Goal: Browse casually: Explore the website without a specific task or goal

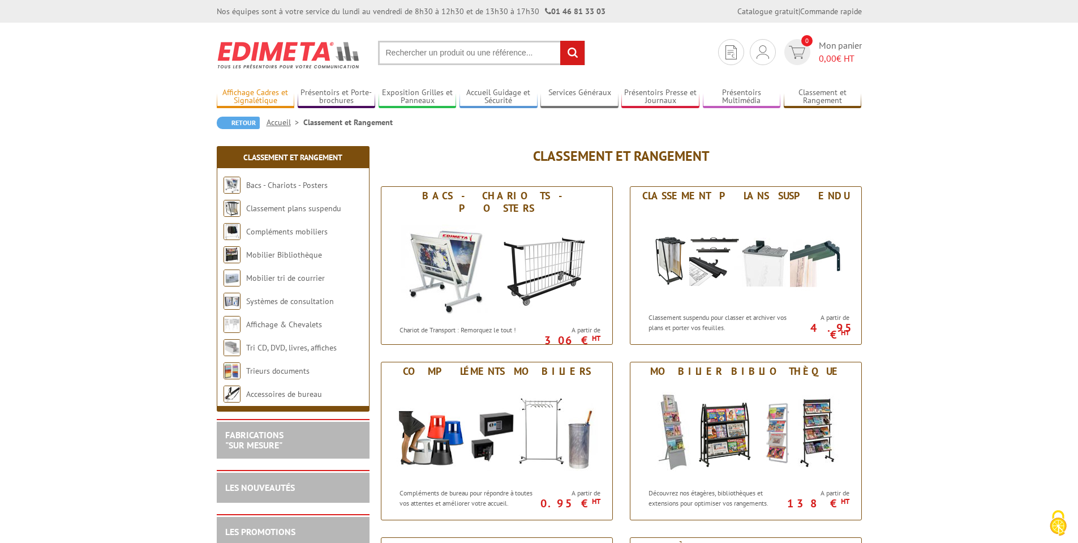
click at [263, 97] on link "Affichage Cadres et Signalétique" at bounding box center [256, 97] width 78 height 19
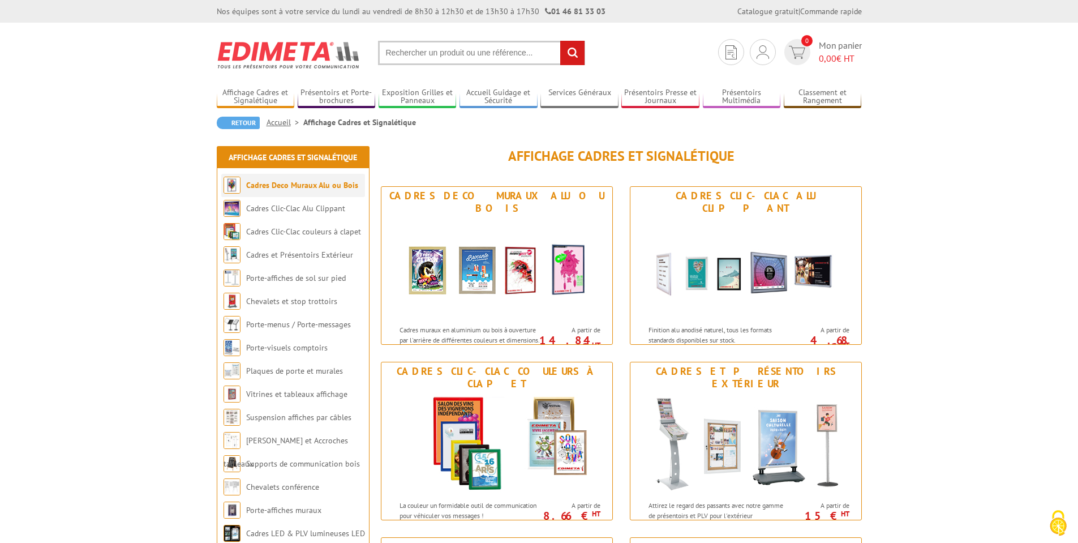
click at [277, 185] on link "Cadres Deco Muraux Alu ou Bois" at bounding box center [302, 185] width 112 height 10
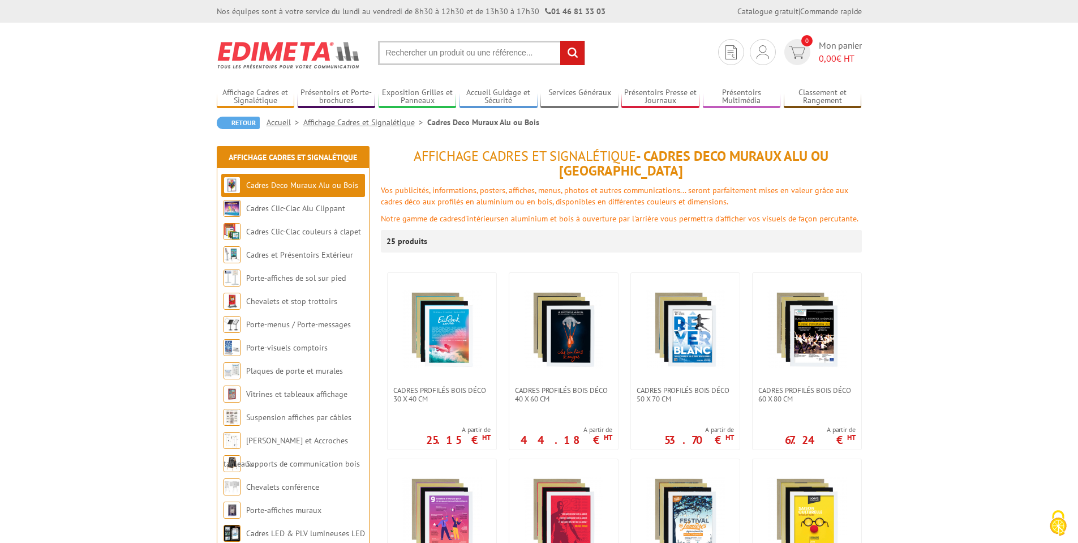
click at [350, 123] on link "Affichage Cadres et Signalétique" at bounding box center [365, 122] width 124 height 10
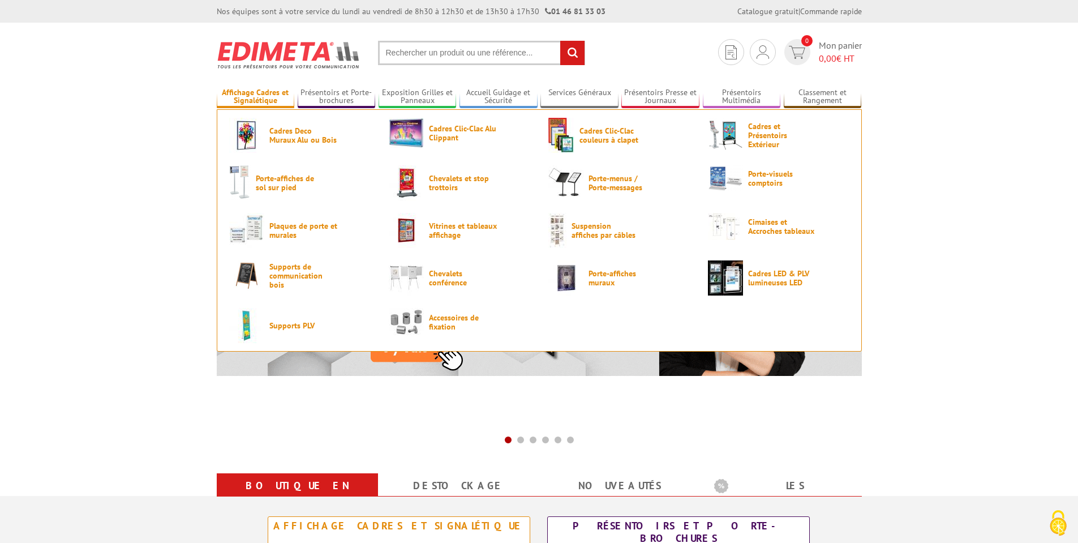
click at [253, 98] on link "Affichage Cadres et Signalétique" at bounding box center [256, 97] width 78 height 19
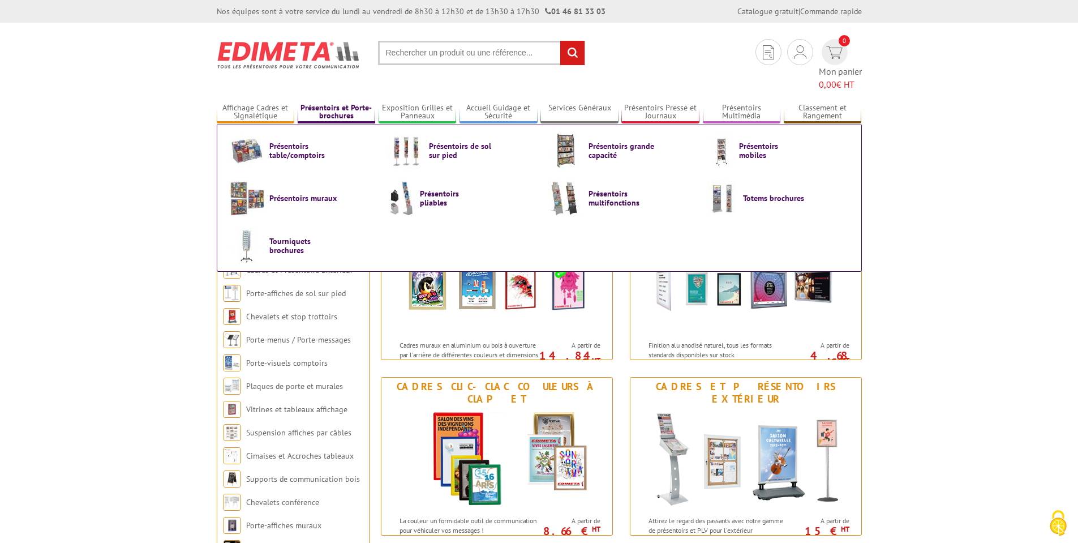
click at [333, 103] on link "Présentoirs et Porte-brochures" at bounding box center [337, 112] width 78 height 19
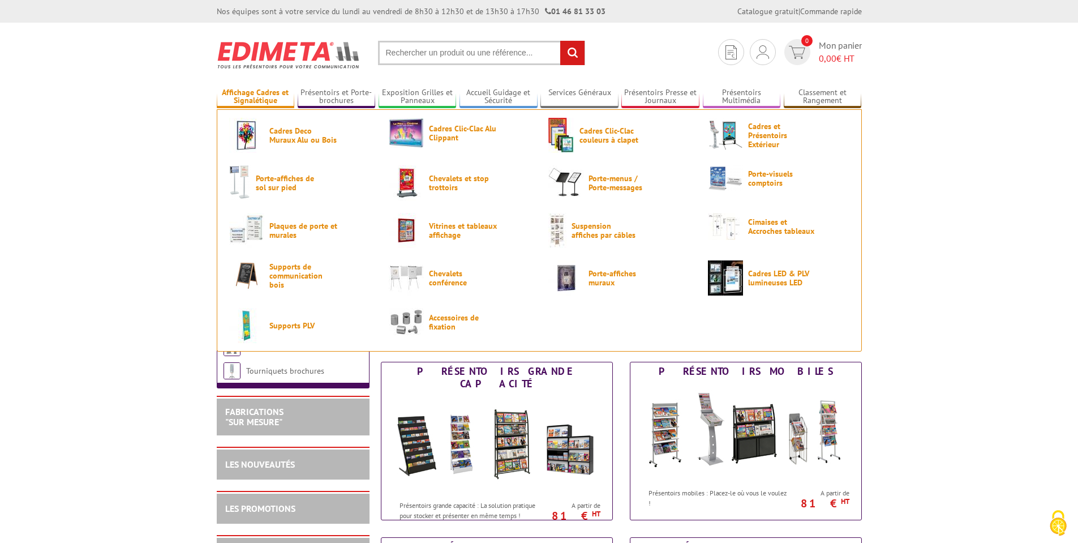
click at [251, 96] on link "Affichage Cadres et Signalétique" at bounding box center [256, 97] width 78 height 19
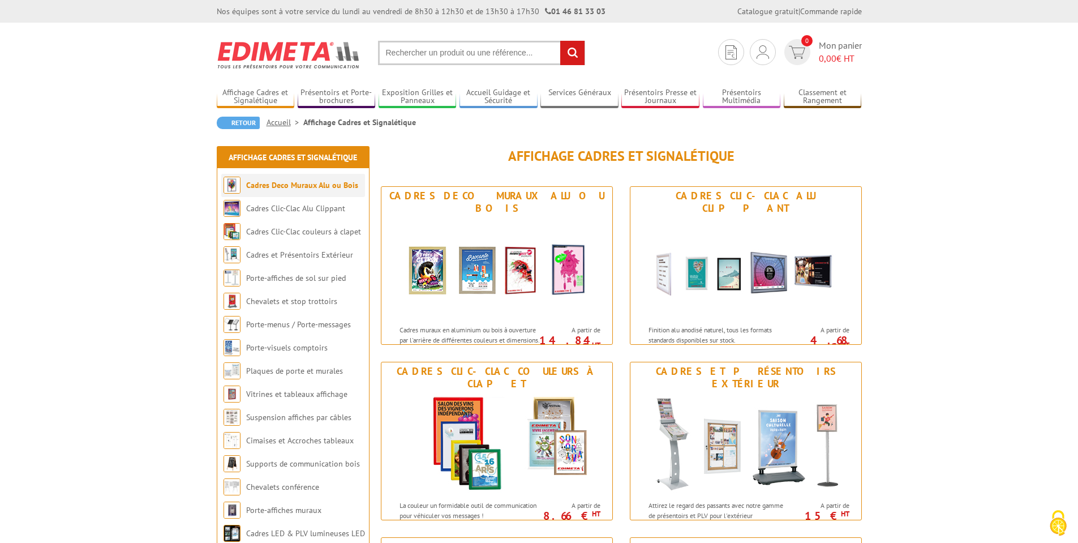
click at [289, 185] on link "Cadres Deco Muraux Alu ou Bois" at bounding box center [302, 185] width 112 height 10
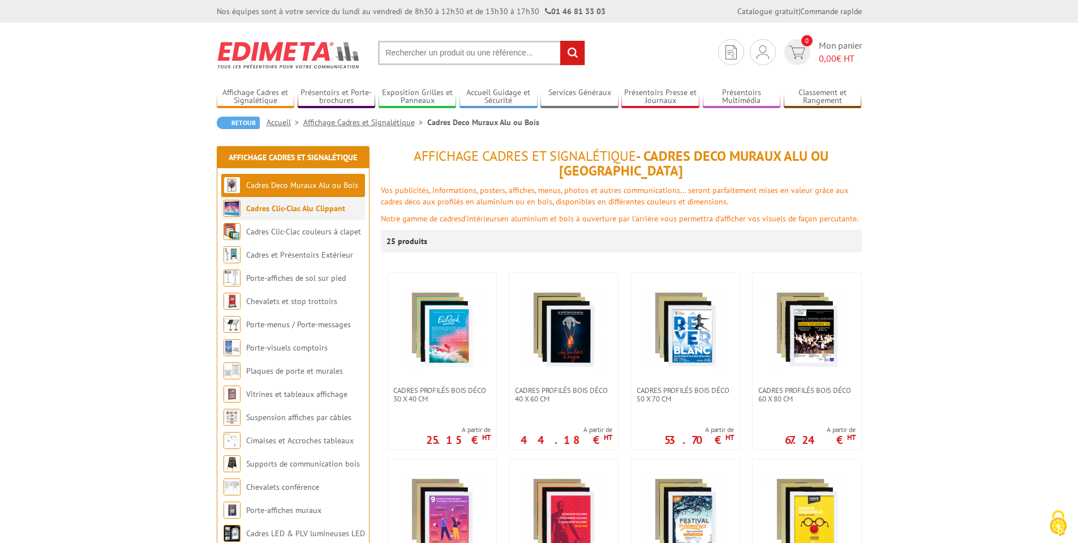
click at [279, 217] on li "Cadres Clic-Clac Alu Clippant" at bounding box center [293, 208] width 144 height 23
click at [276, 211] on link "Cadres Clic-Clac Alu Clippant" at bounding box center [295, 208] width 99 height 10
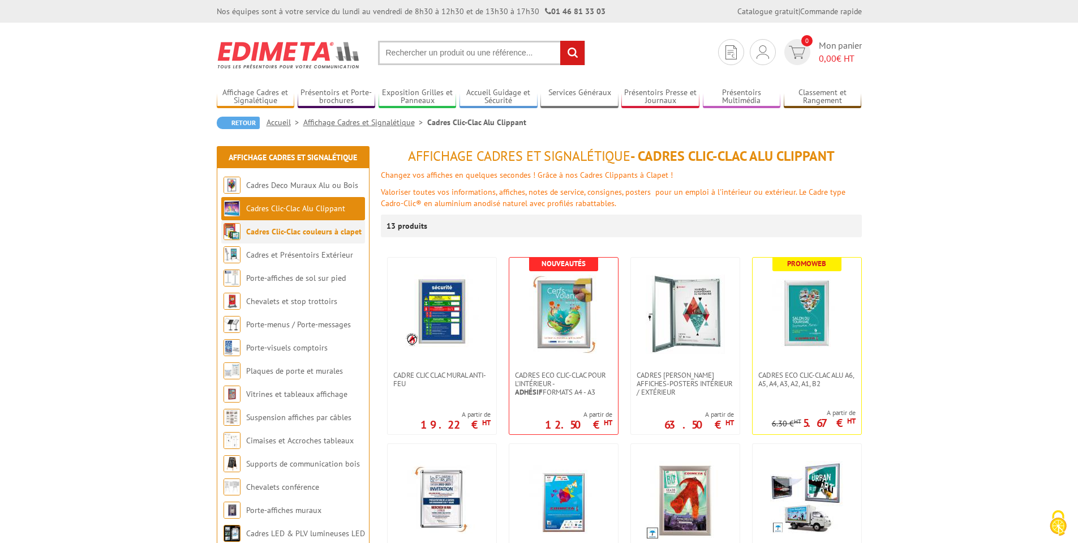
click at [299, 231] on link "Cadres Clic-Clac couleurs à clapet" at bounding box center [303, 231] width 115 height 10
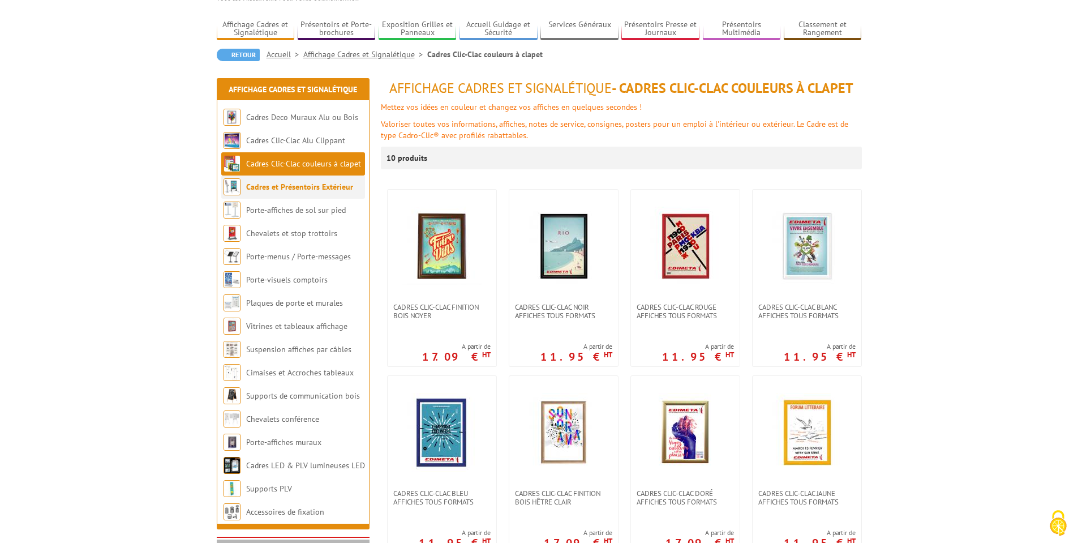
click at [267, 187] on link "Cadres et Présentoirs Extérieur" at bounding box center [299, 187] width 107 height 10
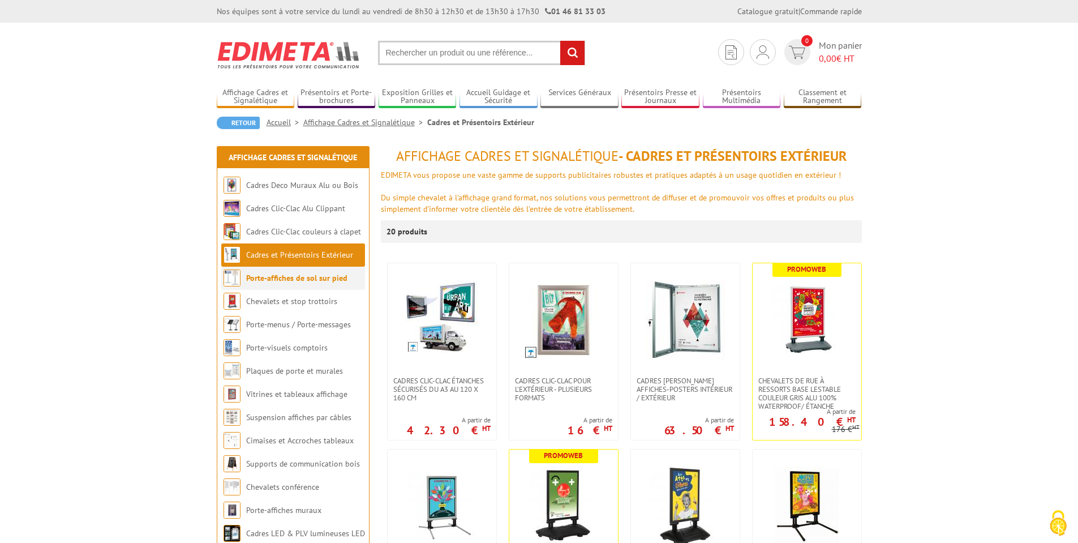
click at [289, 282] on link "Porte-affiches de sol sur pied" at bounding box center [296, 278] width 101 height 10
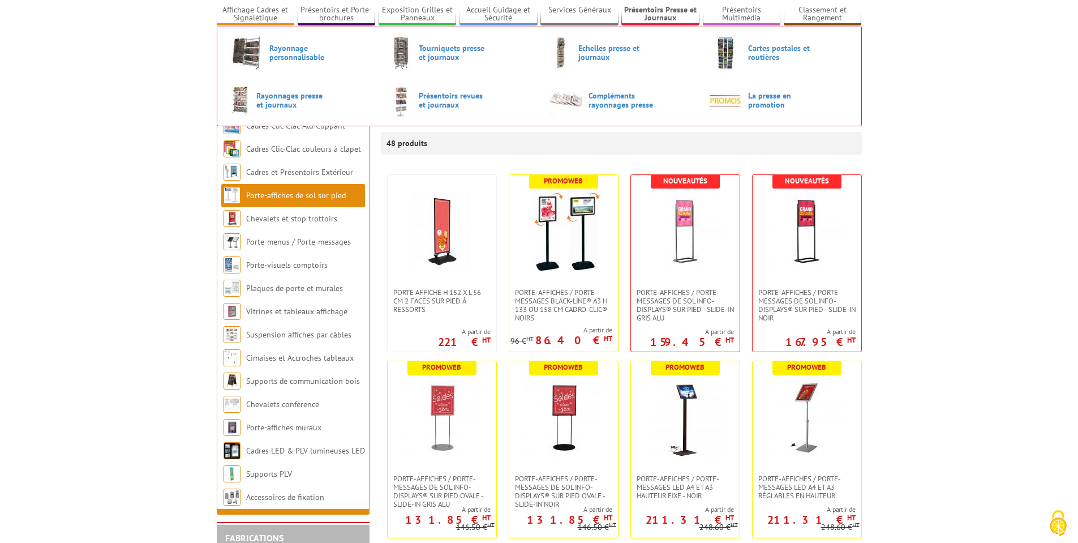
scroll to position [136, 0]
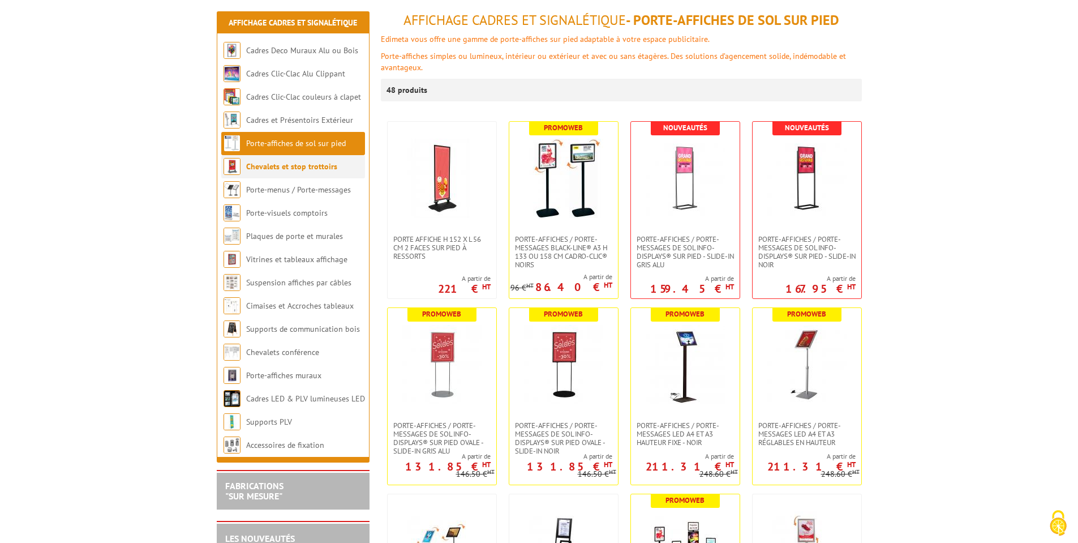
click at [291, 164] on link "Chevalets et stop trottoirs" at bounding box center [291, 166] width 91 height 10
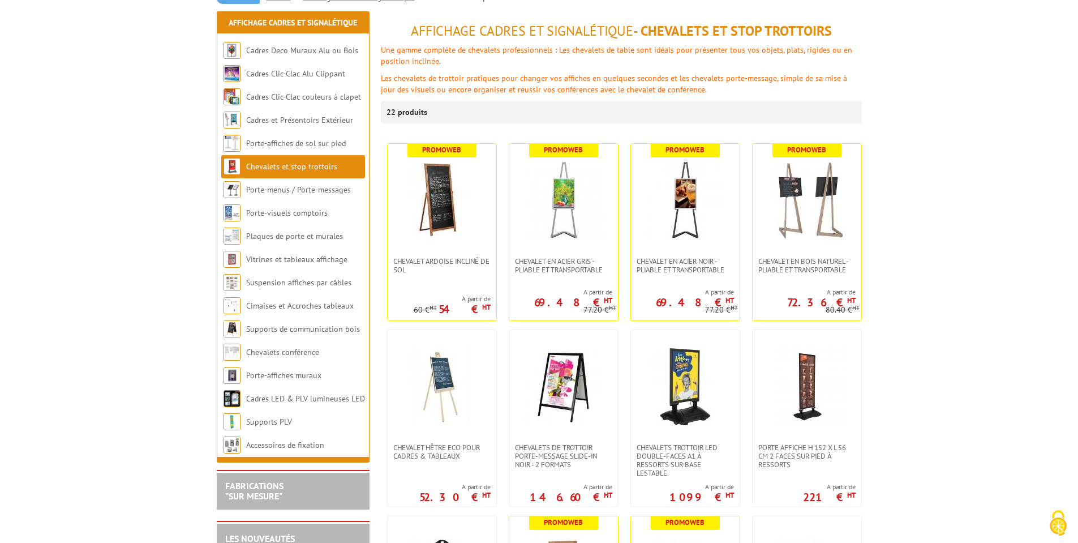
scroll to position [136, 0]
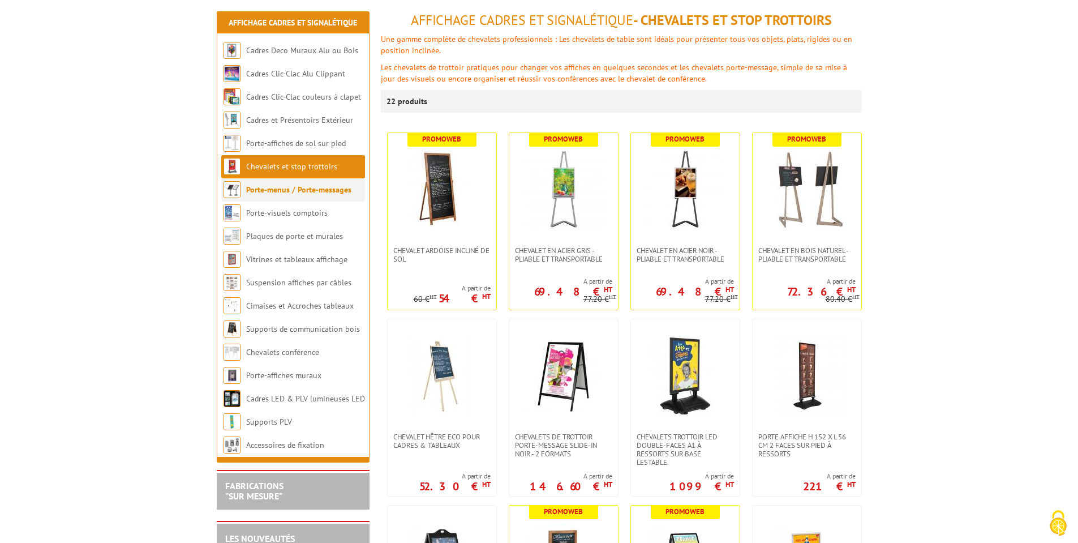
click at [276, 186] on link "Porte-menus / Porte-messages" at bounding box center [298, 190] width 105 height 10
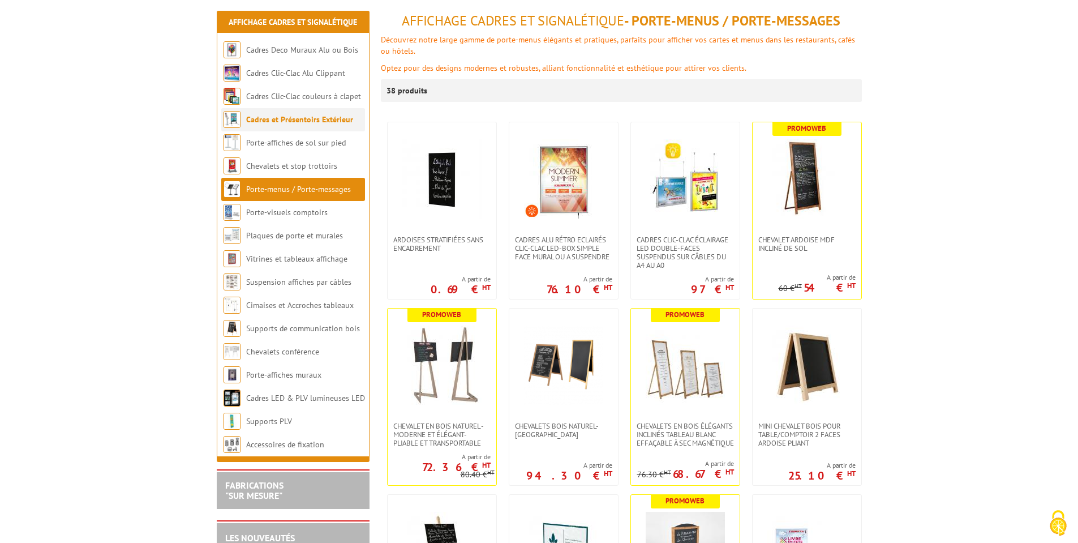
scroll to position [136, 0]
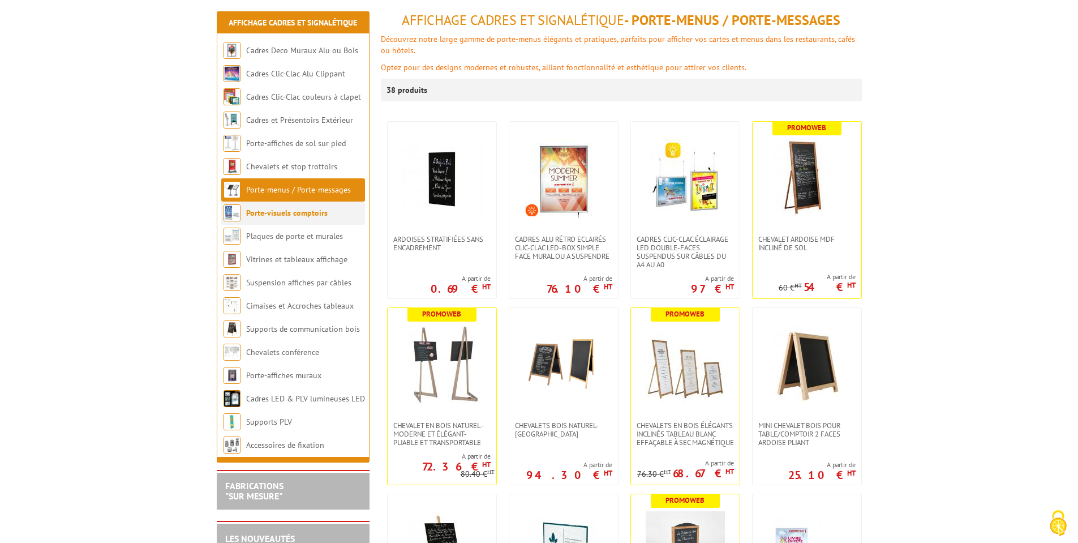
click at [271, 214] on link "Porte-visuels comptoirs" at bounding box center [287, 213] width 82 height 10
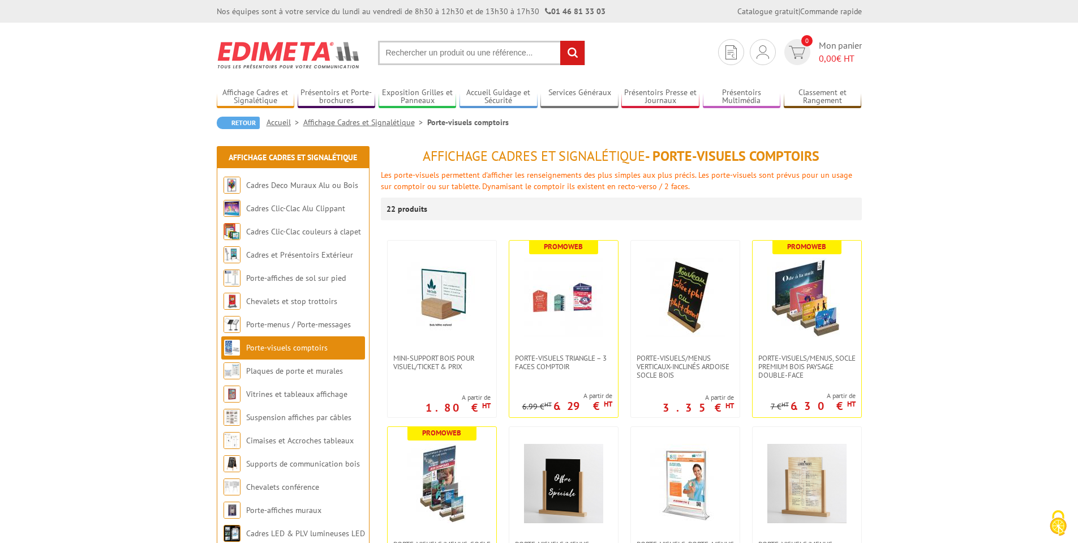
click at [279, 327] on link "Porte-menus / Porte-messages" at bounding box center [298, 324] width 105 height 10
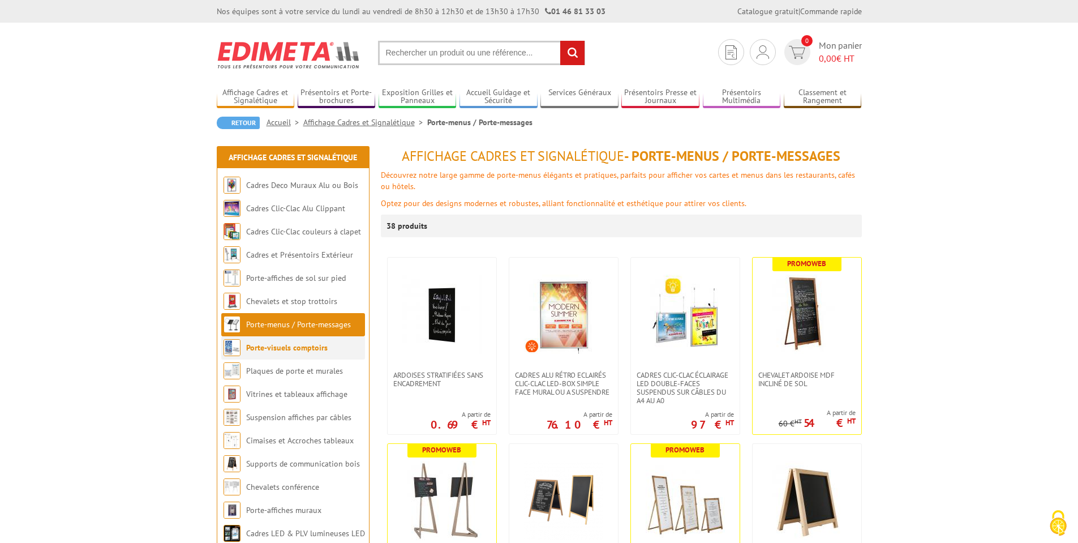
click at [280, 354] on li "Porte-visuels comptoirs" at bounding box center [293, 347] width 144 height 23
click at [288, 350] on link "Porte-visuels comptoirs" at bounding box center [287, 347] width 82 height 10
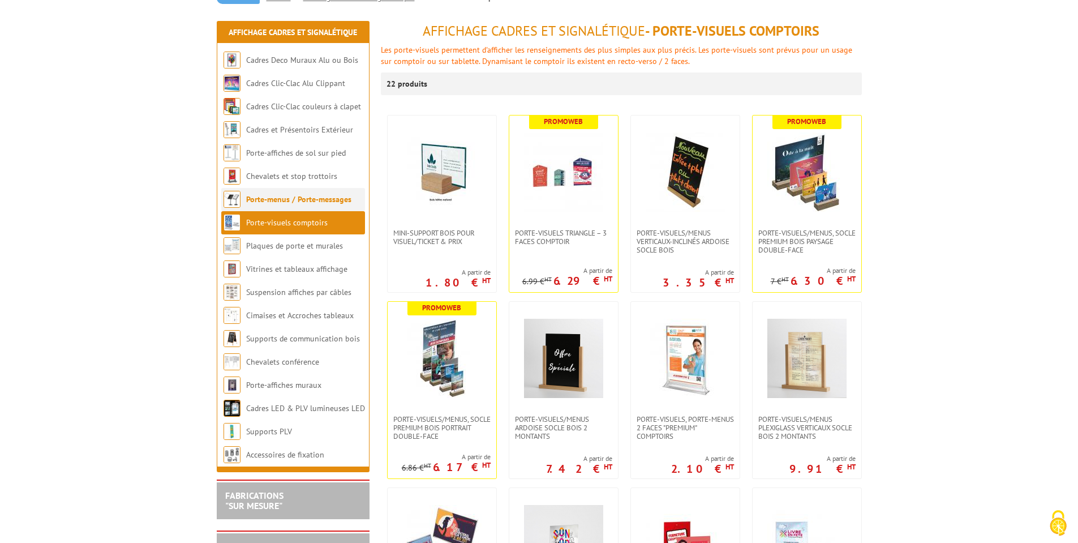
scroll to position [204, 0]
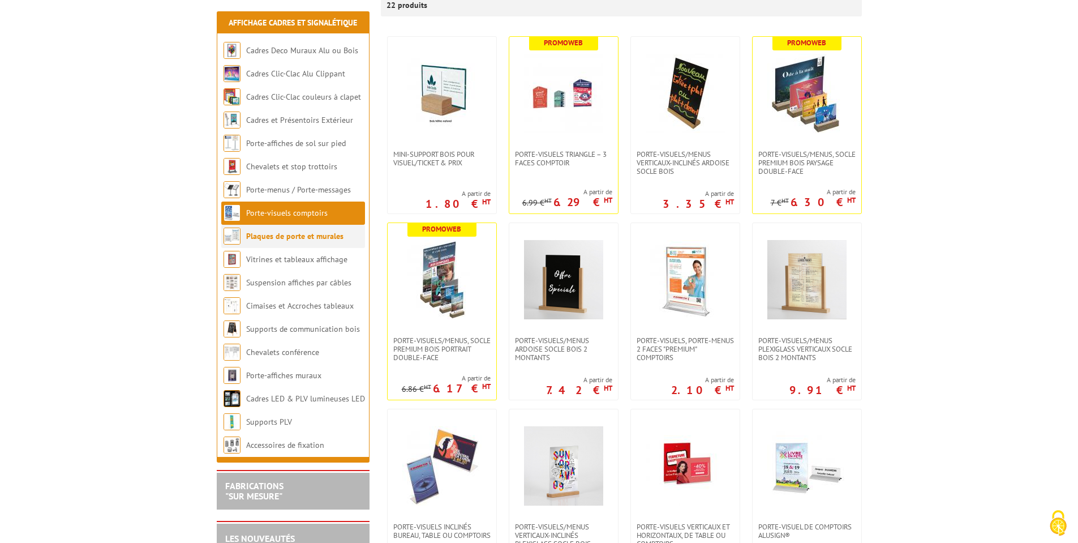
click at [278, 241] on link "Plaques de porte et murales" at bounding box center [294, 236] width 97 height 10
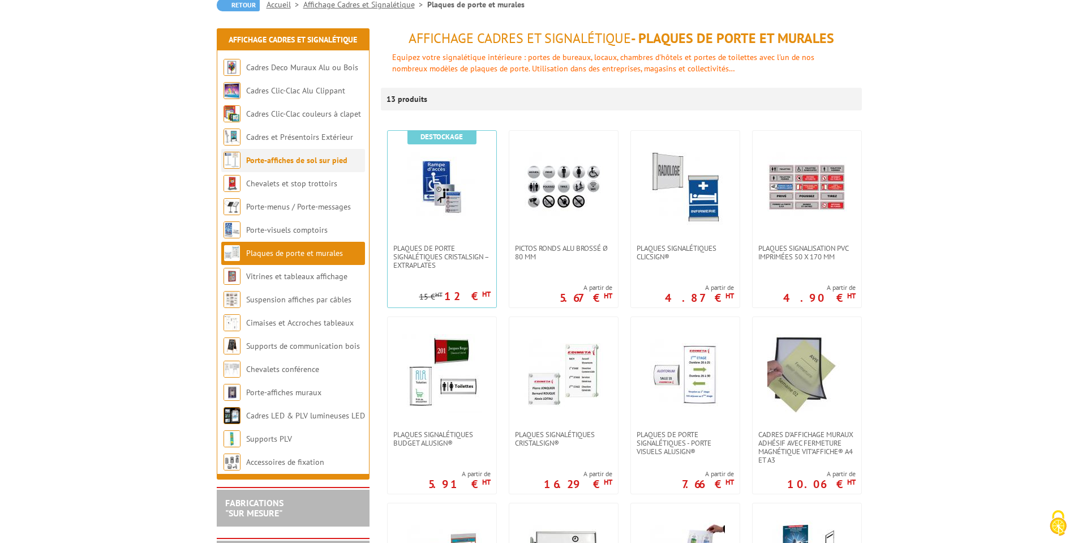
scroll to position [272, 0]
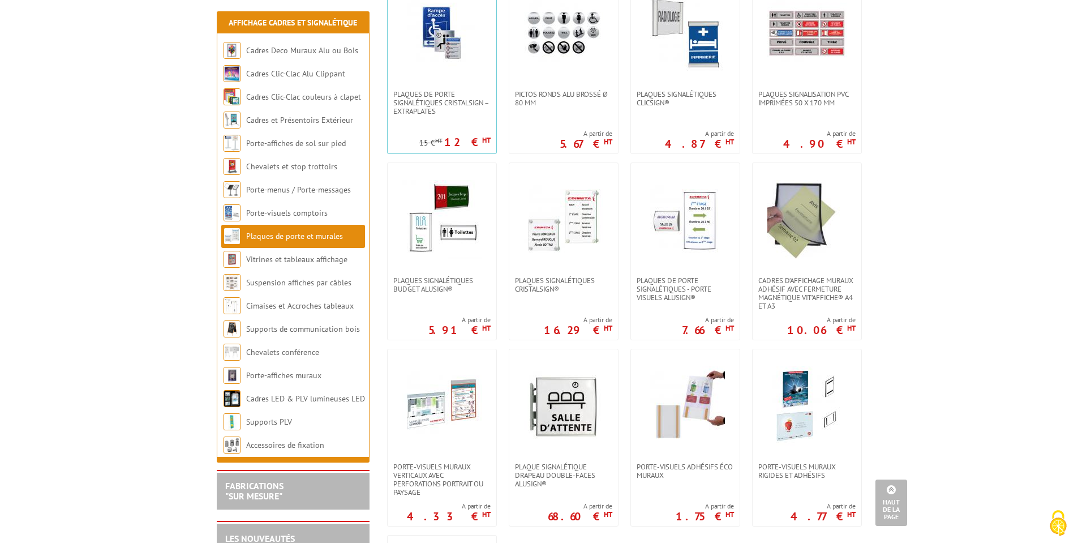
click at [298, 260] on link "Vitrines et tableaux affichage" at bounding box center [297, 259] width 102 height 10
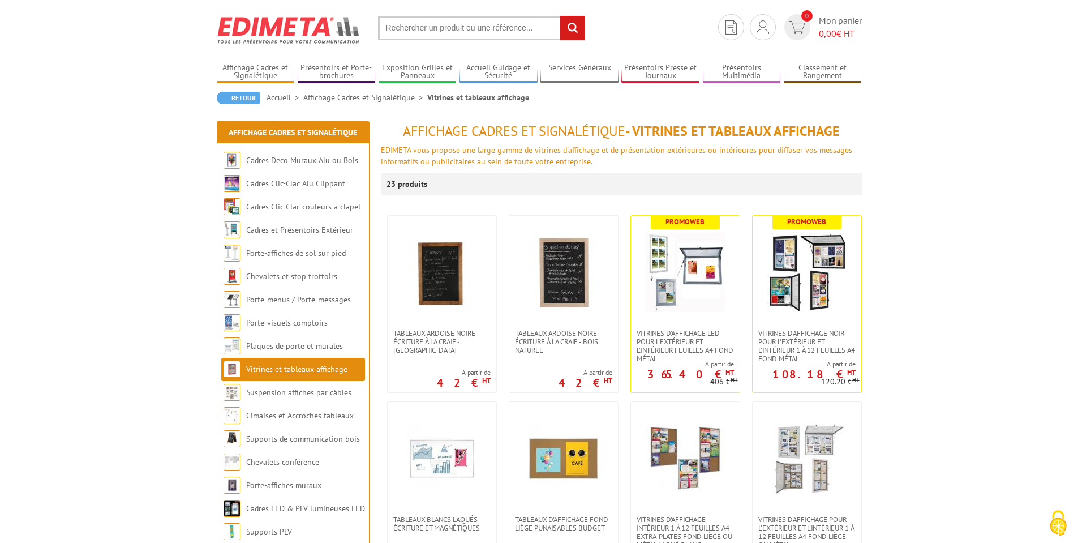
scroll to position [68, 0]
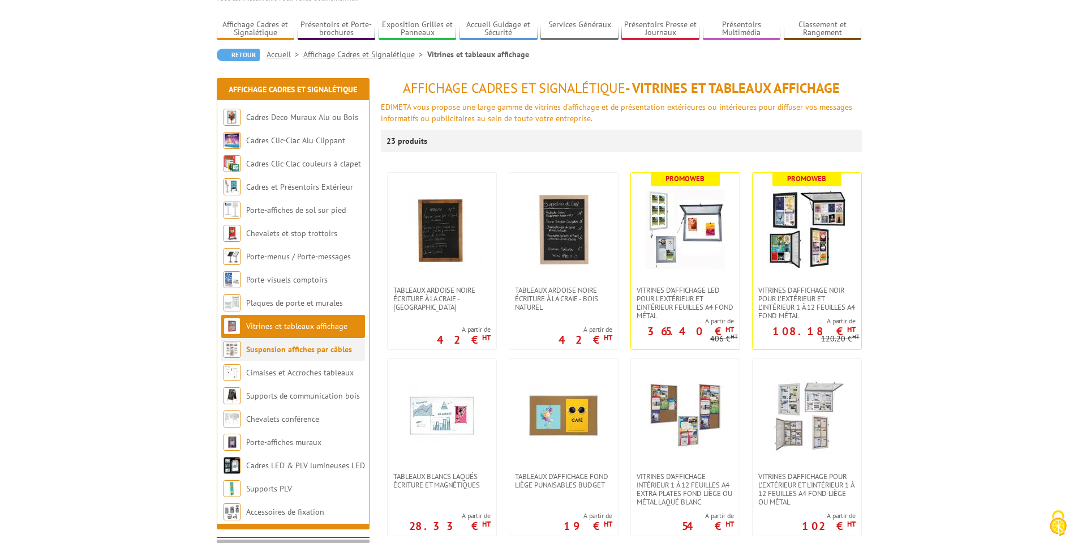
click at [289, 350] on link "Suspension affiches par câbles" at bounding box center [299, 349] width 106 height 10
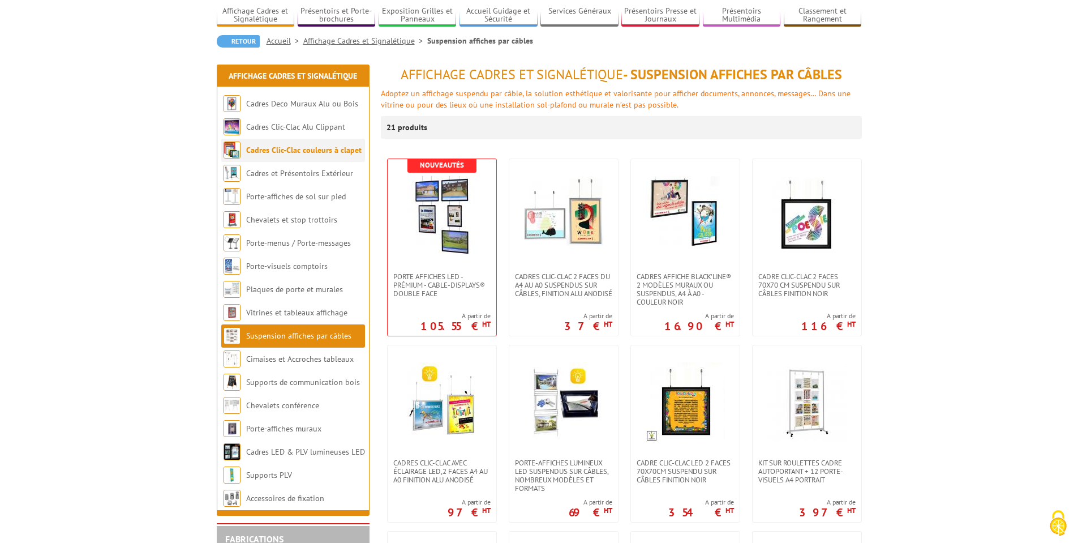
scroll to position [136, 0]
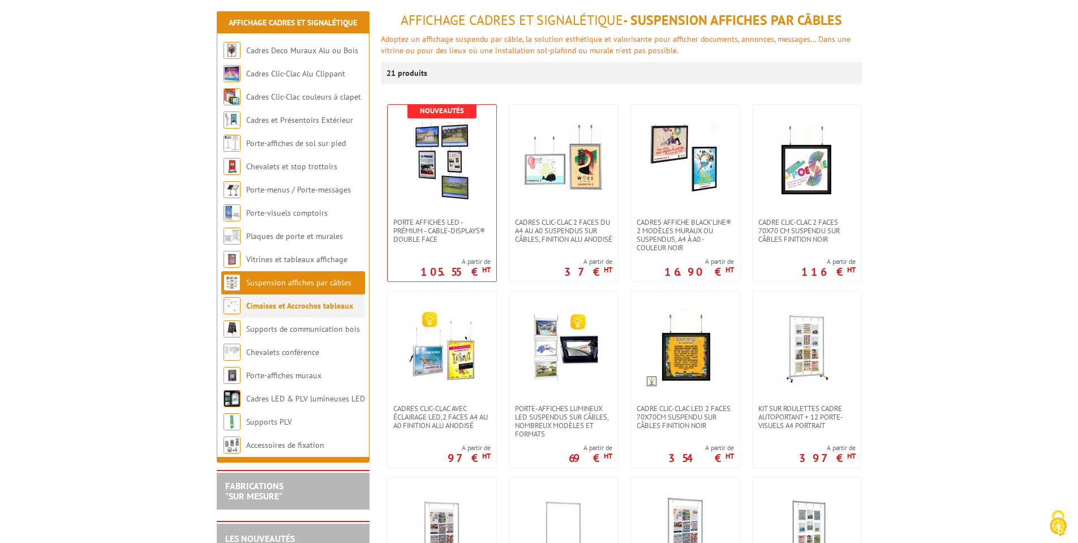
click at [276, 303] on link "Cimaises et Accroches tableaux" at bounding box center [299, 306] width 107 height 10
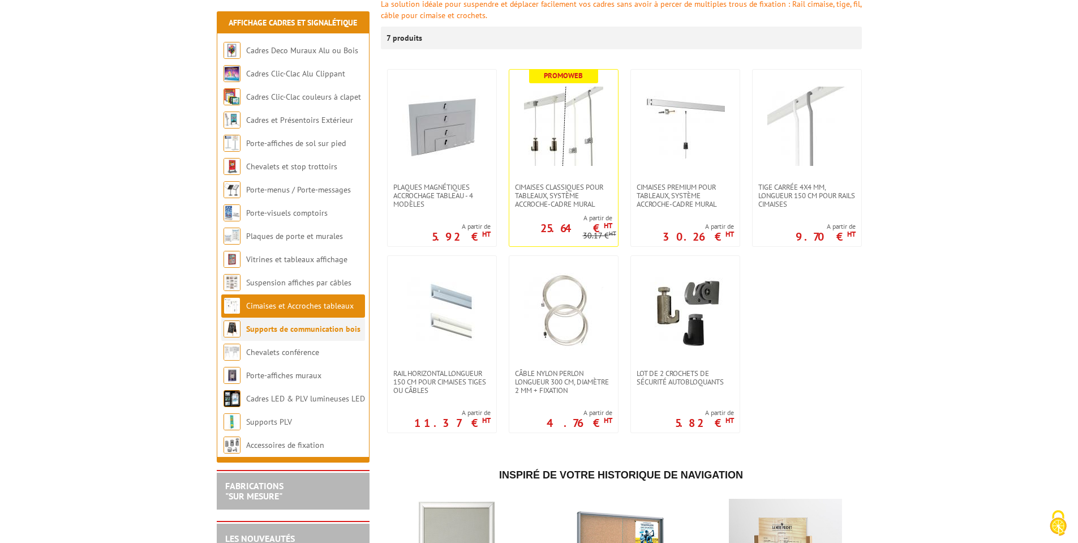
scroll to position [204, 0]
click at [256, 334] on li "Supports de communication bois" at bounding box center [293, 329] width 144 height 23
click at [277, 330] on link "Supports de communication bois" at bounding box center [303, 329] width 114 height 10
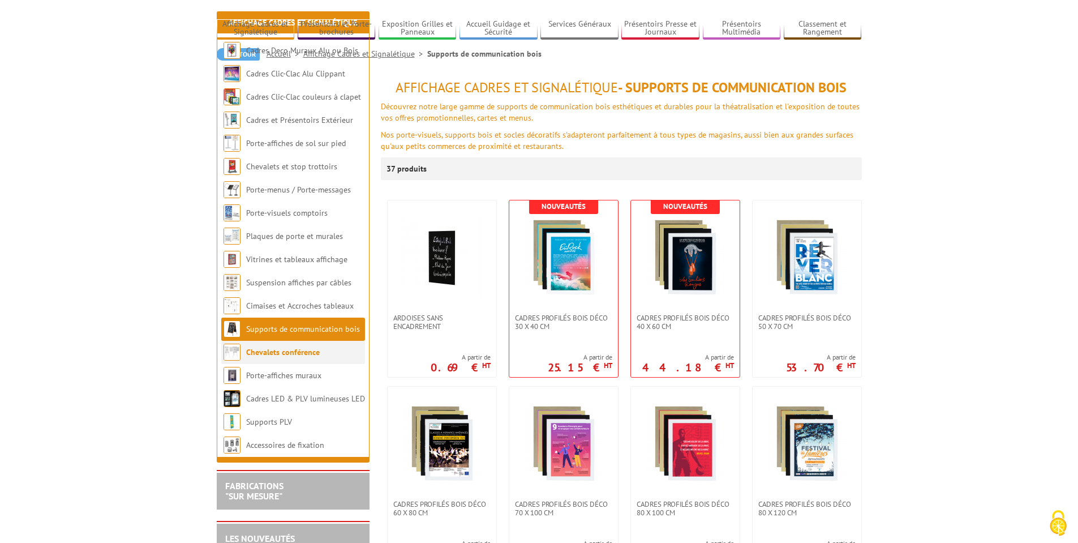
scroll to position [136, 0]
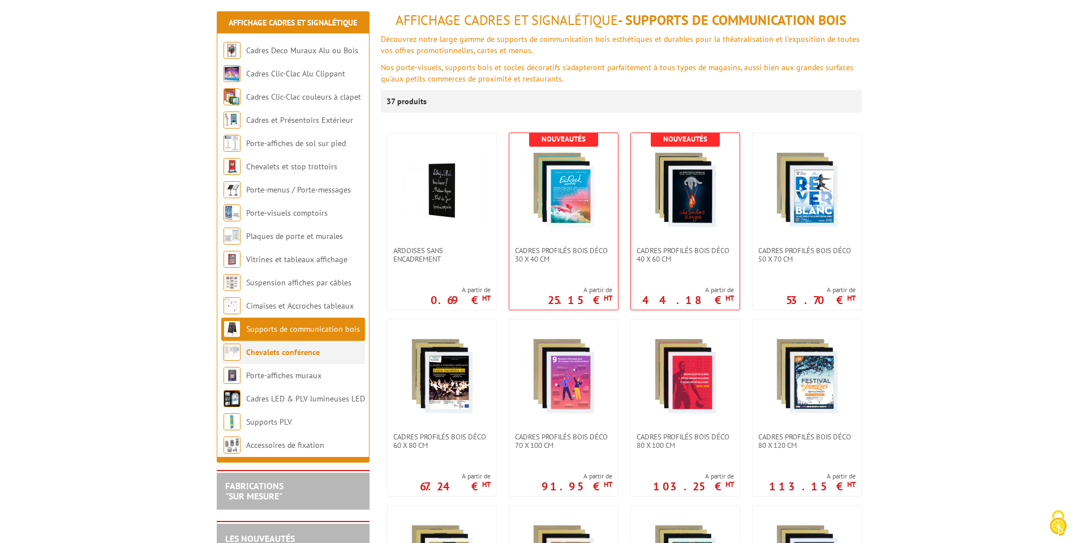
click at [278, 356] on link "Chevalets conférence" at bounding box center [283, 352] width 74 height 10
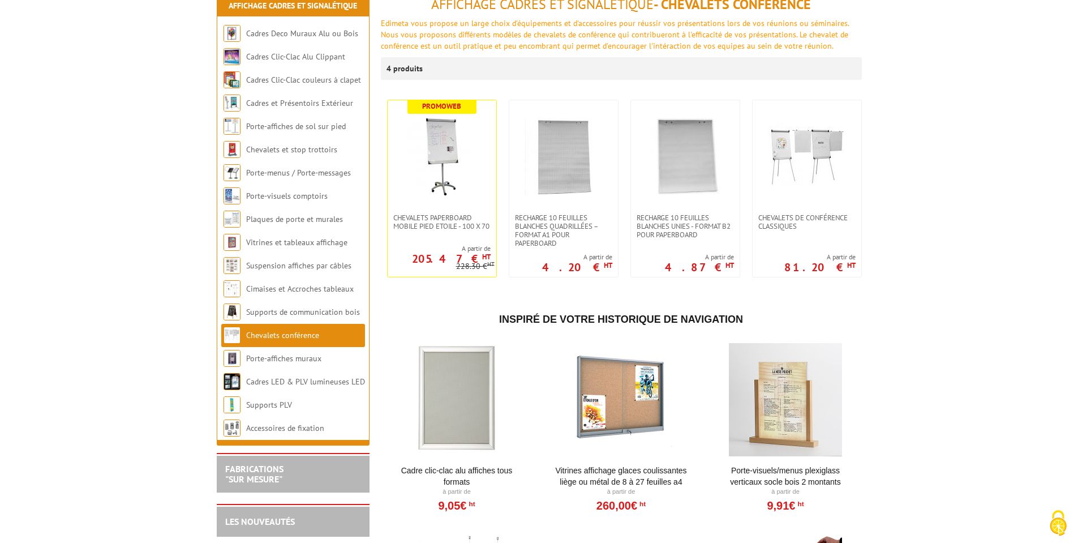
scroll to position [204, 0]
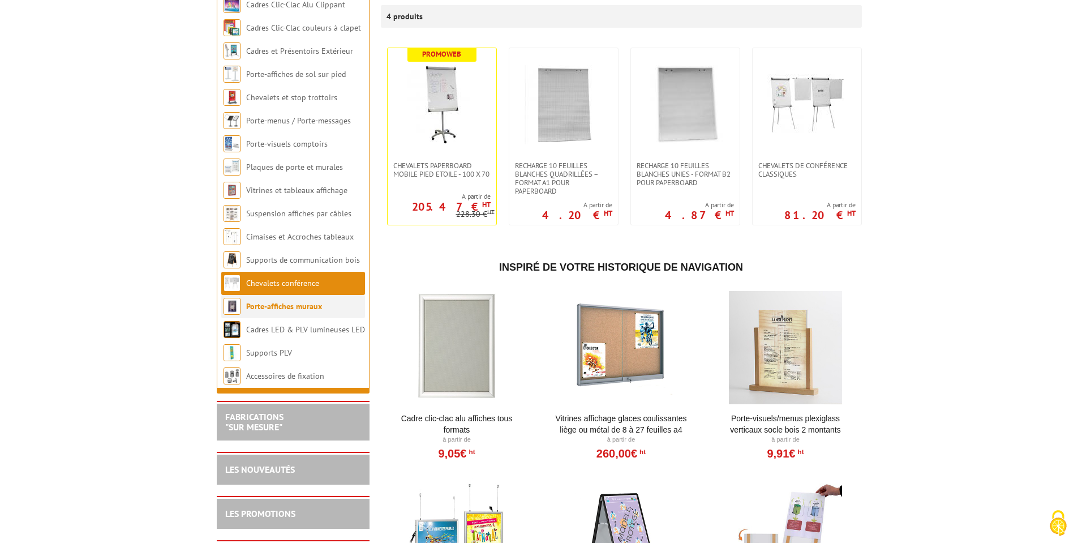
click at [256, 303] on link "Porte-affiches muraux" at bounding box center [284, 306] width 76 height 10
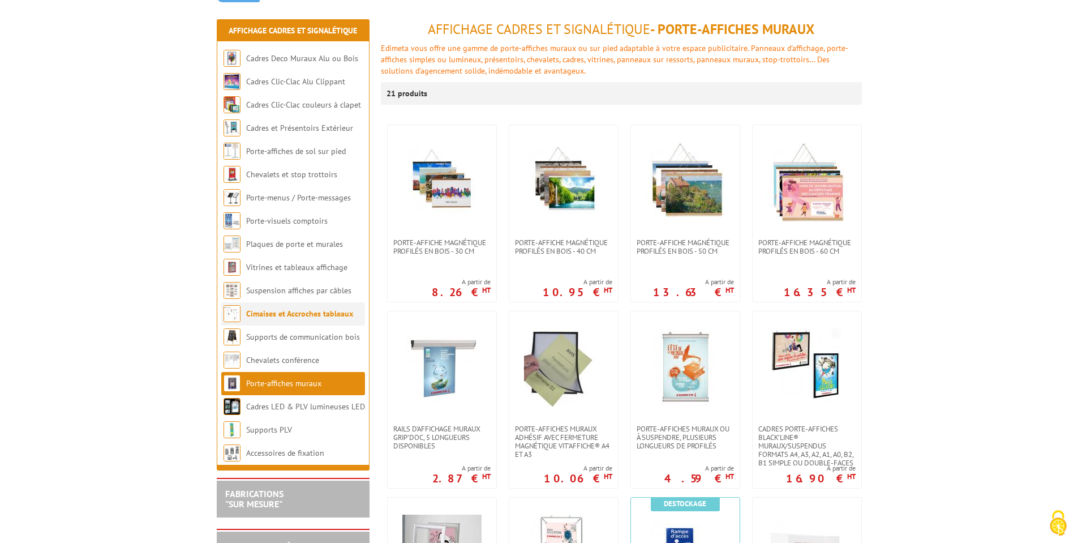
scroll to position [136, 0]
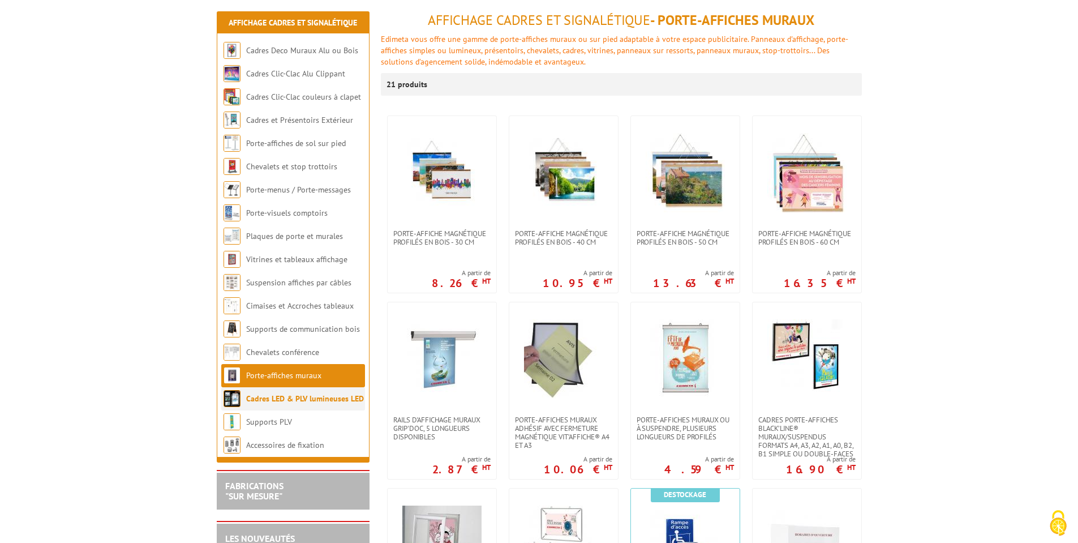
click at [267, 396] on link "Cadres LED & PLV lumineuses LED" at bounding box center [305, 398] width 118 height 10
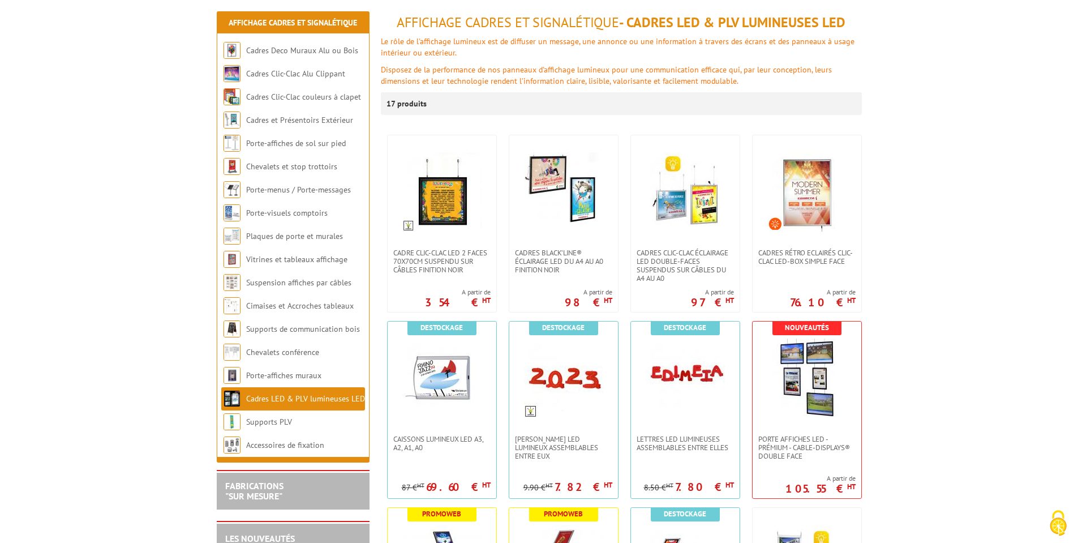
scroll to position [136, 0]
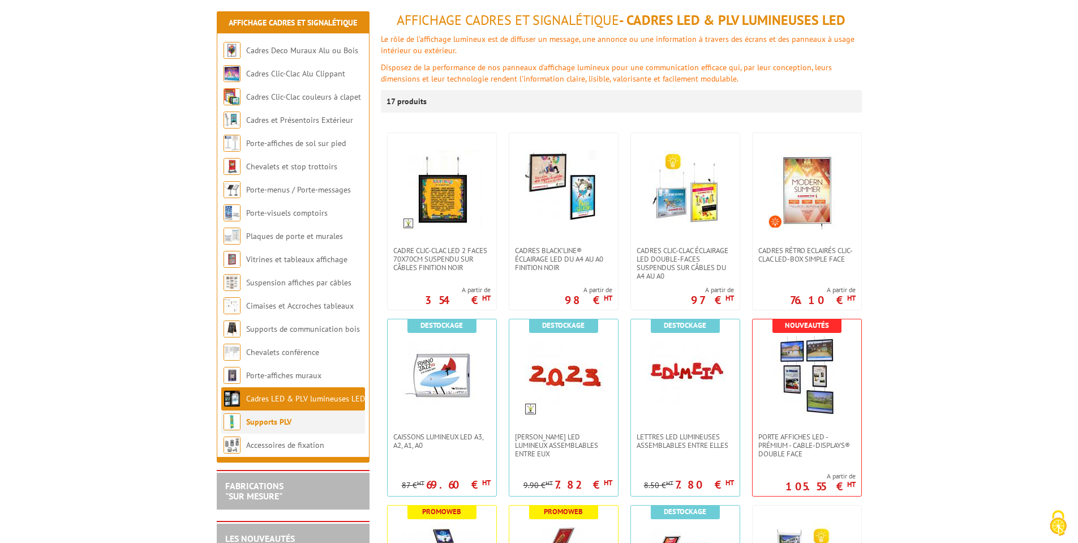
click at [263, 425] on link "Supports PLV" at bounding box center [268, 422] width 45 height 10
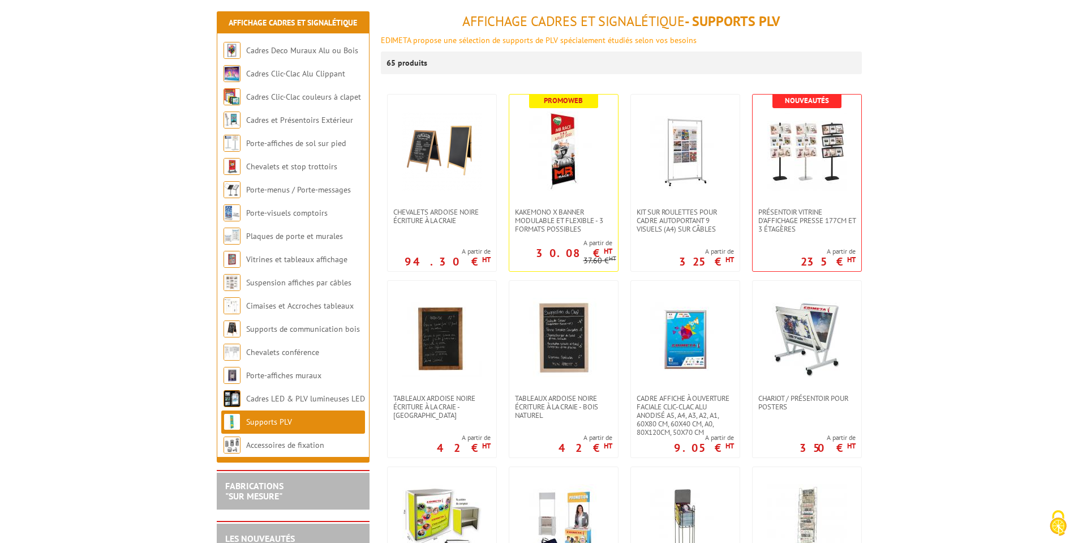
scroll to position [136, 0]
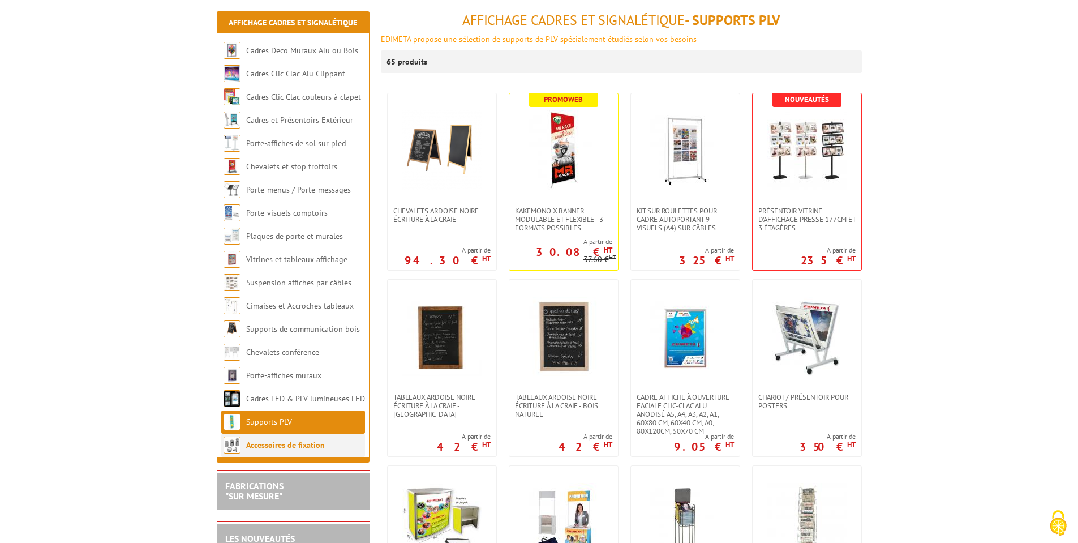
click at [273, 445] on link "Accessoires de fixation" at bounding box center [285, 445] width 79 height 10
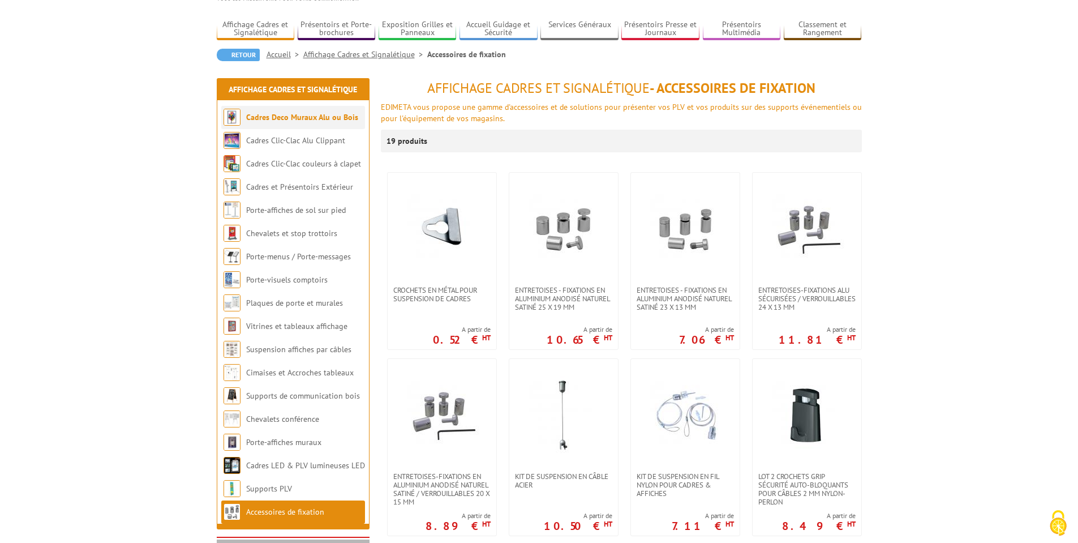
click at [283, 123] on li "Cadres Deco Muraux Alu ou Bois" at bounding box center [293, 117] width 144 height 23
click at [281, 120] on link "Cadres Deco Muraux Alu ou Bois" at bounding box center [302, 117] width 112 height 10
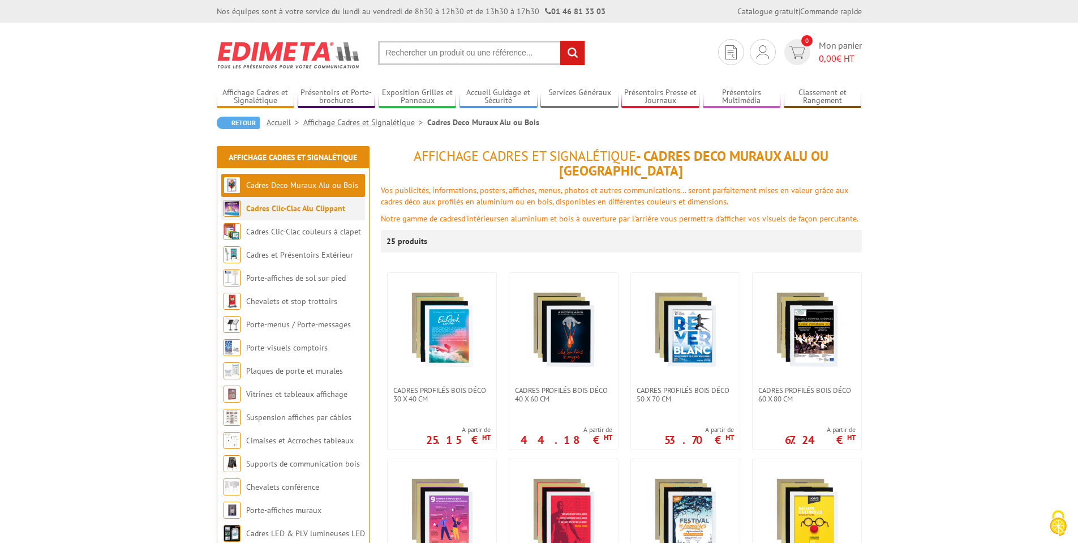
click at [279, 211] on link "Cadres Clic-Clac Alu Clippant" at bounding box center [295, 208] width 99 height 10
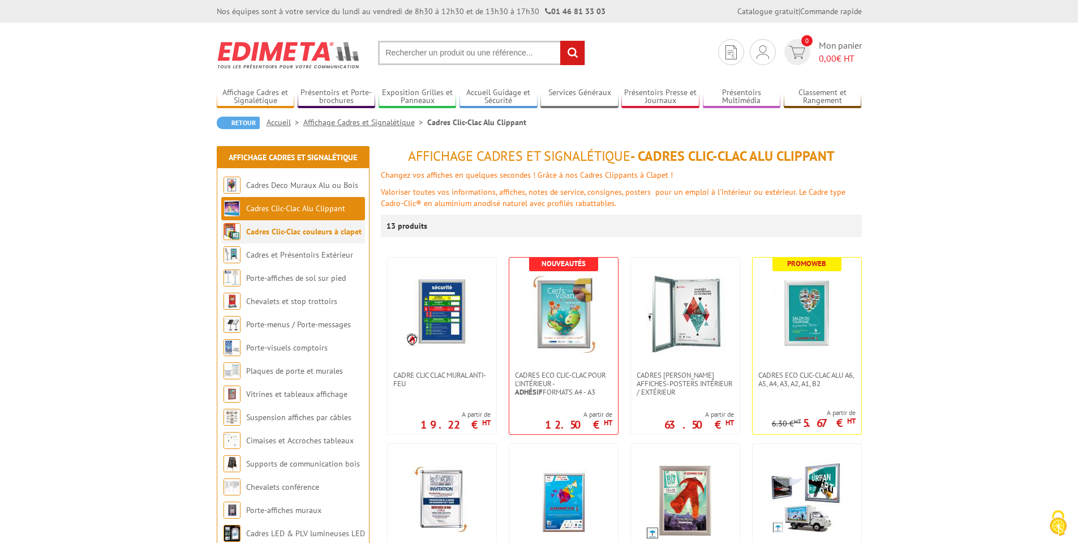
click at [271, 232] on link "Cadres Clic-Clac couleurs à clapet" at bounding box center [303, 231] width 115 height 10
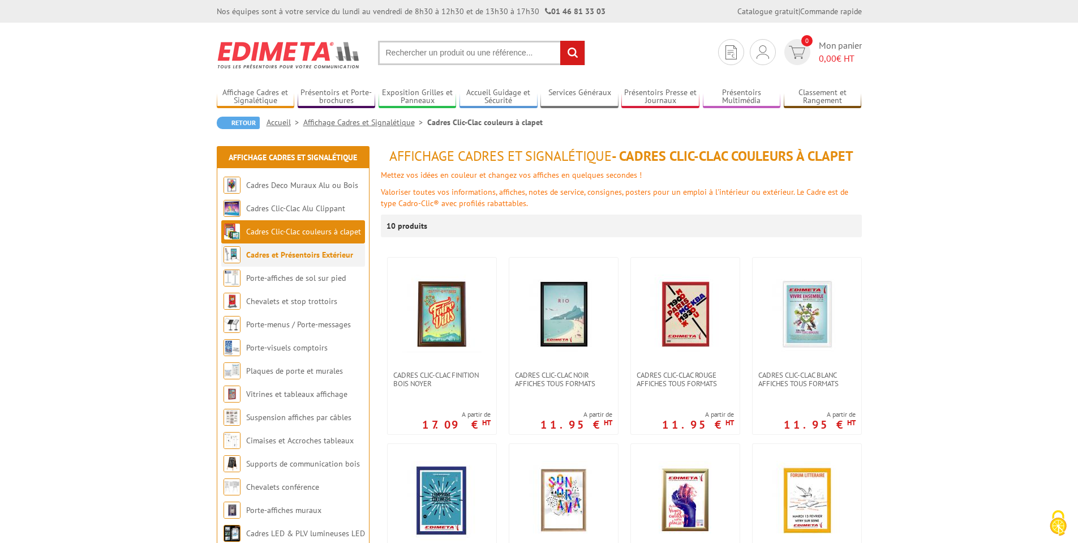
click at [271, 258] on link "Cadres et Présentoirs Extérieur" at bounding box center [299, 255] width 107 height 10
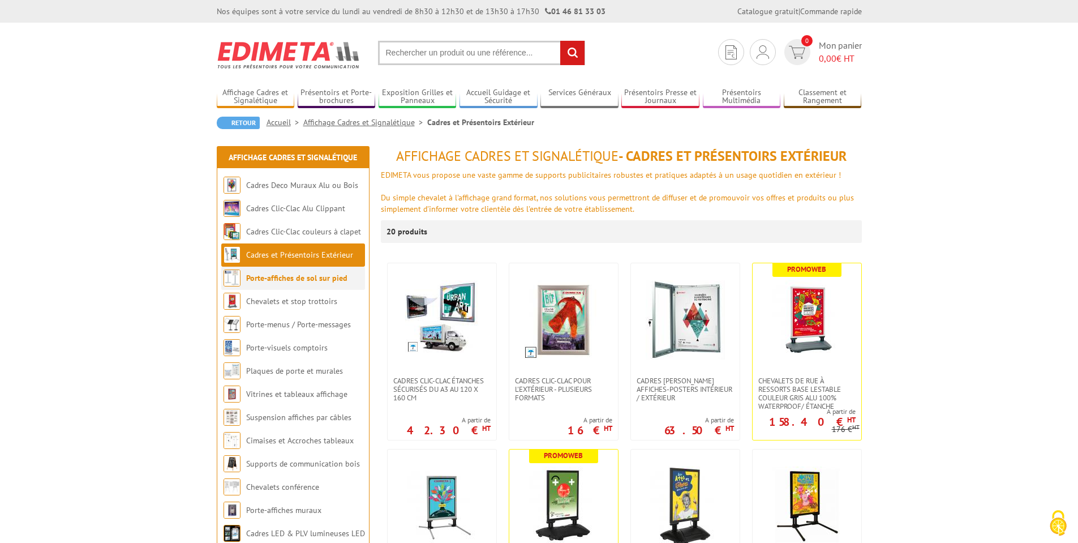
click at [271, 283] on li "Porte-affiches de sol sur pied" at bounding box center [293, 278] width 144 height 23
click at [284, 279] on link "Porte-affiches de sol sur pied" at bounding box center [296, 278] width 101 height 10
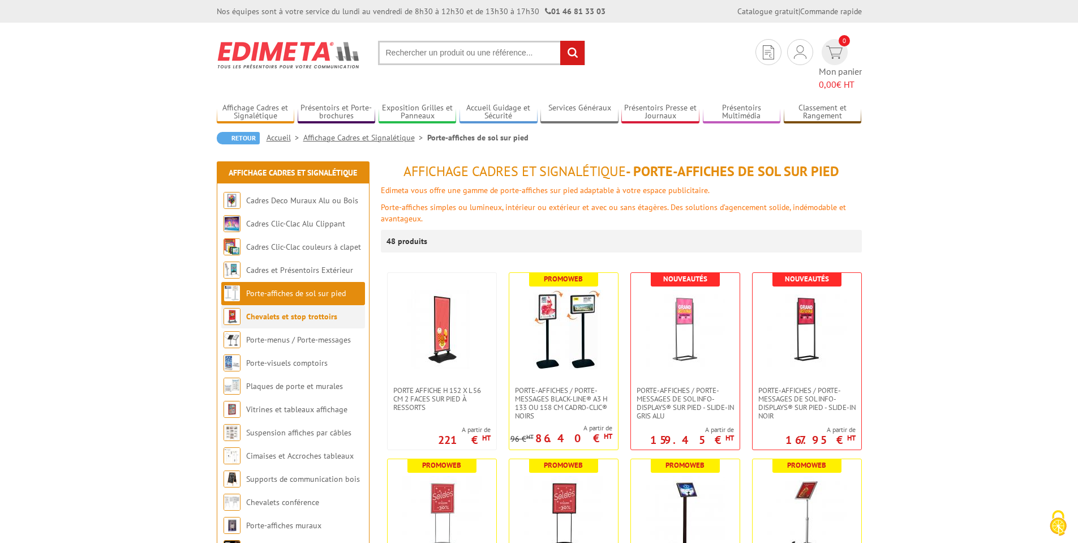
click at [282, 308] on li "Chevalets et stop trottoirs" at bounding box center [293, 316] width 144 height 23
click at [297, 311] on link "Chevalets et stop trottoirs" at bounding box center [291, 316] width 91 height 10
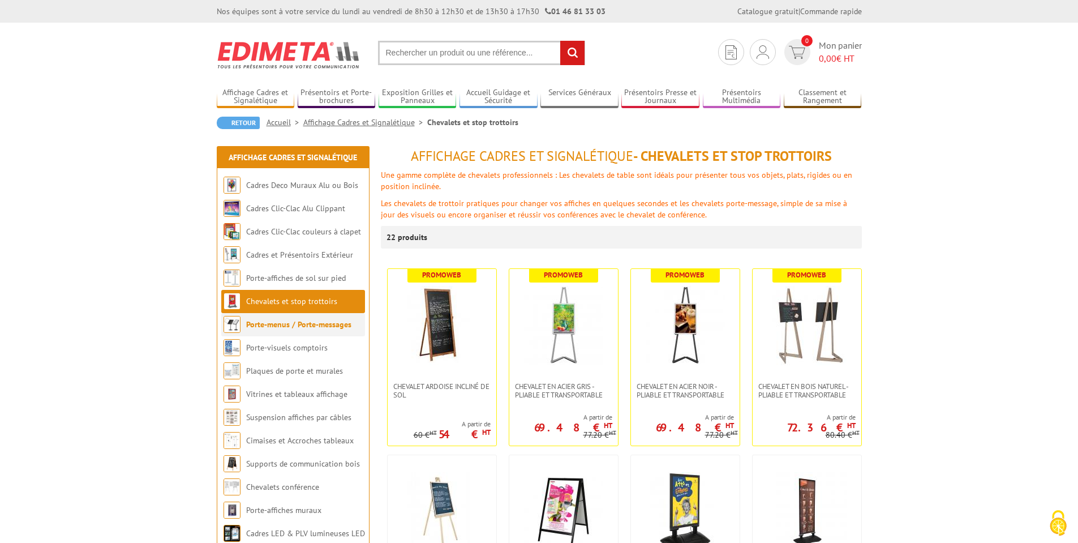
click at [296, 324] on link "Porte-menus / Porte-messages" at bounding box center [298, 324] width 105 height 10
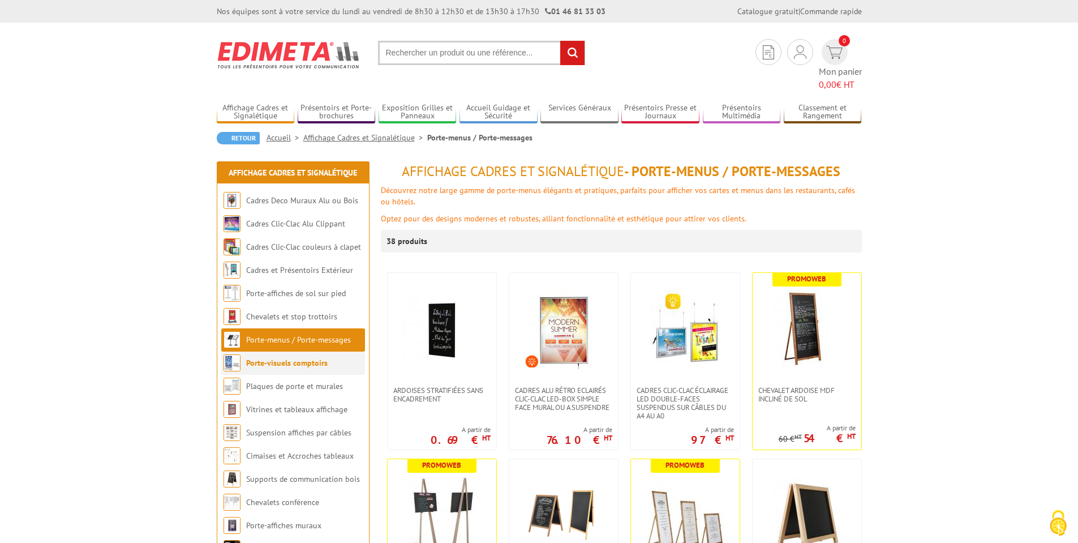
click at [279, 358] on link "Porte-visuels comptoirs" at bounding box center [287, 363] width 82 height 10
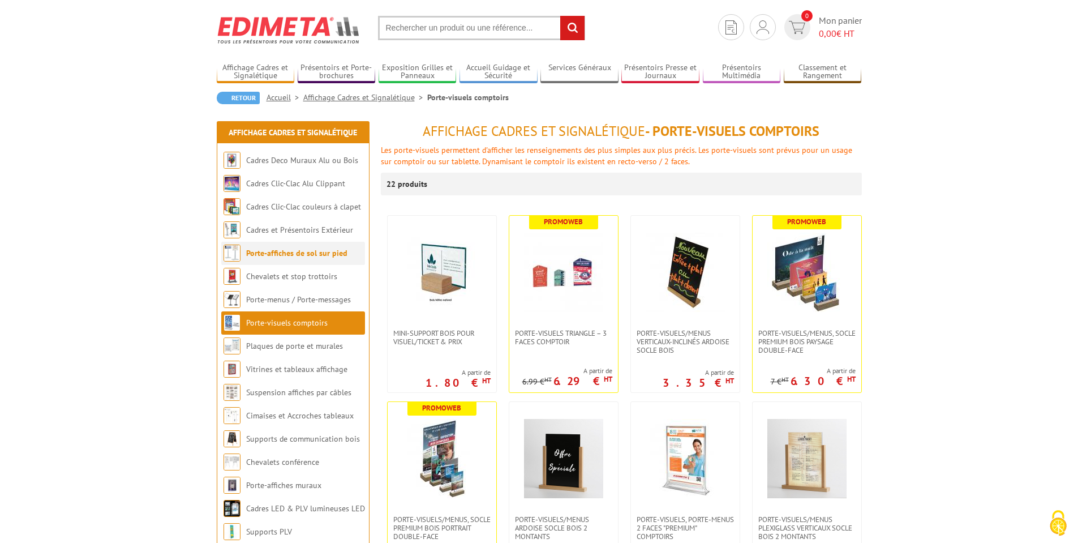
scroll to position [68, 0]
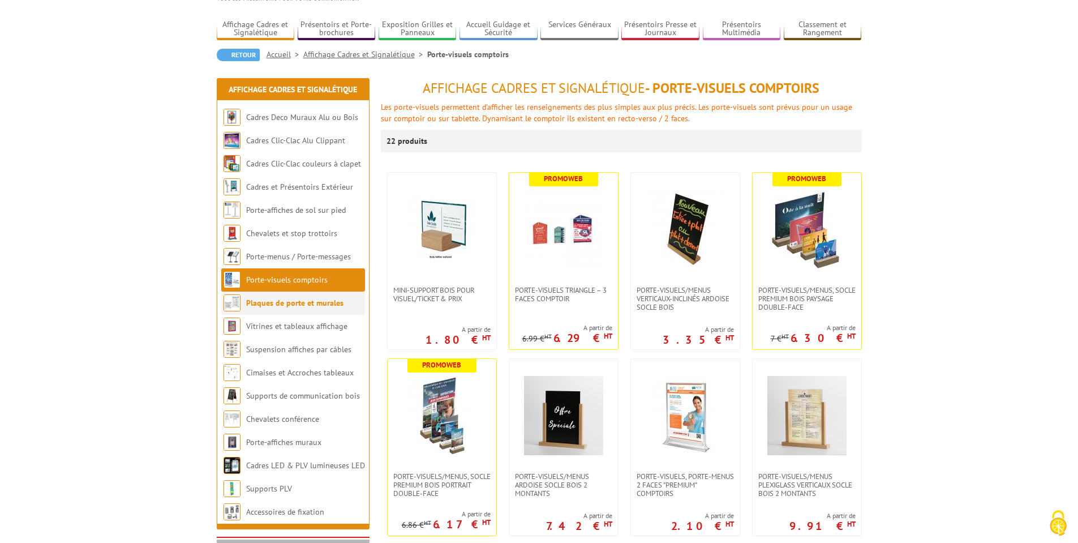
click at [282, 307] on link "Plaques de porte et murales" at bounding box center [294, 303] width 97 height 10
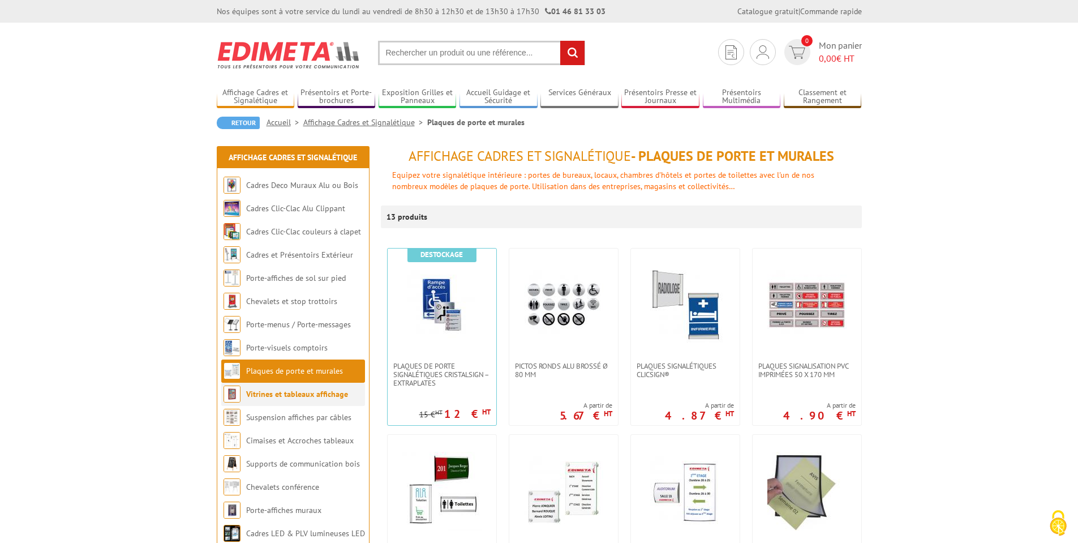
click at [282, 396] on link "Vitrines et tableaux affichage" at bounding box center [297, 394] width 102 height 10
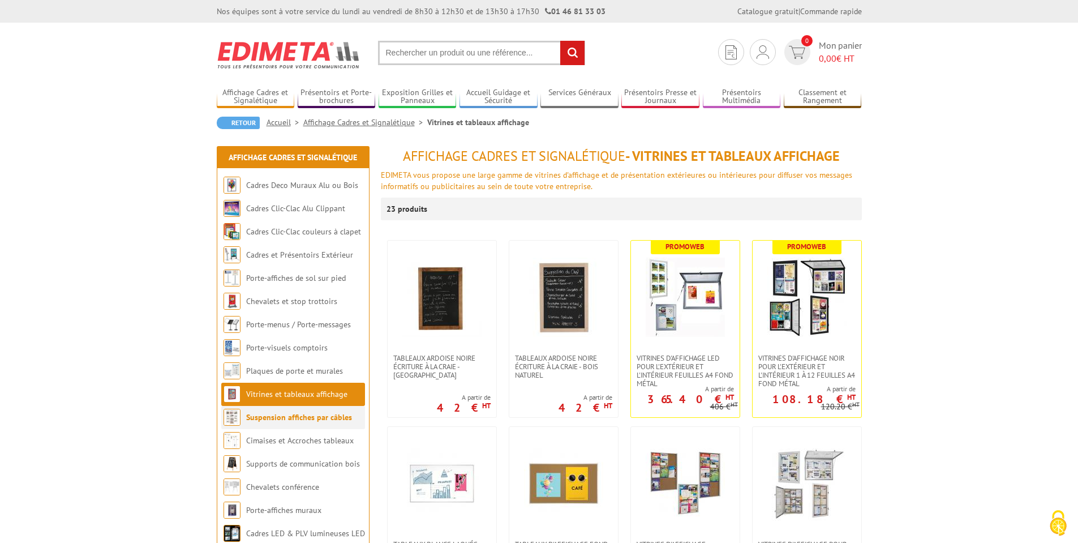
click at [278, 418] on link "Suspension affiches par câbles" at bounding box center [299, 417] width 106 height 10
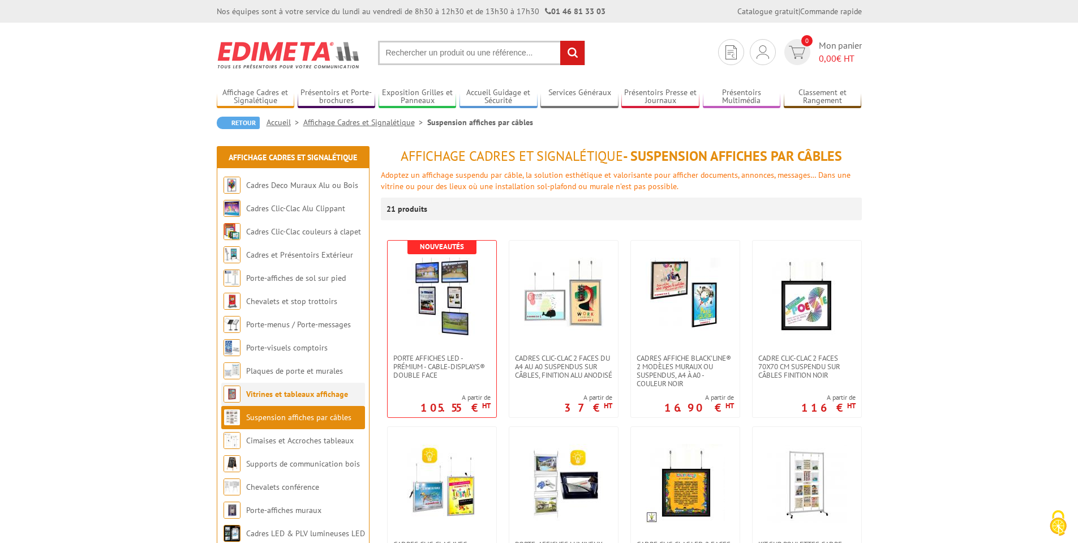
click at [270, 393] on link "Vitrines et tableaux affichage" at bounding box center [297, 394] width 102 height 10
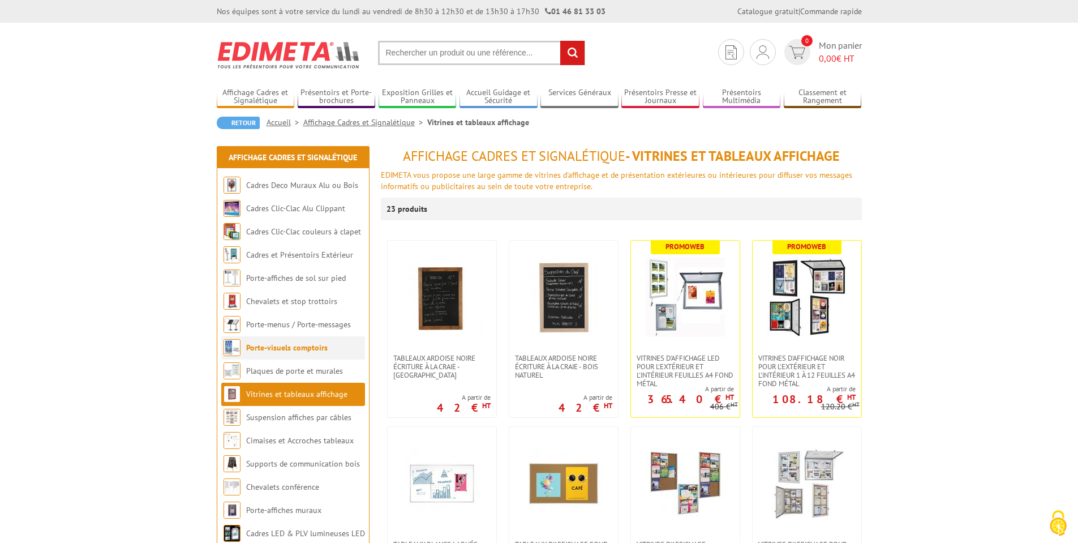
scroll to position [68, 0]
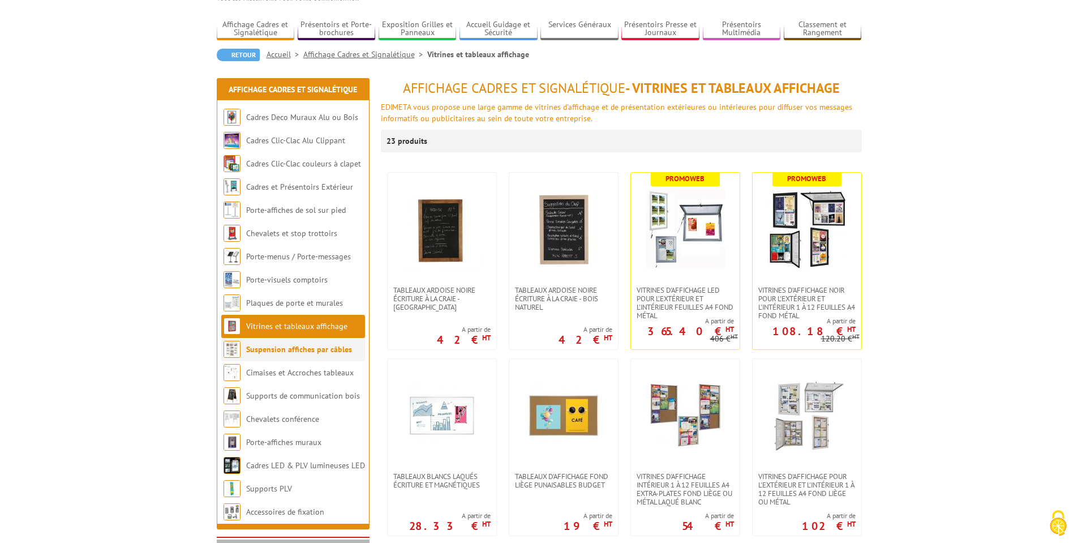
click at [281, 356] on li "Suspension affiches par câbles" at bounding box center [293, 349] width 144 height 23
click at [293, 349] on link "Suspension affiches par câbles" at bounding box center [299, 349] width 106 height 10
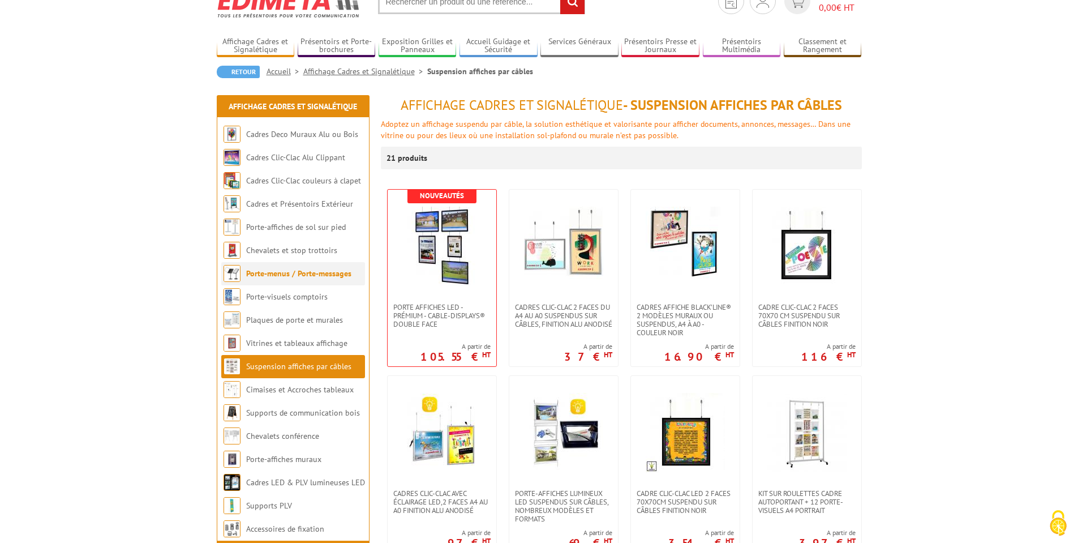
scroll to position [204, 0]
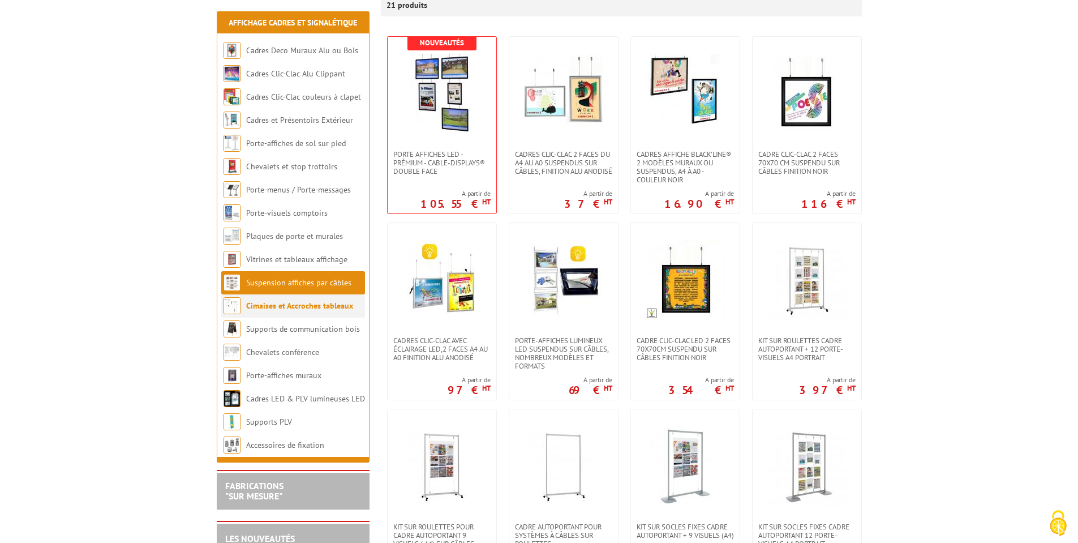
click at [272, 301] on link "Cimaises et Accroches tableaux" at bounding box center [299, 306] width 107 height 10
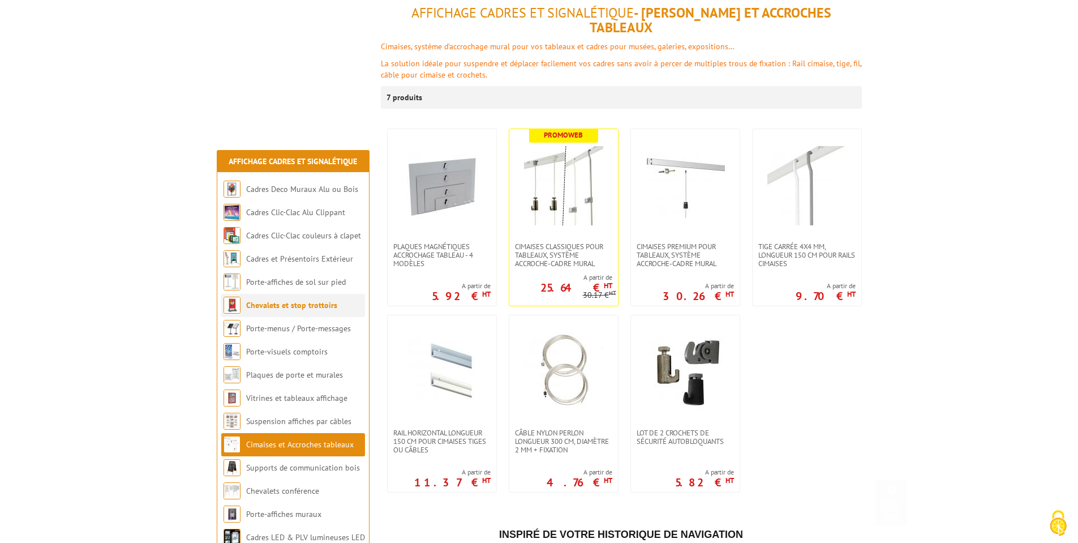
scroll to position [340, 0]
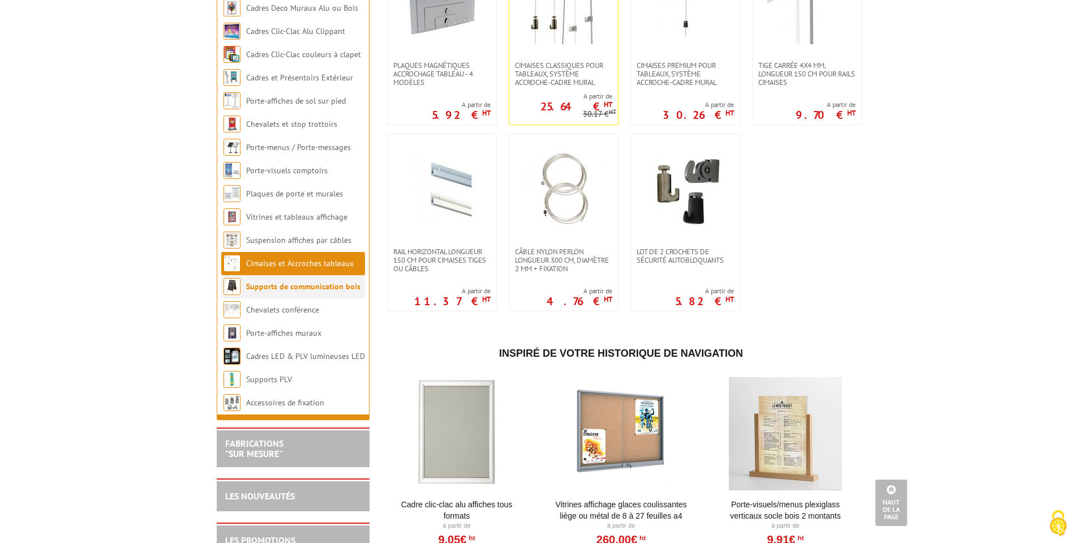
click at [274, 281] on link "Supports de communication bois" at bounding box center [303, 286] width 114 height 10
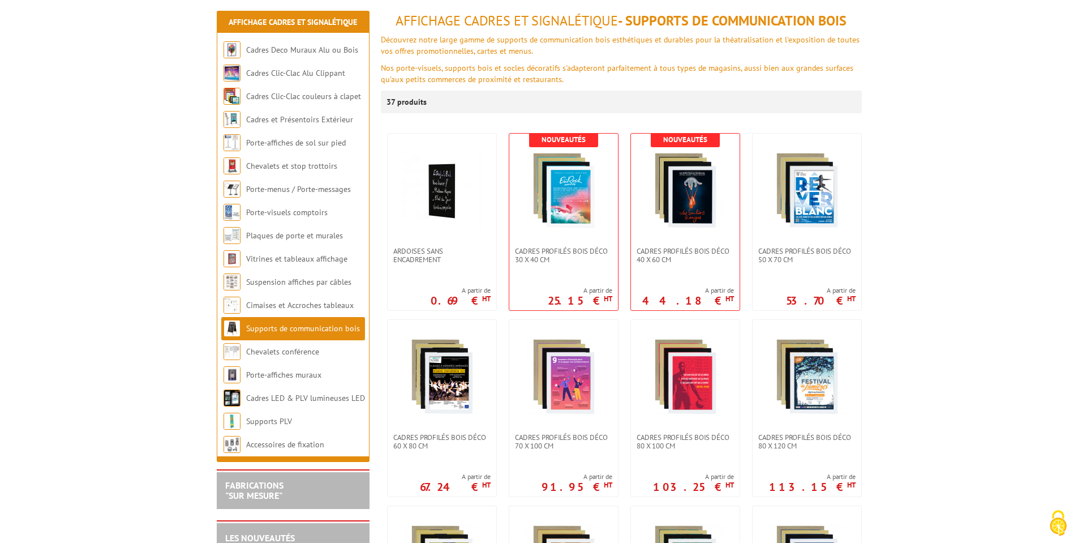
scroll to position [136, 0]
click at [286, 353] on link "Chevalets conférence" at bounding box center [283, 352] width 74 height 10
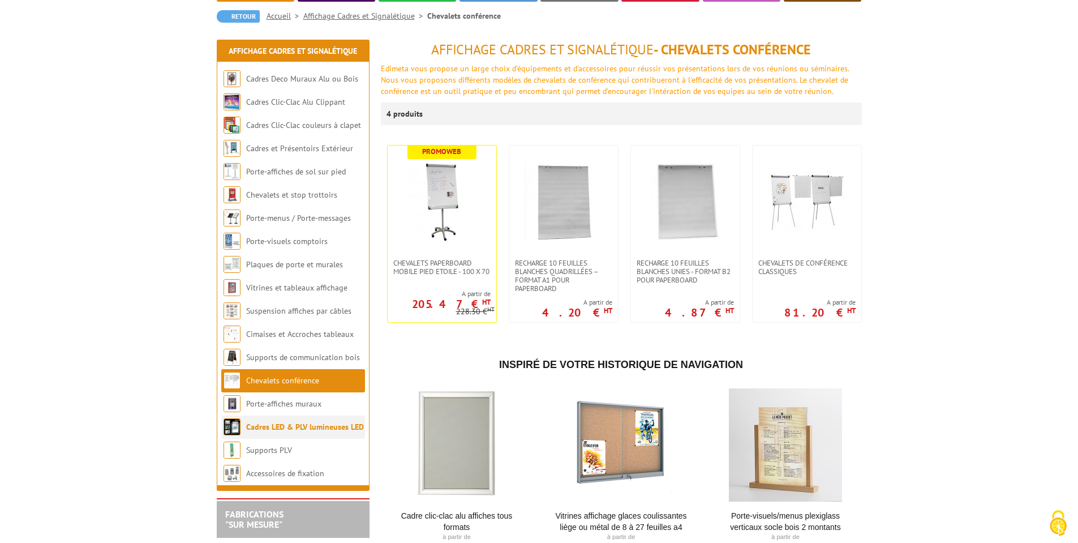
scroll to position [204, 0]
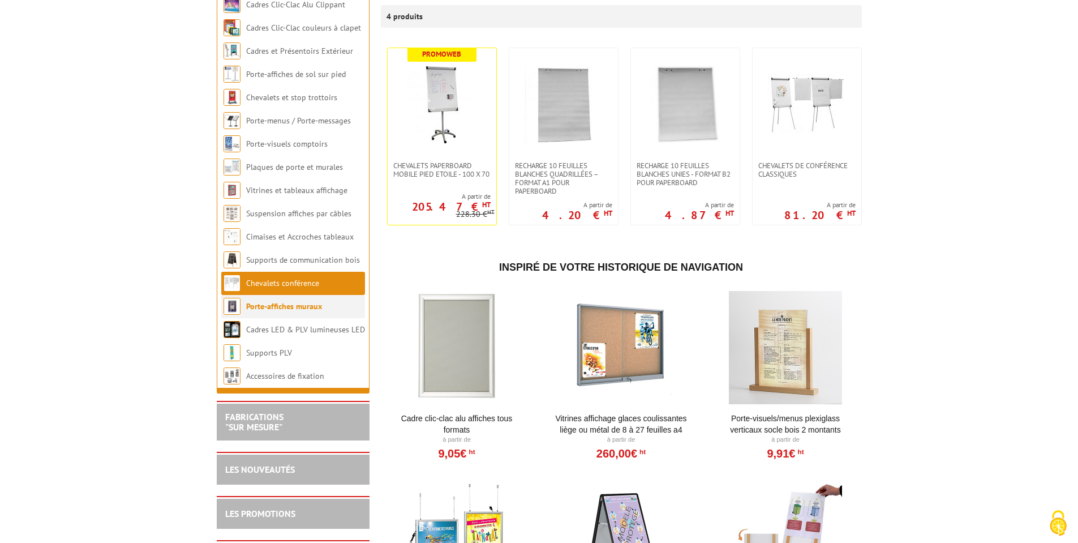
click at [268, 308] on link "Porte-affiches muraux" at bounding box center [284, 306] width 76 height 10
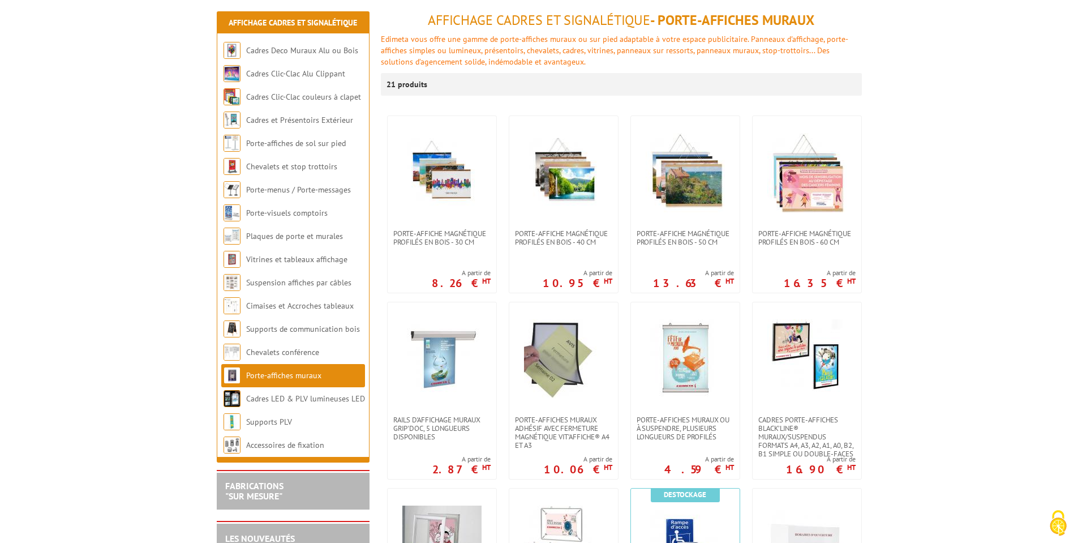
scroll to position [272, 0]
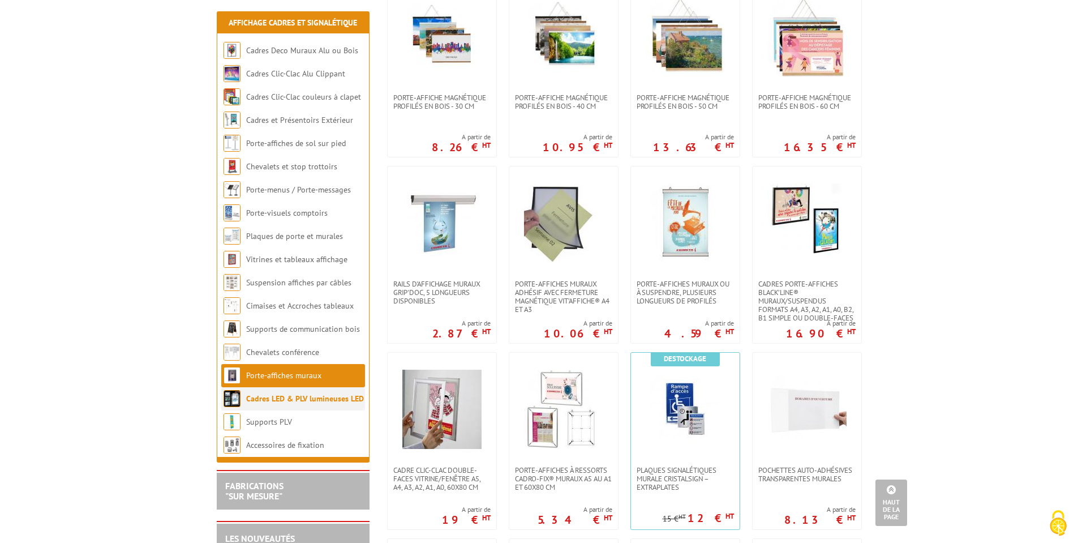
click at [275, 404] on li "Cadres LED & PLV lumineuses LED" at bounding box center [293, 398] width 144 height 23
click at [279, 399] on link "Cadres LED & PLV lumineuses LED" at bounding box center [305, 398] width 118 height 10
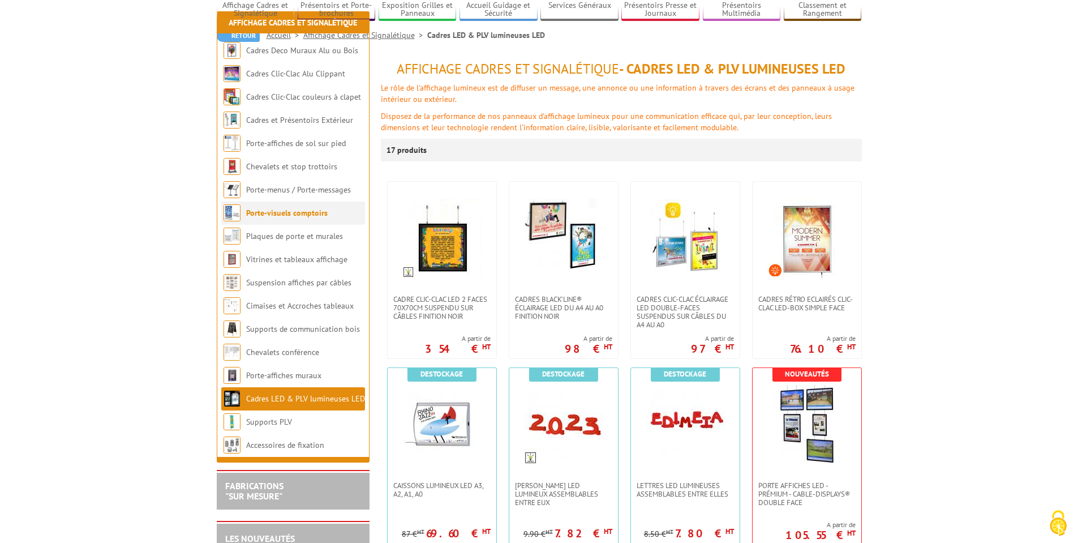
scroll to position [340, 0]
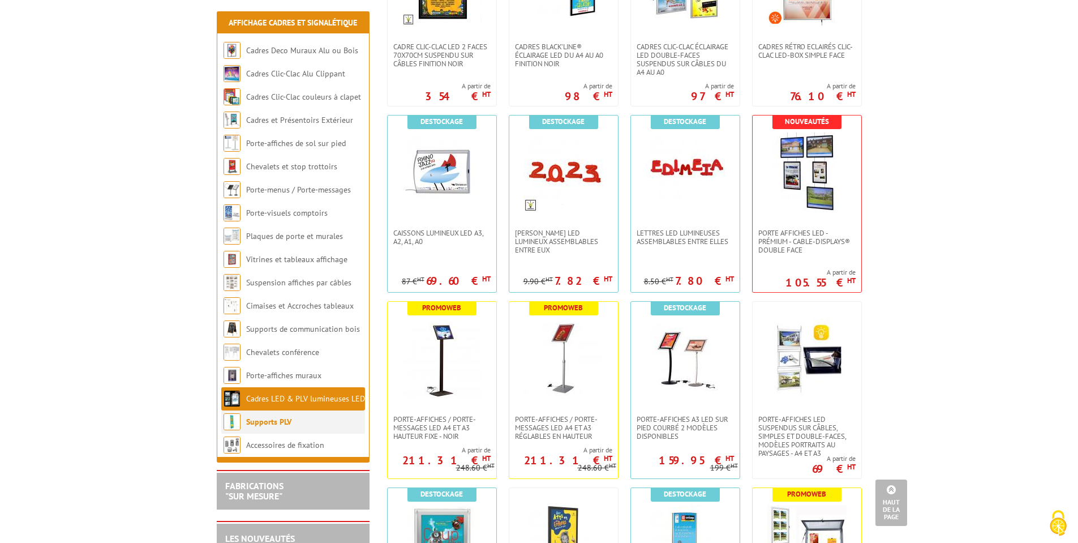
click at [278, 422] on link "Supports PLV" at bounding box center [268, 422] width 45 height 10
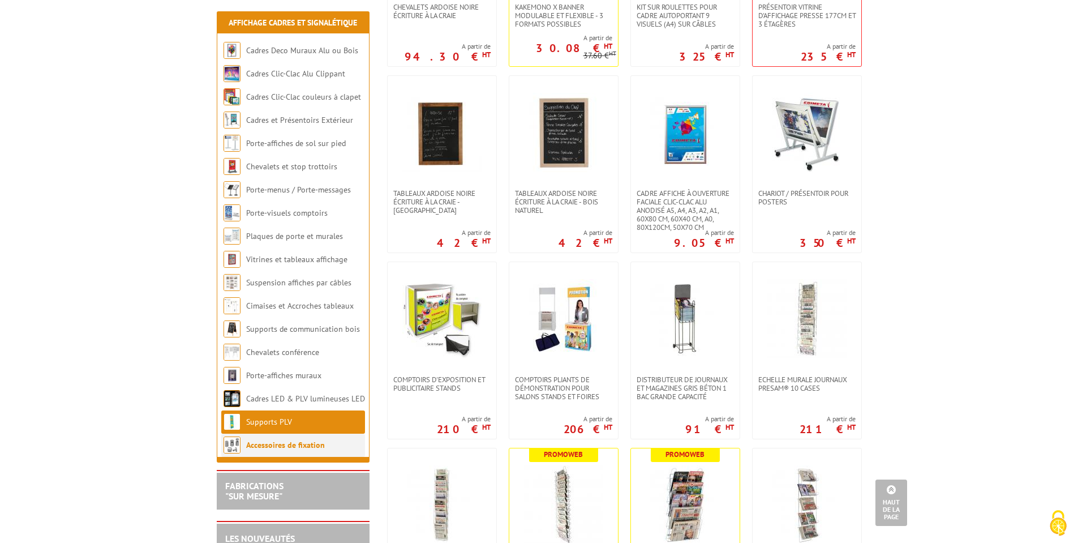
click at [273, 444] on link "Accessoires de fixation" at bounding box center [285, 445] width 79 height 10
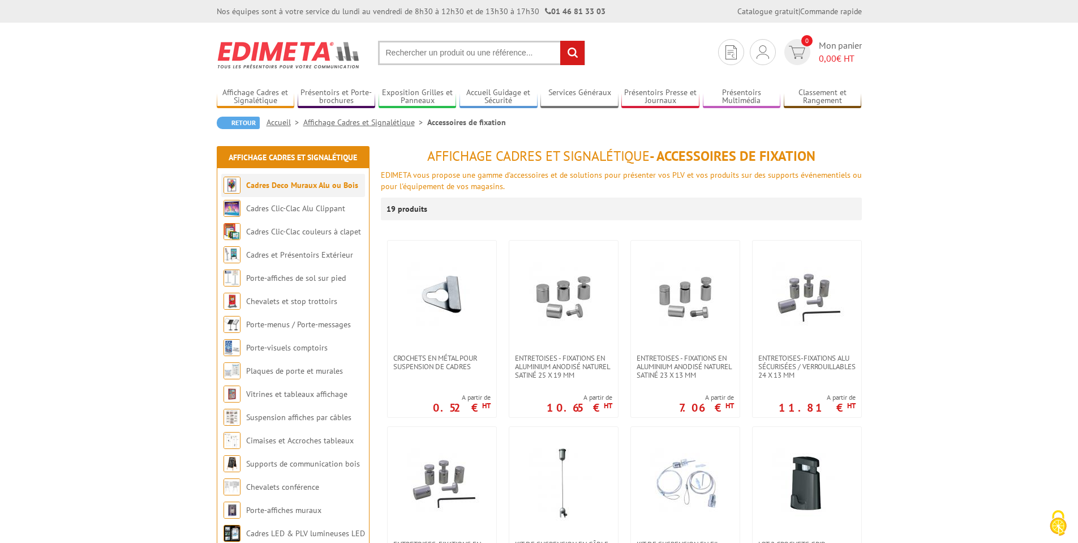
click at [276, 191] on li "Cadres Deco Muraux Alu ou Bois" at bounding box center [293, 185] width 144 height 23
click at [296, 183] on link "Cadres Deco Muraux Alu ou Bois" at bounding box center [302, 185] width 112 height 10
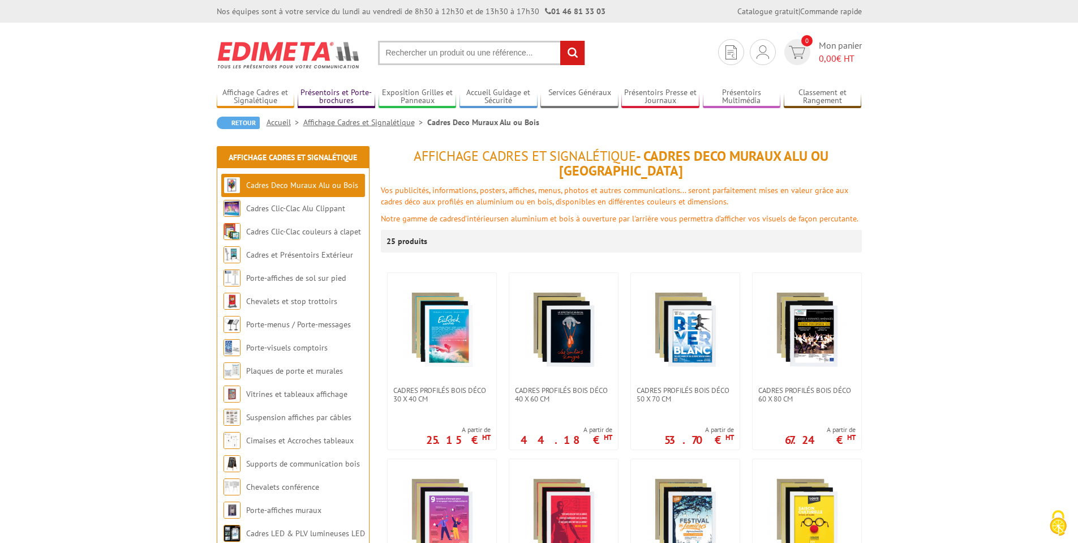
click at [323, 103] on link "Présentoirs et Porte-brochures" at bounding box center [337, 97] width 78 height 19
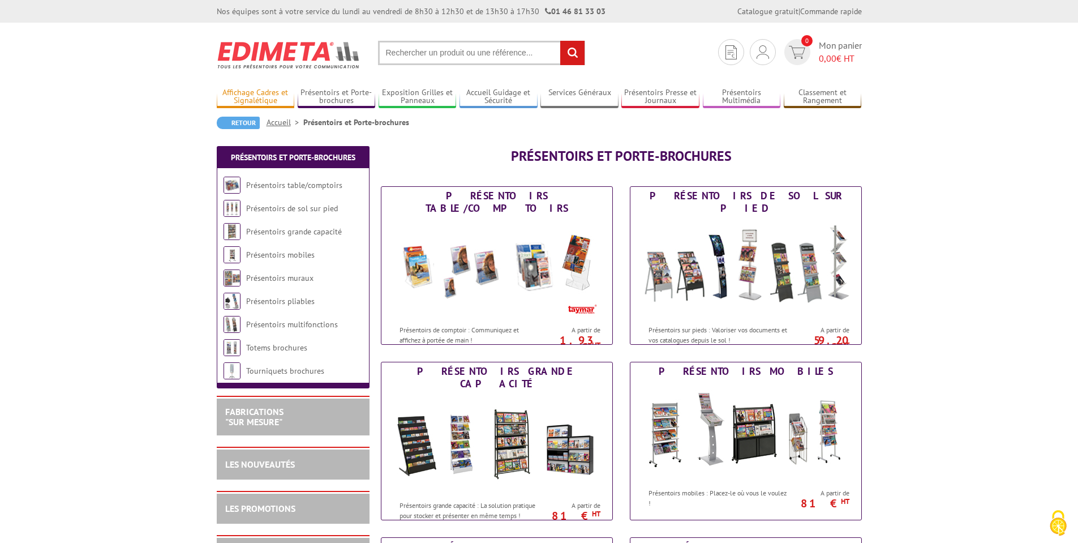
click at [264, 101] on link "Affichage Cadres et Signalétique" at bounding box center [256, 97] width 78 height 19
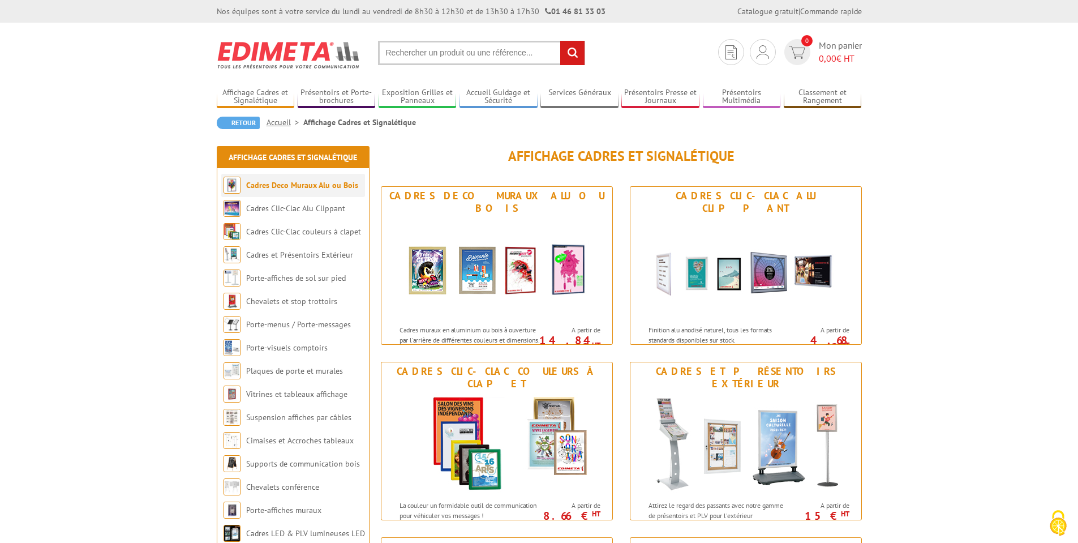
click at [293, 184] on link "Cadres Deco Muraux Alu ou Bois" at bounding box center [302, 185] width 112 height 10
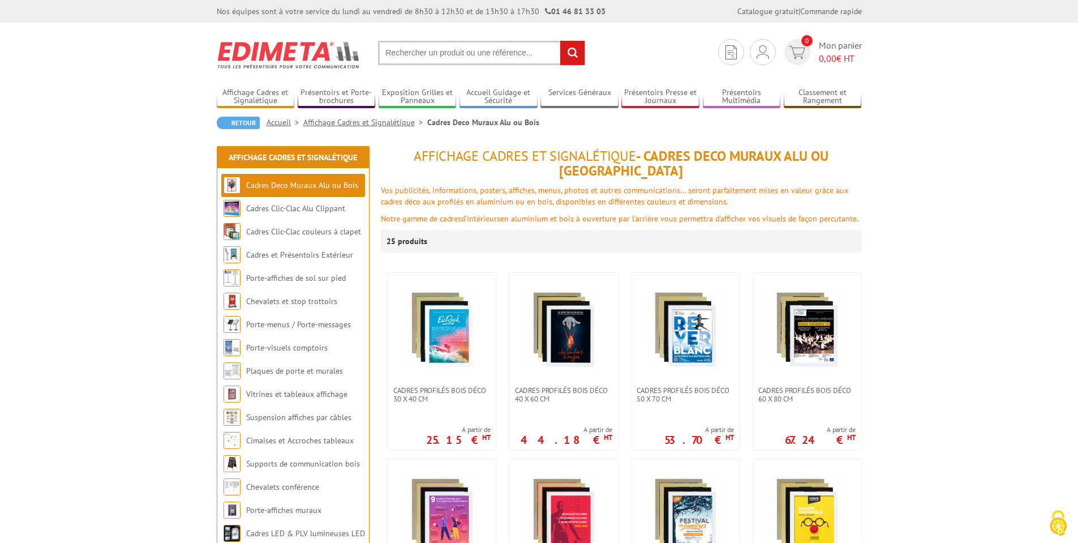
click at [276, 212] on link "Cadres Clic-Clac Alu Clippant" at bounding box center [295, 208] width 99 height 10
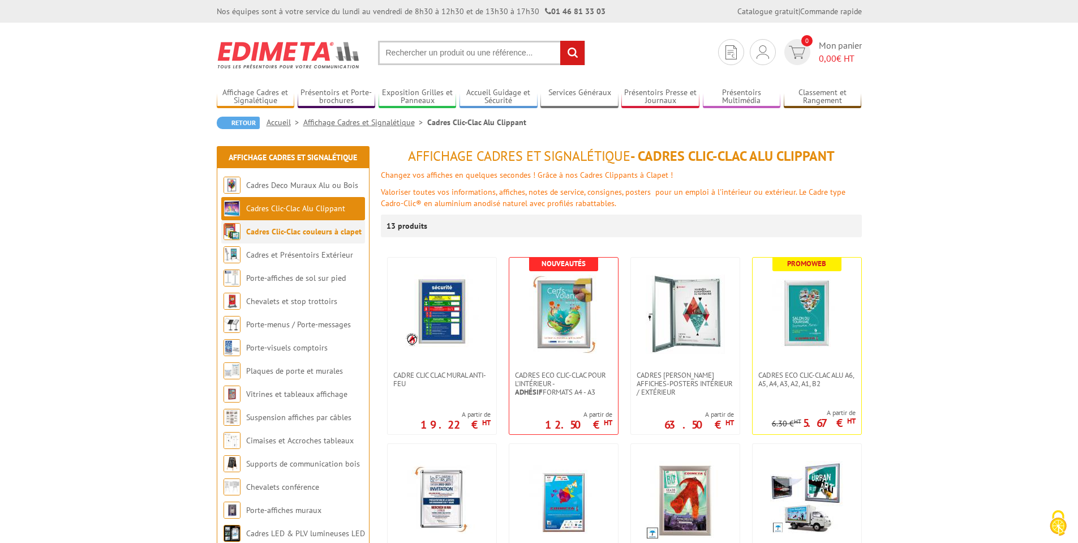
click at [284, 236] on link "Cadres Clic-Clac couleurs à clapet" at bounding box center [303, 231] width 115 height 10
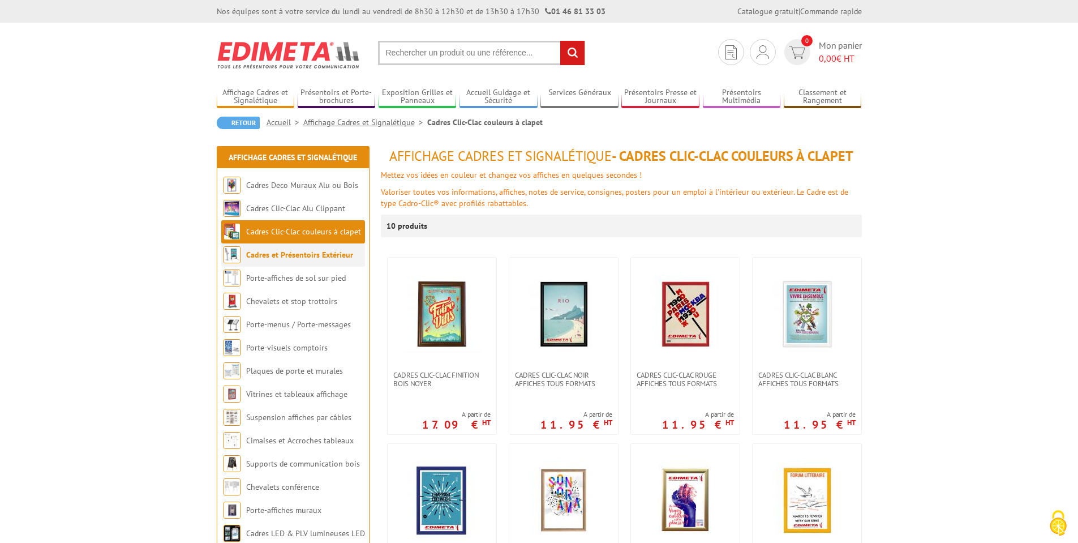
click at [305, 256] on link "Cadres et Présentoirs Extérieur" at bounding box center [299, 255] width 107 height 10
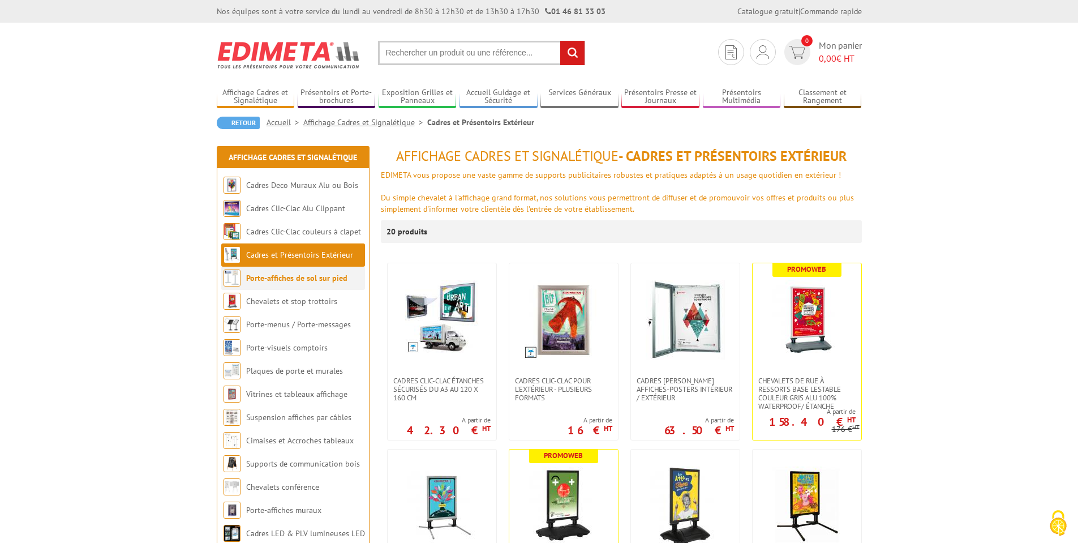
click at [275, 272] on li "Porte-affiches de sol sur pied" at bounding box center [293, 278] width 144 height 23
click at [294, 276] on link "Porte-affiches de sol sur pied" at bounding box center [296, 278] width 101 height 10
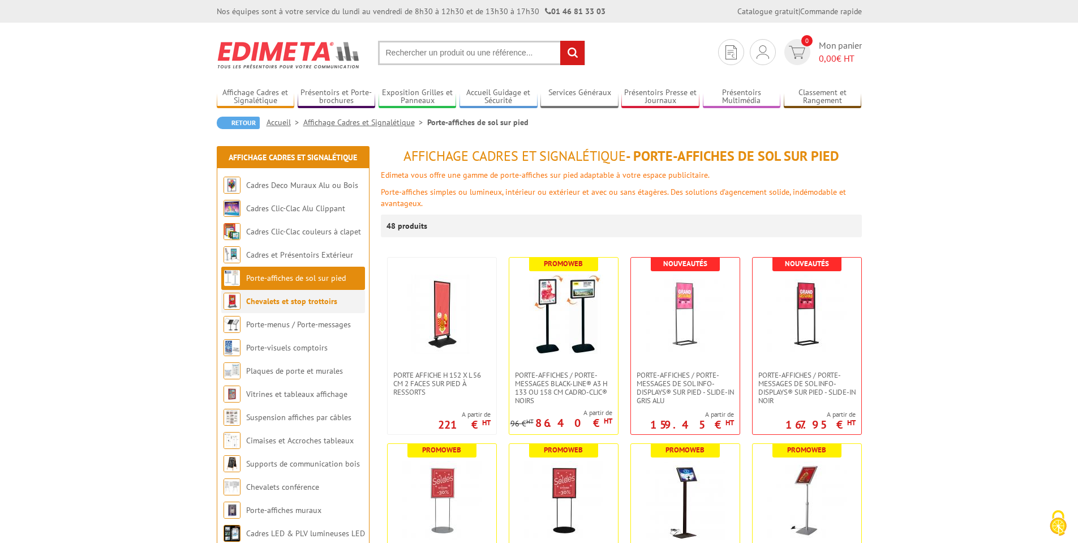
click at [270, 297] on link "Chevalets et stop trottoirs" at bounding box center [291, 301] width 91 height 10
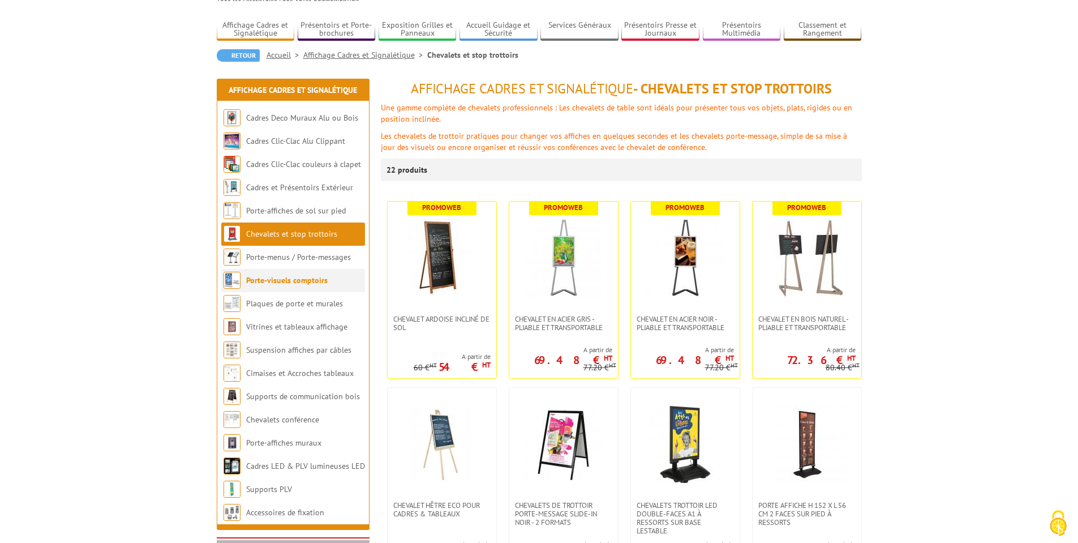
scroll to position [68, 0]
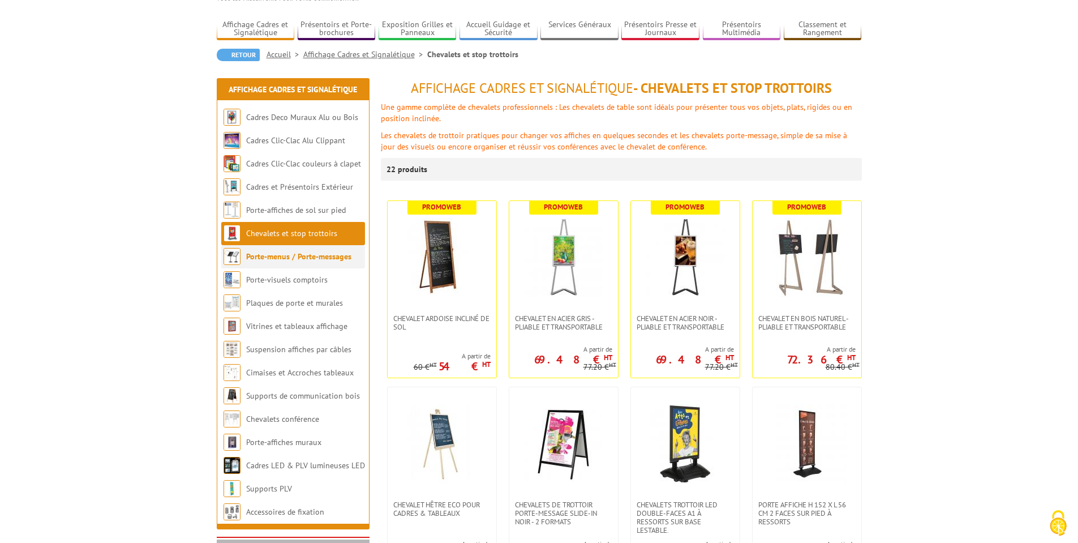
click at [272, 259] on link "Porte-menus / Porte-messages" at bounding box center [298, 256] width 105 height 10
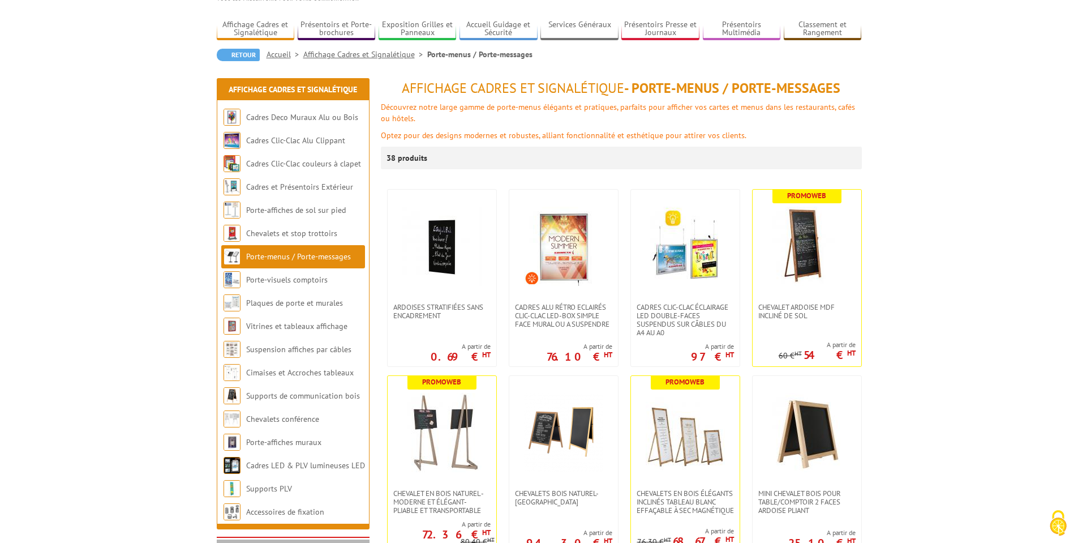
scroll to position [136, 0]
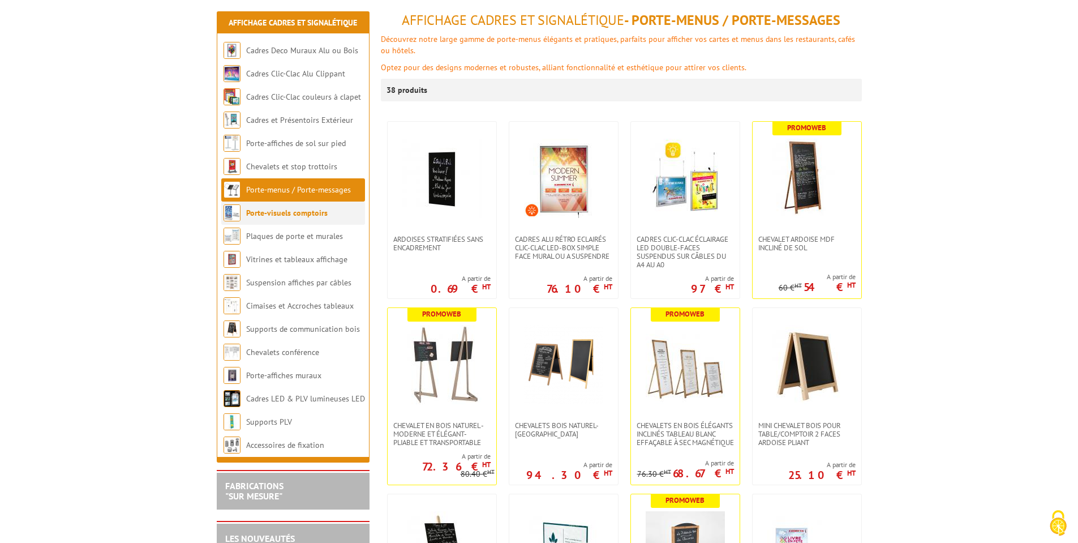
click at [278, 207] on li "Porte-visuels comptoirs" at bounding box center [293, 213] width 144 height 23
click at [272, 208] on link "Porte-visuels comptoirs" at bounding box center [287, 213] width 82 height 10
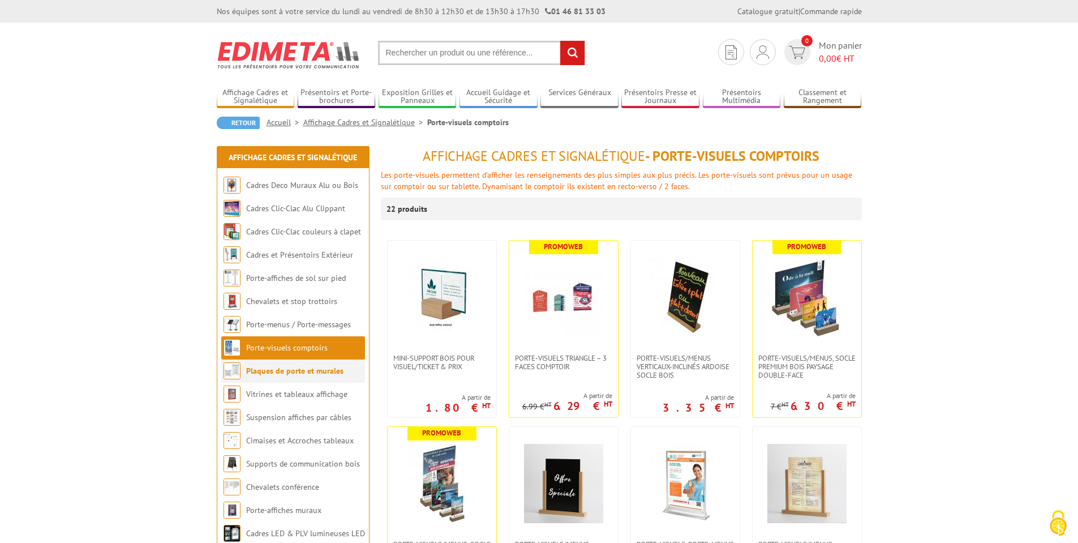
click at [279, 379] on li "Plaques de porte et murales" at bounding box center [293, 370] width 144 height 23
click at [281, 373] on link "Plaques de porte et murales" at bounding box center [294, 371] width 97 height 10
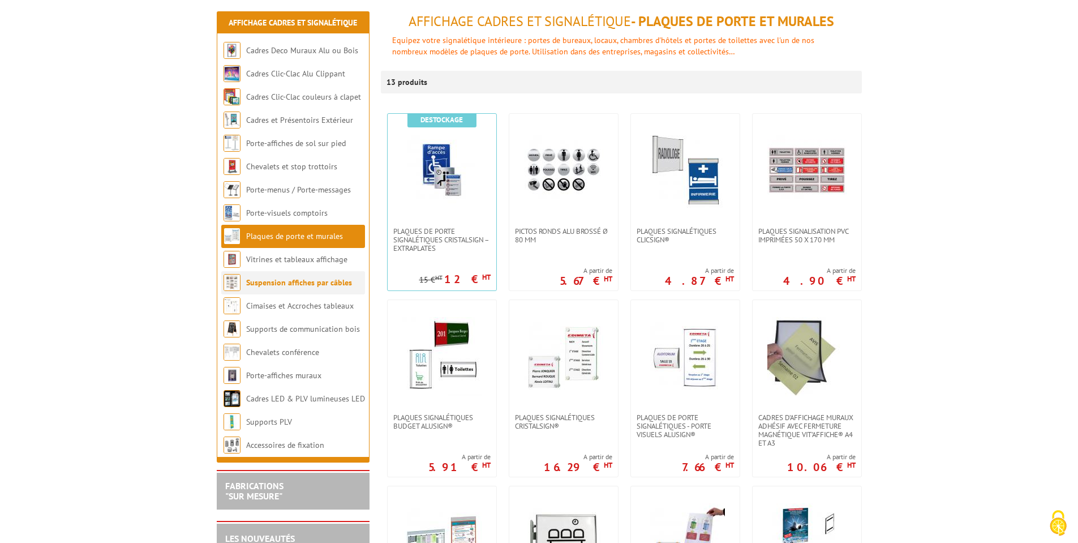
scroll to position [136, 0]
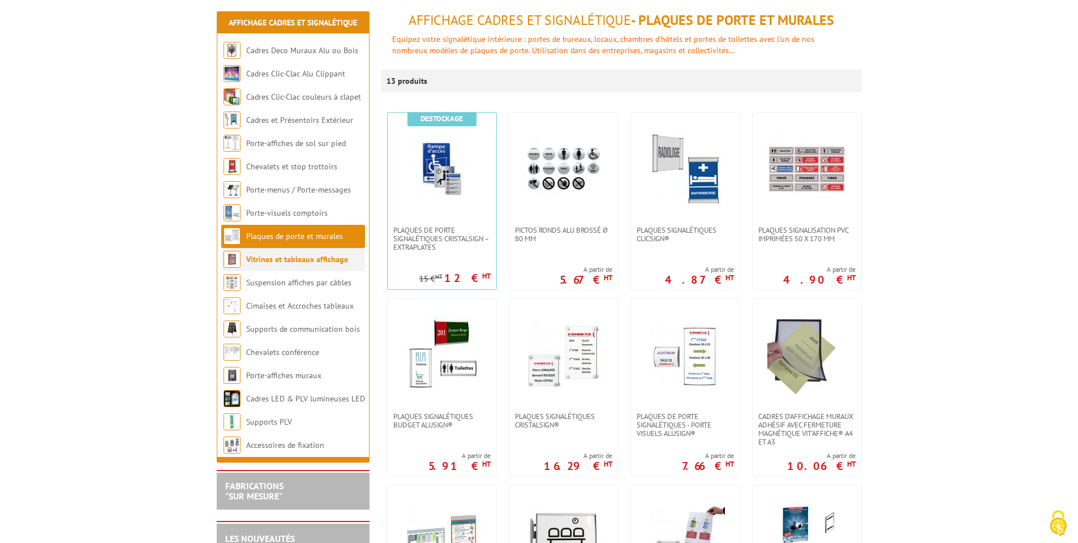
click at [305, 259] on link "Vitrines et tableaux affichage" at bounding box center [297, 259] width 102 height 10
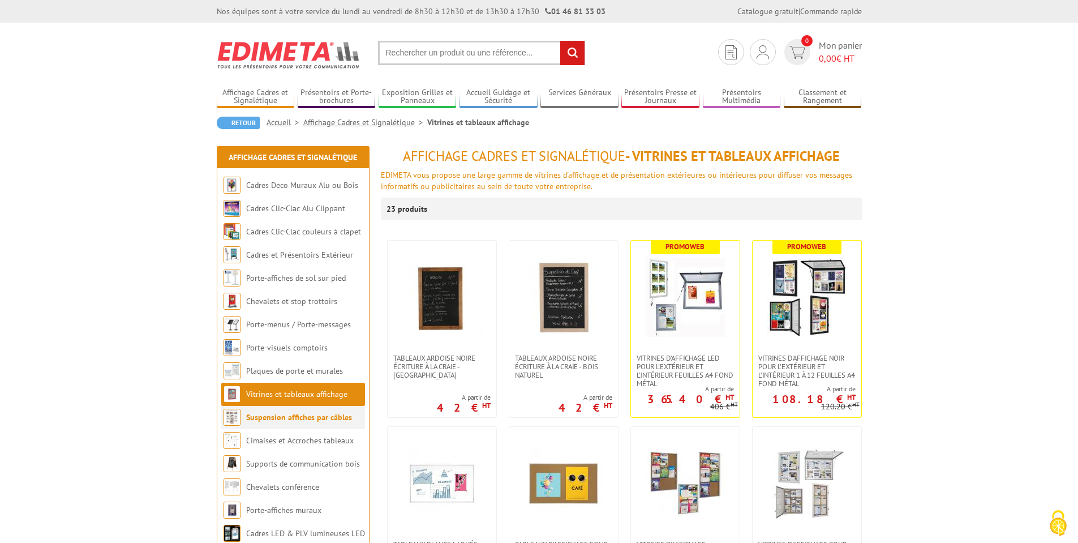
click at [282, 423] on li "Suspension affiches par câbles" at bounding box center [293, 417] width 144 height 23
click at [304, 416] on link "Suspension affiches par câbles" at bounding box center [299, 417] width 106 height 10
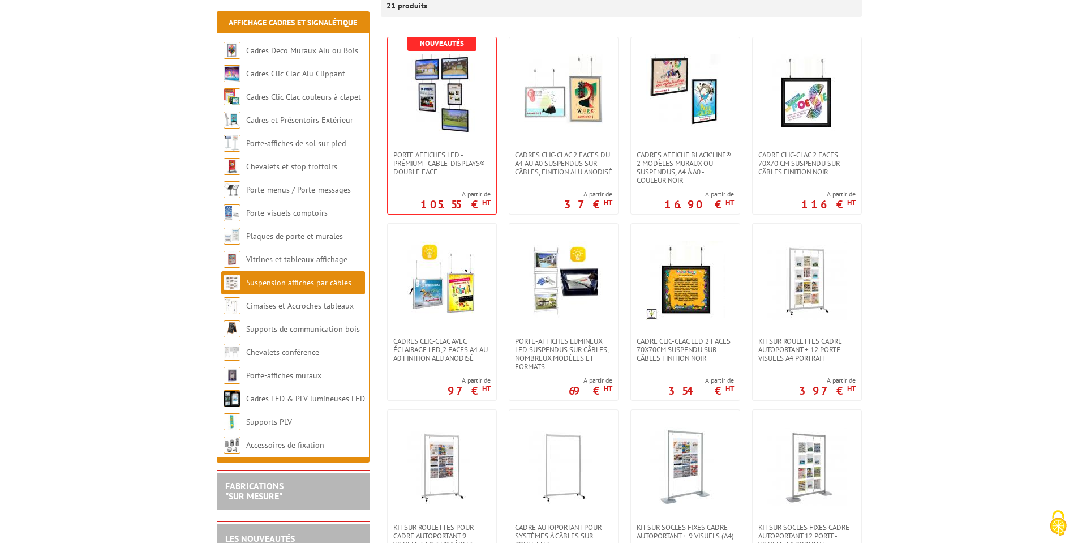
scroll to position [204, 0]
click at [294, 310] on link "Cimaises et Accroches tableaux" at bounding box center [299, 306] width 107 height 10
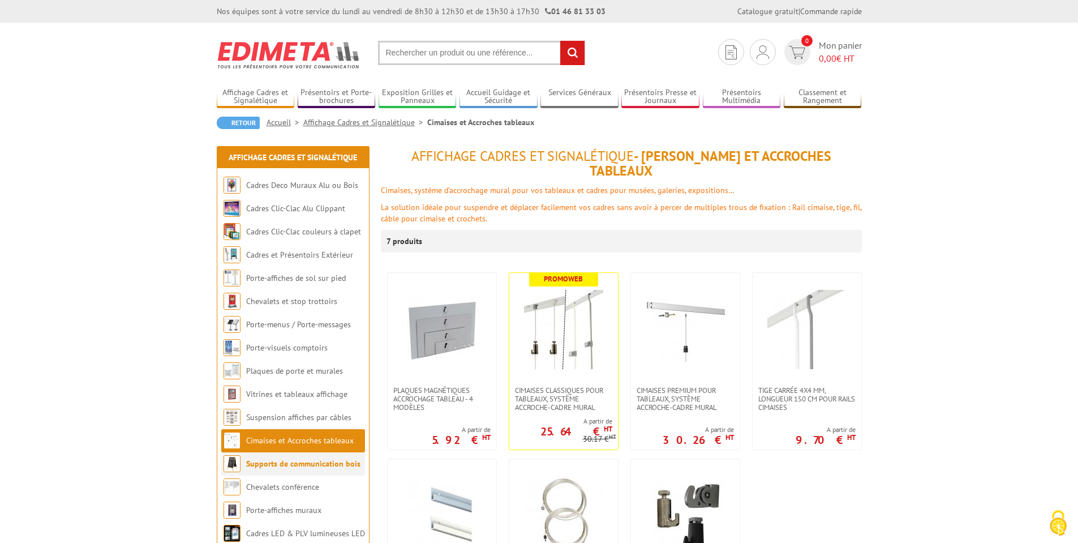
click at [272, 465] on link "Supports de communication bois" at bounding box center [303, 464] width 114 height 10
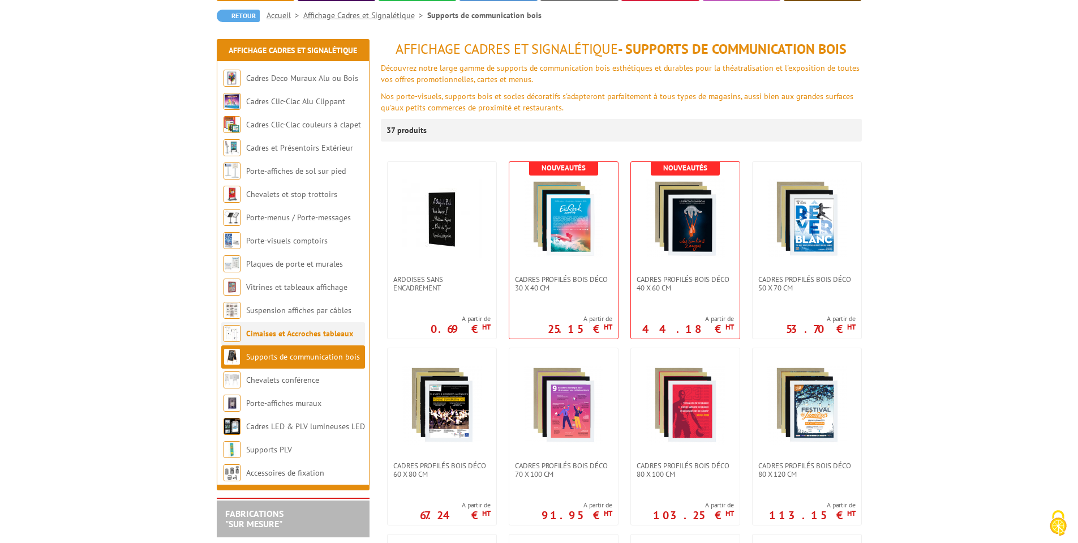
scroll to position [204, 0]
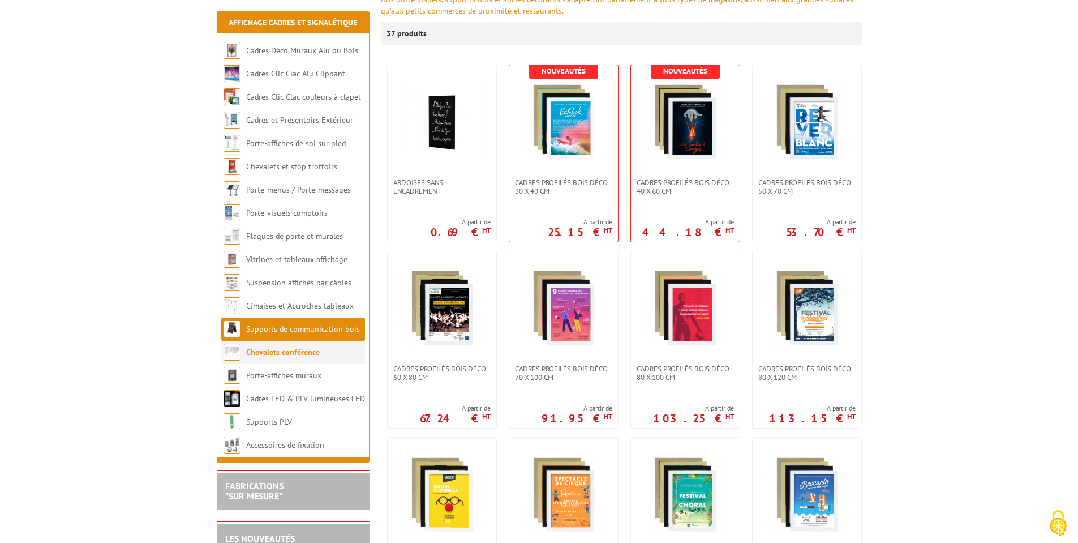
click at [280, 356] on link "Chevalets conférence" at bounding box center [283, 352] width 74 height 10
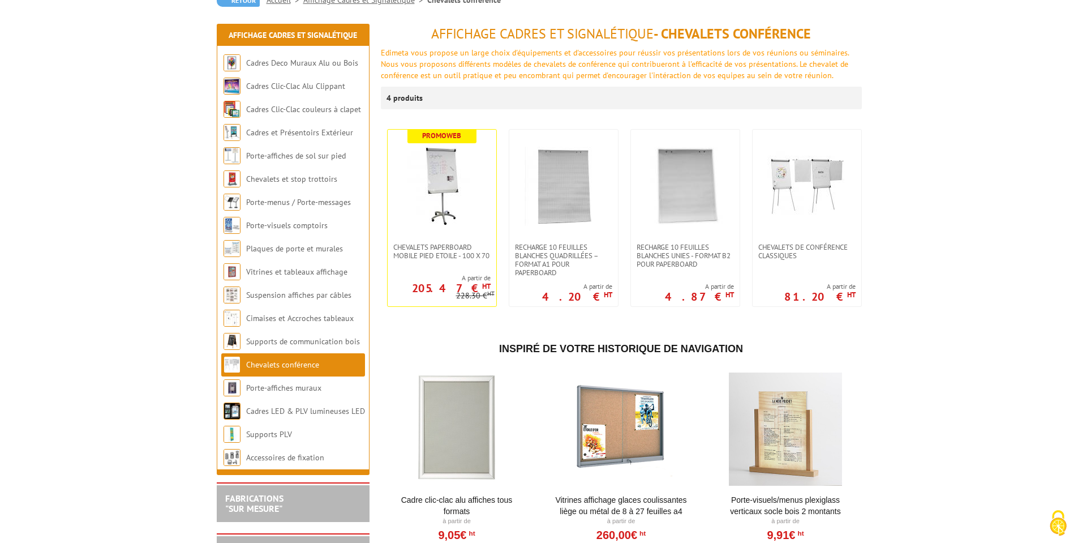
scroll to position [136, 0]
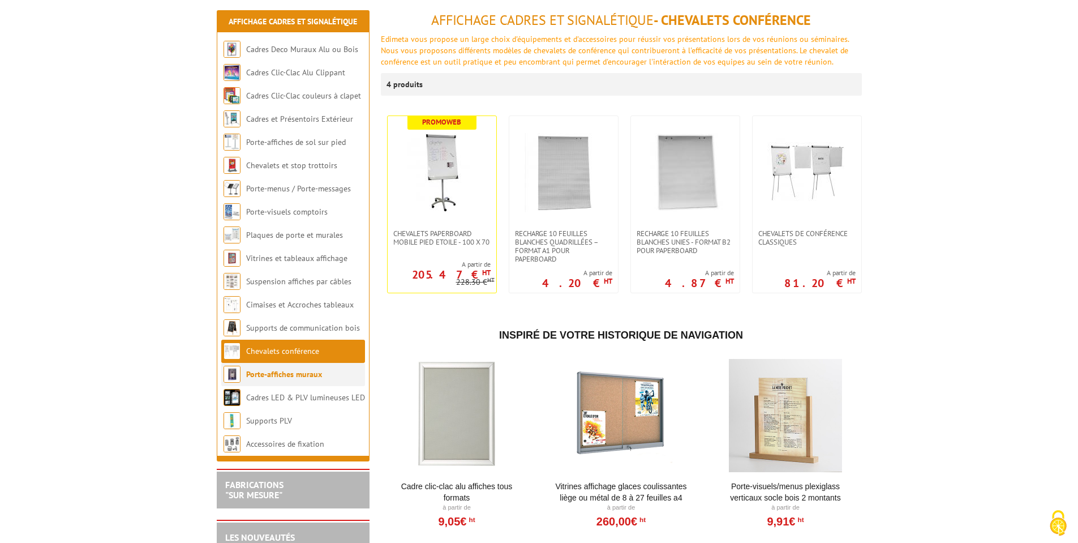
click at [278, 375] on link "Porte-affiches muraux" at bounding box center [284, 374] width 76 height 10
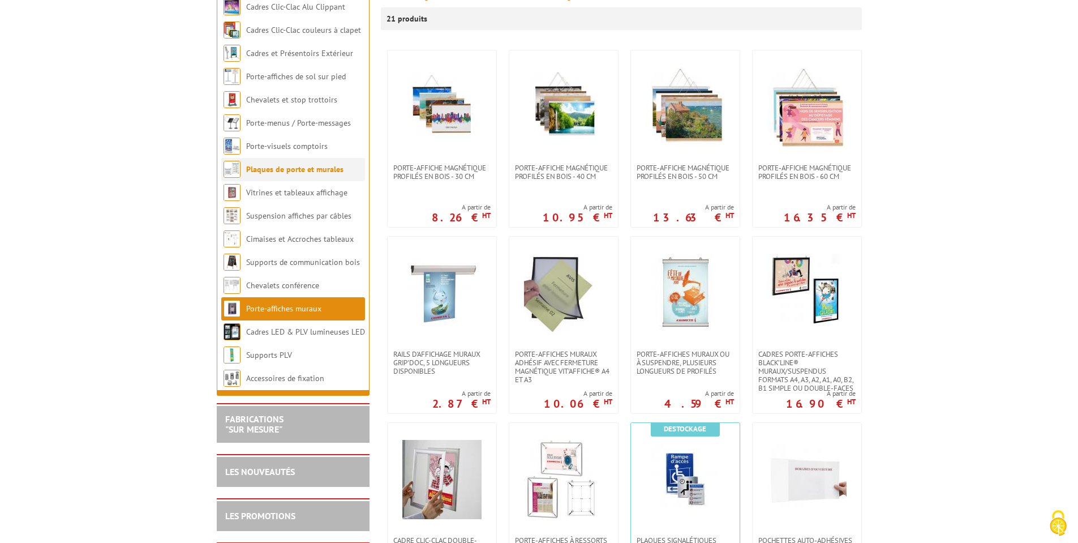
scroll to position [204, 0]
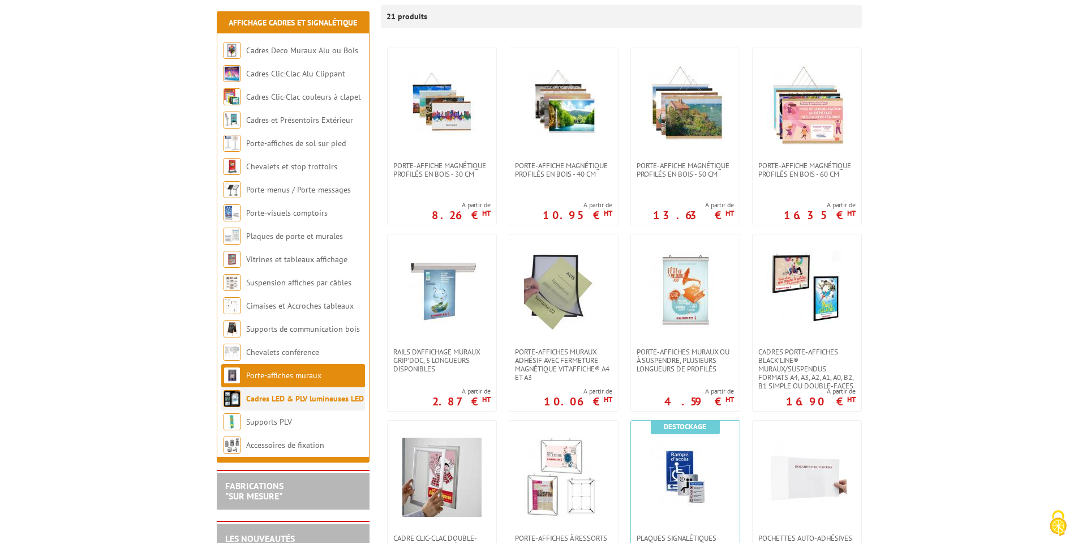
click at [276, 405] on li "Cadres LED & PLV lumineuses LED" at bounding box center [293, 398] width 144 height 23
click at [280, 396] on link "Cadres LED & PLV lumineuses LED" at bounding box center [305, 398] width 118 height 10
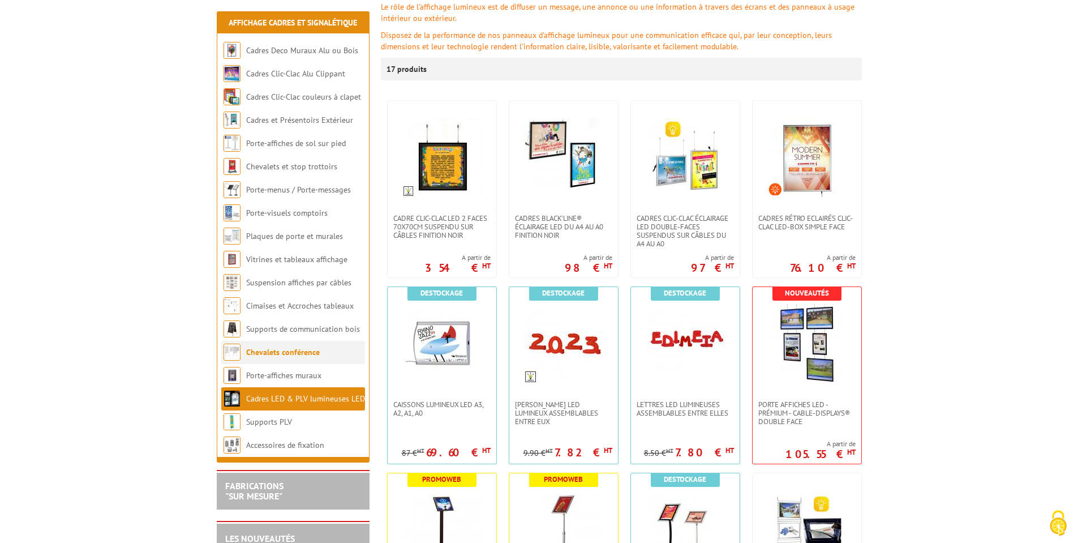
scroll to position [340, 0]
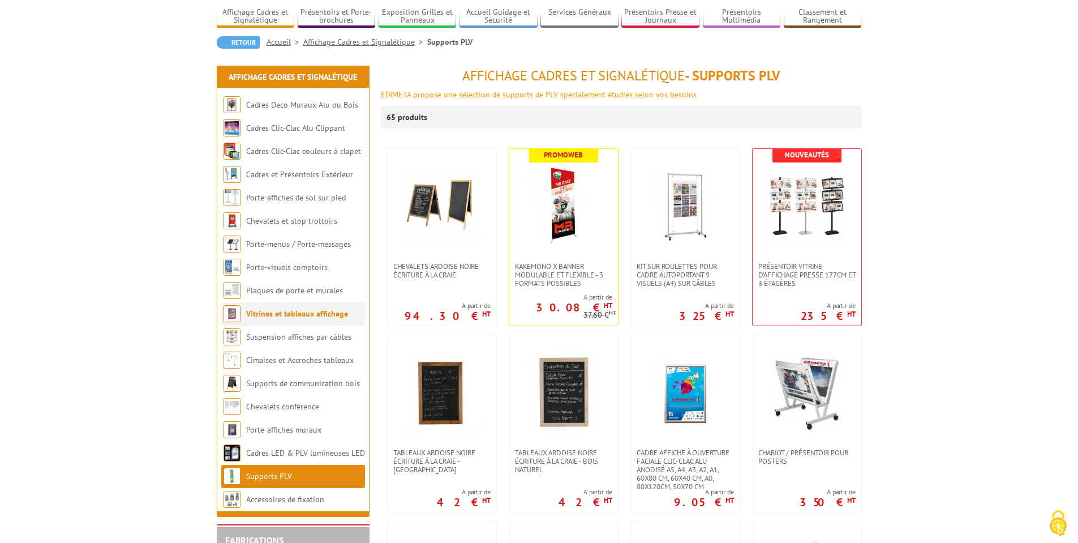
scroll to position [272, 0]
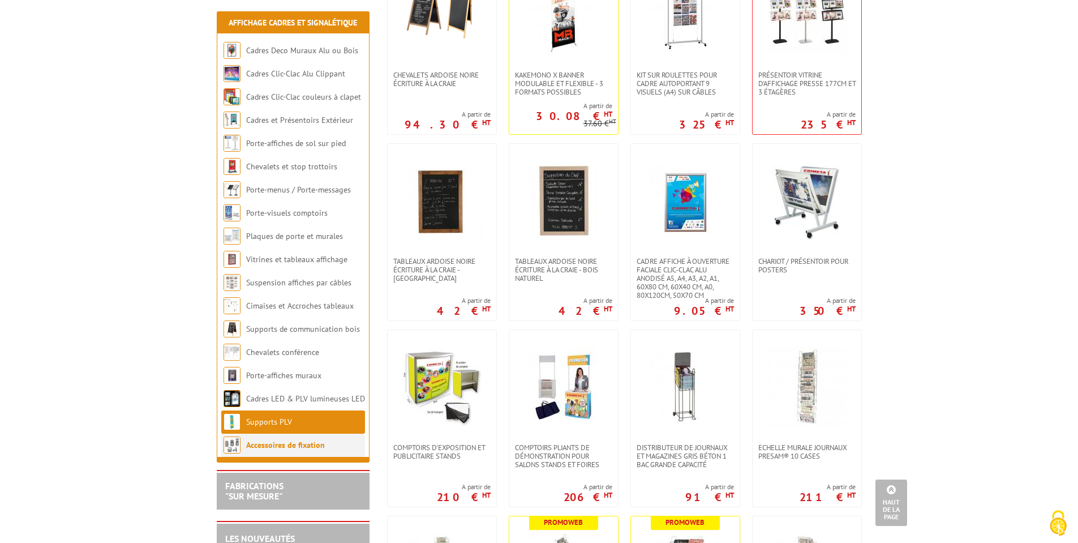
click at [273, 443] on link "Accessoires de fixation" at bounding box center [285, 445] width 79 height 10
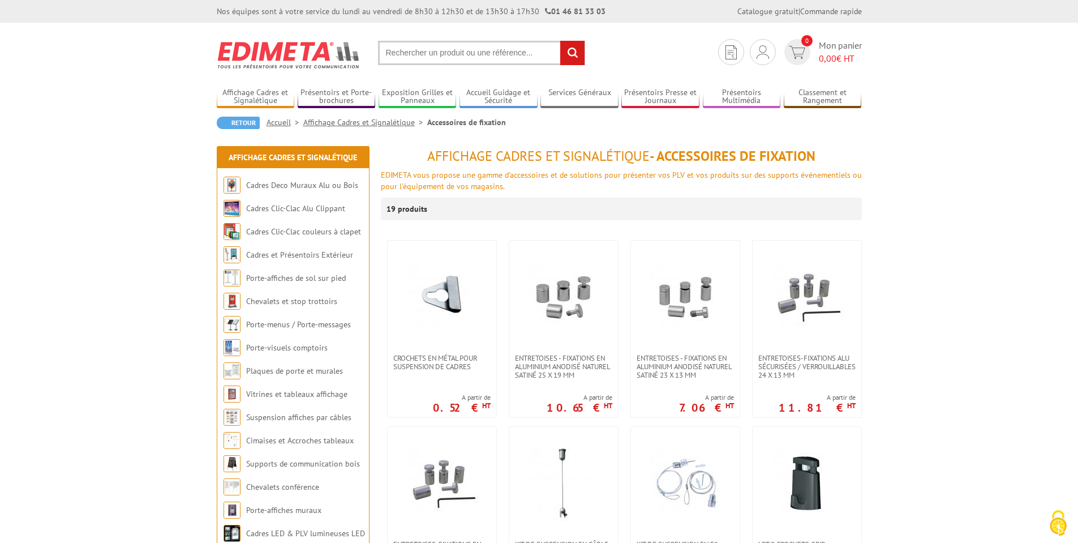
click at [279, 349] on link "Porte-visuels comptoirs" at bounding box center [287, 347] width 82 height 10
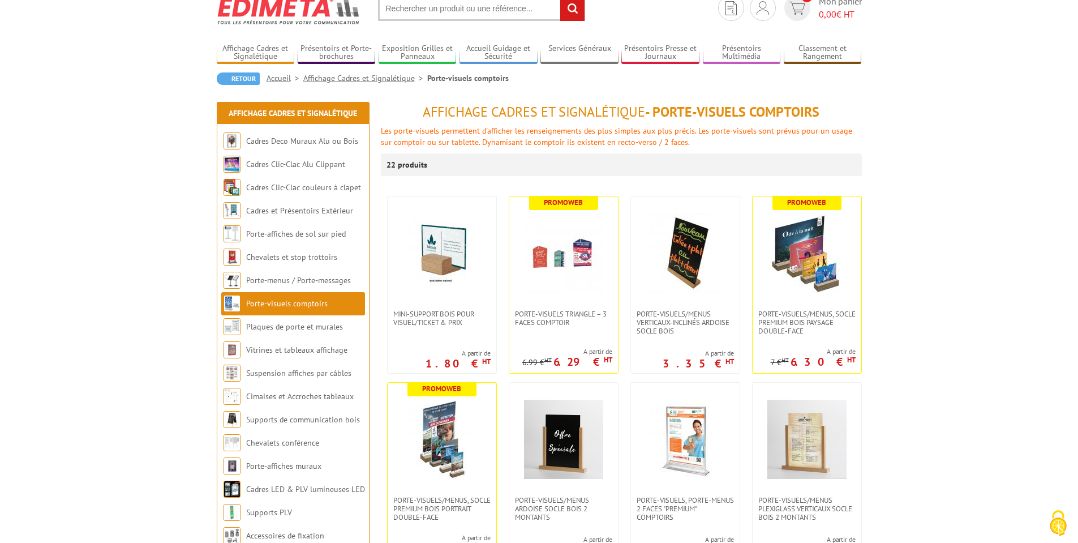
scroll to position [68, 0]
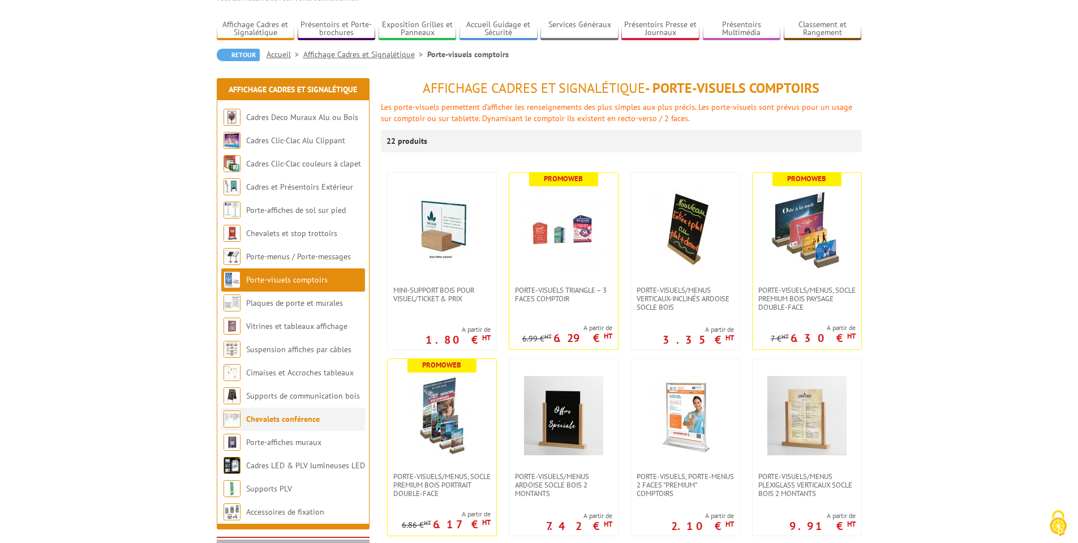
click at [261, 421] on link "Chevalets conférence" at bounding box center [283, 419] width 74 height 10
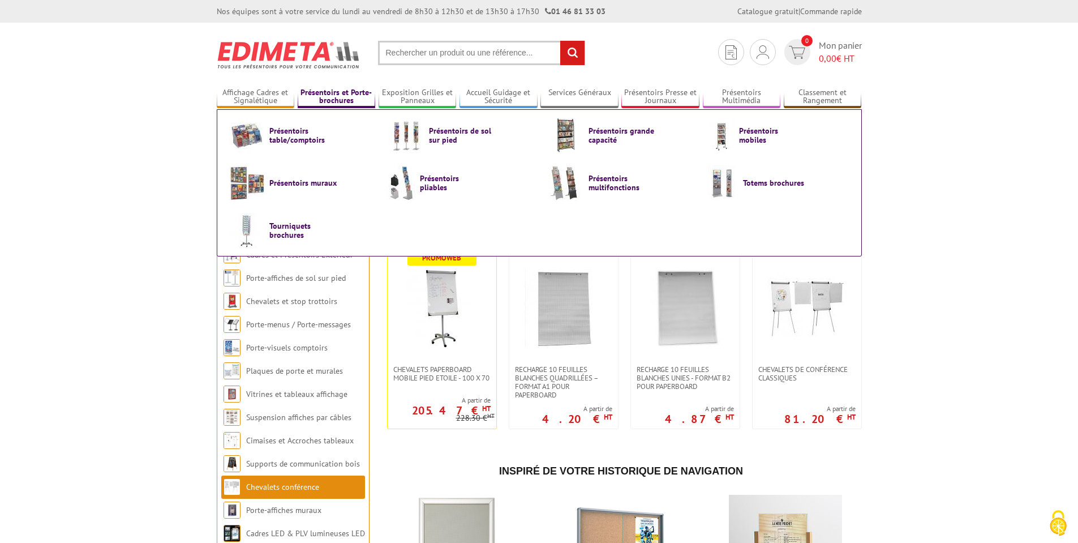
click at [339, 93] on link "Présentoirs et Porte-brochures" at bounding box center [337, 97] width 78 height 19
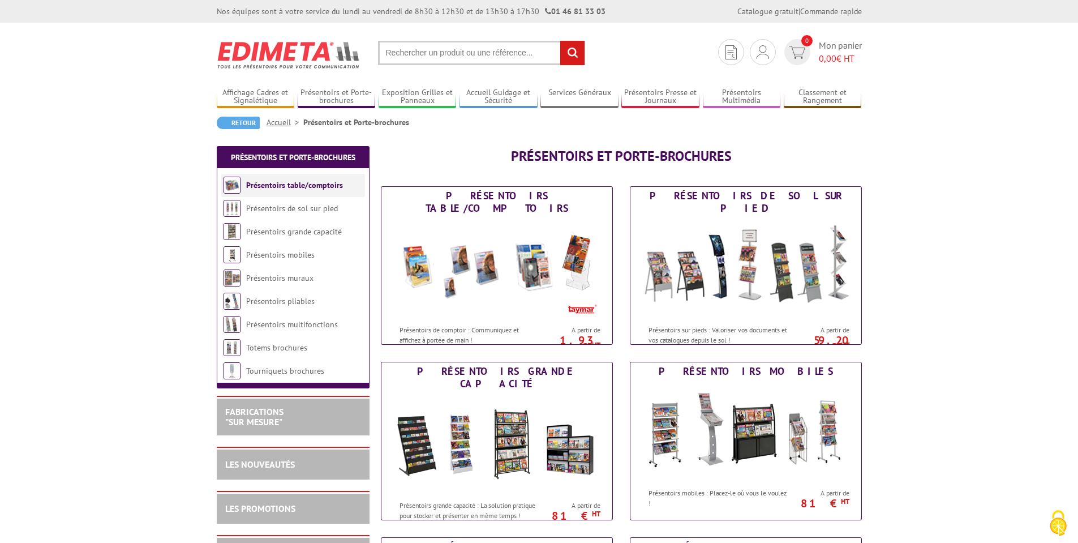
click at [293, 182] on link "Présentoirs table/comptoirs" at bounding box center [294, 185] width 97 height 10
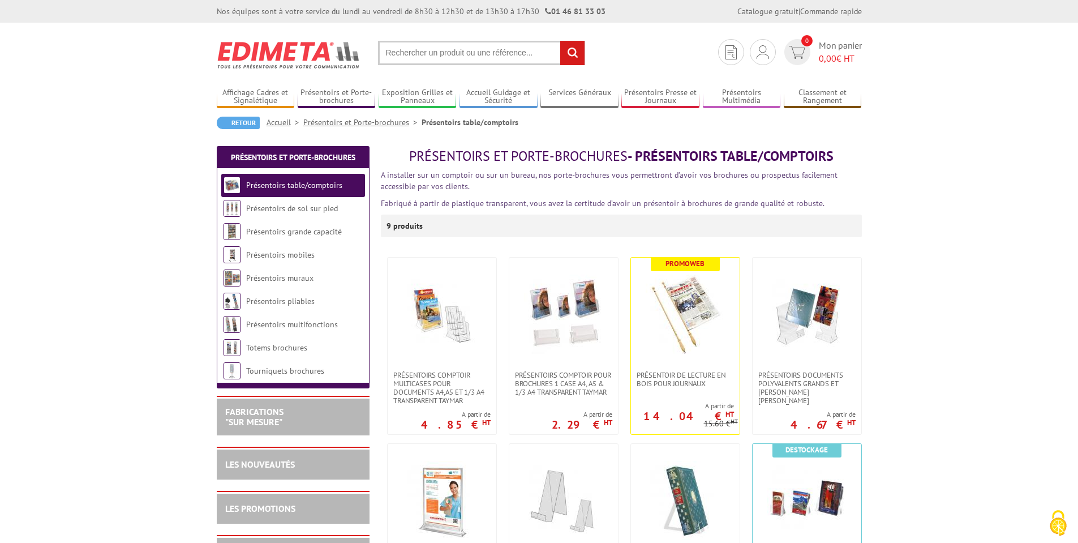
click at [350, 122] on link "Présentoirs et Porte-brochures" at bounding box center [362, 122] width 118 height 10
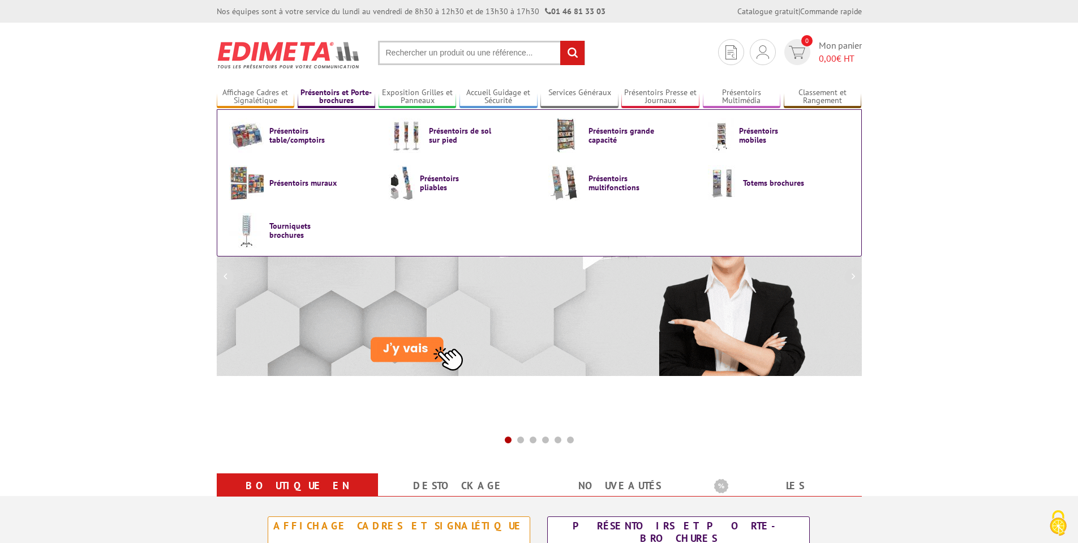
click at [321, 98] on link "Présentoirs et Porte-brochures" at bounding box center [337, 97] width 78 height 19
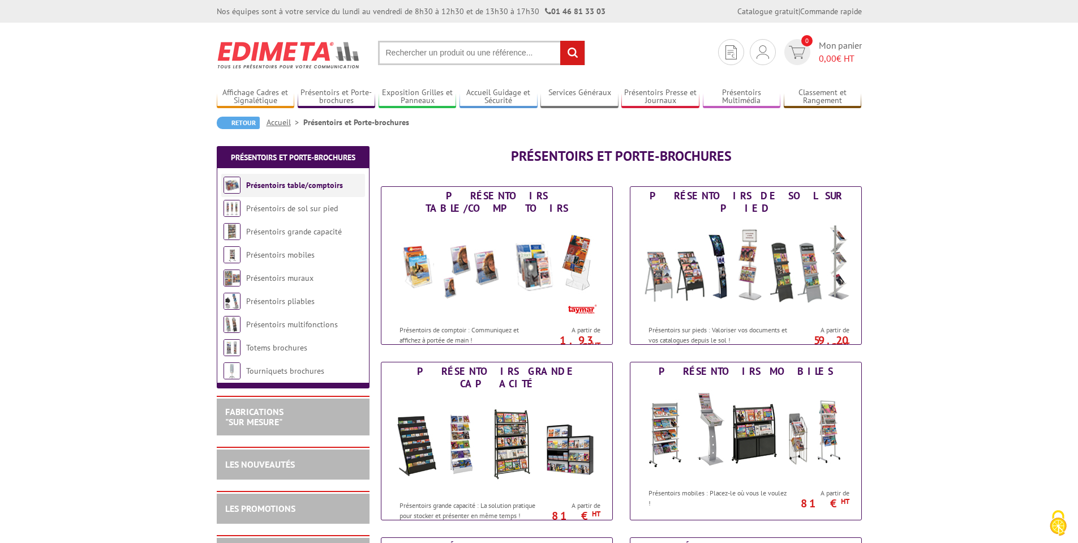
click at [287, 189] on link "Présentoirs table/comptoirs" at bounding box center [294, 185] width 97 height 10
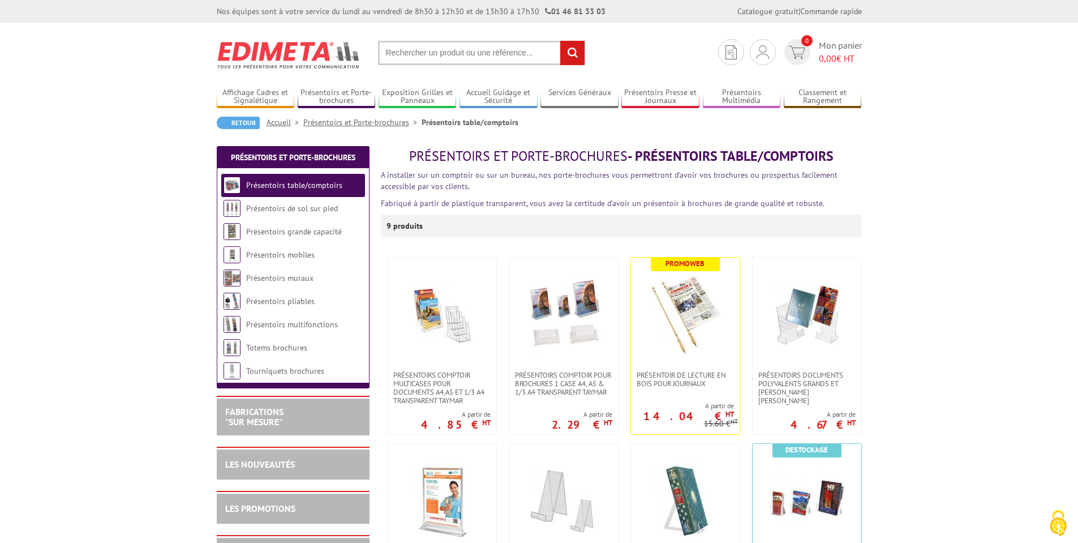
click at [266, 205] on link "Présentoirs de sol sur pied" at bounding box center [292, 208] width 93 height 10
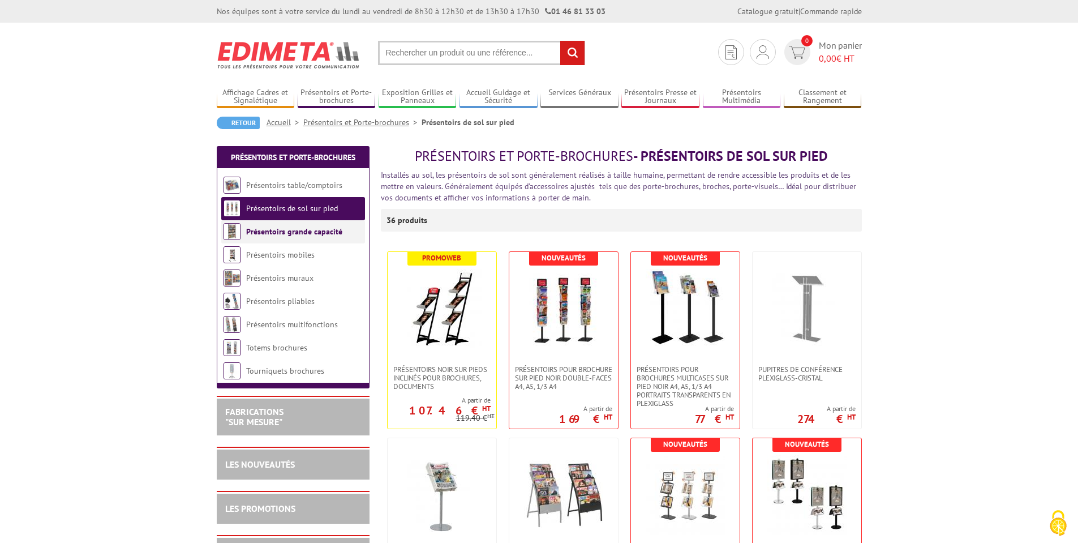
click at [263, 229] on link "Présentoirs grande capacité" at bounding box center [294, 231] width 96 height 10
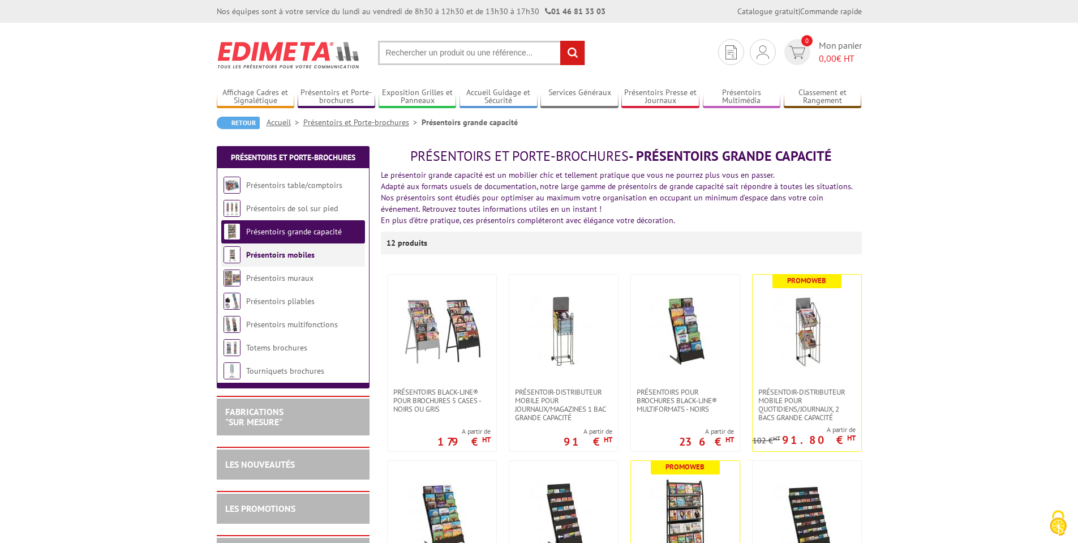
click at [286, 254] on link "Présentoirs mobiles" at bounding box center [280, 255] width 68 height 10
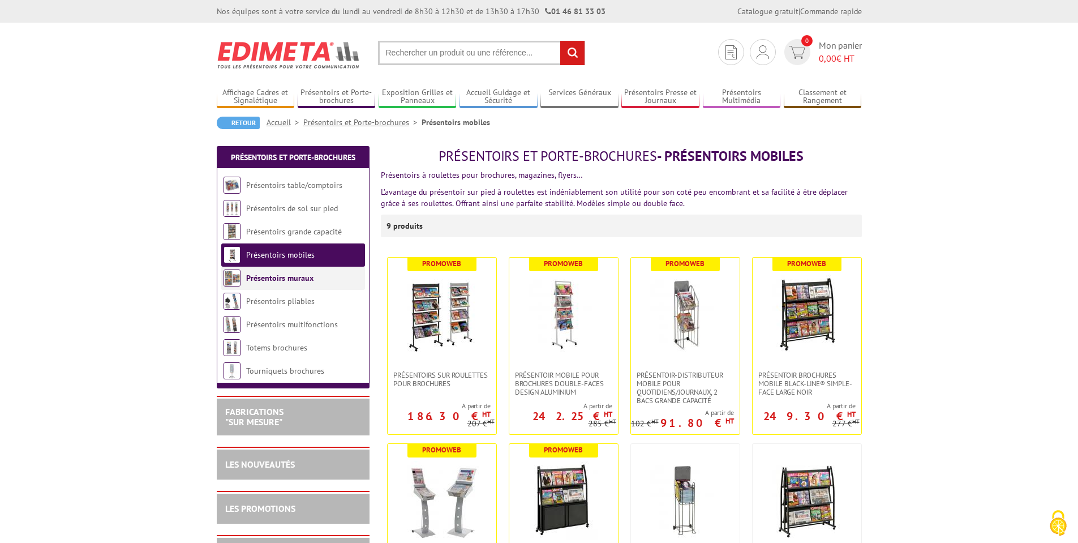
click at [297, 280] on link "Présentoirs muraux" at bounding box center [279, 278] width 67 height 10
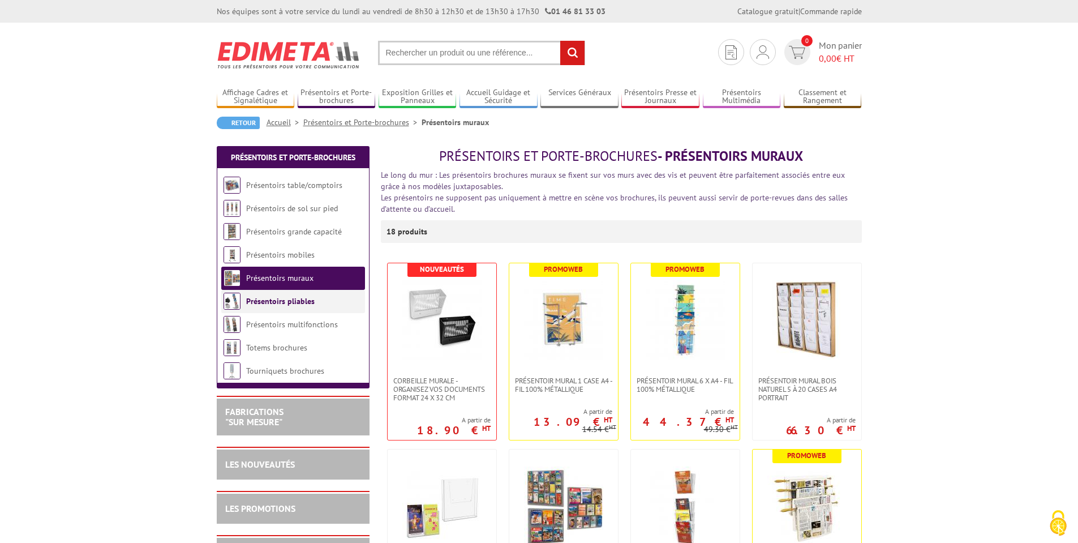
click at [296, 301] on link "Présentoirs pliables" at bounding box center [280, 301] width 68 height 10
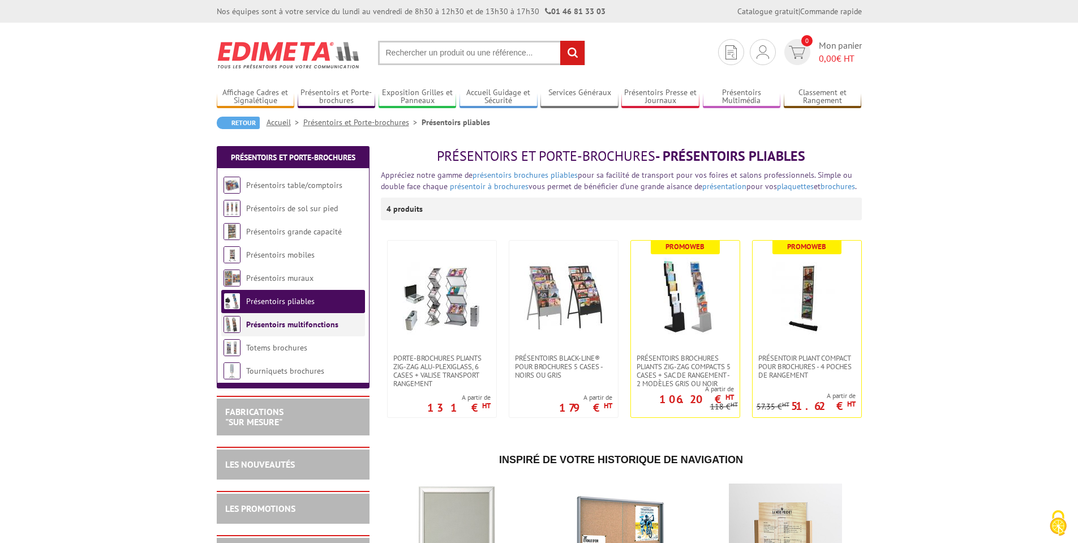
click at [280, 327] on link "Présentoirs multifonctions" at bounding box center [292, 324] width 92 height 10
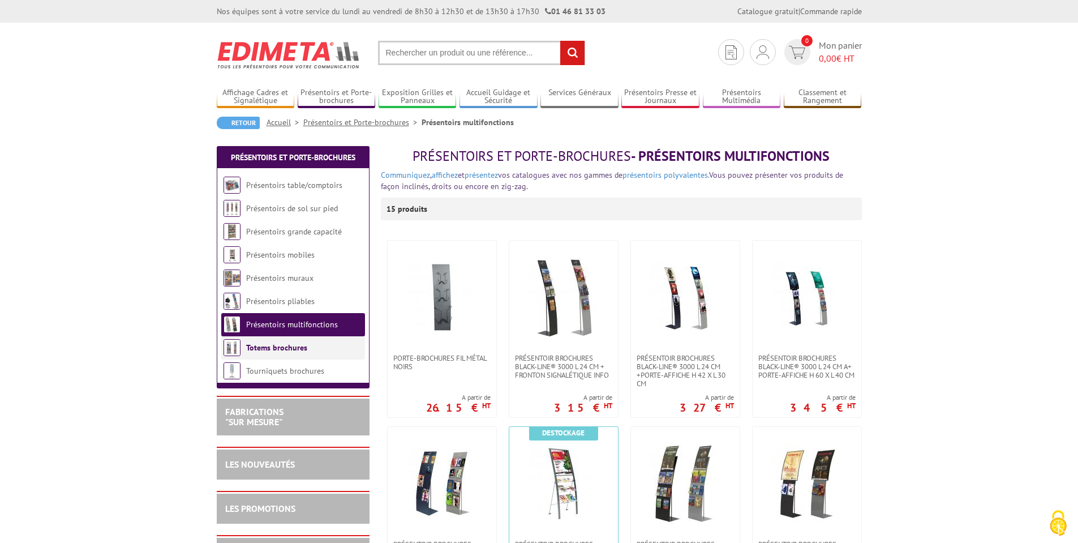
click at [286, 352] on link "Totems brochures" at bounding box center [276, 347] width 61 height 10
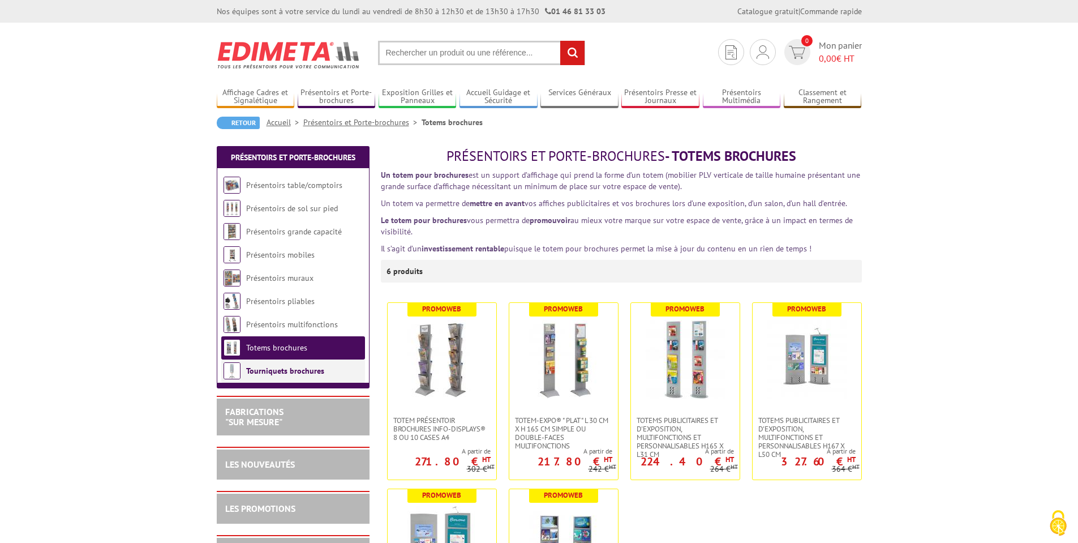
click at [285, 371] on link "Tourniquets brochures" at bounding box center [285, 371] width 78 height 10
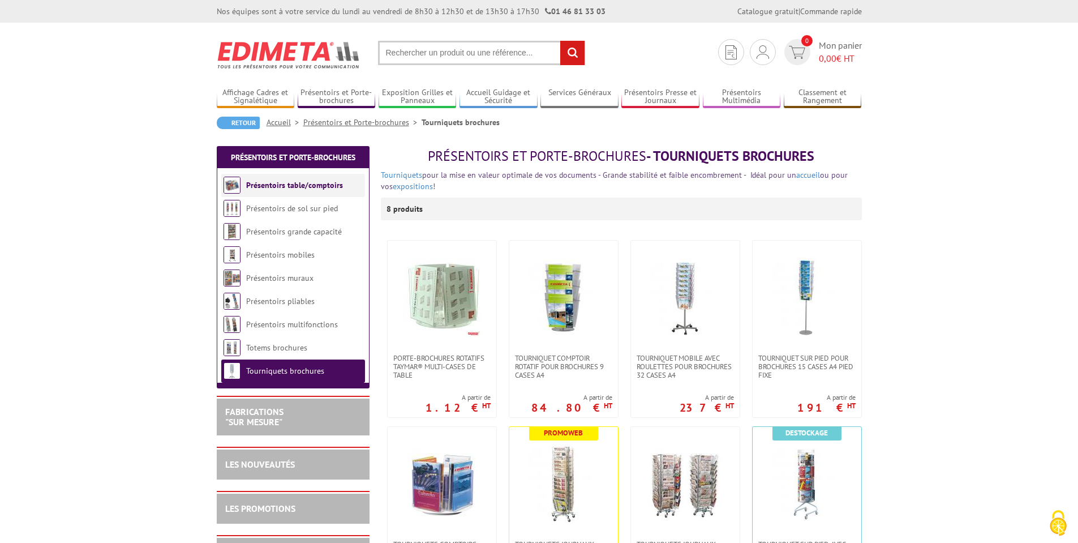
click at [294, 182] on link "Présentoirs table/comptoirs" at bounding box center [294, 185] width 97 height 10
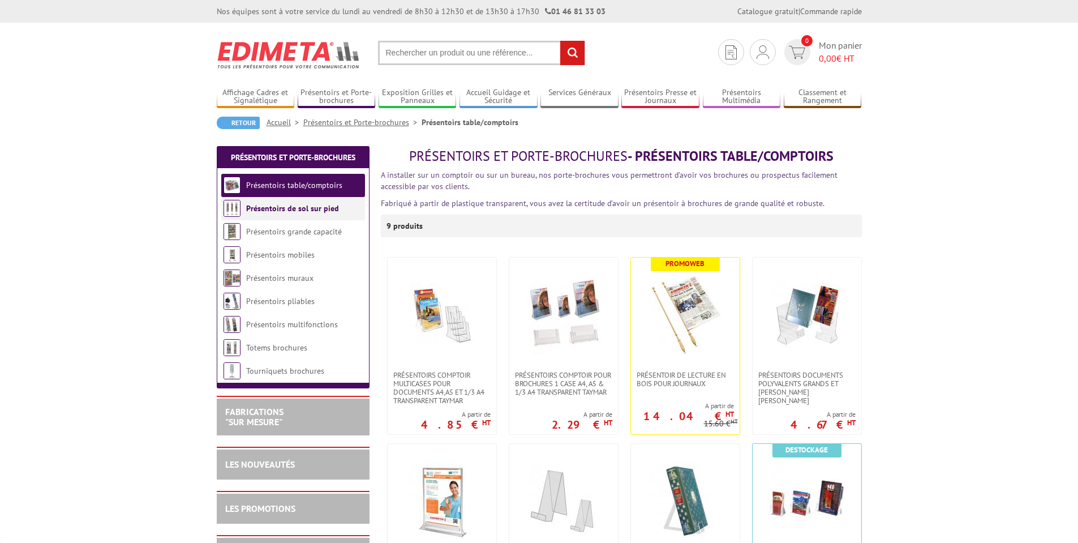
click at [280, 205] on link "Présentoirs de sol sur pied" at bounding box center [292, 208] width 93 height 10
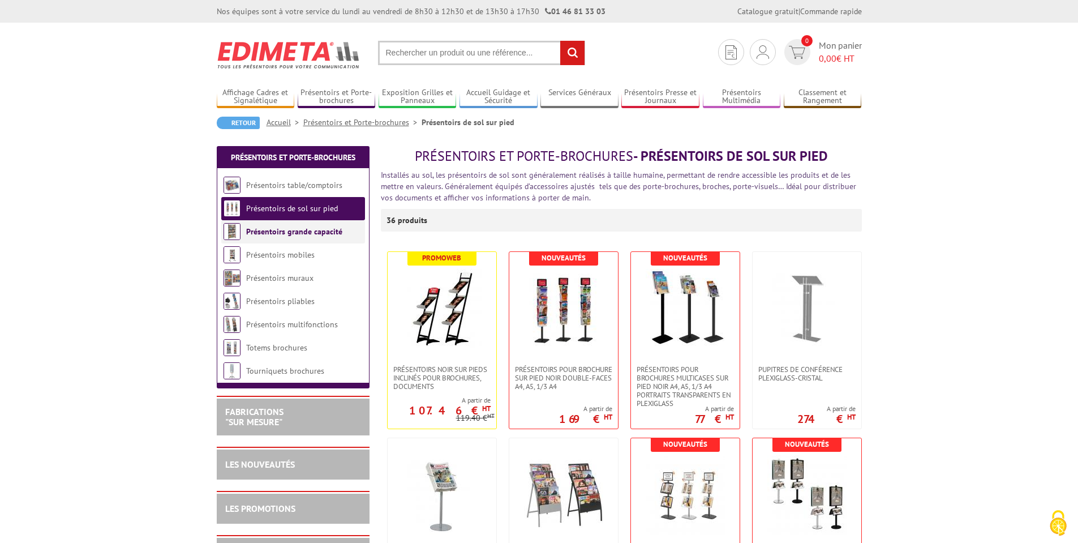
click at [275, 231] on link "Présentoirs grande capacité" at bounding box center [294, 231] width 96 height 10
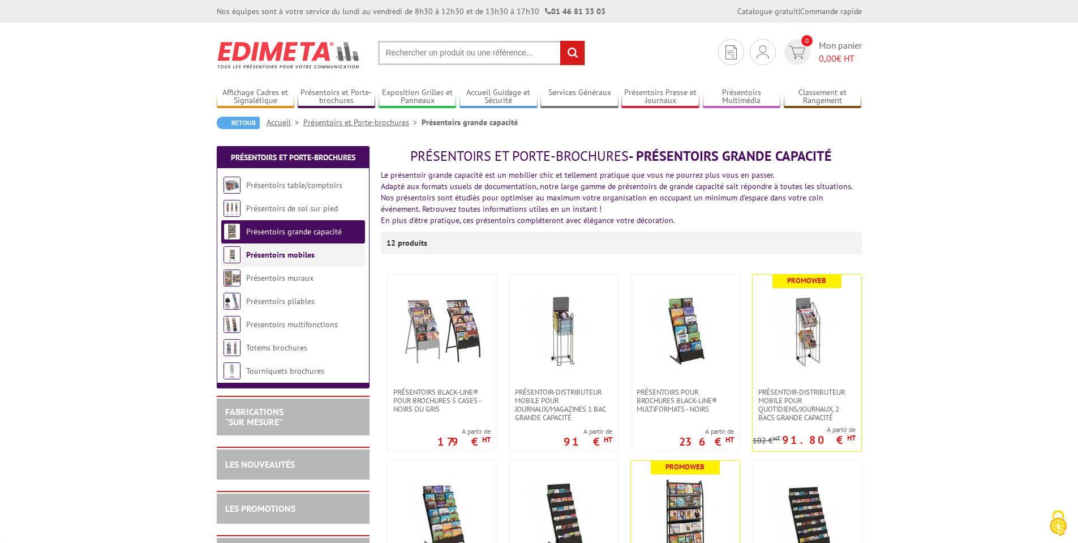
click at [272, 259] on link "Présentoirs mobiles" at bounding box center [280, 255] width 68 height 10
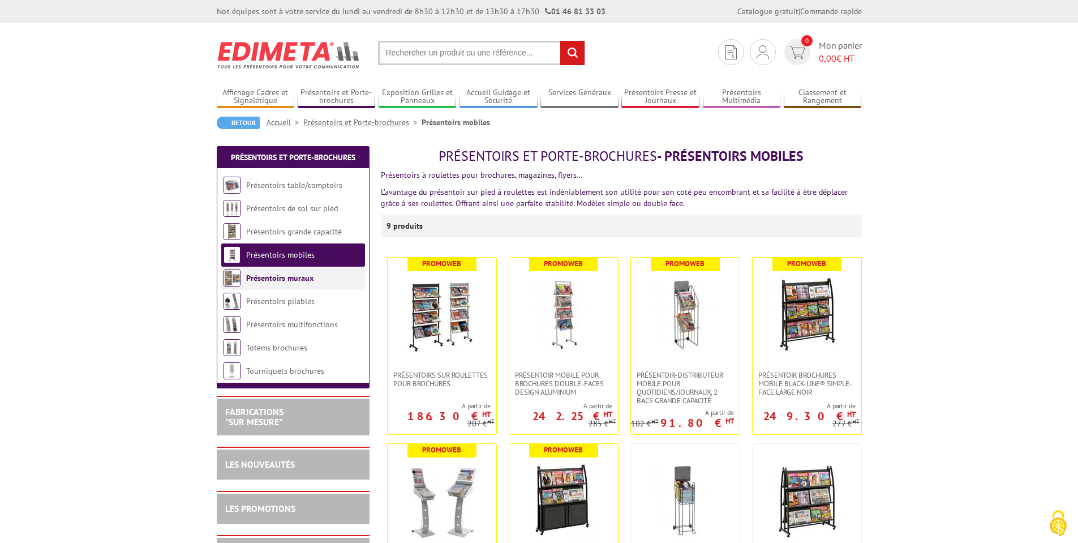
click at [268, 284] on li "Présentoirs muraux" at bounding box center [293, 278] width 144 height 23
click at [280, 280] on link "Présentoirs muraux" at bounding box center [279, 278] width 67 height 10
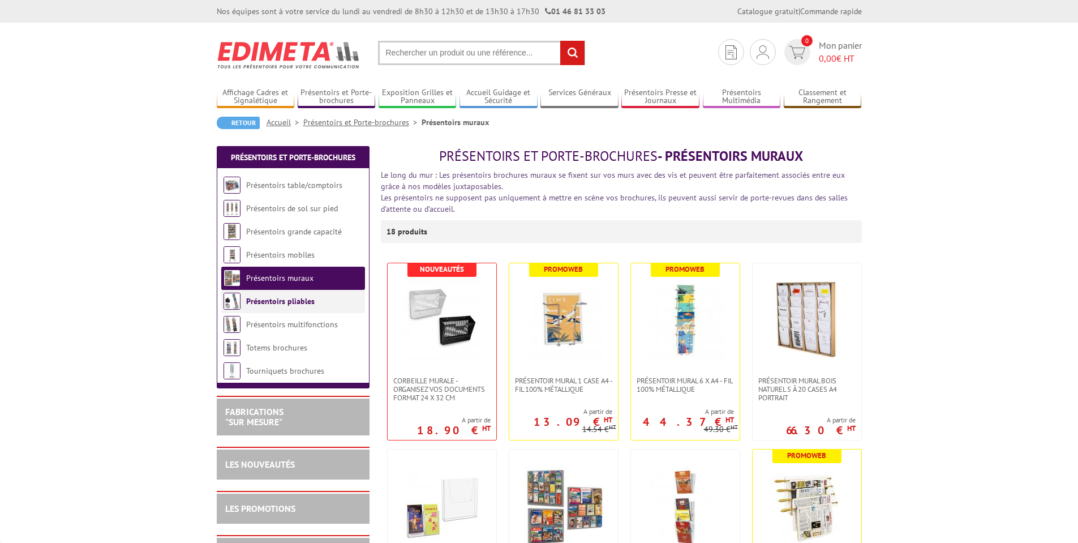
click at [278, 298] on link "Présentoirs pliables" at bounding box center [280, 301] width 68 height 10
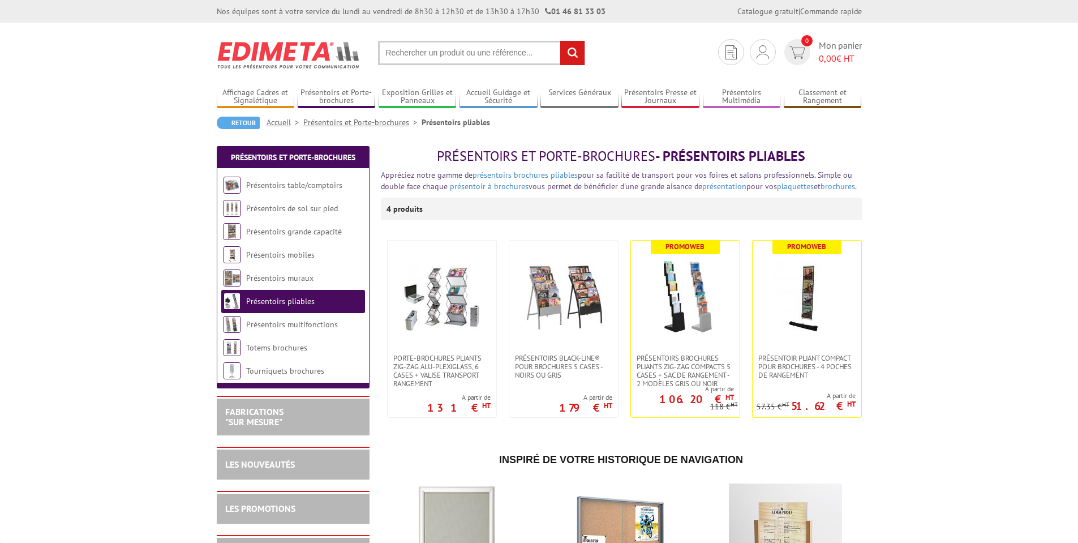
click at [279, 300] on link "Présentoirs pliables" at bounding box center [280, 301] width 68 height 10
click at [276, 322] on link "Présentoirs multifonctions" at bounding box center [292, 324] width 92 height 10
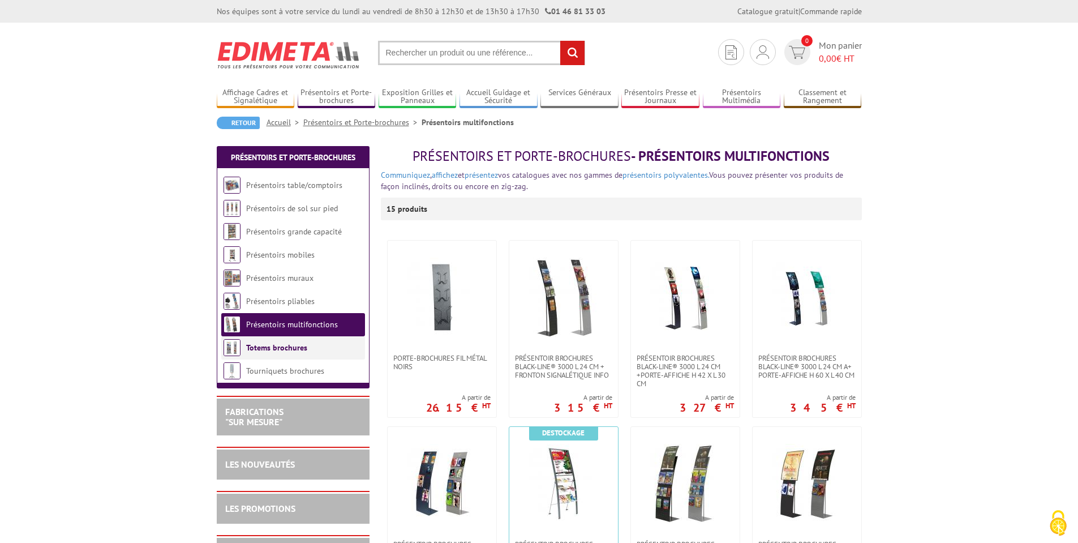
click at [279, 341] on li "Totems brochures" at bounding box center [293, 347] width 144 height 23
click at [280, 349] on link "Totems brochures" at bounding box center [276, 347] width 61 height 10
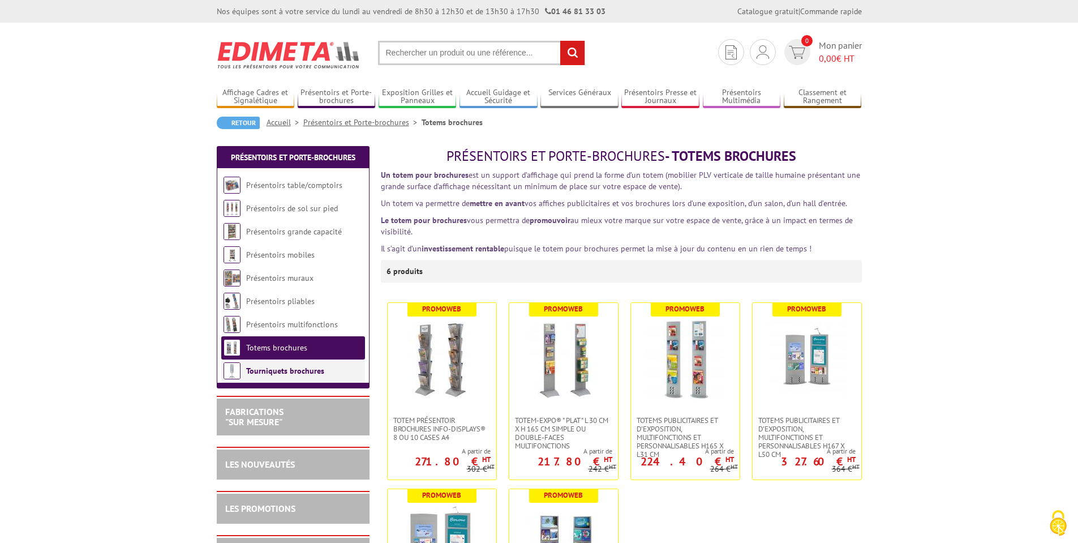
click at [284, 365] on li "Tourniquets brochures" at bounding box center [293, 370] width 144 height 23
click at [284, 371] on link "Tourniquets brochures" at bounding box center [285, 371] width 78 height 10
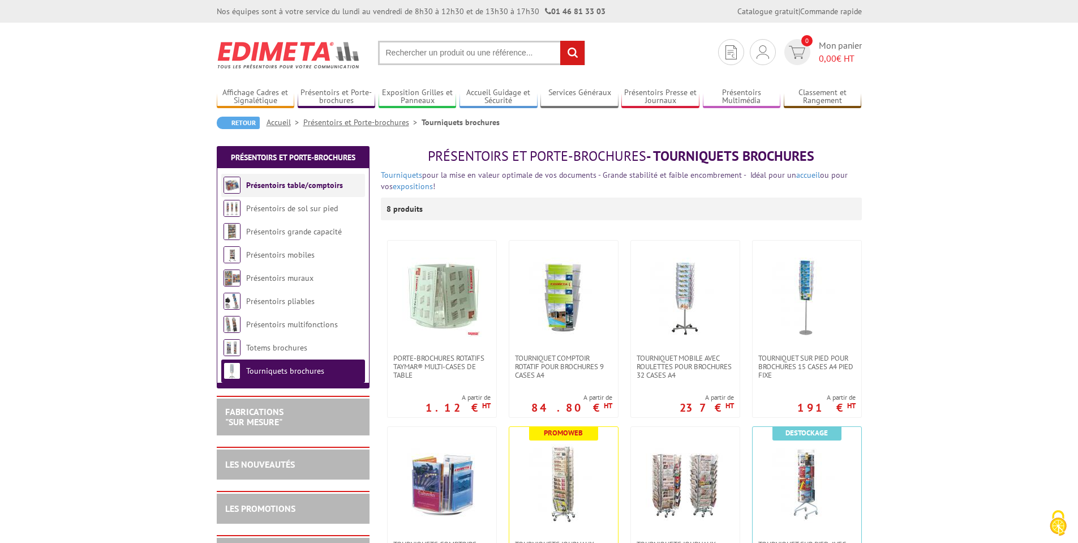
click at [285, 186] on link "Présentoirs table/comptoirs" at bounding box center [294, 185] width 97 height 10
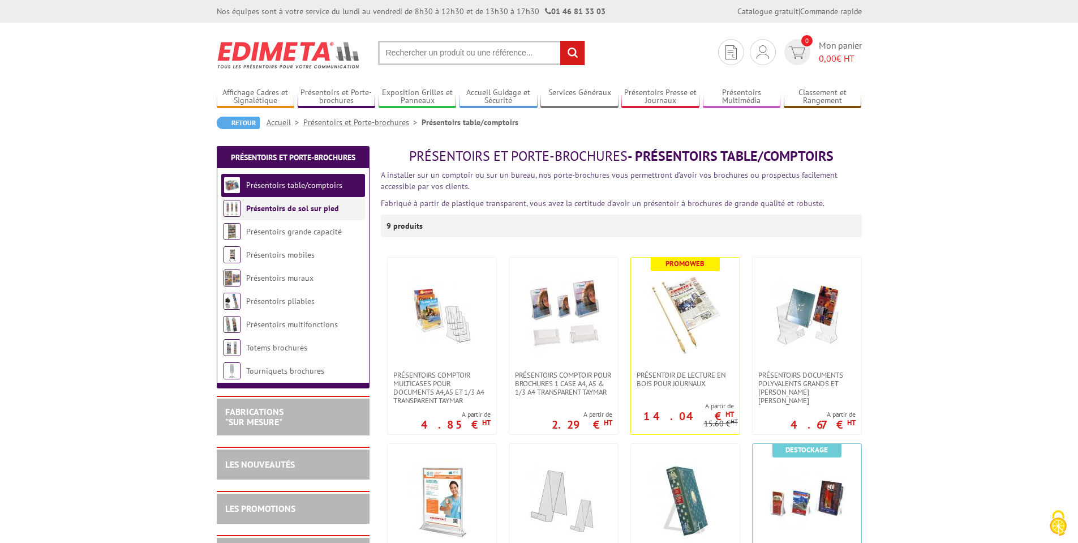
click at [262, 208] on link "Présentoirs de sol sur pied" at bounding box center [292, 208] width 93 height 10
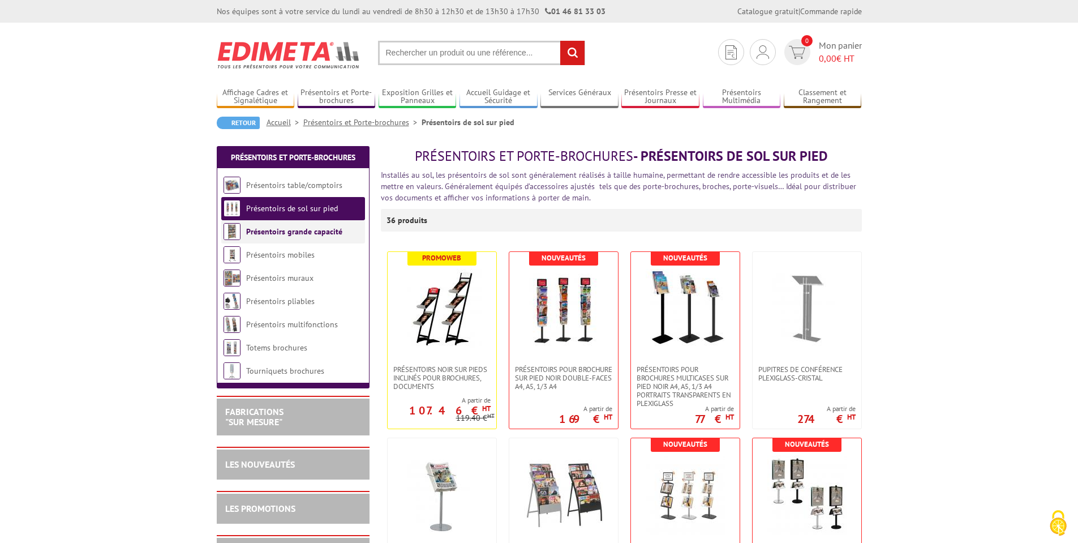
click at [307, 230] on link "Présentoirs grande capacité" at bounding box center [294, 231] width 96 height 10
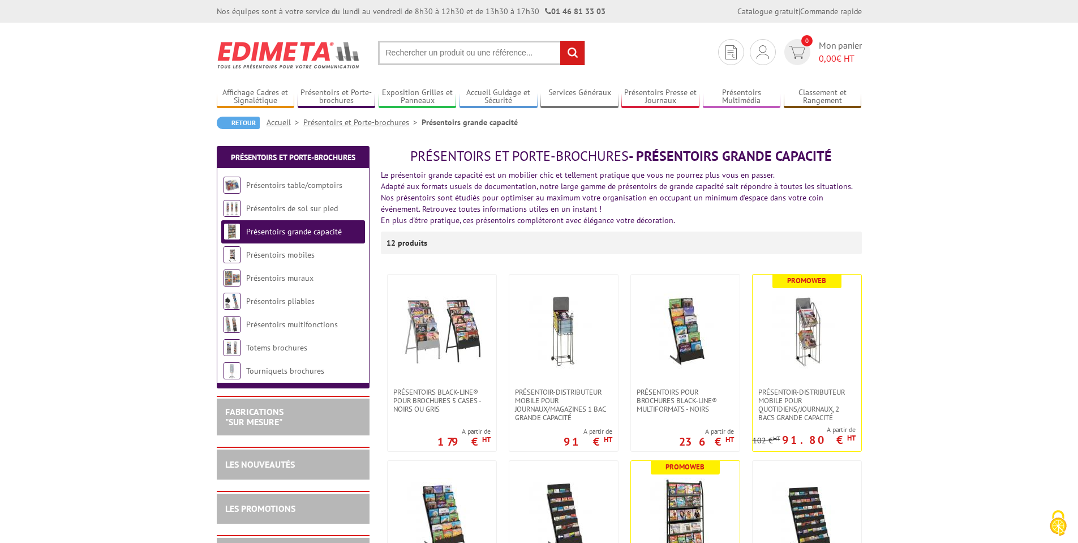
click at [277, 230] on link "Présentoirs grande capacité" at bounding box center [294, 231] width 96 height 10
click at [268, 256] on link "Présentoirs mobiles" at bounding box center [280, 255] width 68 height 10
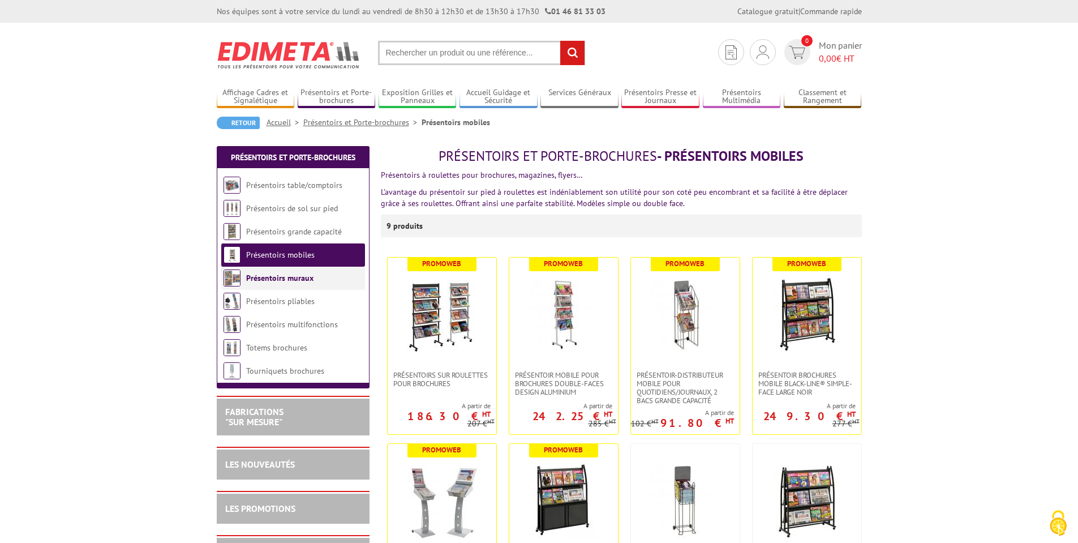
click at [294, 280] on link "Présentoirs muraux" at bounding box center [279, 278] width 67 height 10
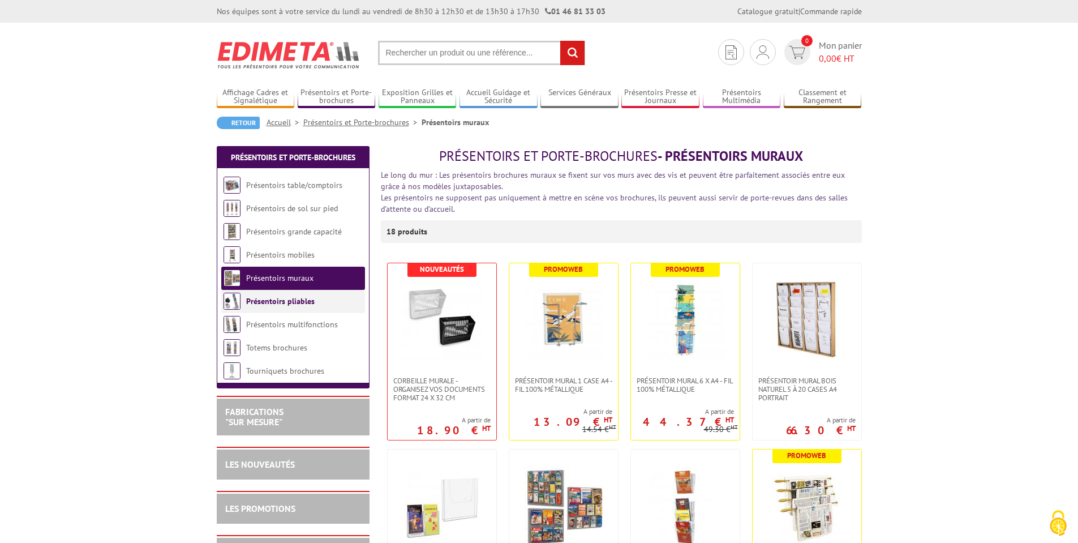
click at [272, 298] on link "Présentoirs pliables" at bounding box center [280, 301] width 68 height 10
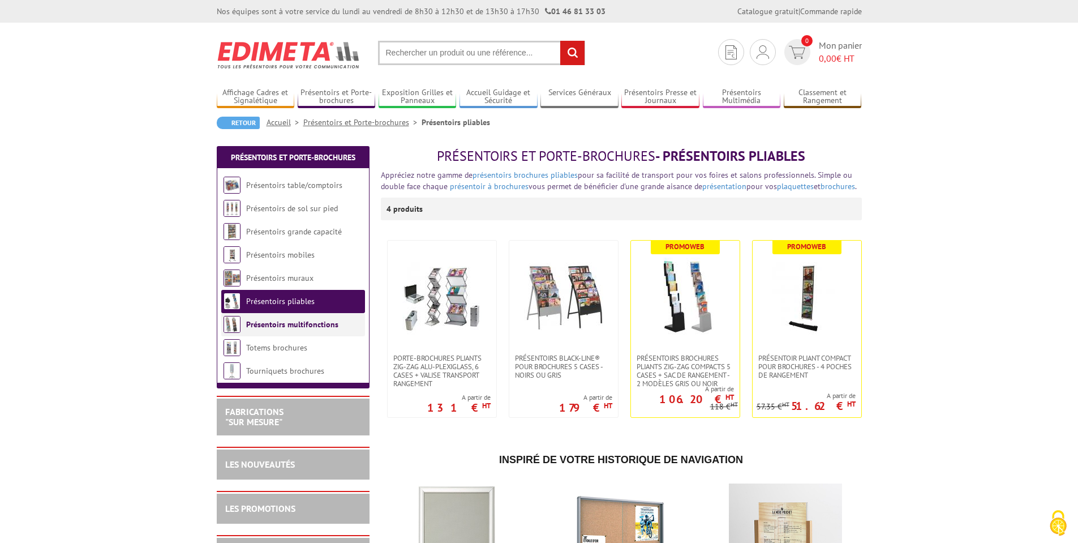
click at [277, 326] on link "Présentoirs multifonctions" at bounding box center [292, 324] width 92 height 10
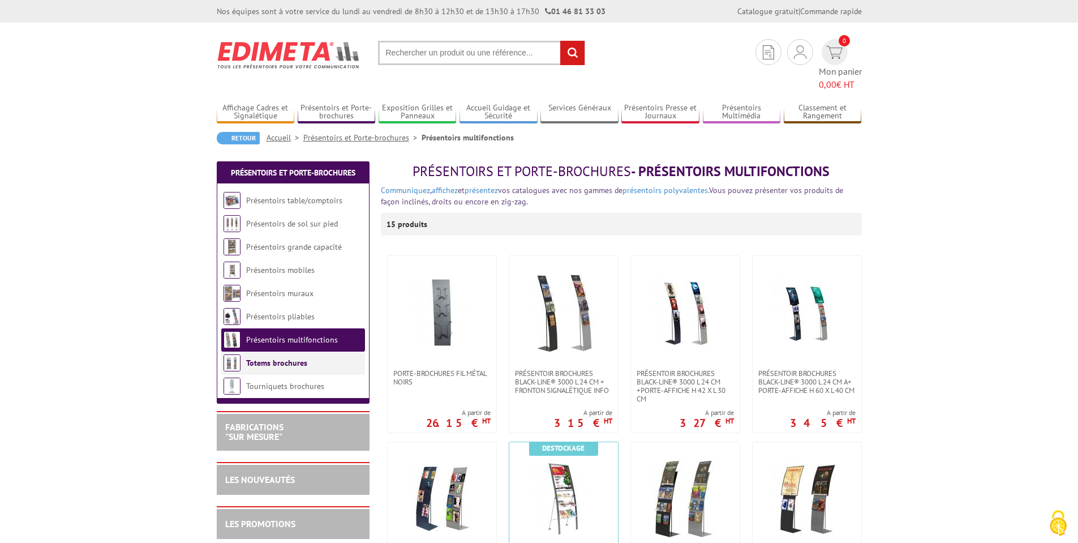
click at [274, 358] on link "Totems brochures" at bounding box center [276, 363] width 61 height 10
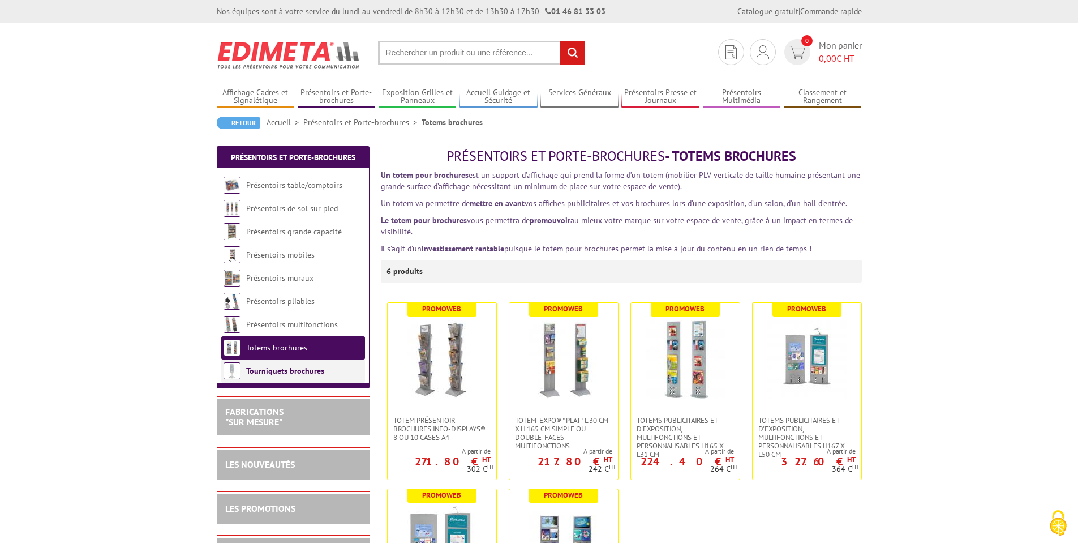
click at [269, 371] on link "Tourniquets brochures" at bounding box center [285, 371] width 78 height 10
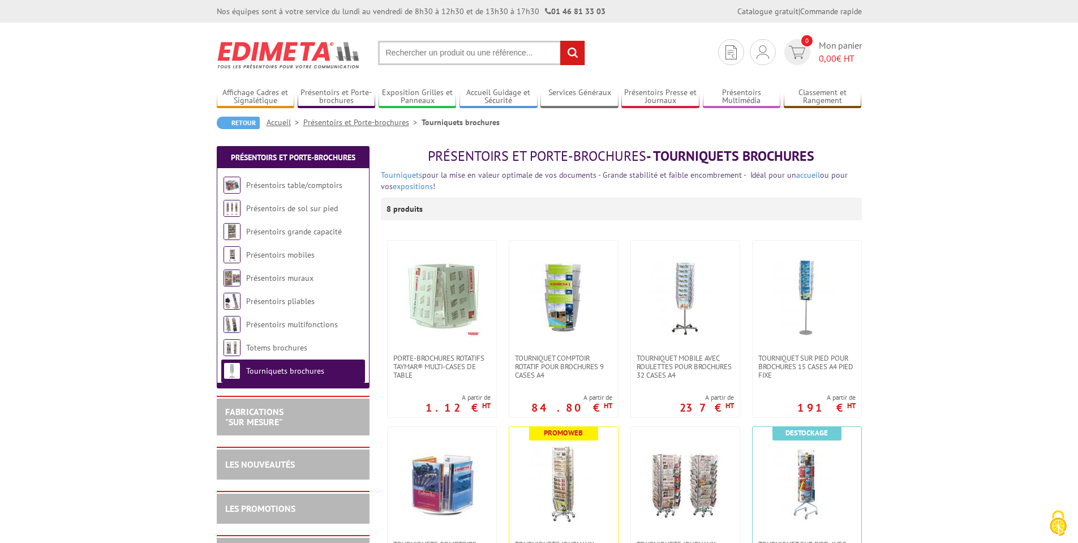
click at [414, 102] on link "Exposition Grilles et Panneaux" at bounding box center [418, 97] width 78 height 19
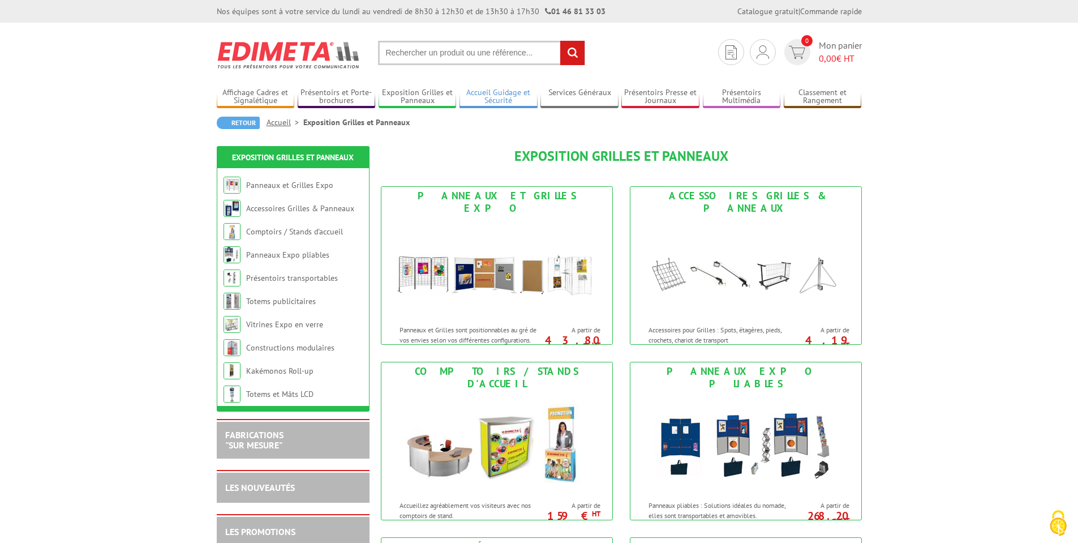
click at [496, 98] on link "Accueil Guidage et Sécurité" at bounding box center [499, 97] width 78 height 19
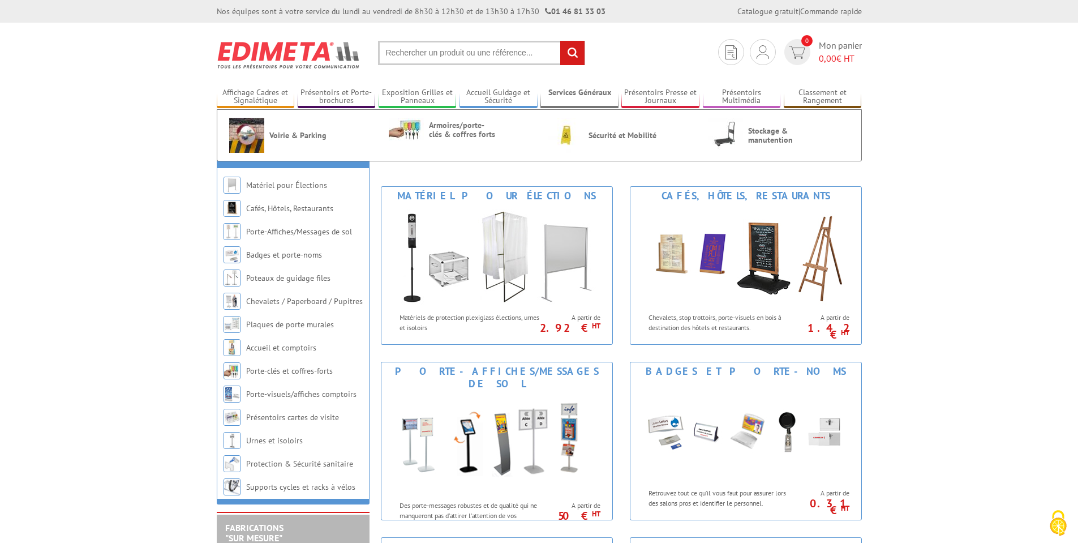
click at [589, 95] on link "Services Généraux" at bounding box center [580, 97] width 78 height 19
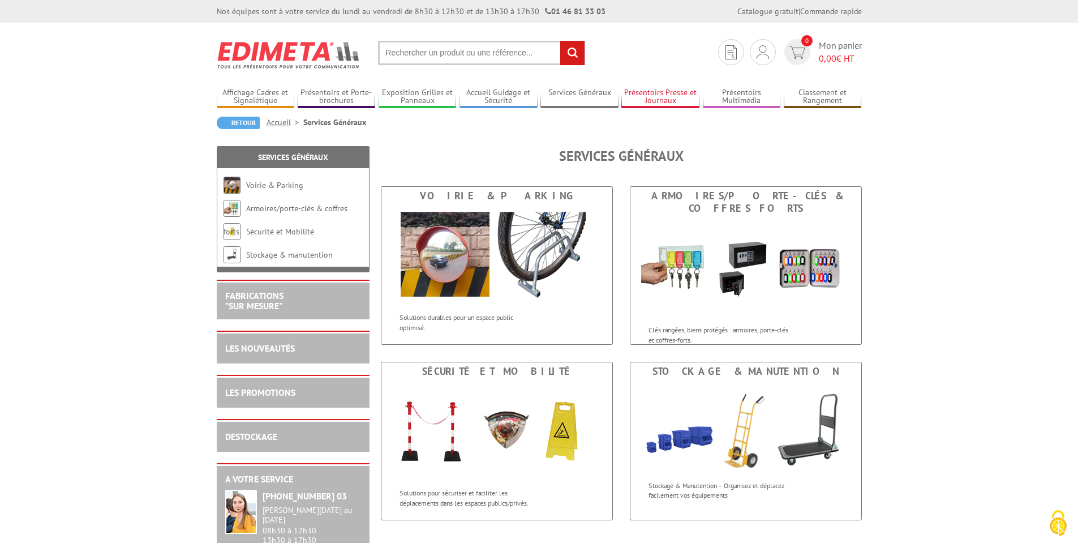
click at [648, 94] on link "Présentoirs Presse et Journaux" at bounding box center [661, 97] width 78 height 19
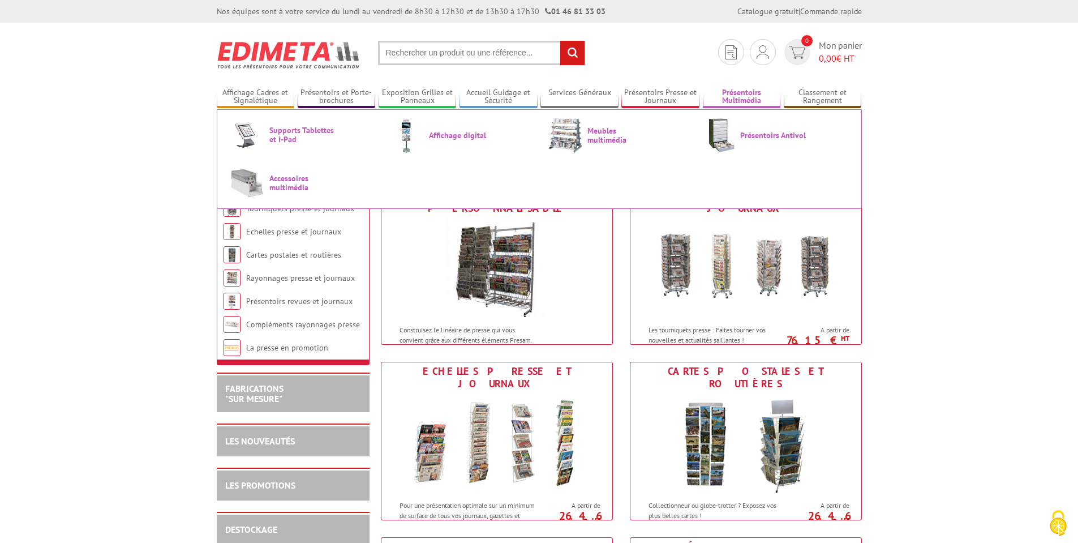
click at [746, 96] on link "Présentoirs Multimédia" at bounding box center [742, 97] width 78 height 19
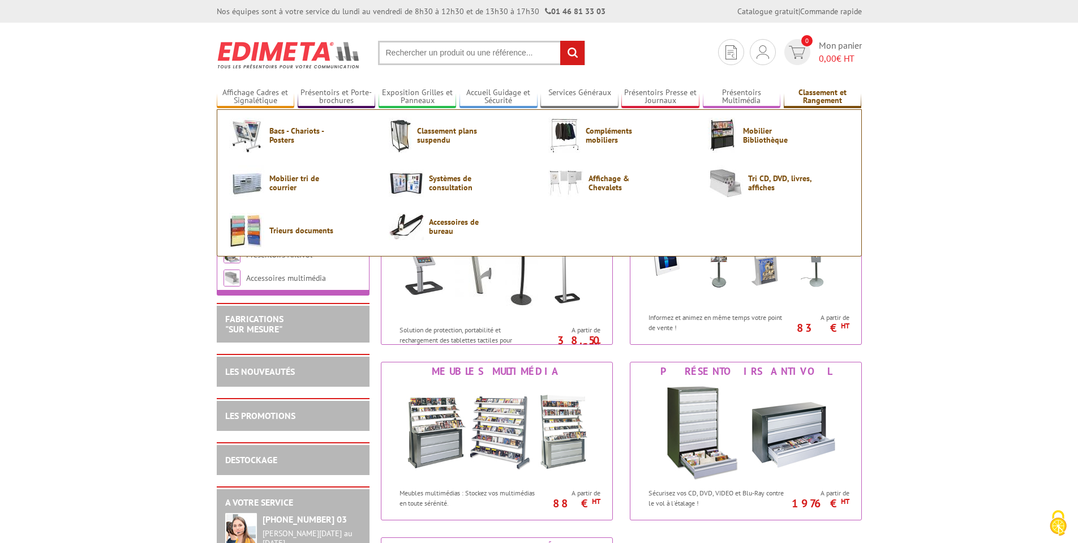
click at [817, 96] on link "Classement et Rangement" at bounding box center [823, 97] width 78 height 19
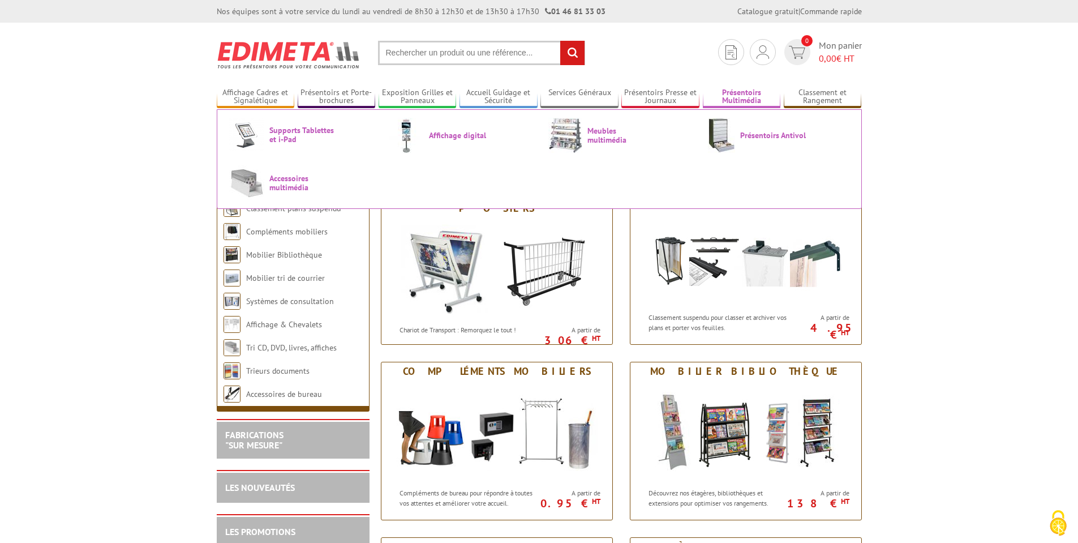
click at [740, 98] on link "Présentoirs Multimédia" at bounding box center [742, 97] width 78 height 19
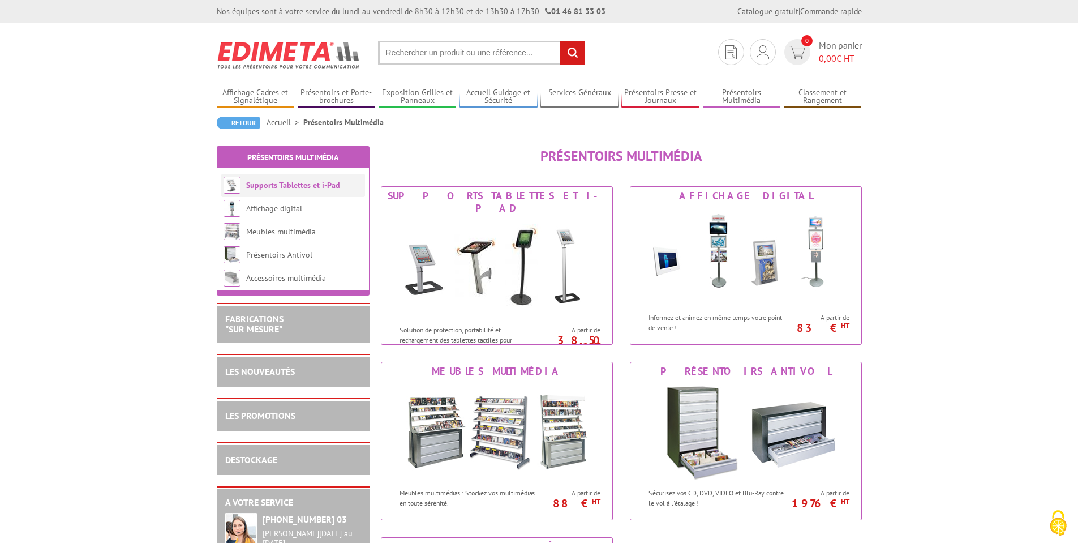
click at [267, 180] on link "Supports Tablettes et i-Pad" at bounding box center [293, 185] width 94 height 10
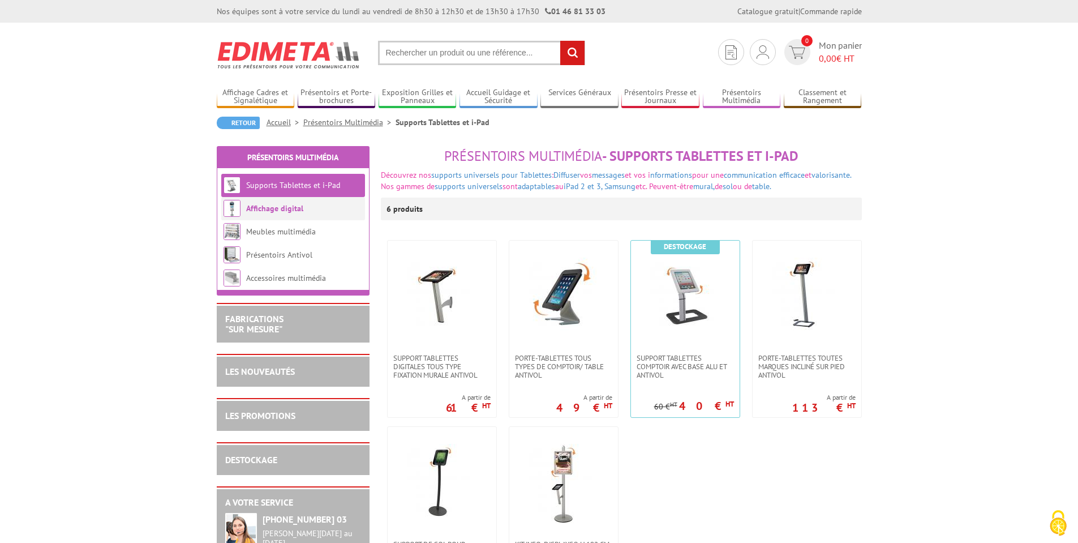
click at [282, 208] on link "Affichage digital" at bounding box center [274, 208] width 57 height 10
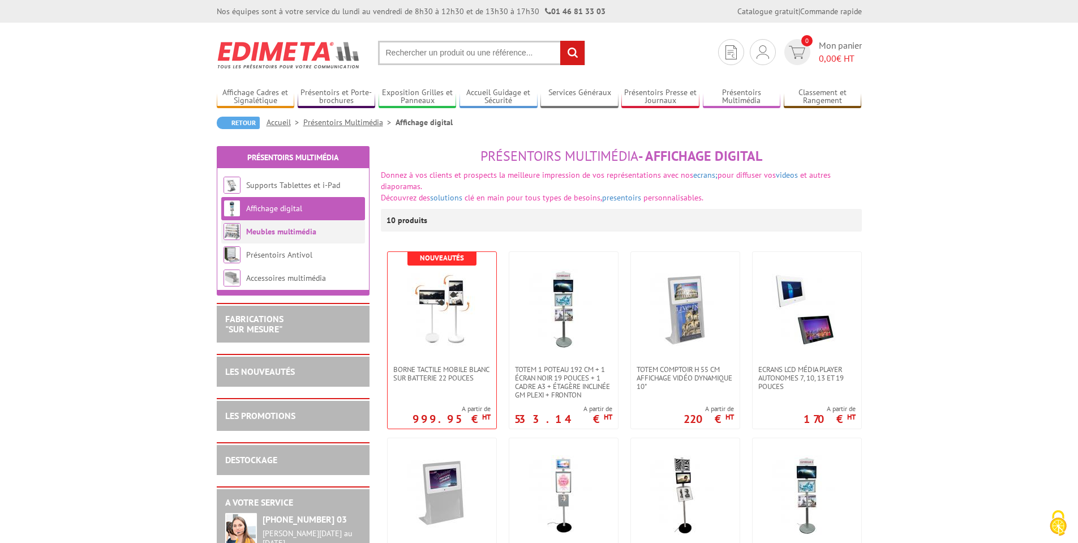
click at [272, 232] on link "Meubles multimédia" at bounding box center [281, 231] width 70 height 10
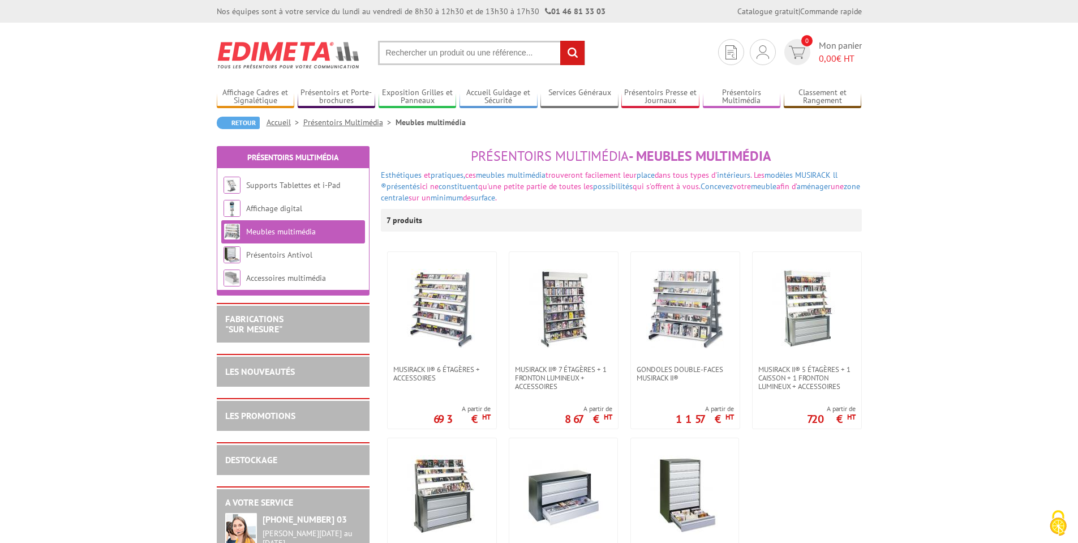
click at [277, 252] on link "Présentoirs Antivol" at bounding box center [279, 255] width 66 height 10
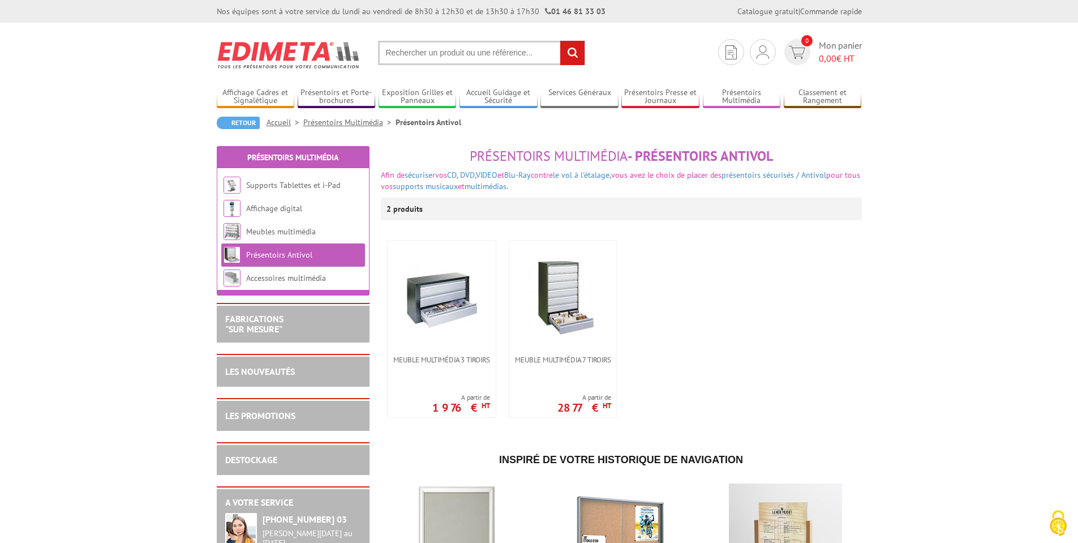
click at [271, 275] on link "Accessoires multimédia" at bounding box center [286, 278] width 80 height 10
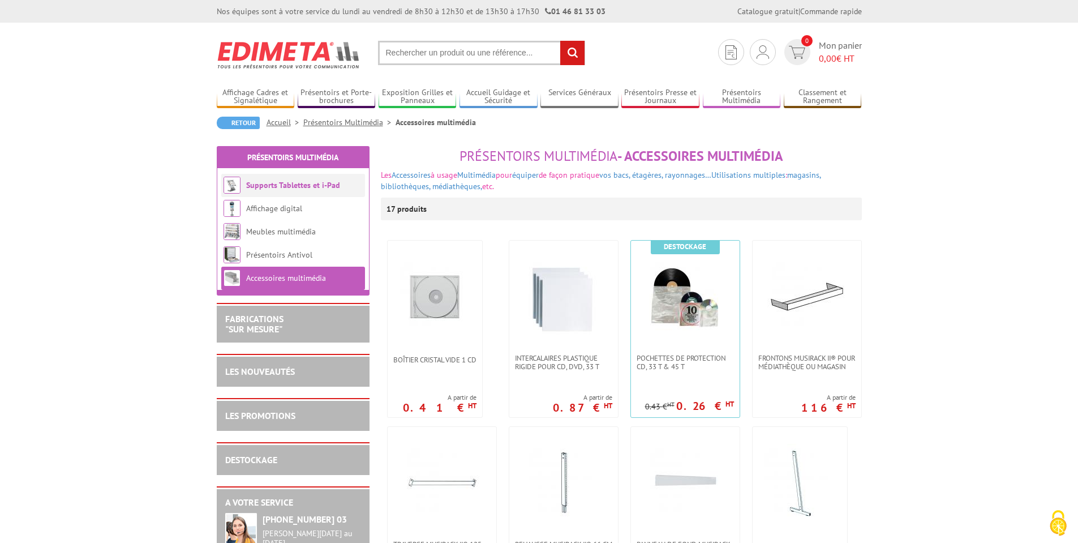
click at [285, 187] on link "Supports Tablettes et i-Pad" at bounding box center [293, 185] width 94 height 10
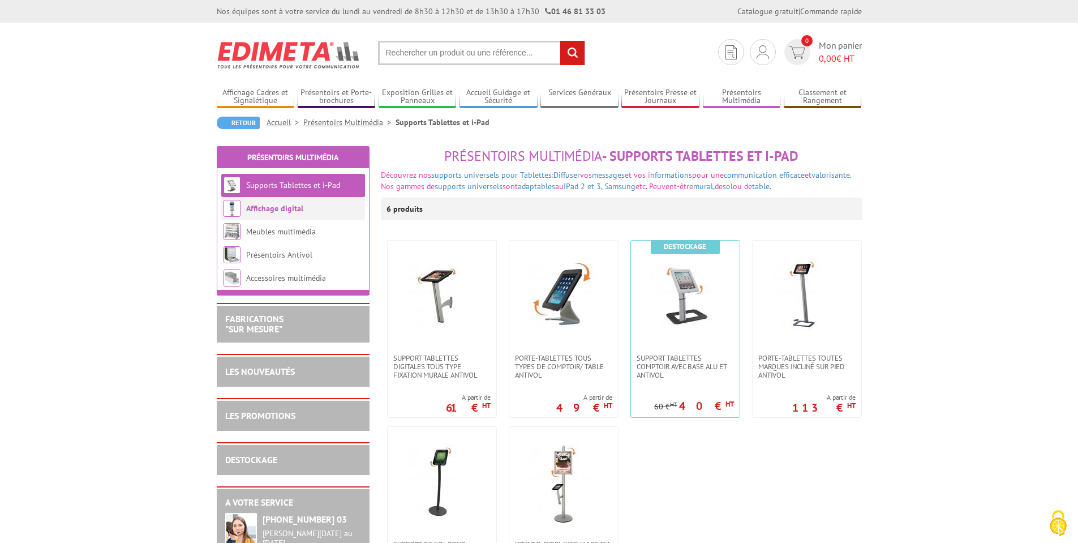
click at [296, 205] on link "Affichage digital" at bounding box center [274, 208] width 57 height 10
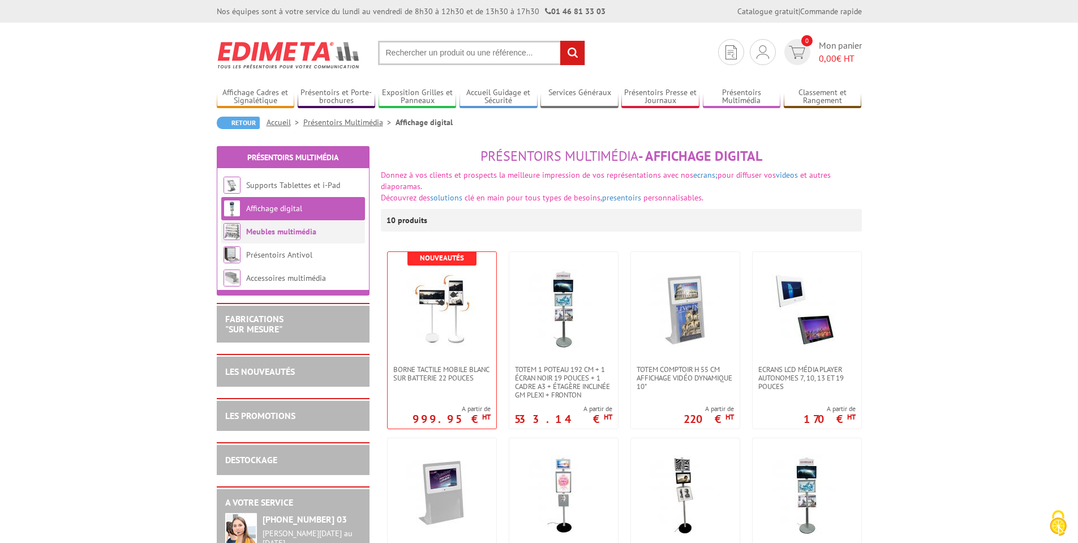
click at [303, 231] on link "Meubles multimédia" at bounding box center [281, 231] width 70 height 10
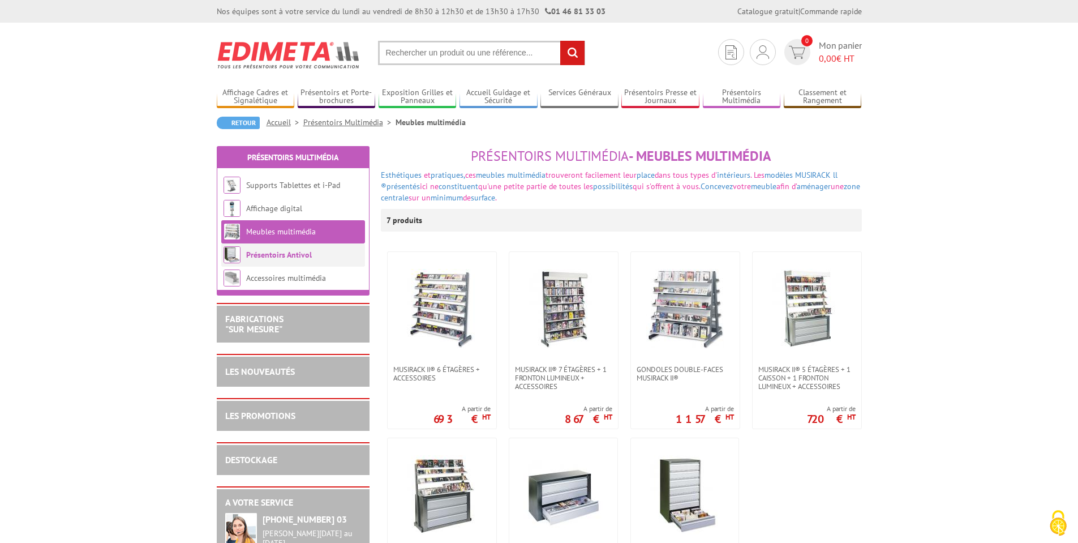
click at [276, 251] on link "Présentoirs Antivol" at bounding box center [279, 255] width 66 height 10
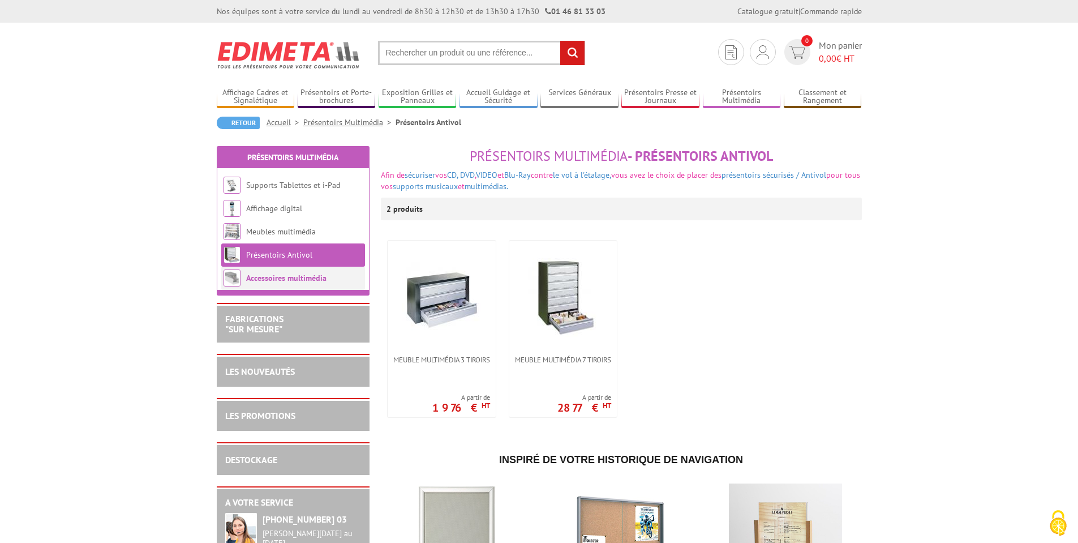
click at [272, 275] on link "Accessoires multimédia" at bounding box center [286, 278] width 80 height 10
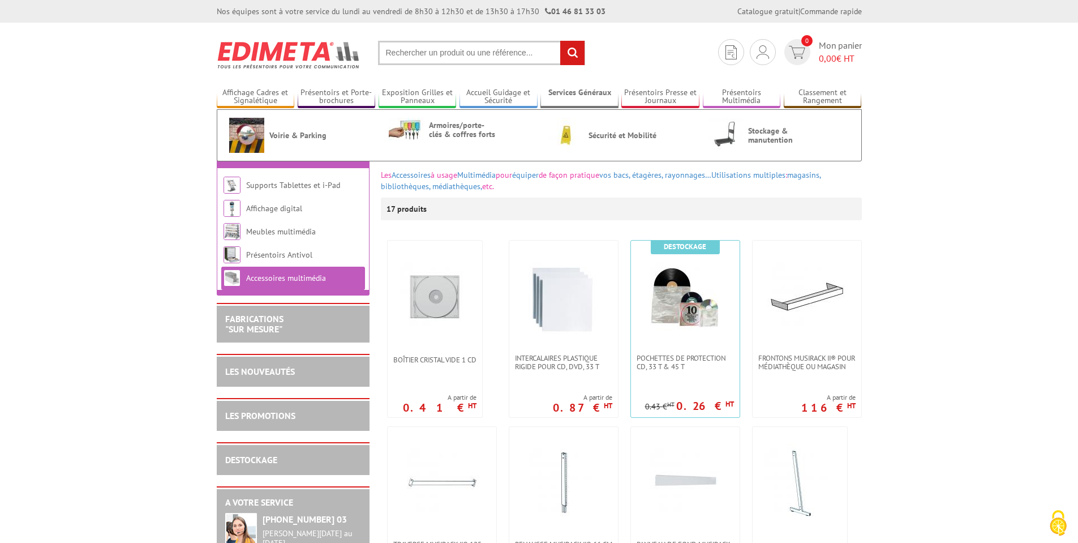
click at [577, 102] on link "Services Généraux" at bounding box center [580, 97] width 78 height 19
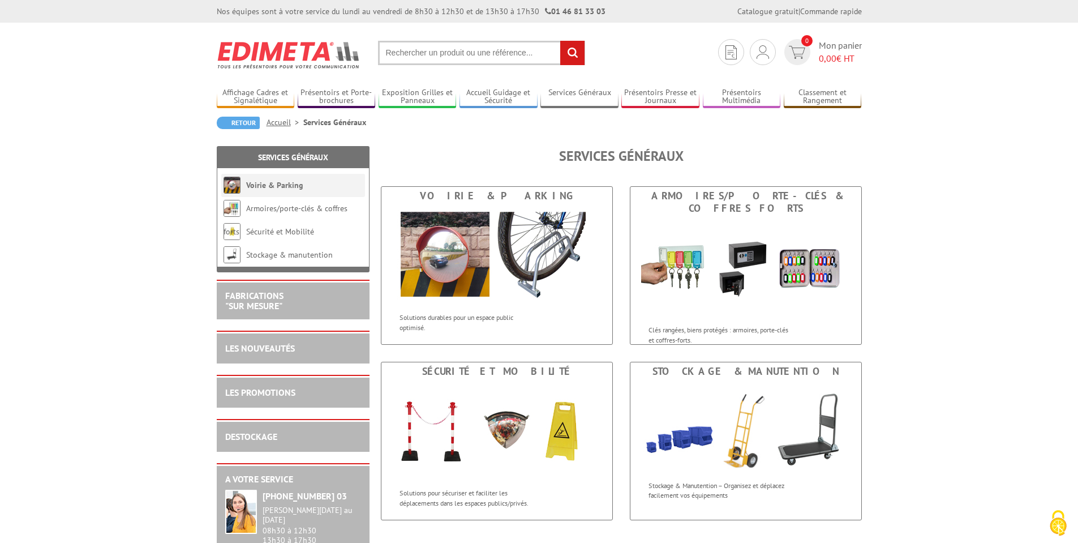
click at [276, 189] on link "Voirie & Parking" at bounding box center [274, 185] width 57 height 10
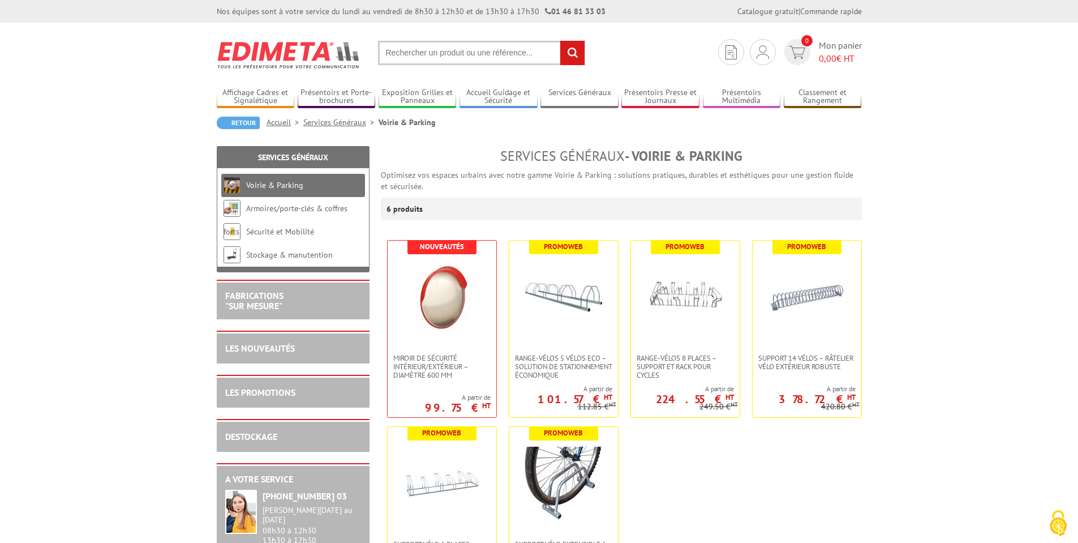
click at [282, 210] on link "Armoires/porte-clés & coffres forts" at bounding box center [287, 219] width 126 height 33
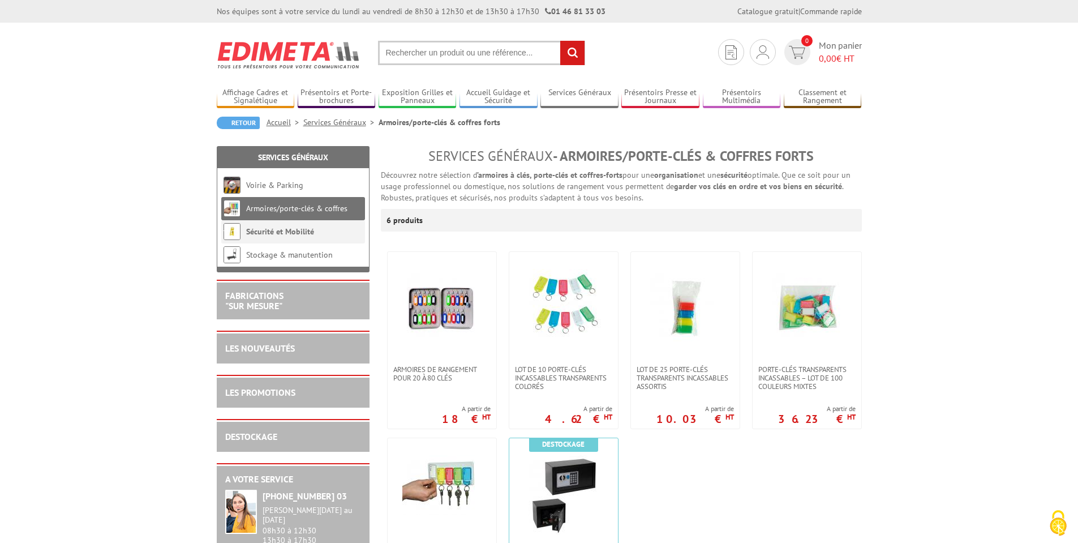
click at [282, 228] on link "Sécurité et Mobilité" at bounding box center [280, 231] width 68 height 10
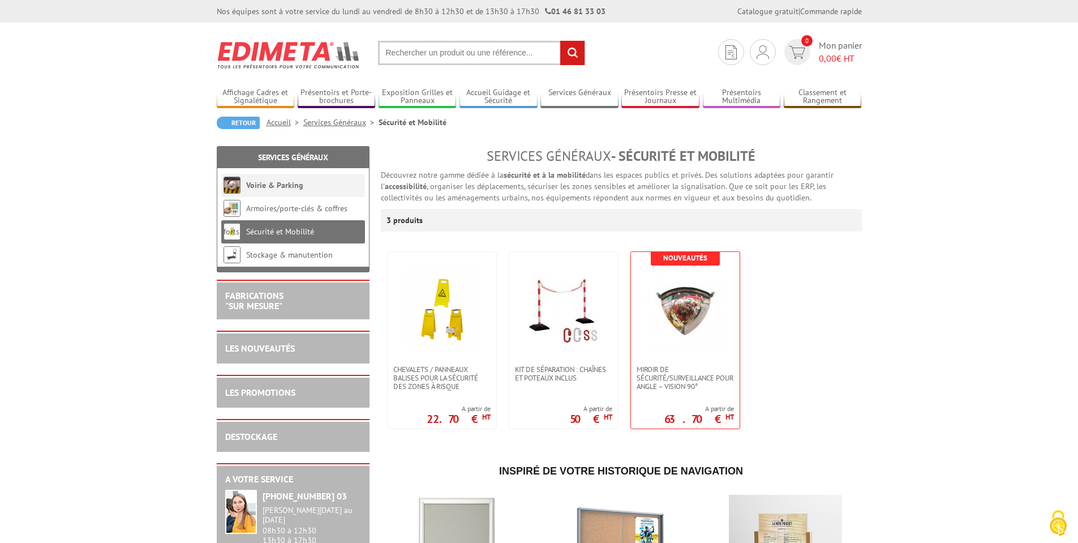
click at [263, 188] on link "Voirie & Parking" at bounding box center [274, 185] width 57 height 10
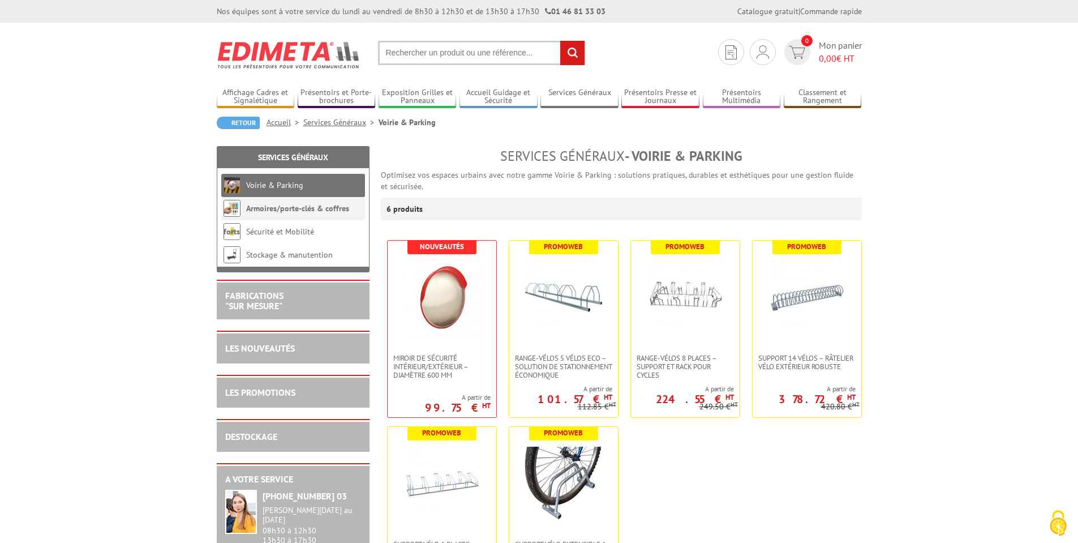
click at [278, 215] on li "Armoires/porte-clés & coffres forts" at bounding box center [293, 208] width 144 height 23
click at [284, 210] on link "Armoires/porte-clés & coffres forts" at bounding box center [287, 219] width 126 height 33
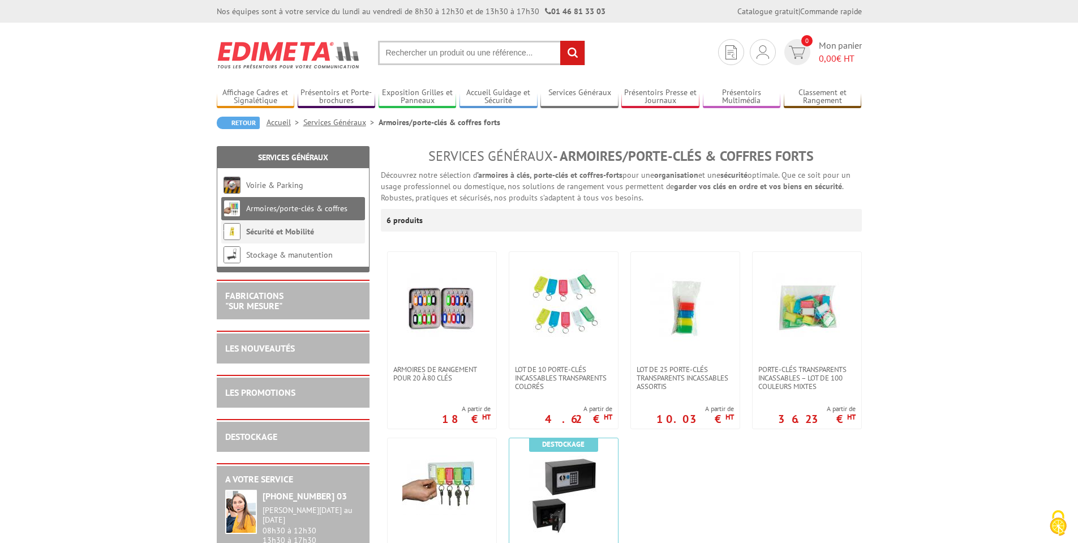
click at [261, 233] on link "Sécurité et Mobilité" at bounding box center [280, 231] width 68 height 10
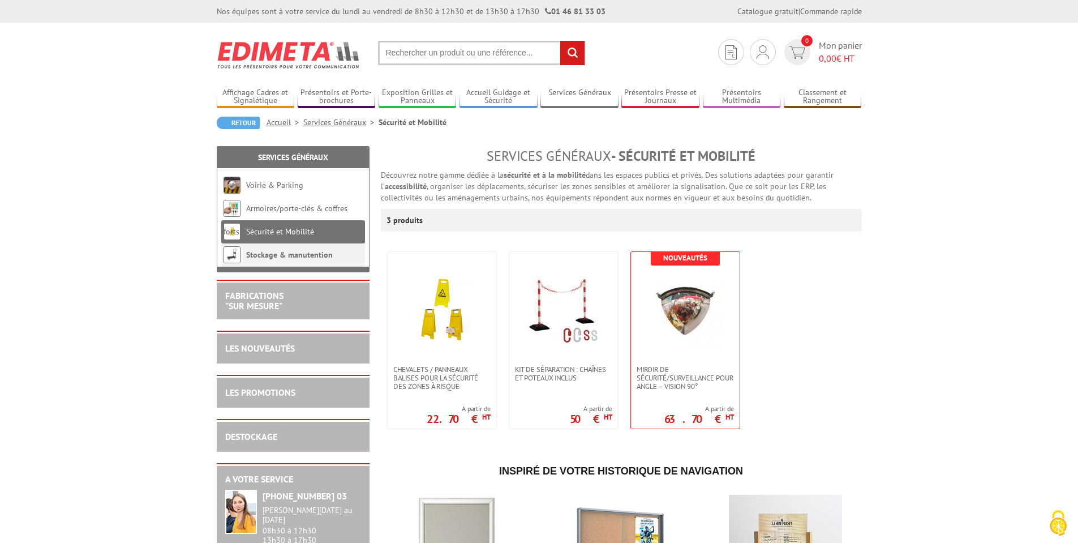
click at [304, 252] on link "Stockage & manutention" at bounding box center [289, 255] width 87 height 10
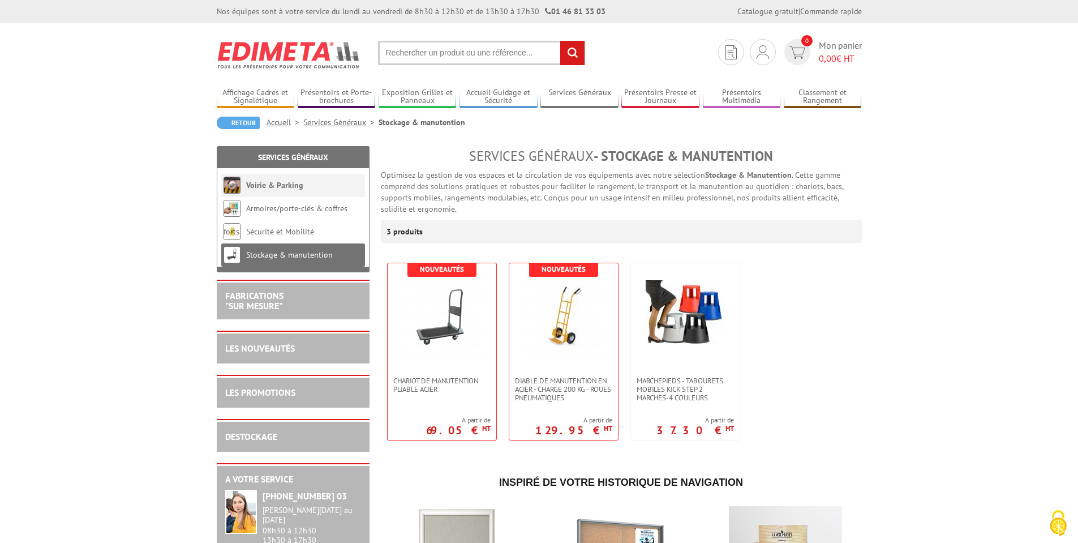
click at [266, 187] on link "Voirie & Parking" at bounding box center [274, 185] width 57 height 10
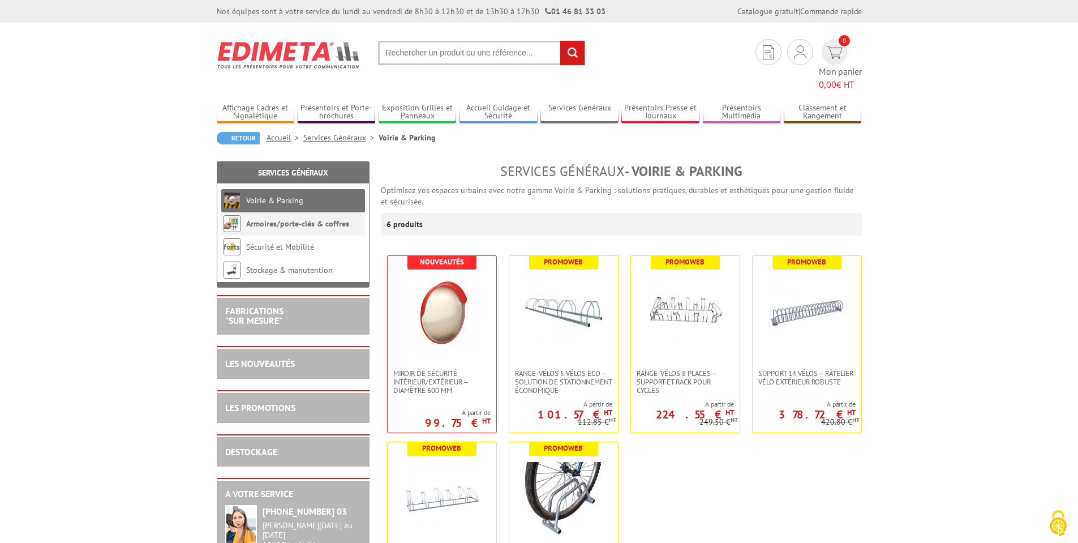
click at [269, 219] on link "Armoires/porte-clés & coffres forts" at bounding box center [287, 235] width 126 height 33
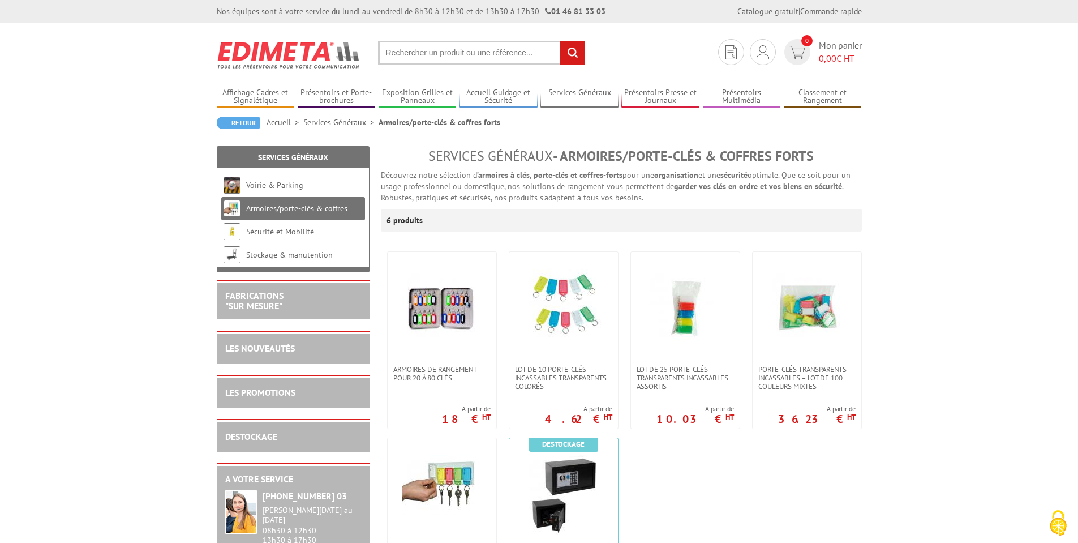
click at [286, 206] on link "Armoires/porte-clés & coffres forts" at bounding box center [286, 219] width 124 height 33
click at [269, 230] on link "Sécurité et Mobilité" at bounding box center [280, 231] width 68 height 10
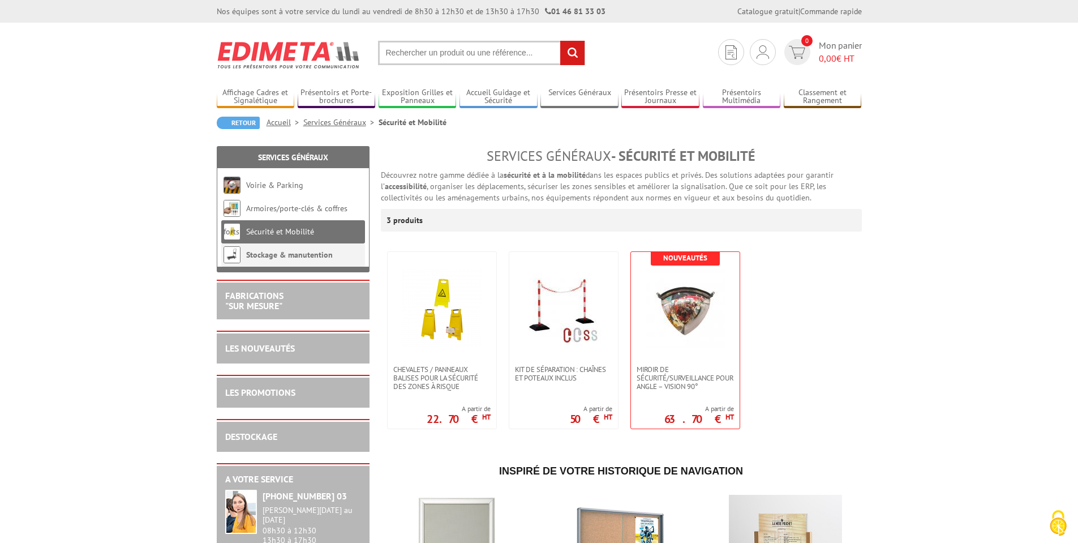
click at [288, 250] on link "Stockage & manutention" at bounding box center [289, 255] width 87 height 10
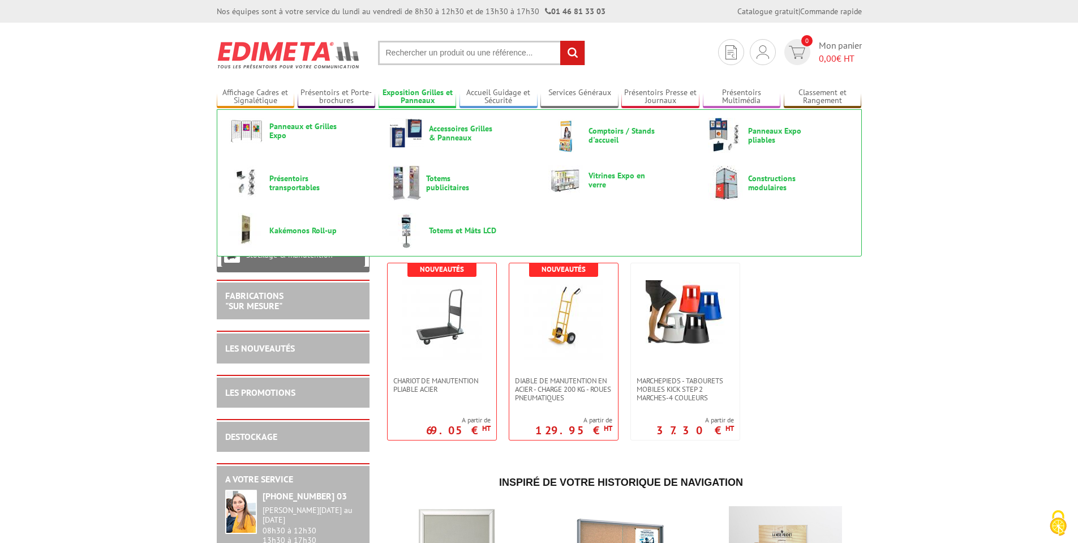
click at [408, 99] on link "Exposition Grilles et Panneaux" at bounding box center [418, 97] width 78 height 19
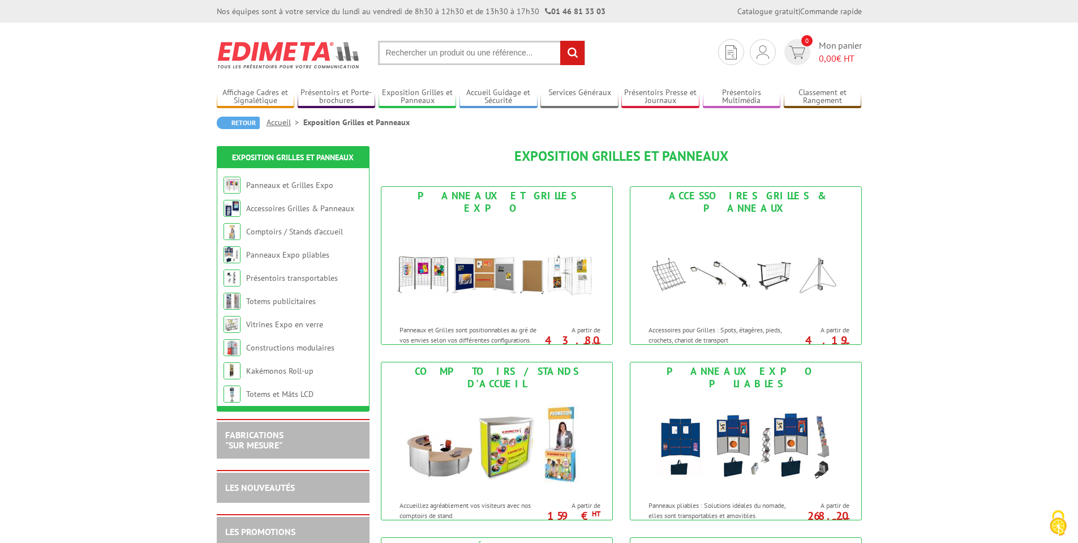
click at [280, 185] on link "Panneaux et Grilles Expo" at bounding box center [289, 185] width 87 height 10
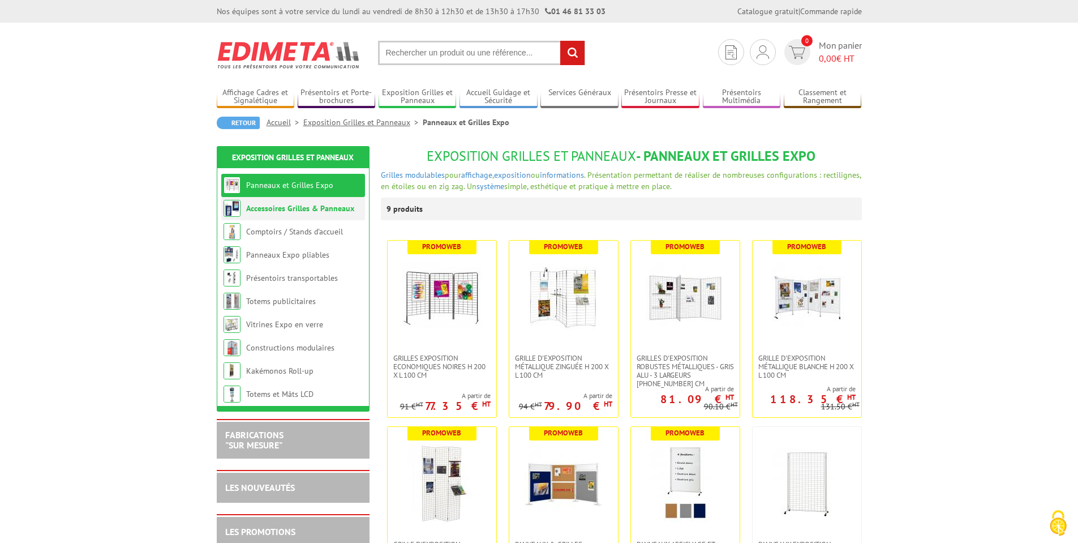
click at [270, 202] on li "Accessoires Grilles & Panneaux" at bounding box center [293, 208] width 144 height 23
click at [276, 207] on link "Accessoires Grilles & Panneaux" at bounding box center [300, 208] width 108 height 10
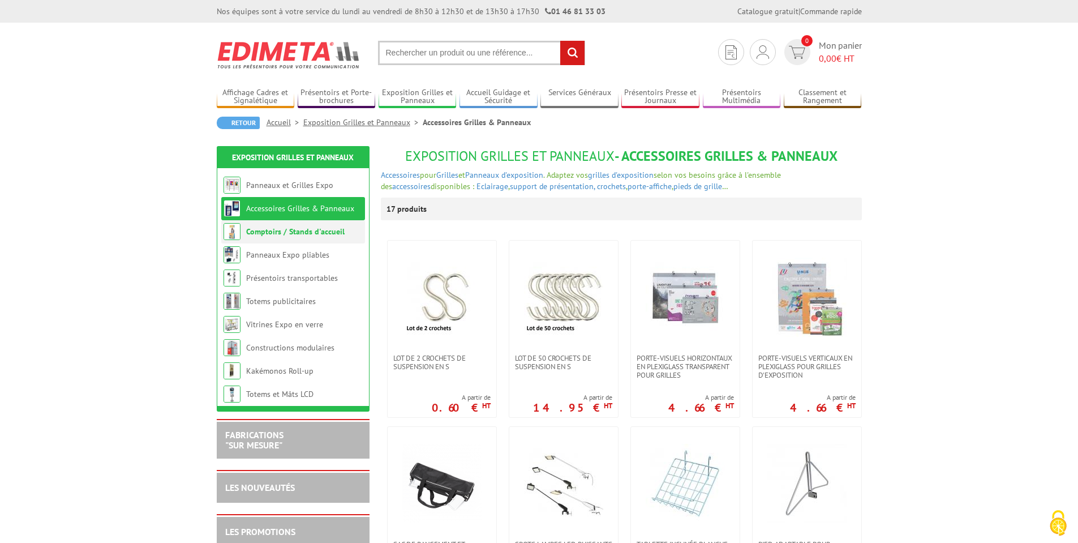
click at [279, 232] on link "Comptoirs / Stands d'accueil" at bounding box center [295, 231] width 99 height 10
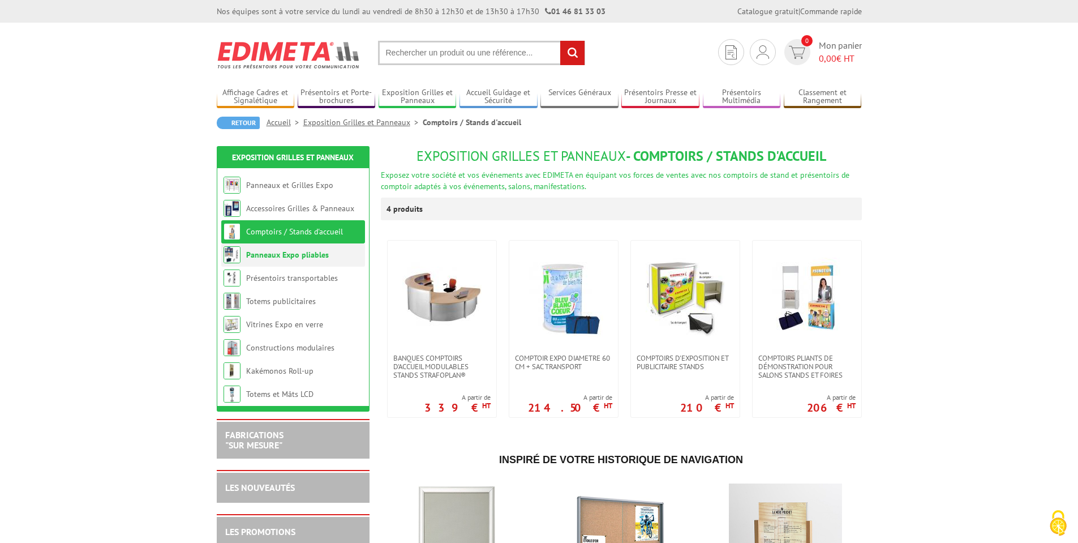
click at [274, 257] on link "Panneaux Expo pliables" at bounding box center [287, 255] width 83 height 10
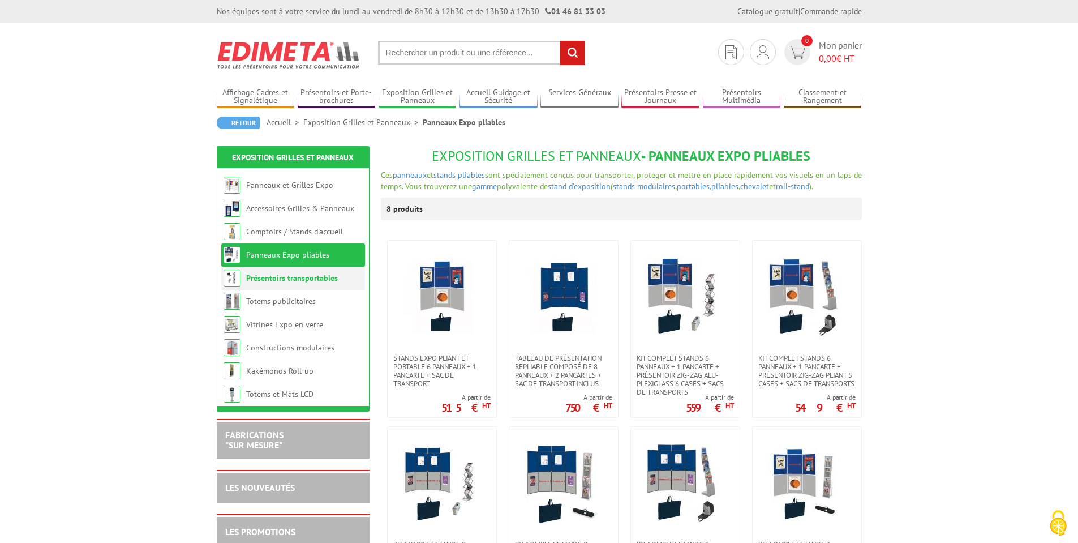
click at [289, 280] on link "Présentoirs transportables" at bounding box center [292, 278] width 92 height 10
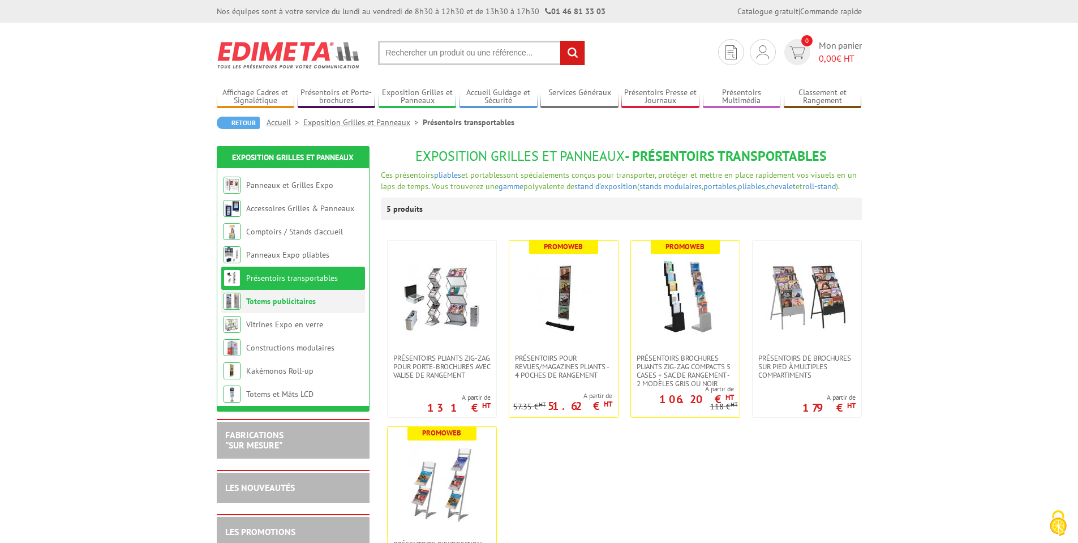
click at [274, 310] on li "Totems publicitaires" at bounding box center [293, 301] width 144 height 23
click at [276, 302] on link "Totems publicitaires" at bounding box center [281, 301] width 70 height 10
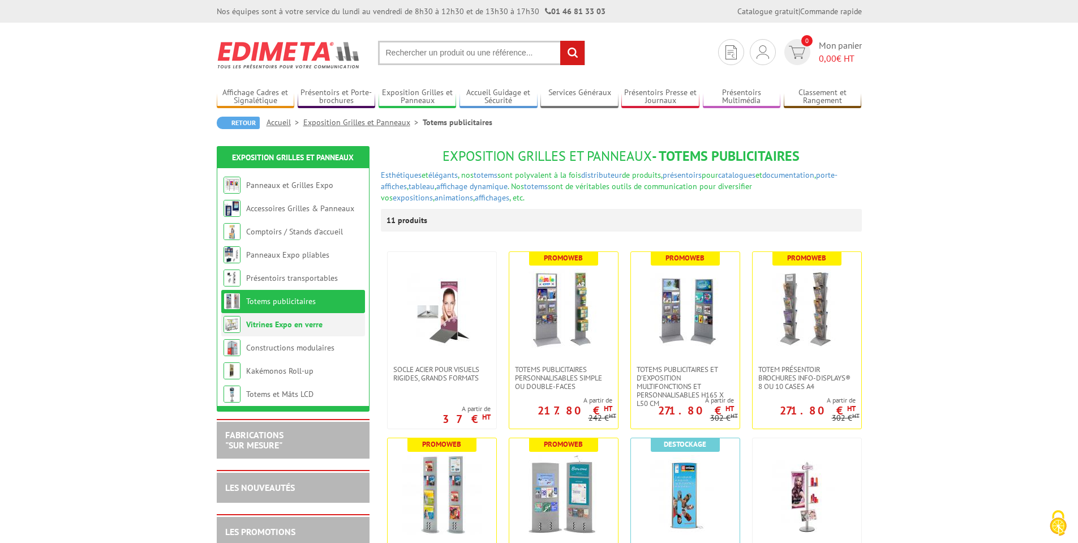
click at [299, 322] on link "Vitrines Expo en verre" at bounding box center [284, 324] width 76 height 10
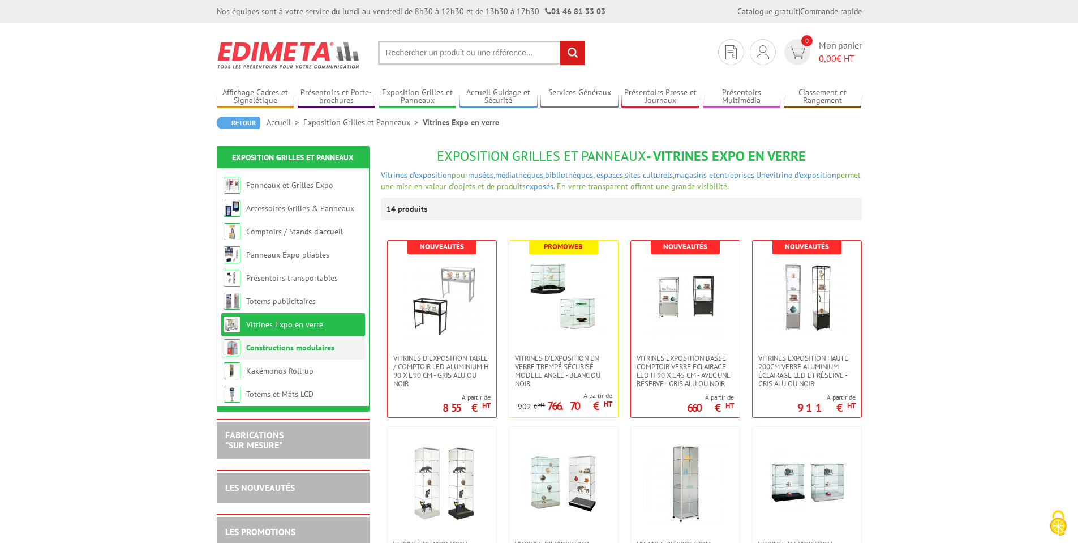
click at [276, 349] on link "Constructions modulaires" at bounding box center [290, 347] width 88 height 10
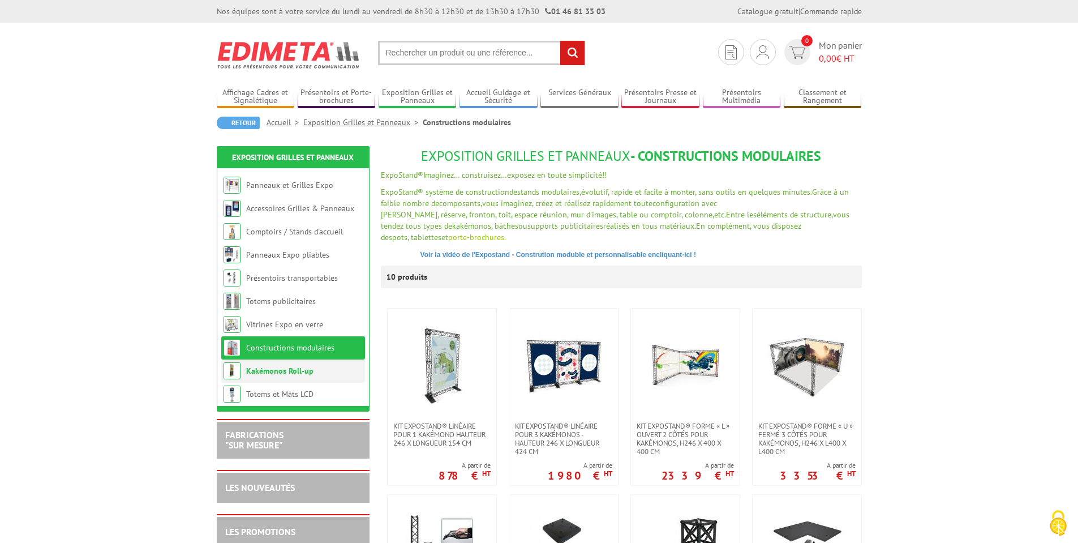
click at [273, 375] on link "Kakémonos Roll-up" at bounding box center [279, 371] width 67 height 10
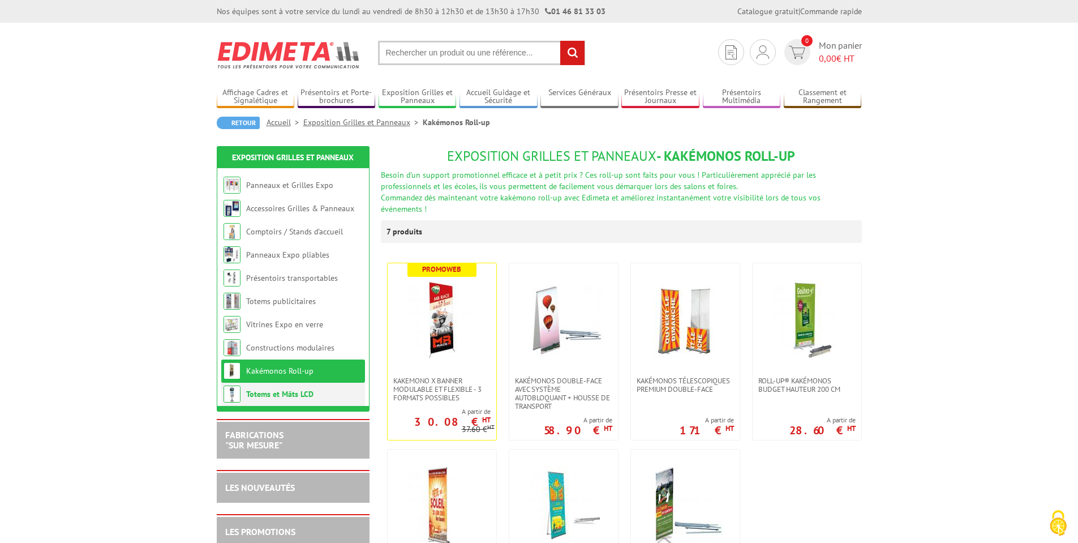
click at [272, 393] on link "Totems et Mâts LCD" at bounding box center [279, 394] width 67 height 10
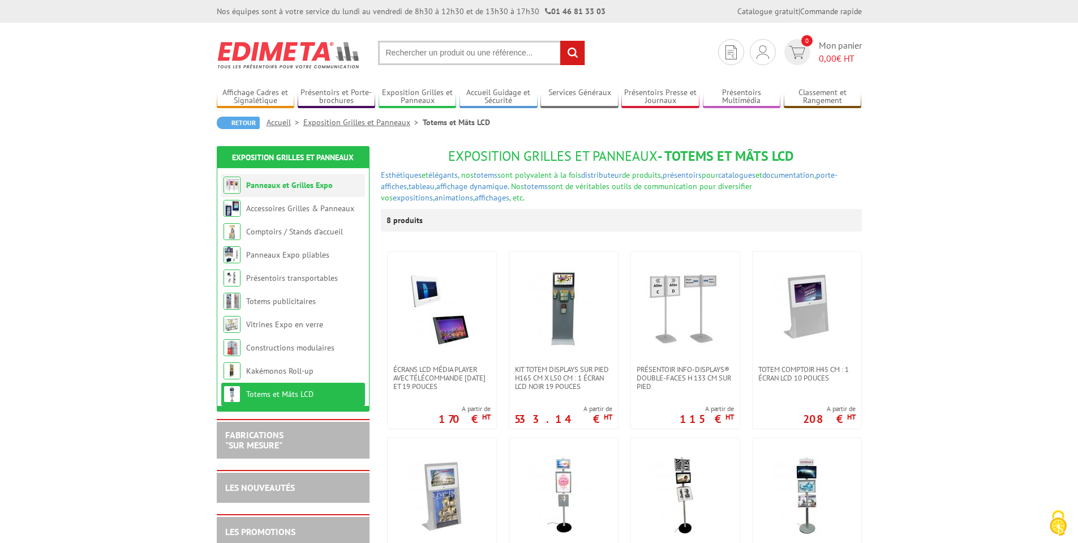
click at [281, 187] on link "Panneaux et Grilles Expo" at bounding box center [289, 185] width 87 height 10
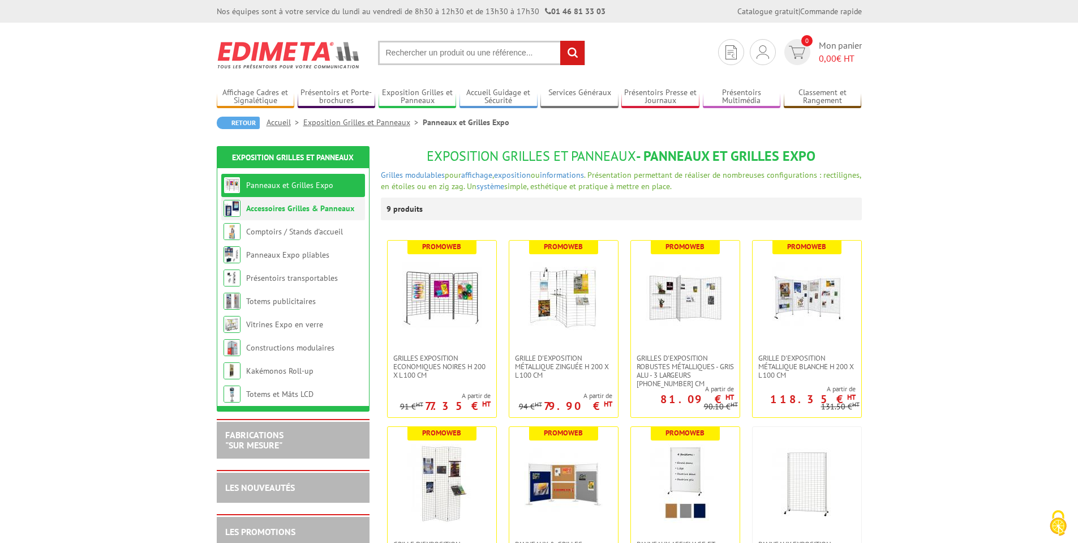
click at [299, 204] on link "Accessoires Grilles & Panneaux" at bounding box center [300, 208] width 108 height 10
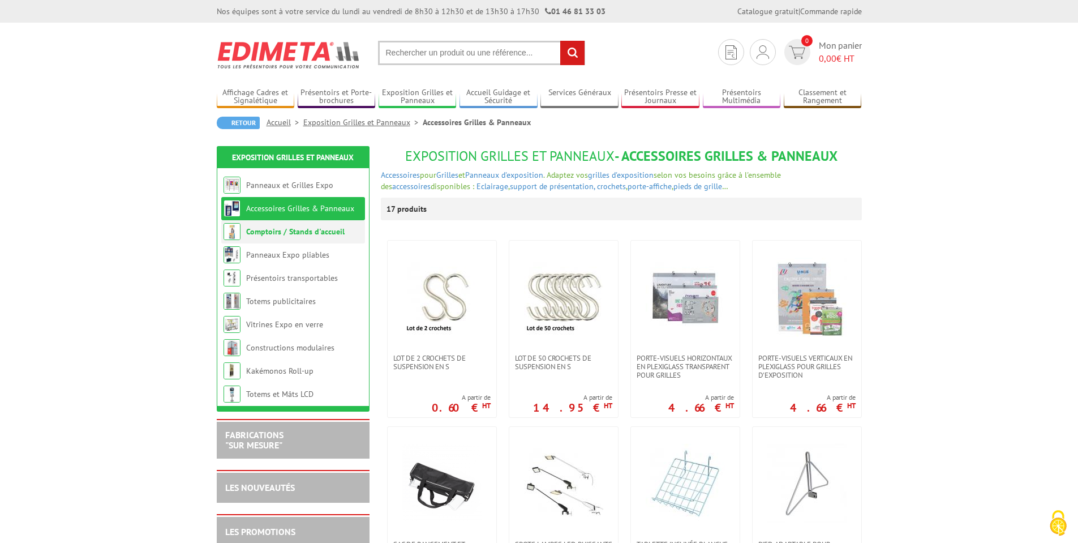
click at [297, 233] on link "Comptoirs / Stands d'accueil" at bounding box center [295, 231] width 99 height 10
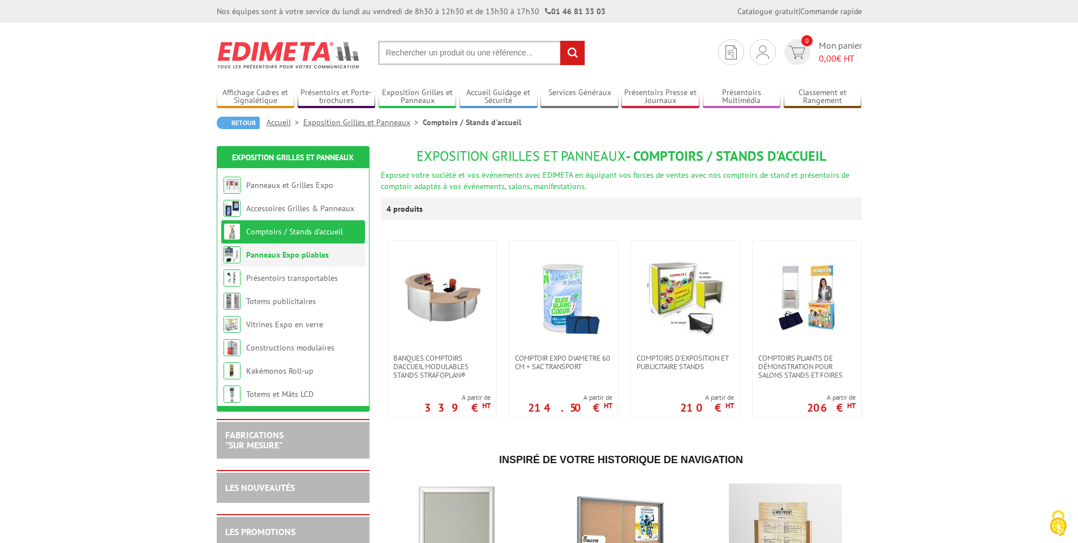
click at [281, 253] on link "Panneaux Expo pliables" at bounding box center [287, 255] width 83 height 10
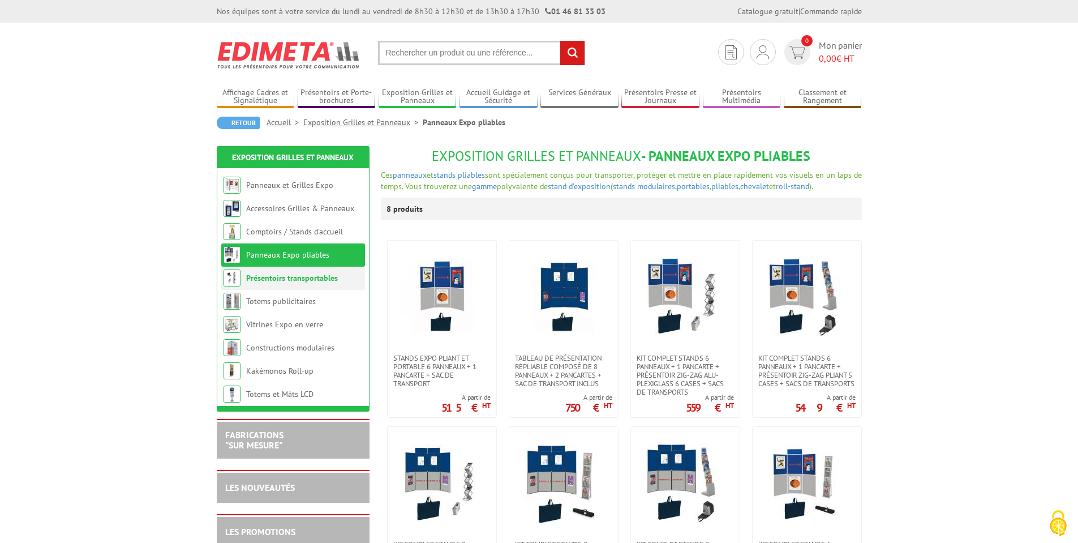
click at [299, 273] on link "Présentoirs transportables" at bounding box center [292, 278] width 92 height 10
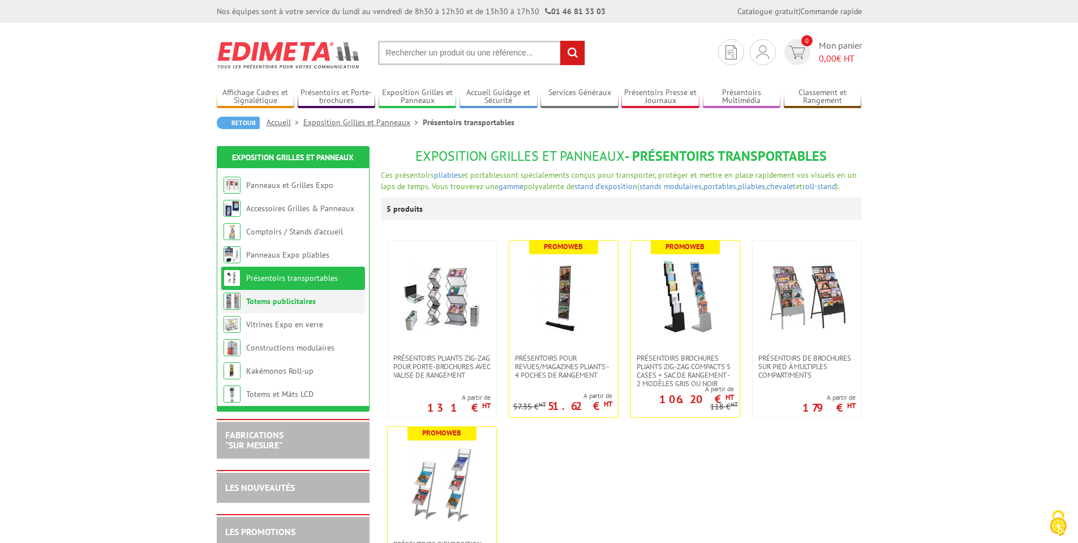
click at [280, 302] on link "Totems publicitaires" at bounding box center [281, 301] width 70 height 10
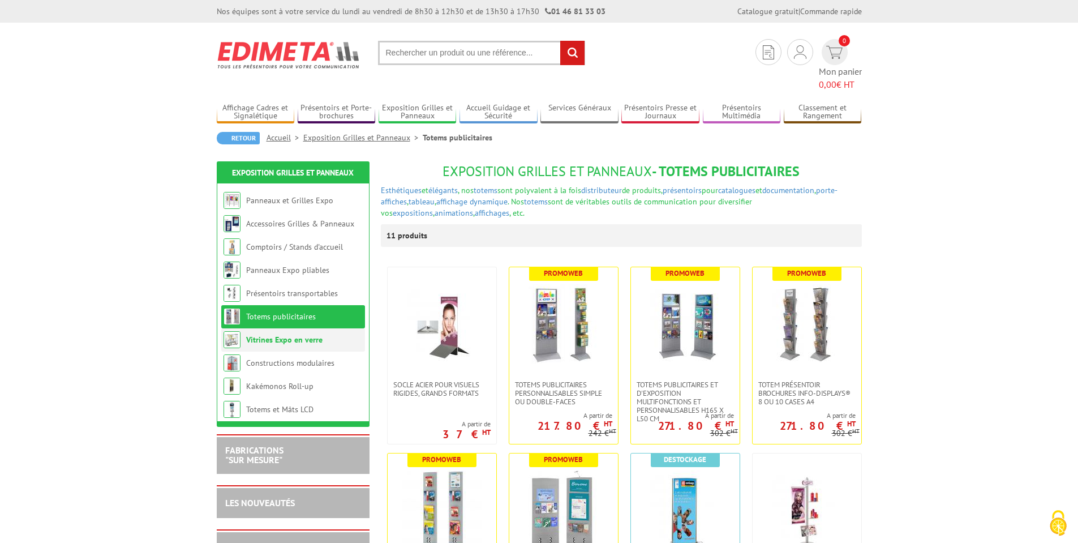
click at [299, 335] on link "Vitrines Expo en verre" at bounding box center [284, 340] width 76 height 10
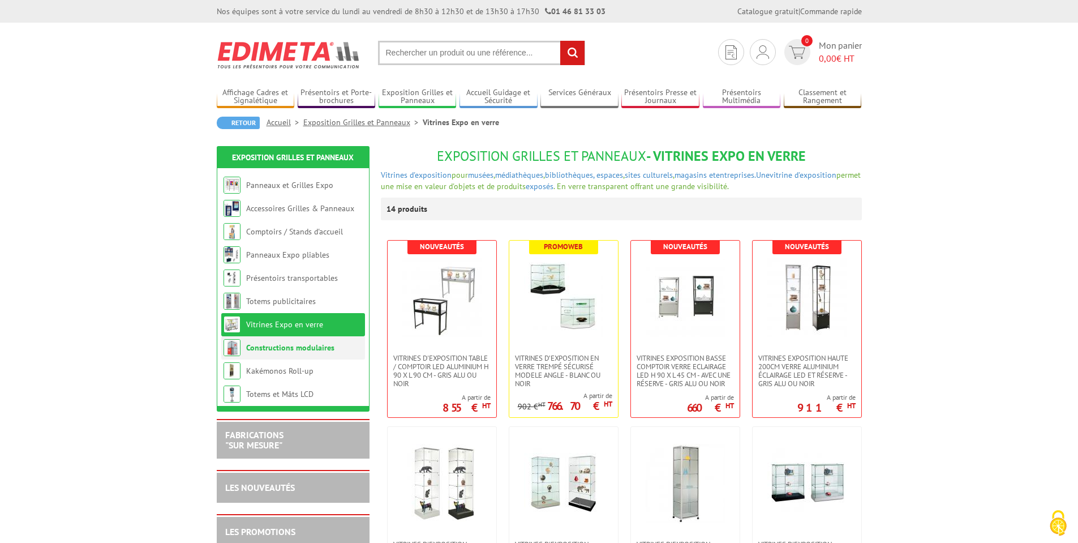
click at [275, 345] on link "Constructions modulaires" at bounding box center [290, 347] width 88 height 10
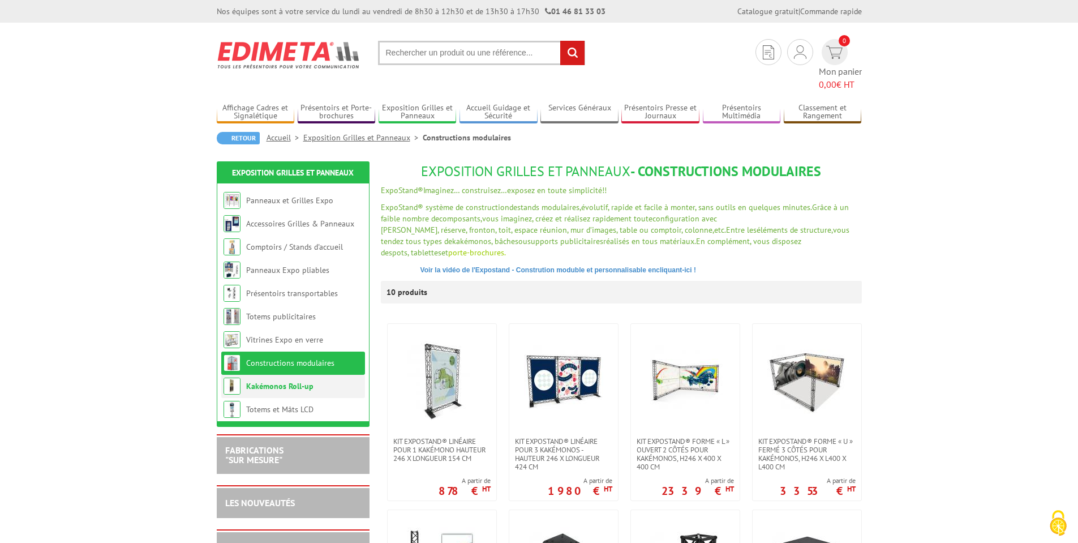
click at [288, 381] on link "Kakémonos Roll-up" at bounding box center [279, 386] width 67 height 10
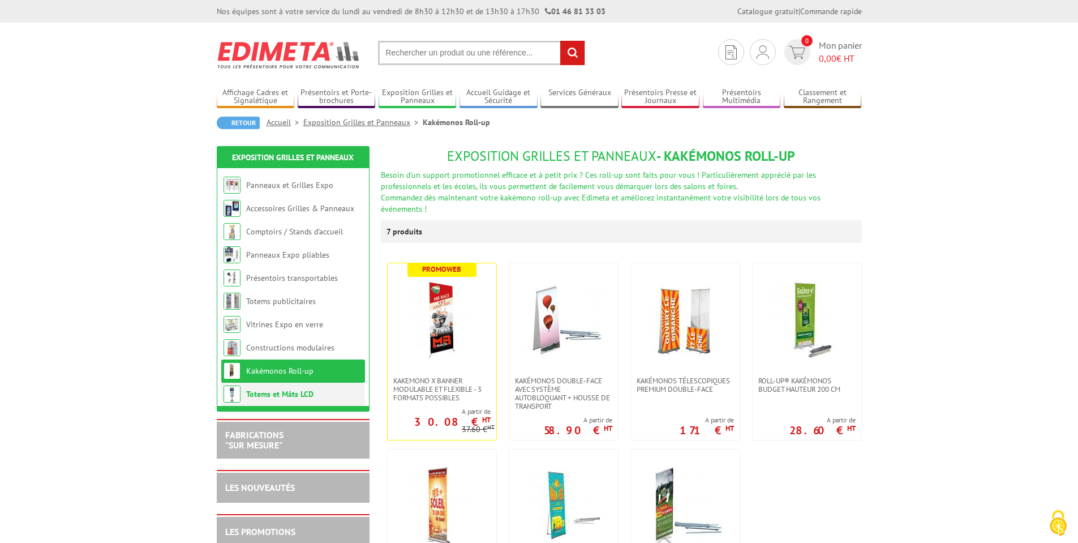
click at [285, 392] on link "Totems et Mâts LCD" at bounding box center [279, 394] width 67 height 10
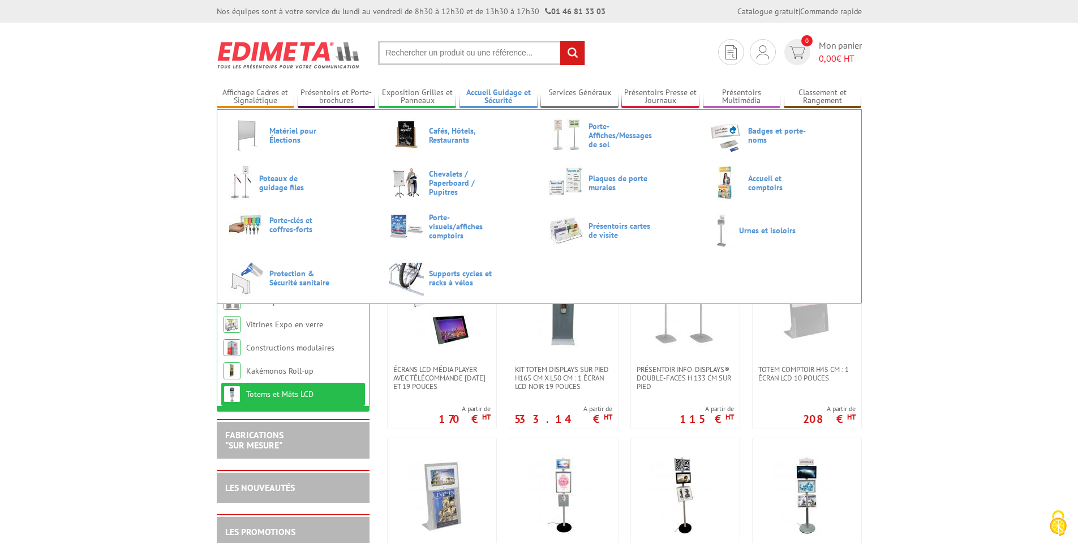
click at [491, 92] on link "Accueil Guidage et Sécurité" at bounding box center [499, 97] width 78 height 19
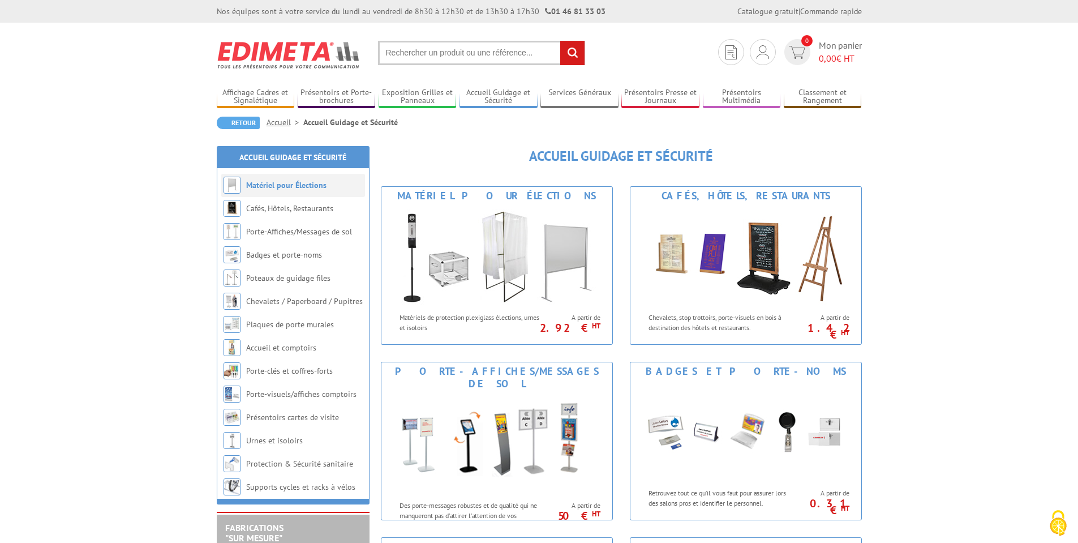
click at [280, 185] on link "Matériel pour Élections" at bounding box center [286, 185] width 80 height 10
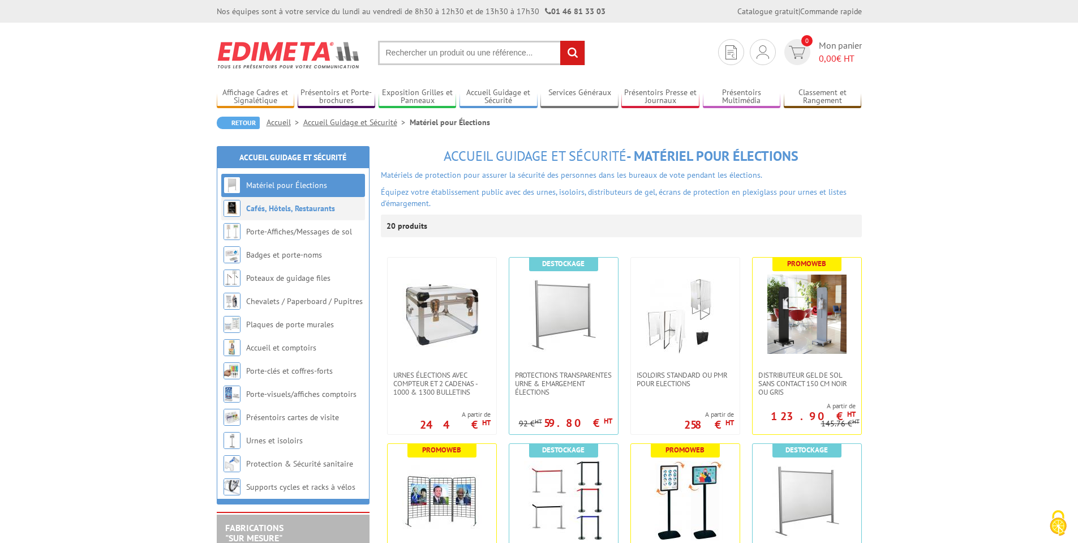
click at [283, 215] on li "Cafés, Hôtels, Restaurants" at bounding box center [293, 208] width 144 height 23
click at [279, 207] on link "Cafés, Hôtels, Restaurants" at bounding box center [290, 208] width 89 height 10
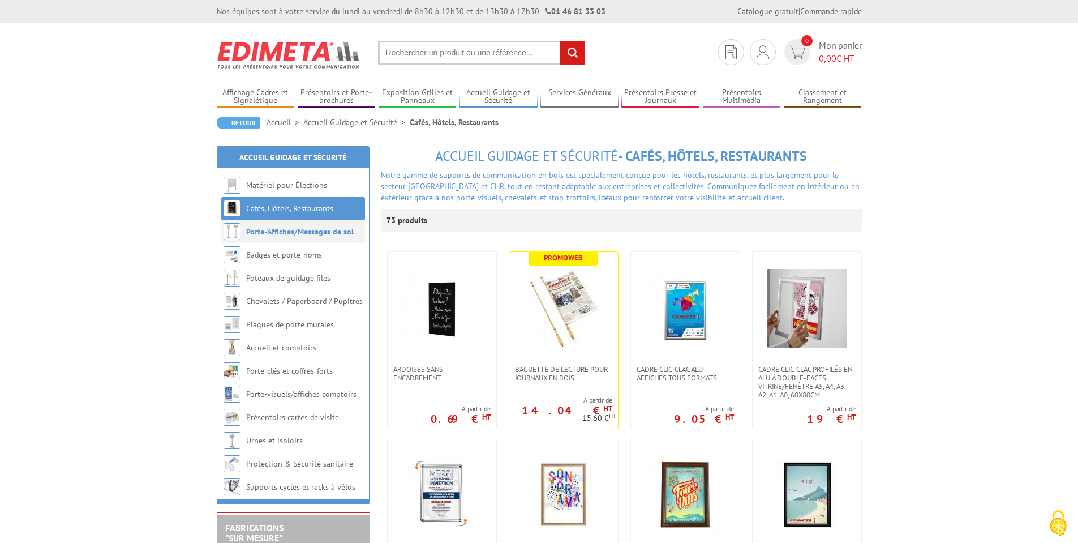
click at [278, 233] on link "Porte-Affiches/Messages de sol" at bounding box center [300, 231] width 108 height 10
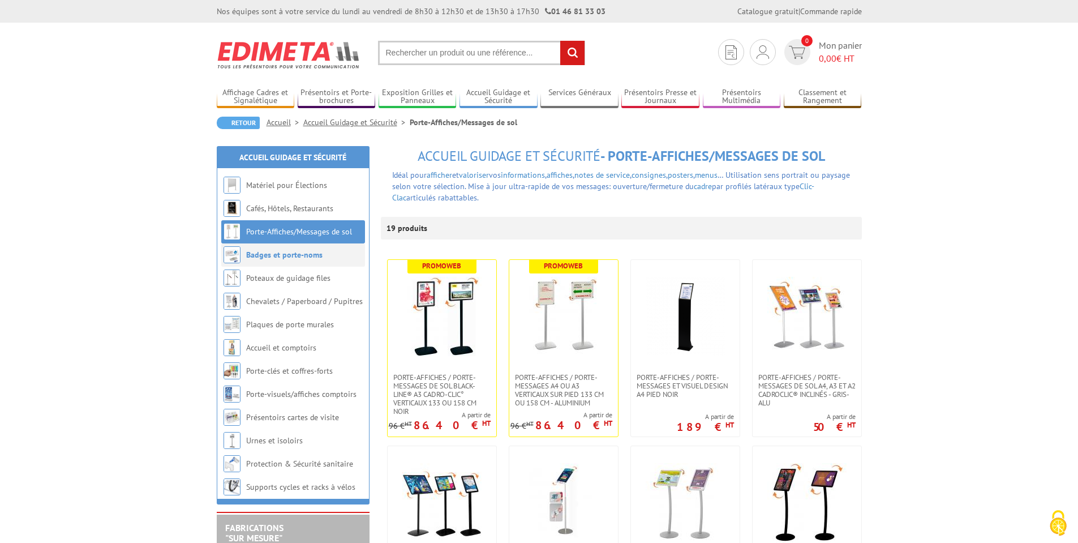
click at [259, 256] on link "Badges et porte-noms" at bounding box center [284, 255] width 76 height 10
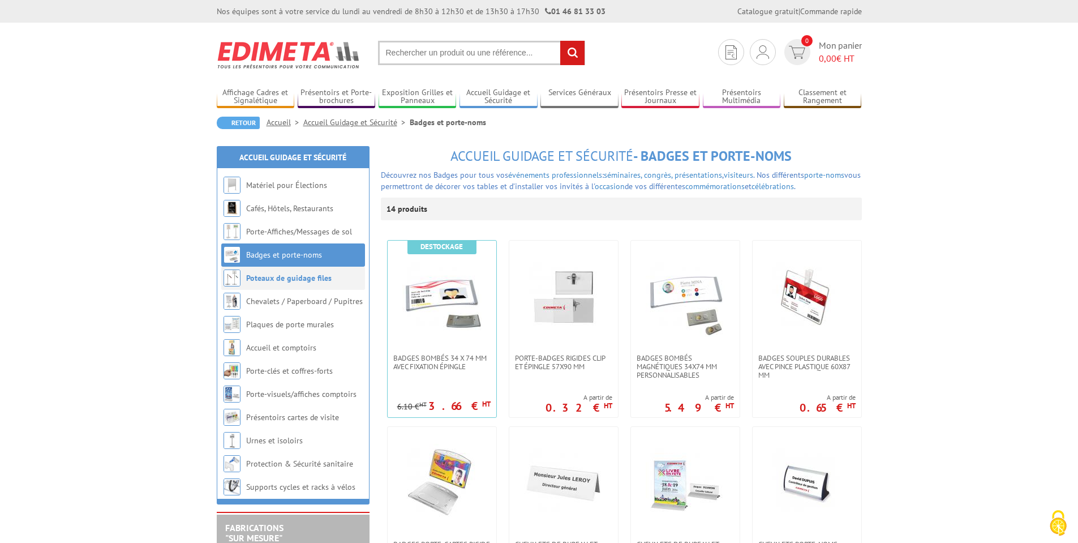
click at [280, 279] on link "Poteaux de guidage files" at bounding box center [288, 278] width 85 height 10
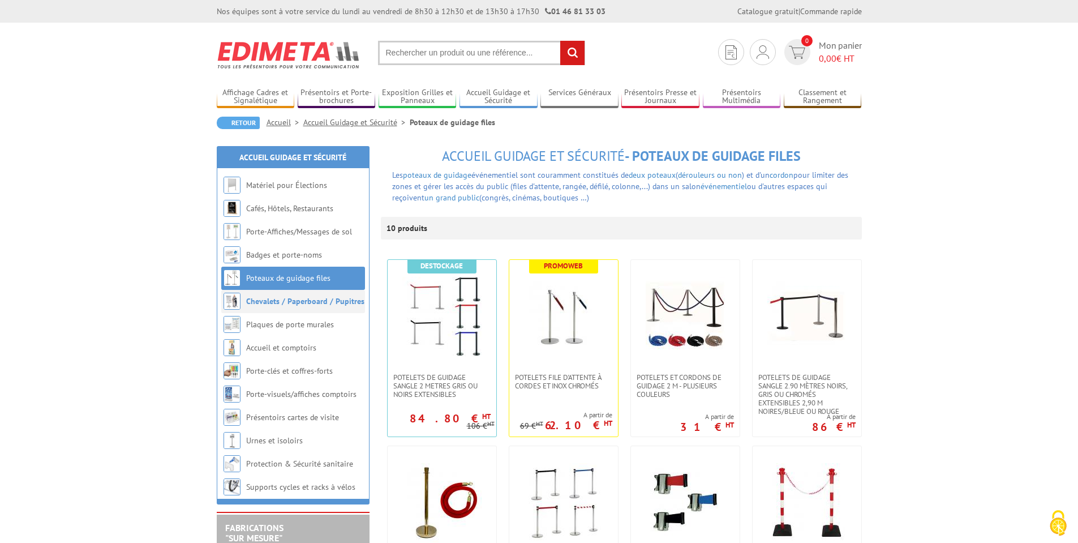
click at [286, 307] on li "Chevalets / Paperboard / Pupitres" at bounding box center [293, 301] width 144 height 23
click at [290, 304] on link "Chevalets / Paperboard / Pupitres" at bounding box center [305, 301] width 118 height 10
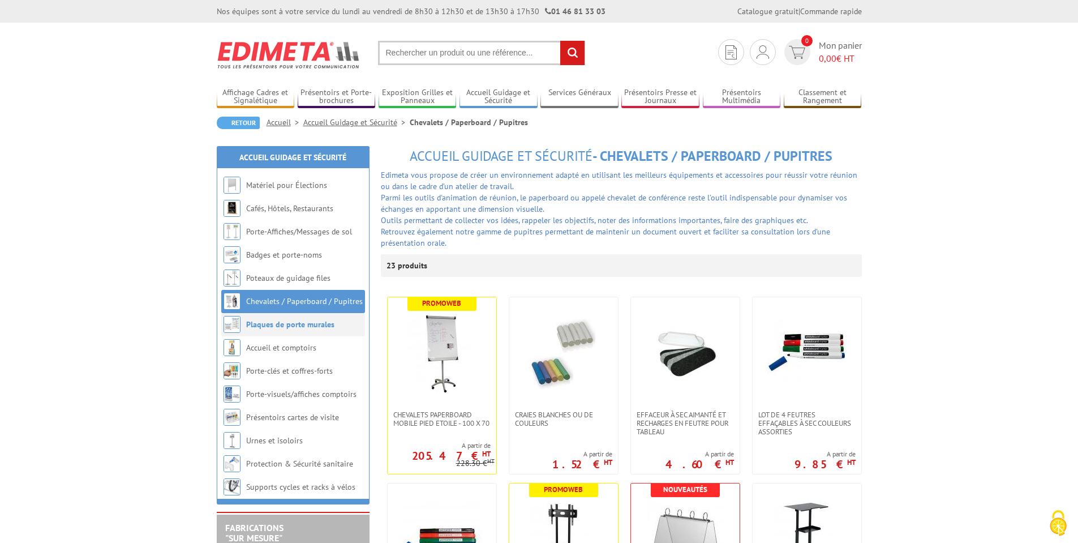
click at [288, 328] on link "Plaques de porte murales" at bounding box center [290, 324] width 88 height 10
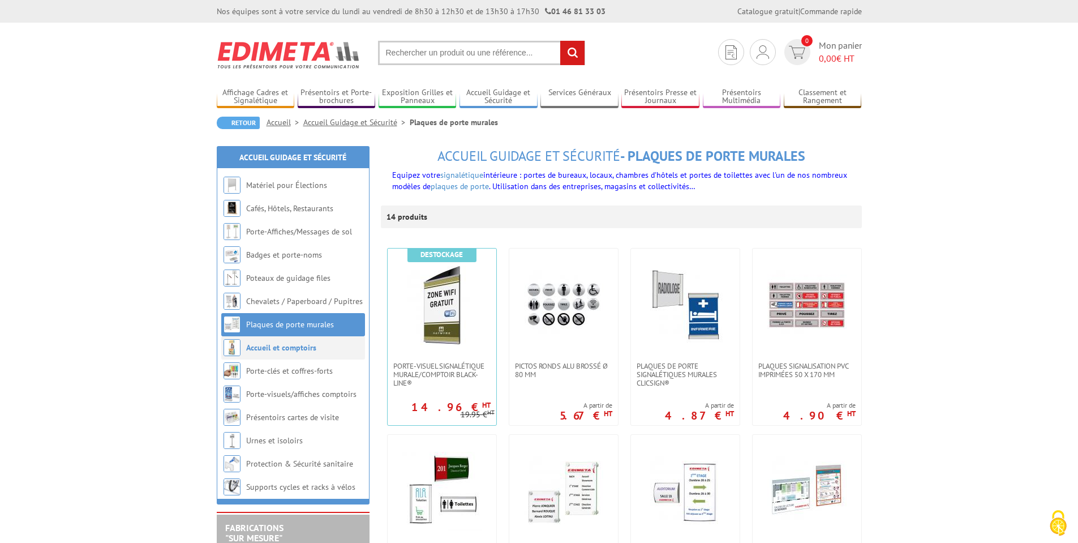
click at [285, 345] on link "Accueil et comptoirs" at bounding box center [281, 347] width 70 height 10
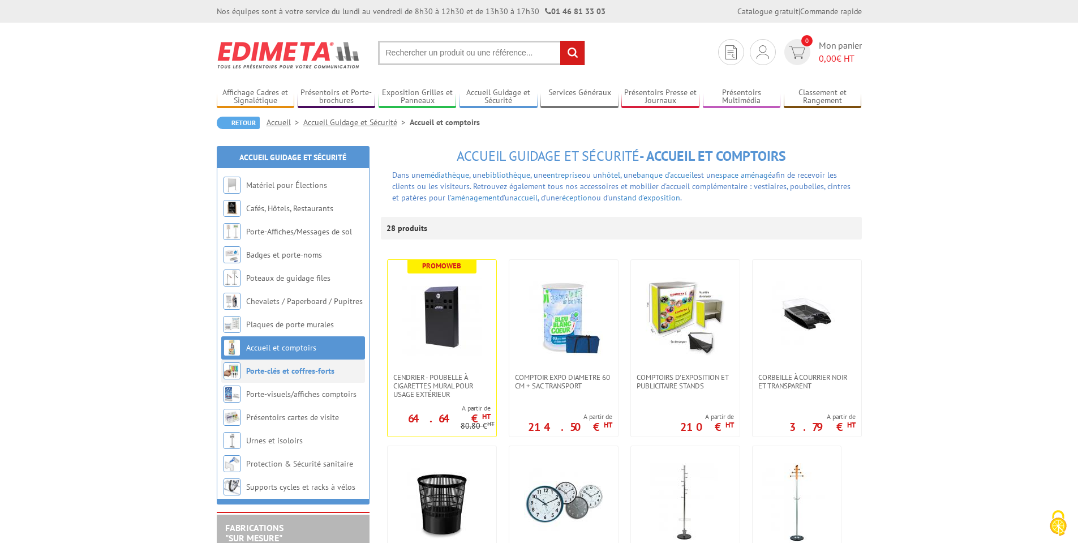
click at [267, 374] on link "Porte-clés et coffres-forts" at bounding box center [290, 371] width 88 height 10
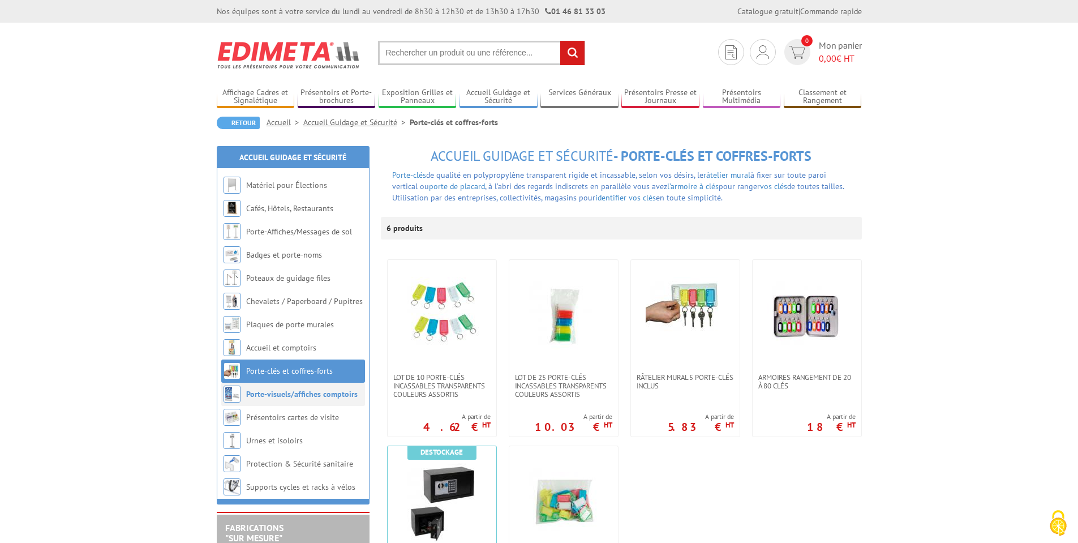
click at [294, 395] on link "Porte-visuels/affiches comptoirs" at bounding box center [302, 394] width 112 height 10
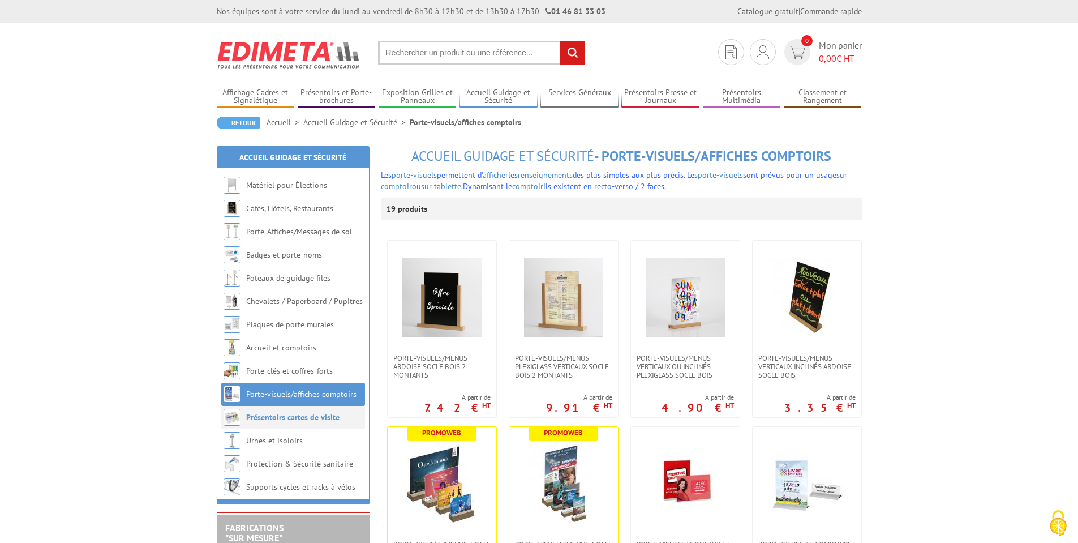
click at [288, 420] on link "Présentoirs cartes de visite" at bounding box center [292, 417] width 93 height 10
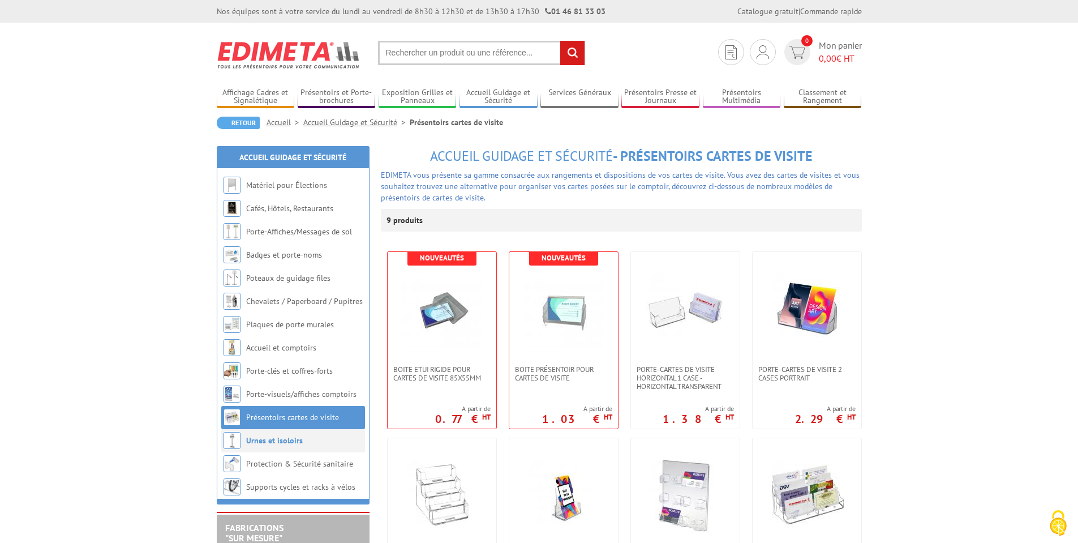
click at [290, 440] on link "Urnes et isoloirs" at bounding box center [274, 440] width 57 height 10
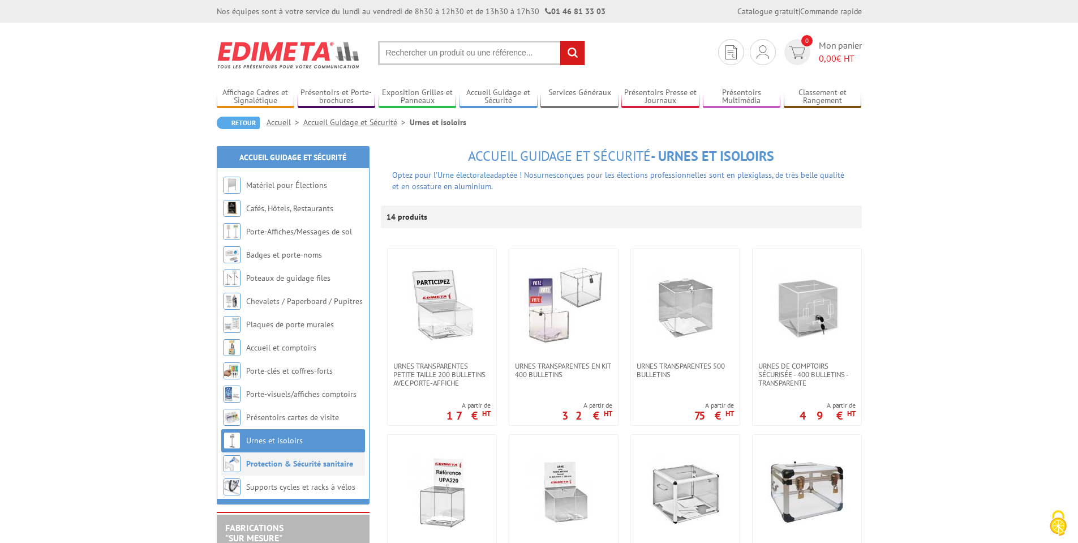
click at [278, 463] on link "Protection & Sécurité sanitaire" at bounding box center [299, 464] width 107 height 10
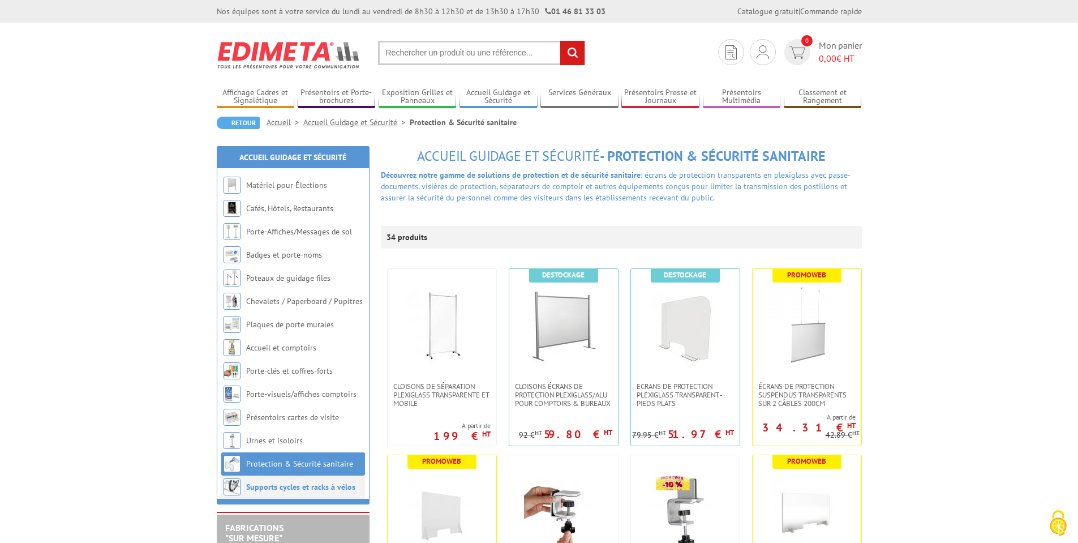
click at [279, 486] on link "Supports cycles et racks à vélos" at bounding box center [300, 487] width 109 height 10
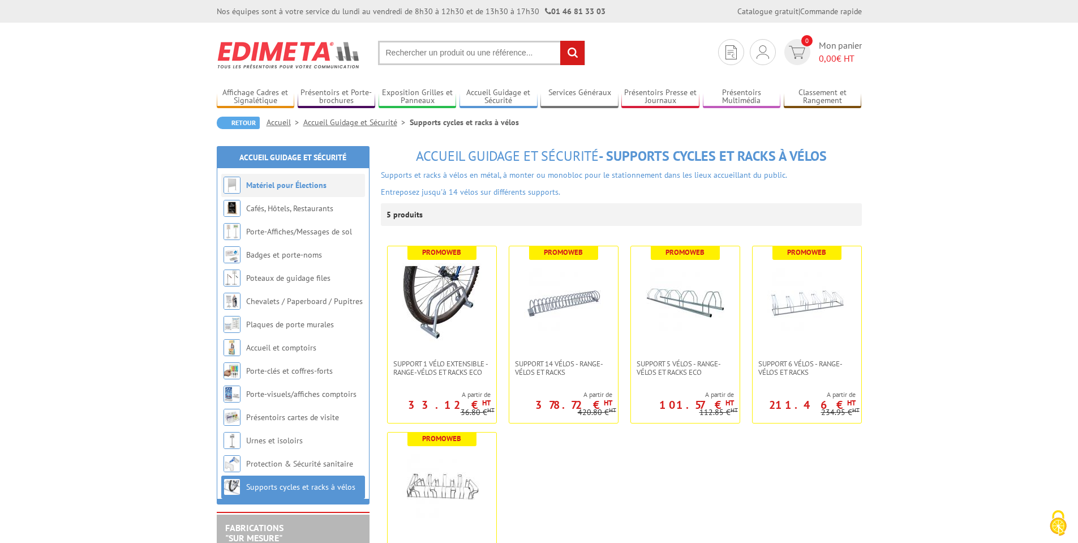
click at [279, 185] on link "Matériel pour Élections" at bounding box center [286, 185] width 80 height 10
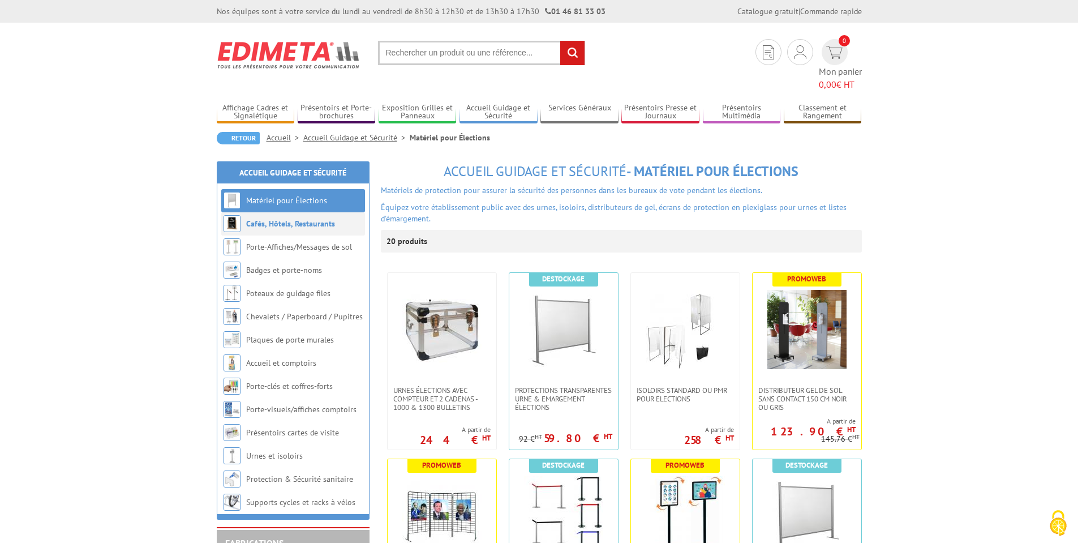
click at [272, 219] on link "Cafés, Hôtels, Restaurants" at bounding box center [290, 224] width 89 height 10
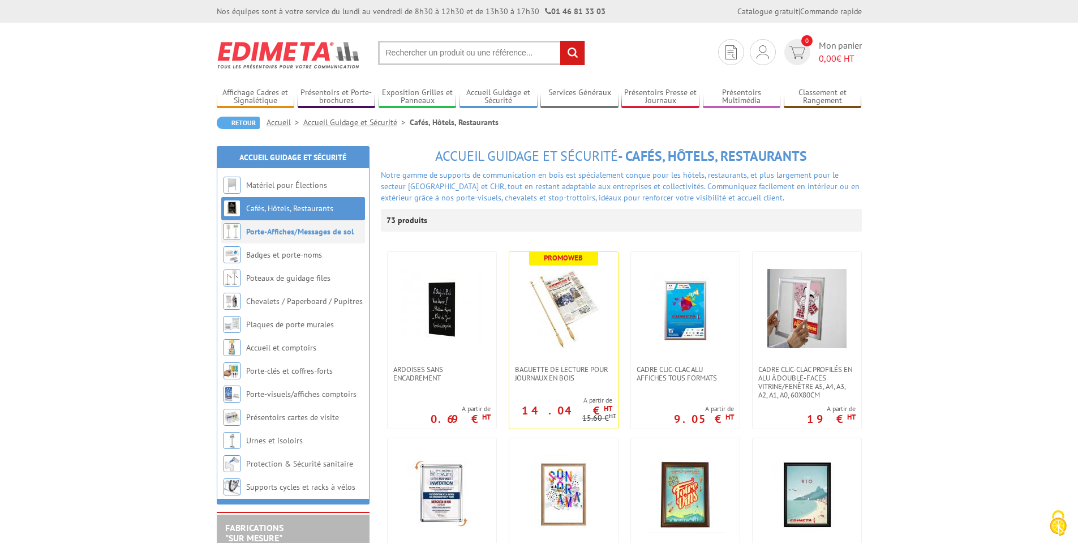
click at [285, 235] on link "Porte-Affiches/Messages de sol" at bounding box center [300, 231] width 108 height 10
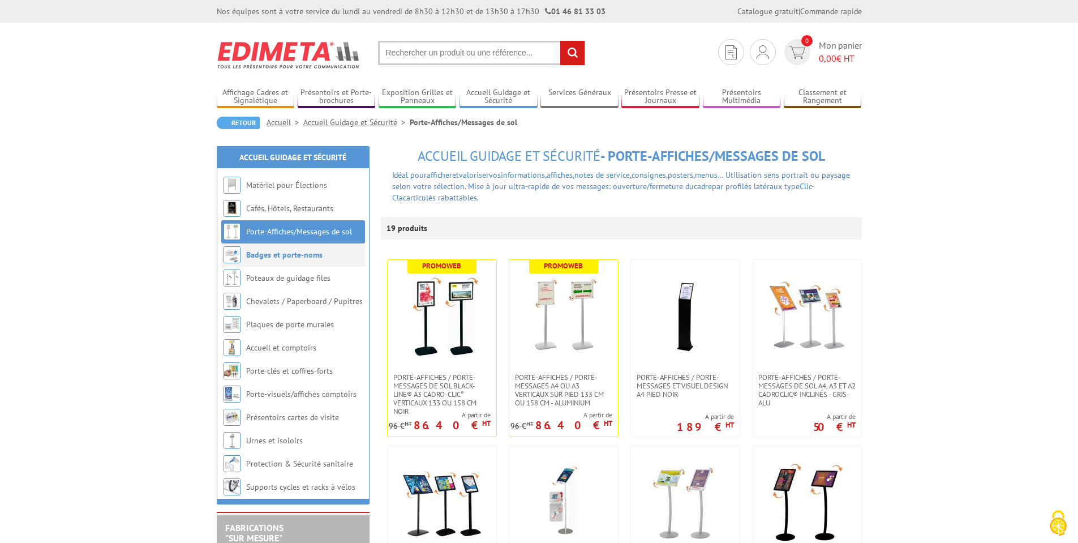
click at [274, 254] on link "Badges et porte-noms" at bounding box center [284, 255] width 76 height 10
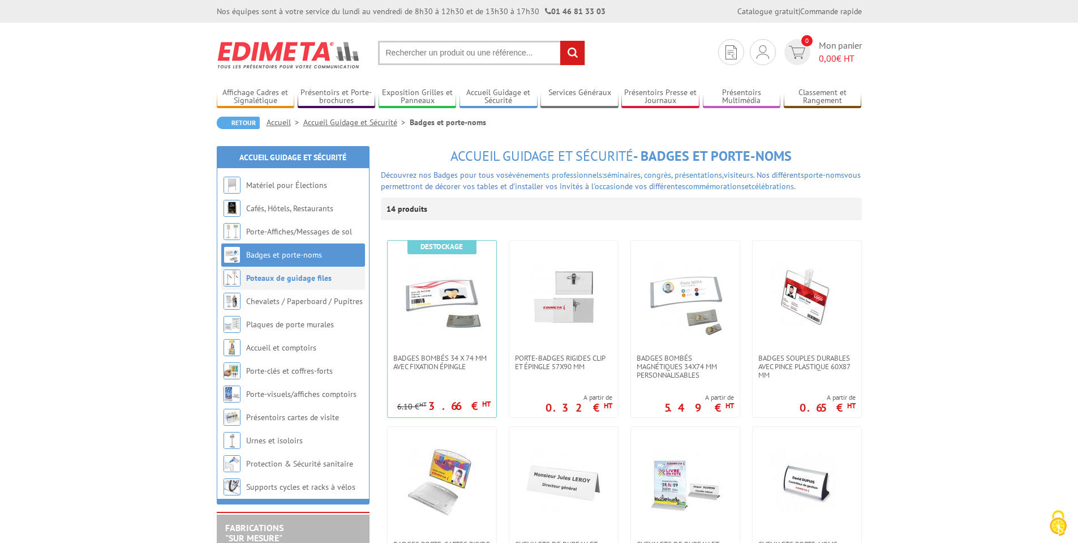
click at [278, 280] on link "Poteaux de guidage files" at bounding box center [288, 278] width 85 height 10
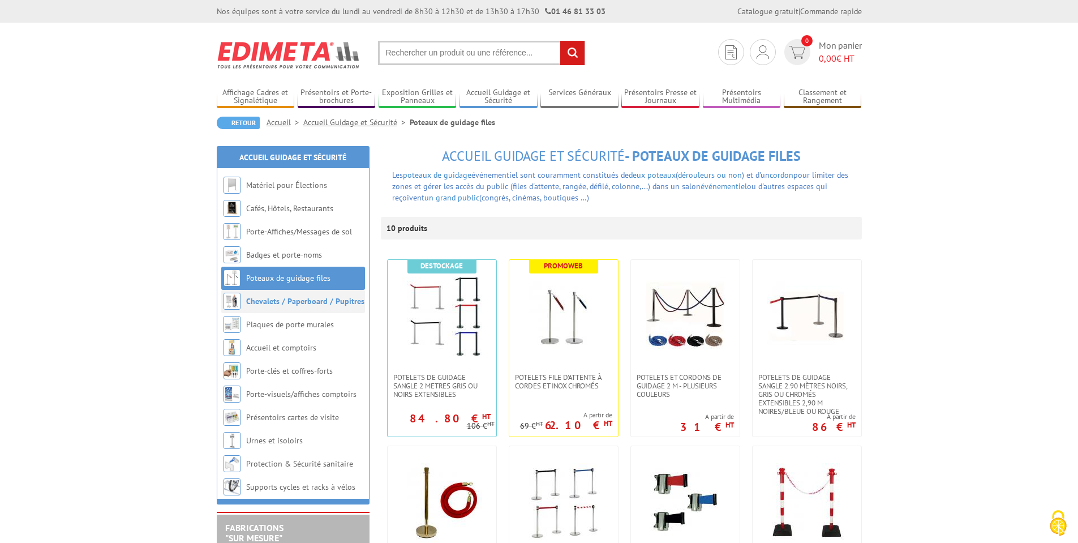
click at [279, 305] on link "Chevalets / Paperboard / Pupitres" at bounding box center [305, 301] width 118 height 10
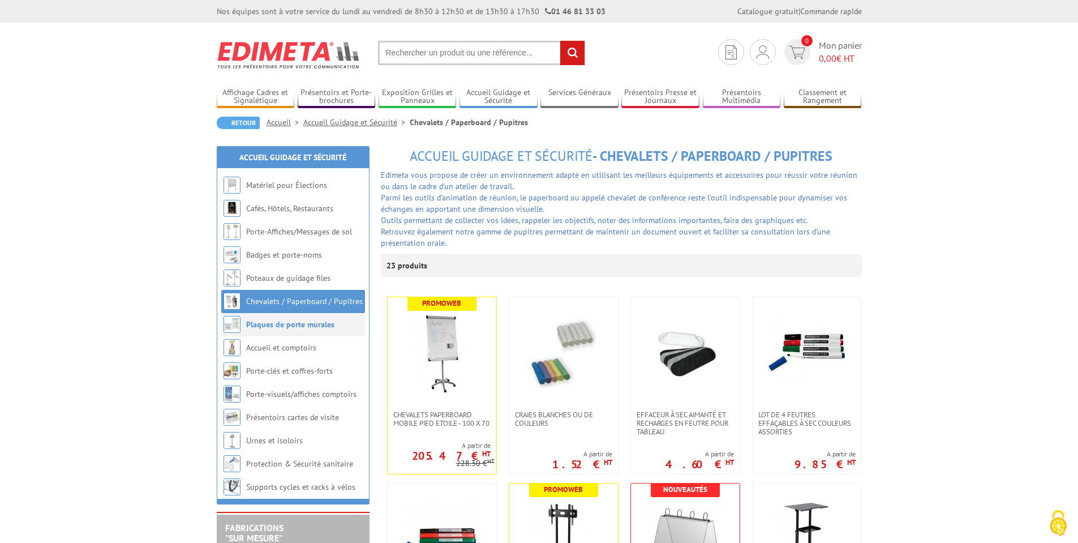
click at [291, 323] on link "Plaques de porte murales" at bounding box center [290, 324] width 88 height 10
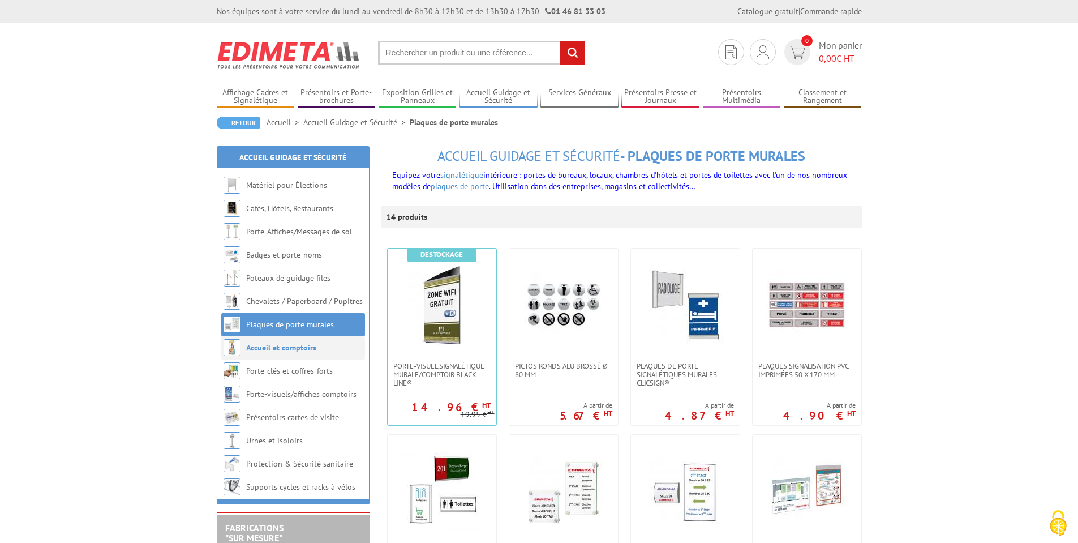
click at [277, 344] on link "Accueil et comptoirs" at bounding box center [281, 347] width 70 height 10
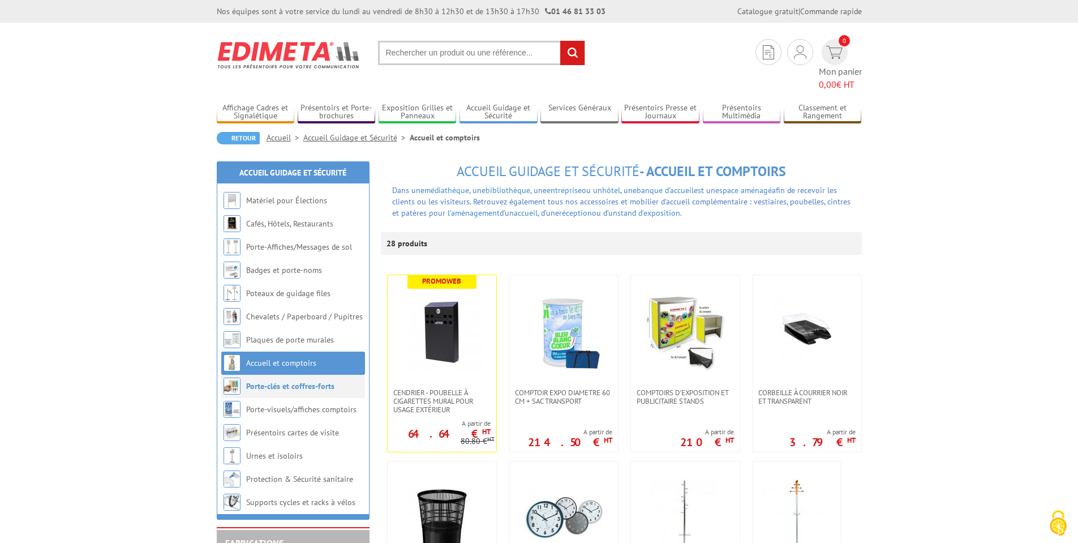
click at [284, 375] on li "Porte-clés et coffres-forts" at bounding box center [293, 386] width 144 height 23
click at [284, 381] on link "Porte-clés et coffres-forts" at bounding box center [290, 386] width 88 height 10
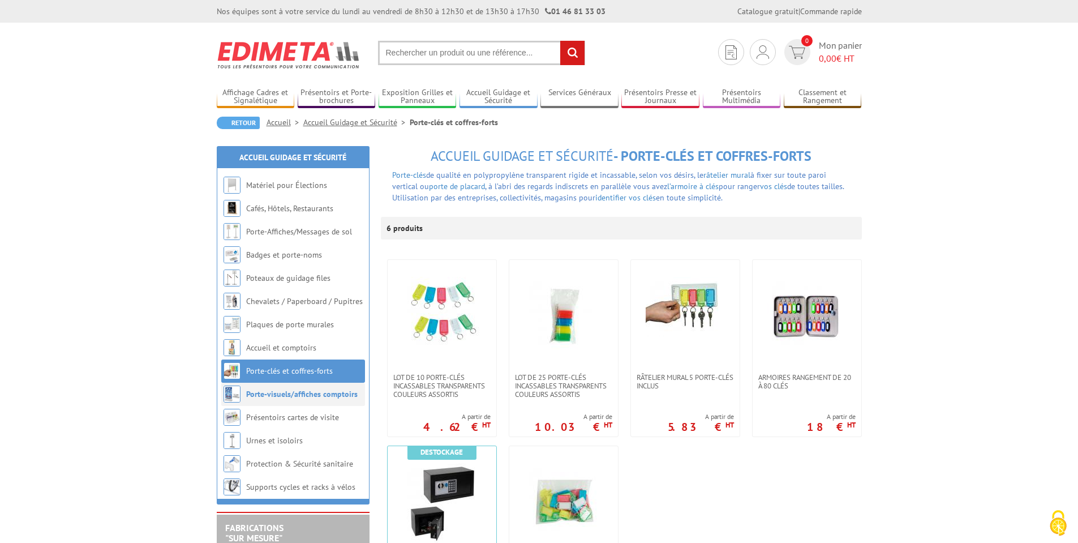
click at [282, 393] on link "Porte-visuels/affiches comptoirs" at bounding box center [302, 394] width 112 height 10
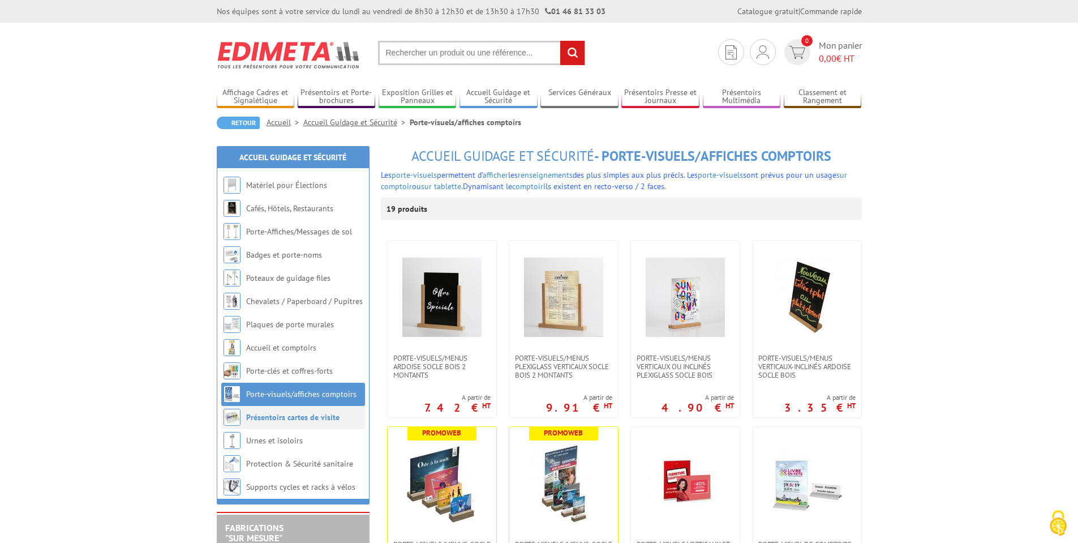
click at [298, 418] on link "Présentoirs cartes de visite" at bounding box center [292, 417] width 93 height 10
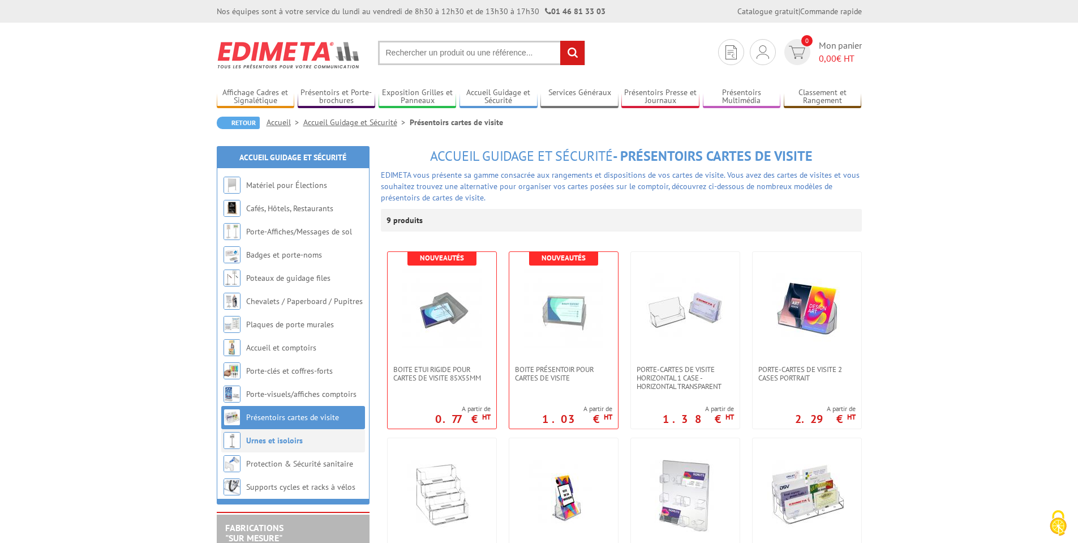
click at [277, 444] on link "Urnes et isoloirs" at bounding box center [274, 440] width 57 height 10
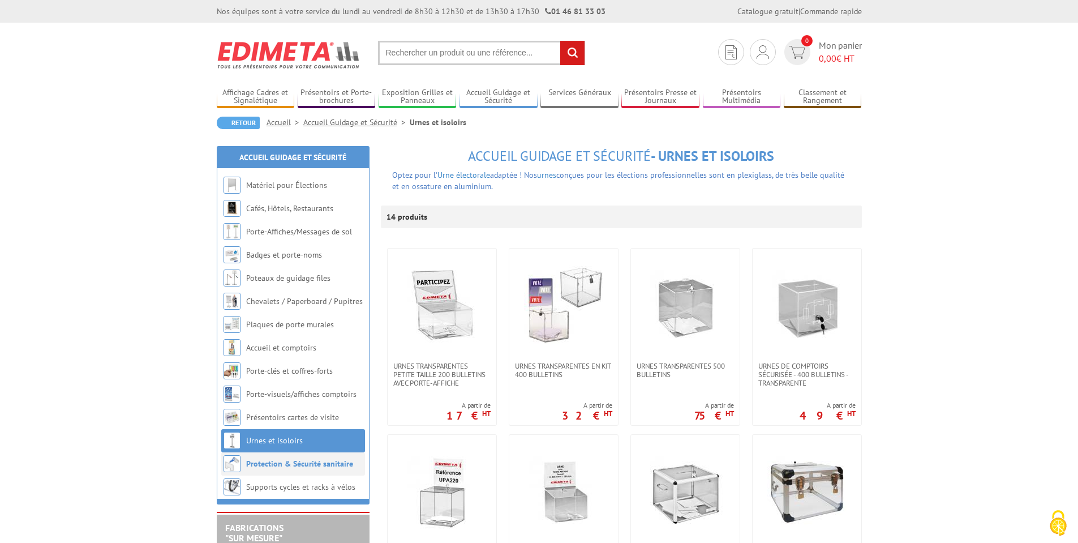
click at [280, 465] on link "Protection & Sécurité sanitaire" at bounding box center [299, 464] width 107 height 10
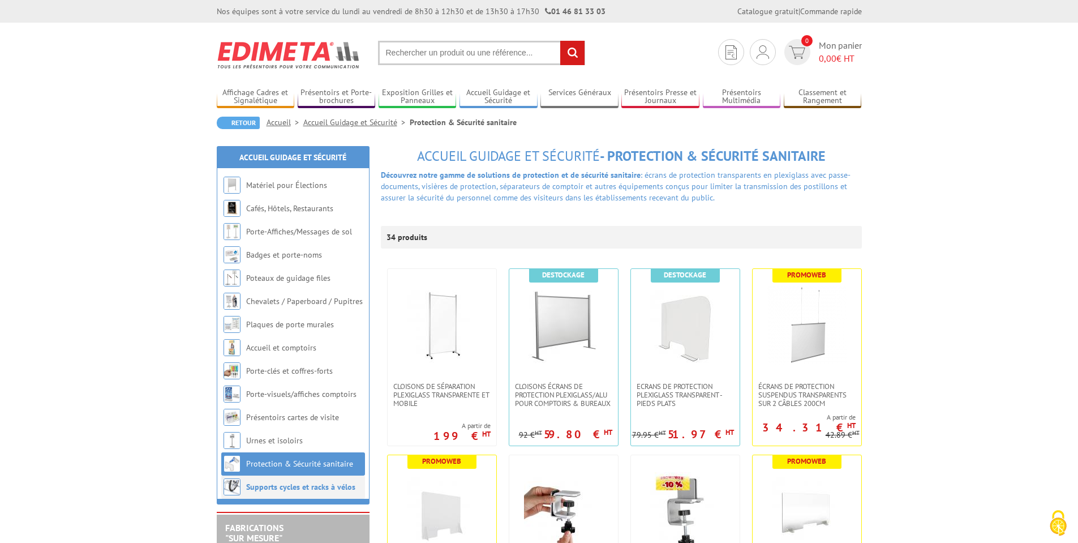
click at [292, 485] on link "Supports cycles et racks à vélos" at bounding box center [300, 487] width 109 height 10
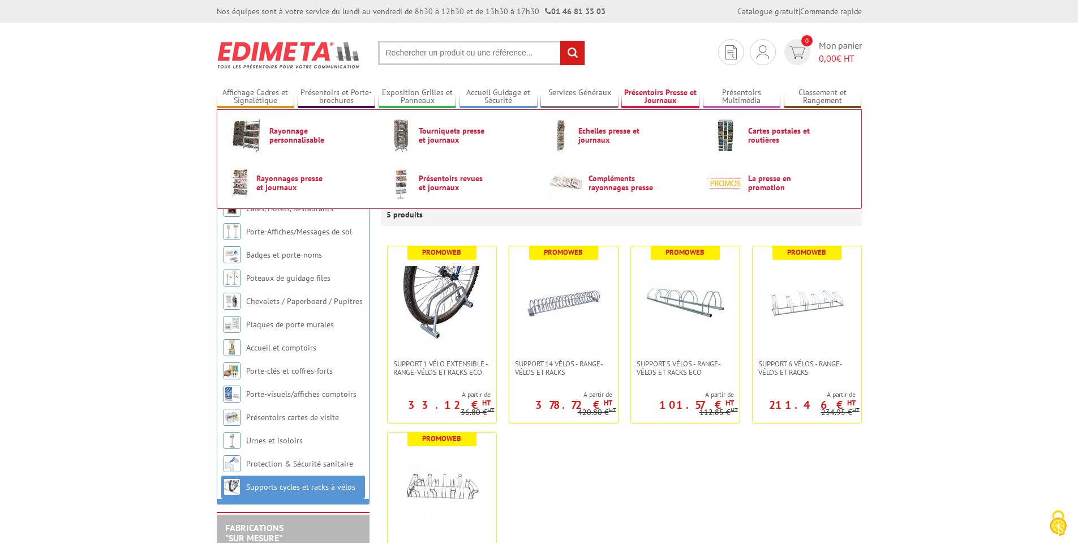
click at [654, 97] on link "Présentoirs Presse et Journaux" at bounding box center [661, 97] width 78 height 19
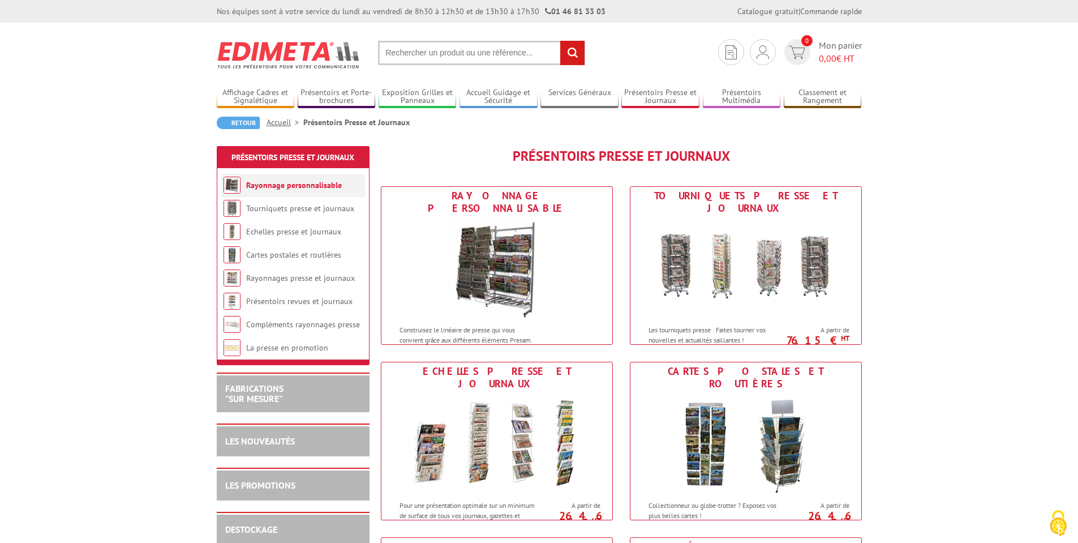
click at [298, 185] on link "Rayonnage personnalisable" at bounding box center [294, 185] width 96 height 10
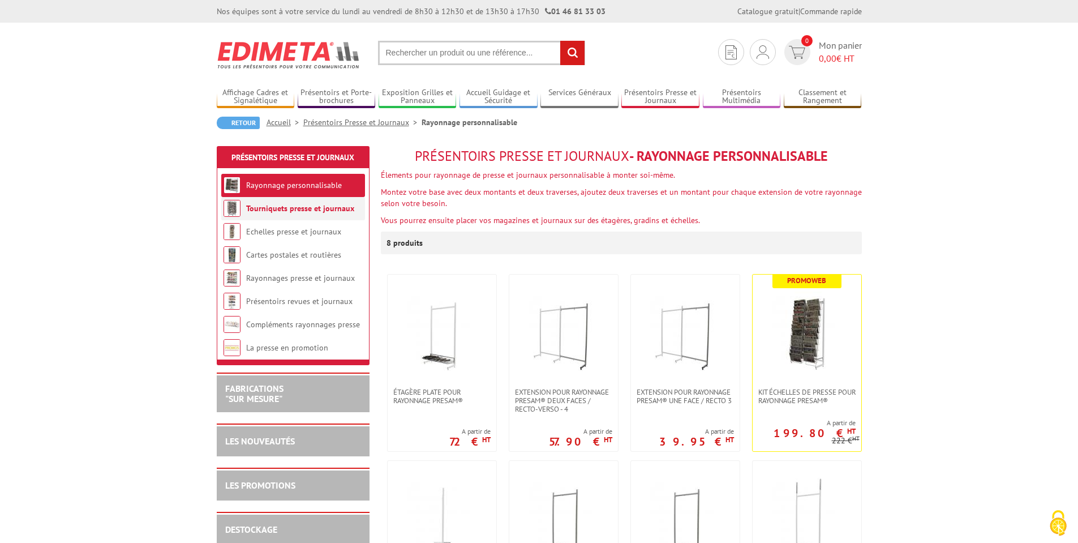
click at [284, 208] on link "Tourniquets presse et journaux" at bounding box center [300, 208] width 108 height 10
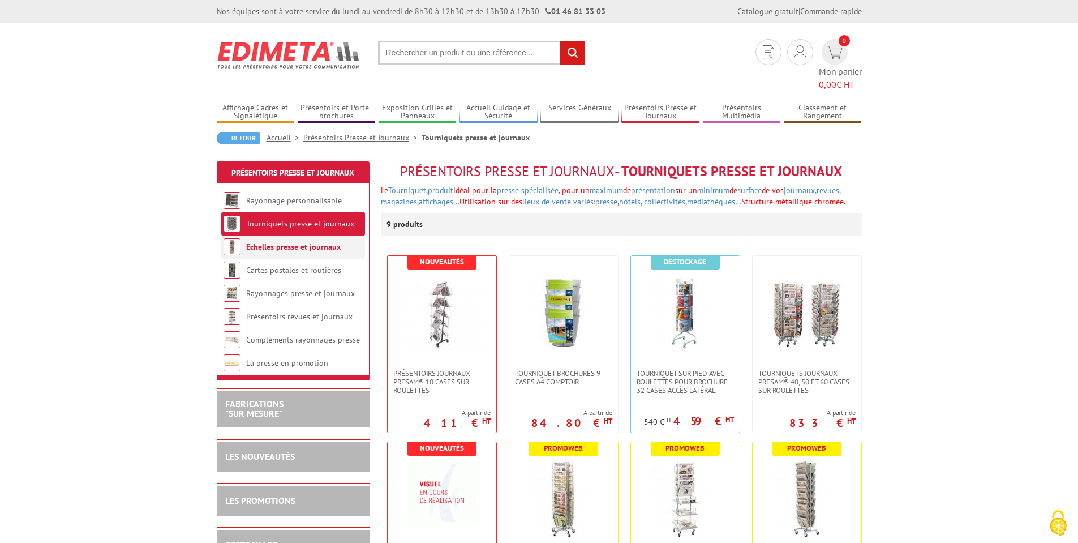
click at [270, 242] on link "Echelles presse et journaux" at bounding box center [293, 247] width 95 height 10
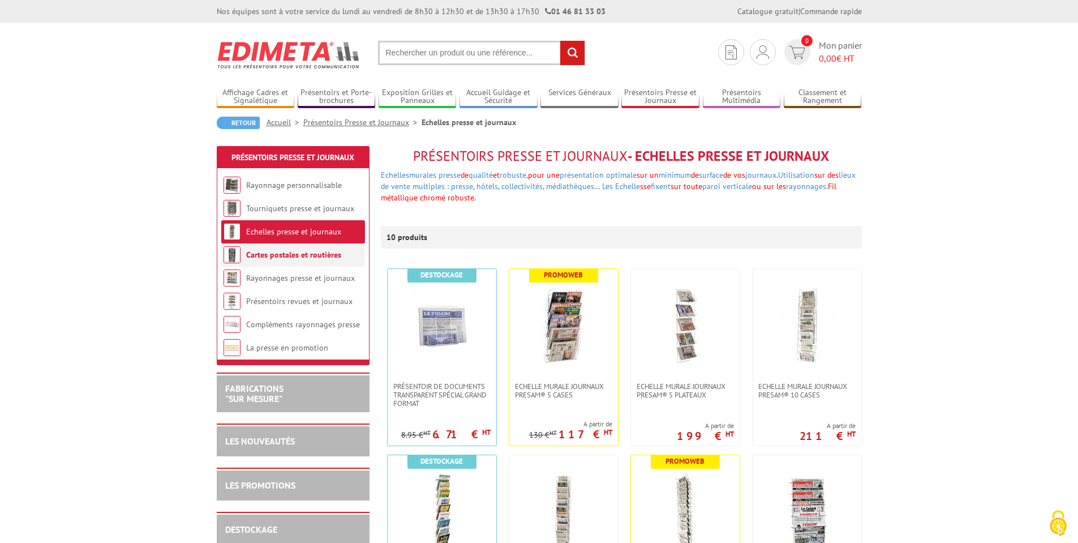
click at [272, 252] on link "Cartes postales et routières" at bounding box center [293, 255] width 95 height 10
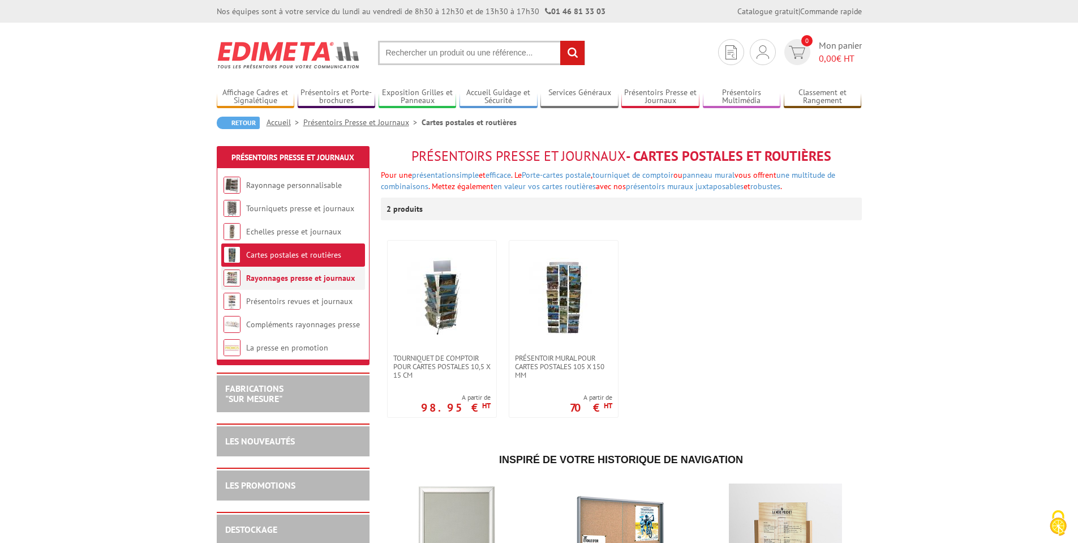
click at [289, 280] on link "Rayonnages presse et journaux" at bounding box center [300, 278] width 109 height 10
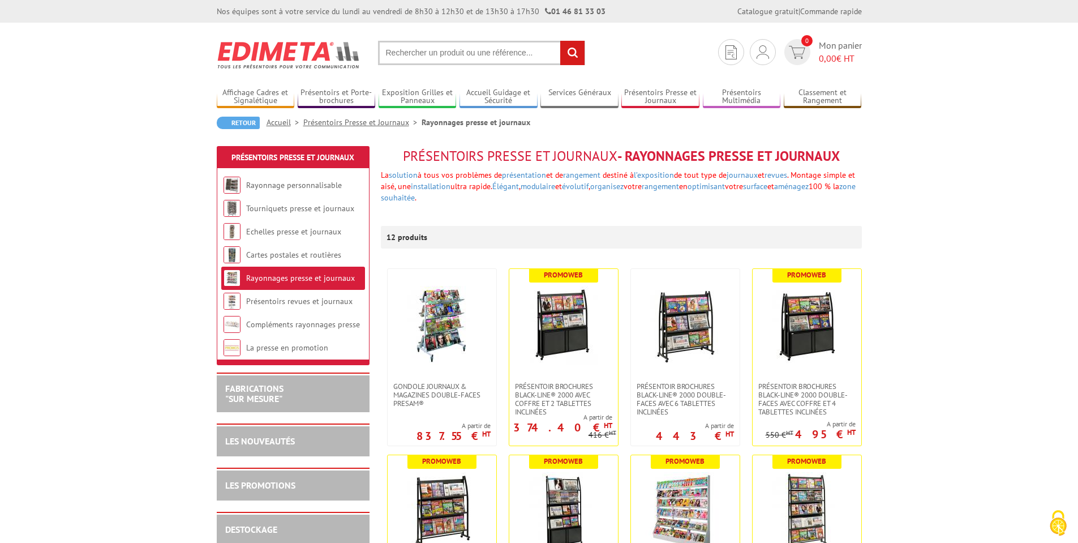
click at [278, 304] on link "Présentoirs revues et journaux" at bounding box center [299, 301] width 106 height 10
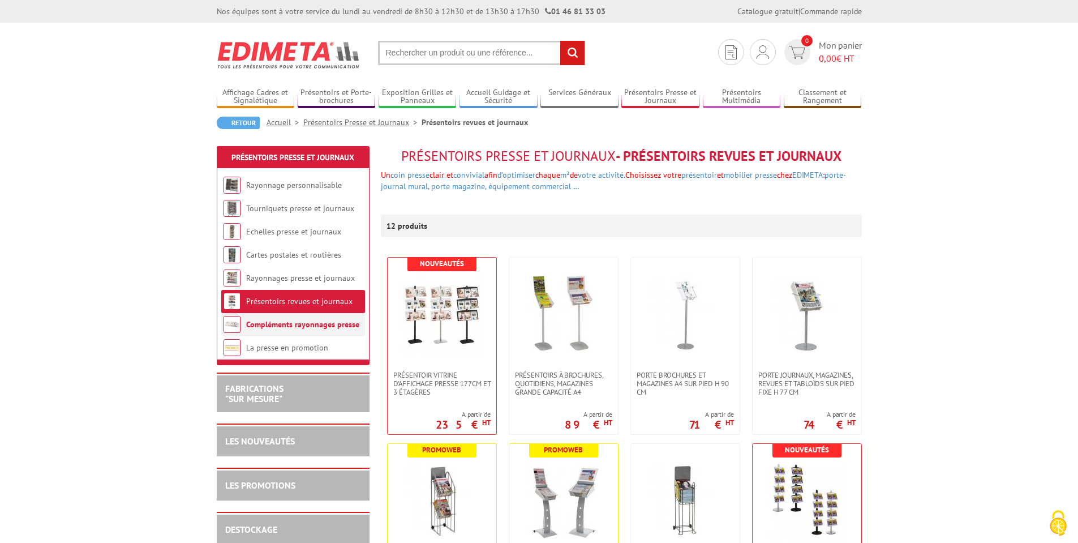
click at [272, 328] on link "Compléments rayonnages presse" at bounding box center [302, 324] width 113 height 10
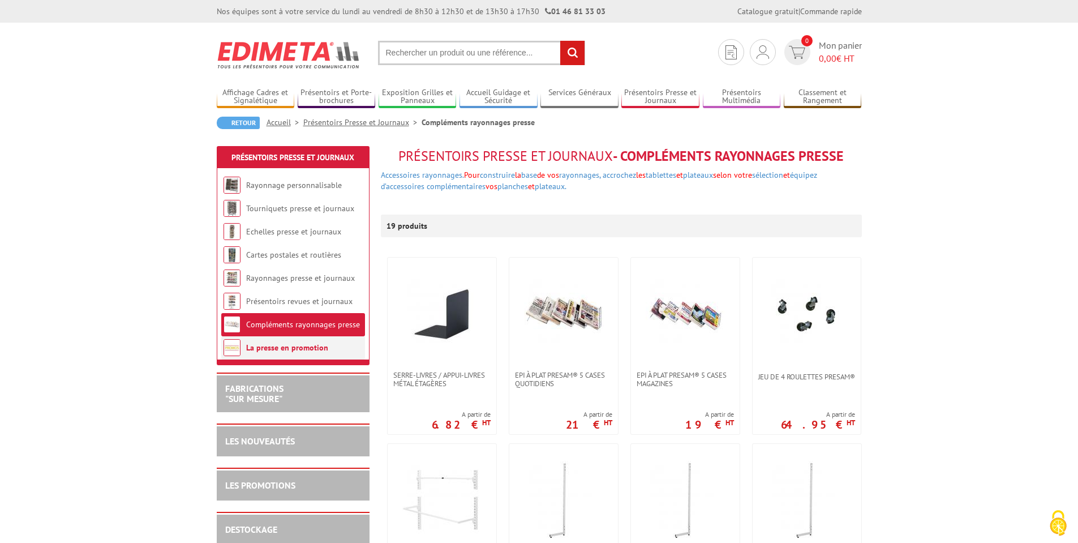
click at [281, 349] on link "La presse en promotion" at bounding box center [287, 347] width 82 height 10
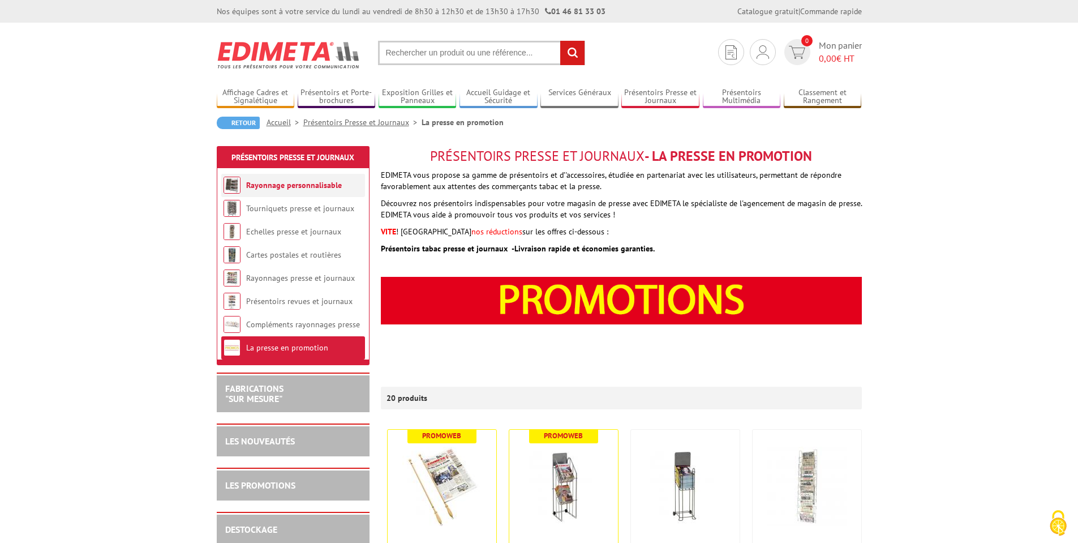
click at [285, 192] on li "Rayonnage personnalisable" at bounding box center [293, 185] width 144 height 23
click at [303, 321] on link "Compléments rayonnages presse" at bounding box center [302, 324] width 113 height 10
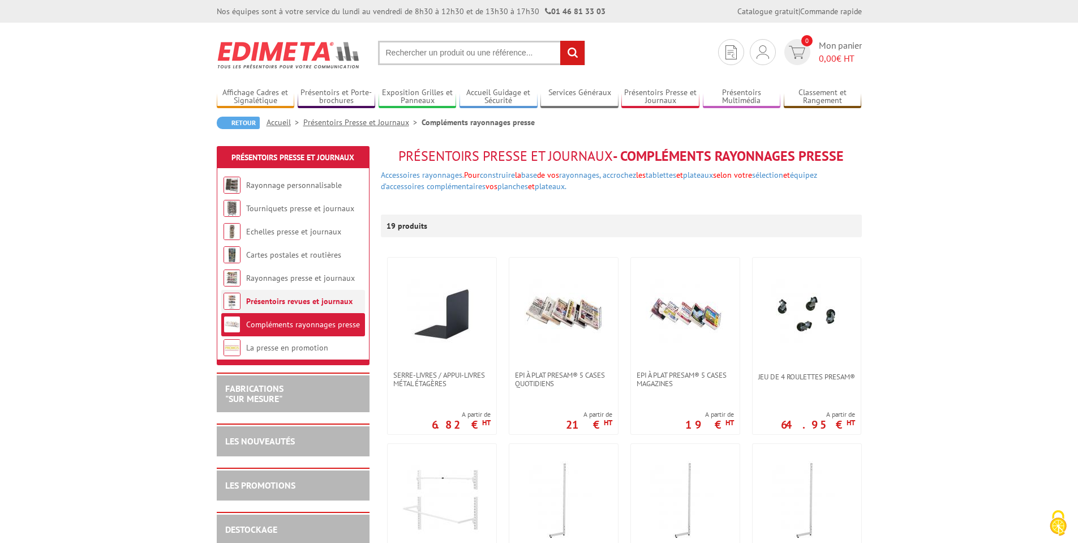
click at [282, 299] on link "Présentoirs revues et journaux" at bounding box center [299, 301] width 106 height 10
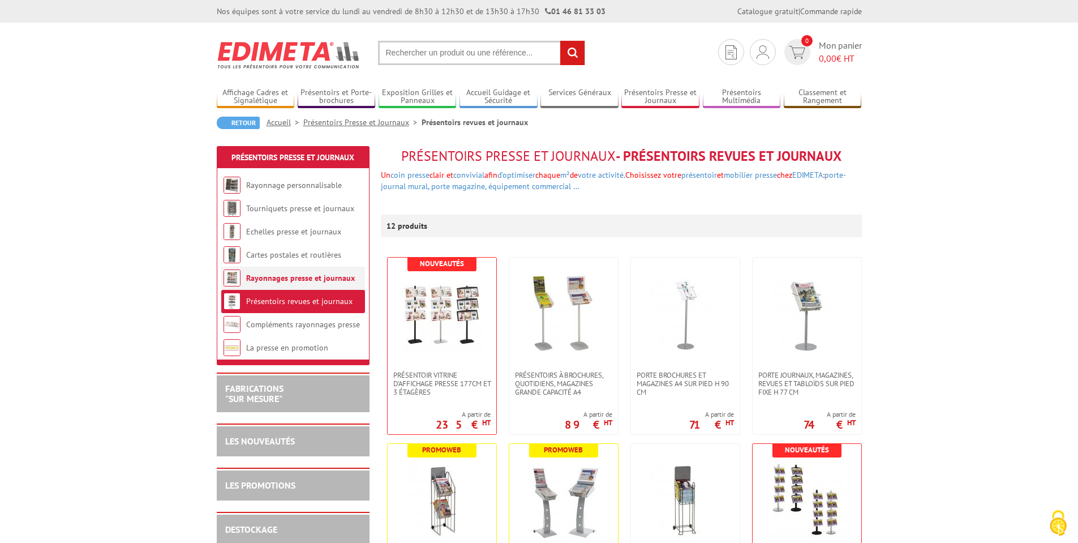
click at [298, 276] on link "Rayonnages presse et journaux" at bounding box center [300, 278] width 109 height 10
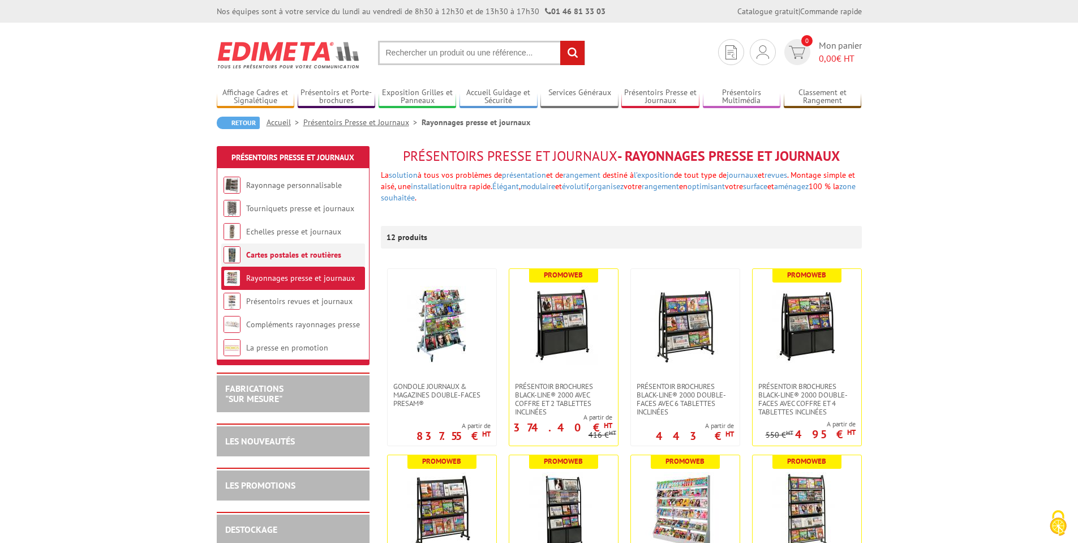
click at [302, 248] on li "Cartes postales et routières" at bounding box center [293, 254] width 144 height 23
click at [305, 254] on link "Cartes postales et routières" at bounding box center [293, 255] width 95 height 10
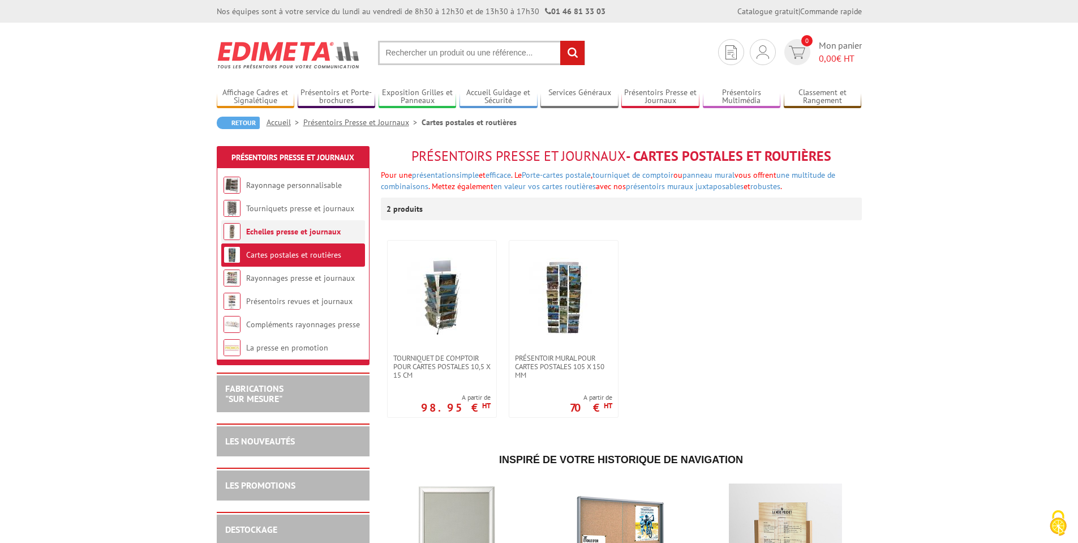
click at [290, 231] on link "Echelles presse et journaux" at bounding box center [293, 231] width 95 height 10
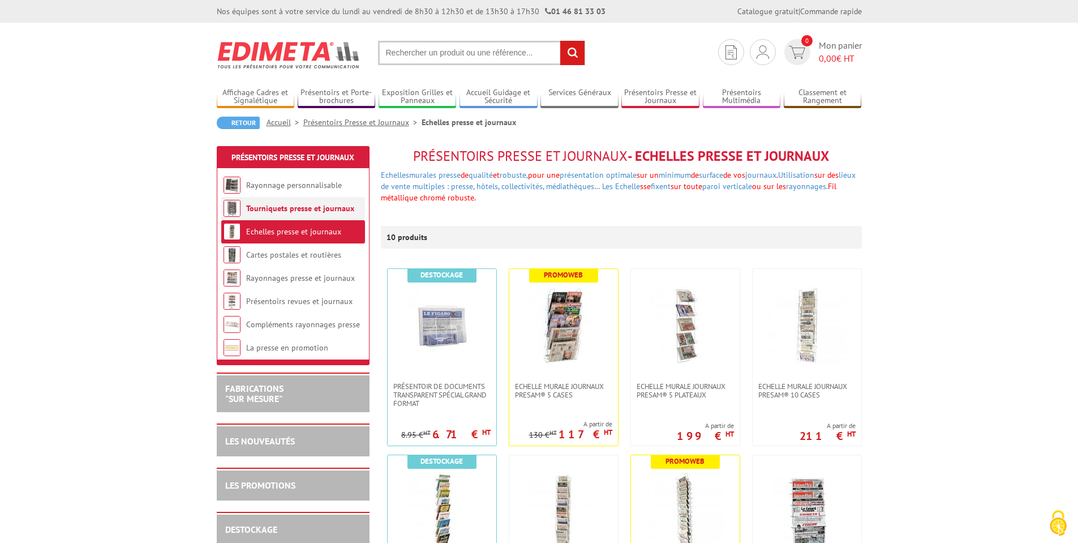
click at [300, 206] on link "Tourniquets presse et journaux" at bounding box center [300, 208] width 108 height 10
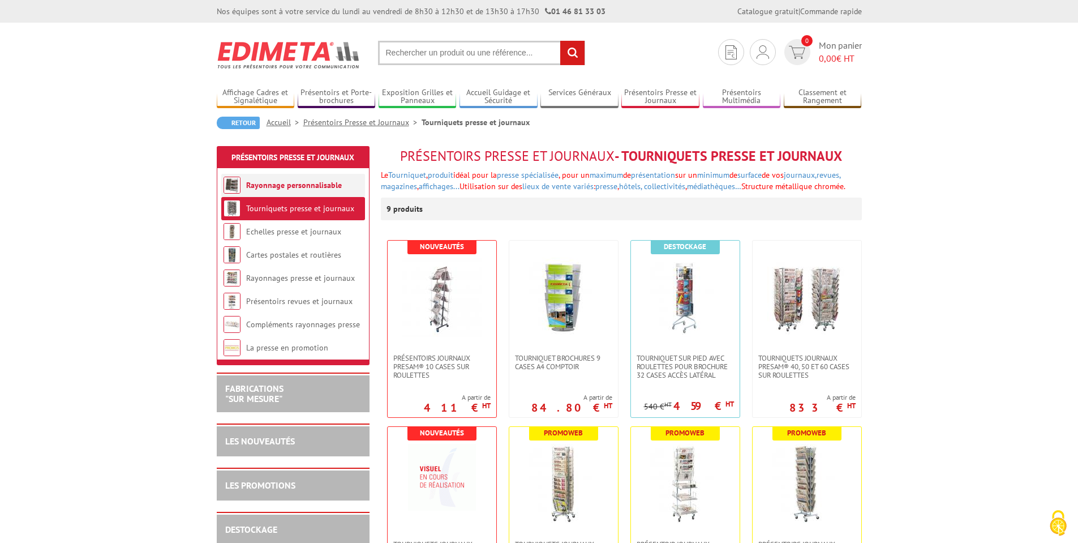
click at [282, 183] on link "Rayonnage personnalisable" at bounding box center [294, 185] width 96 height 10
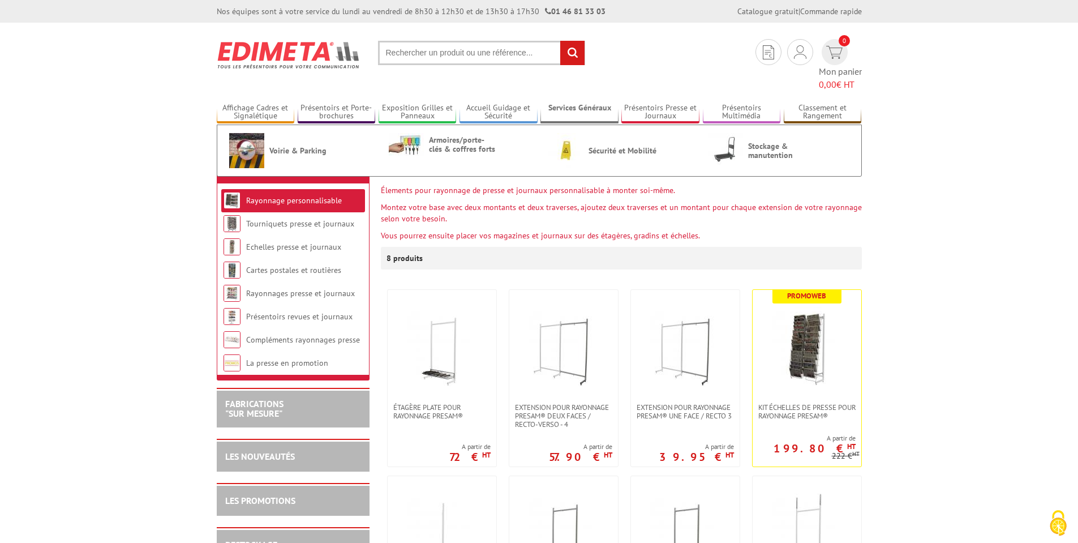
click at [596, 103] on link "Services Généraux" at bounding box center [580, 112] width 78 height 19
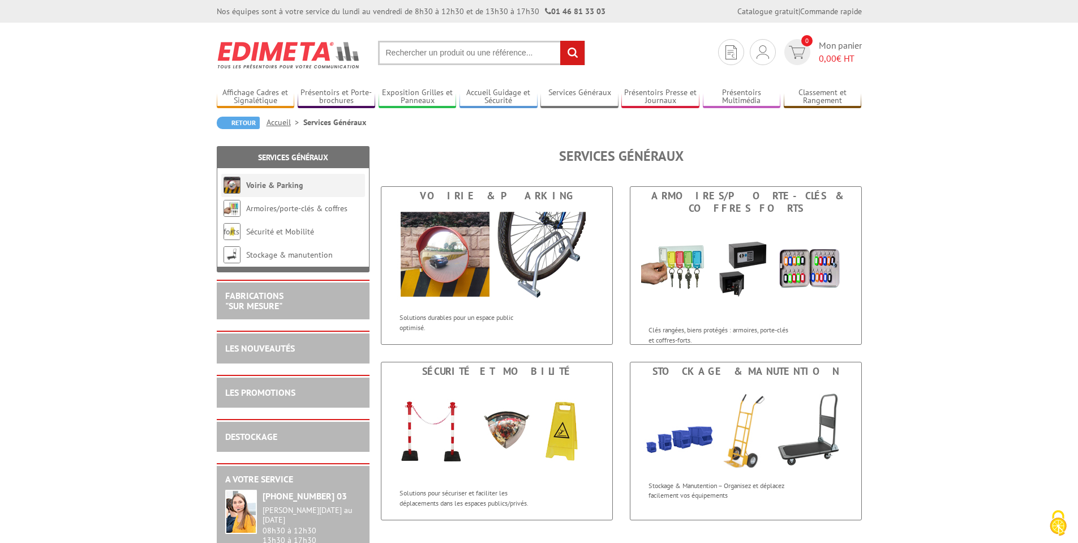
click at [273, 185] on link "Voirie & Parking" at bounding box center [274, 185] width 57 height 10
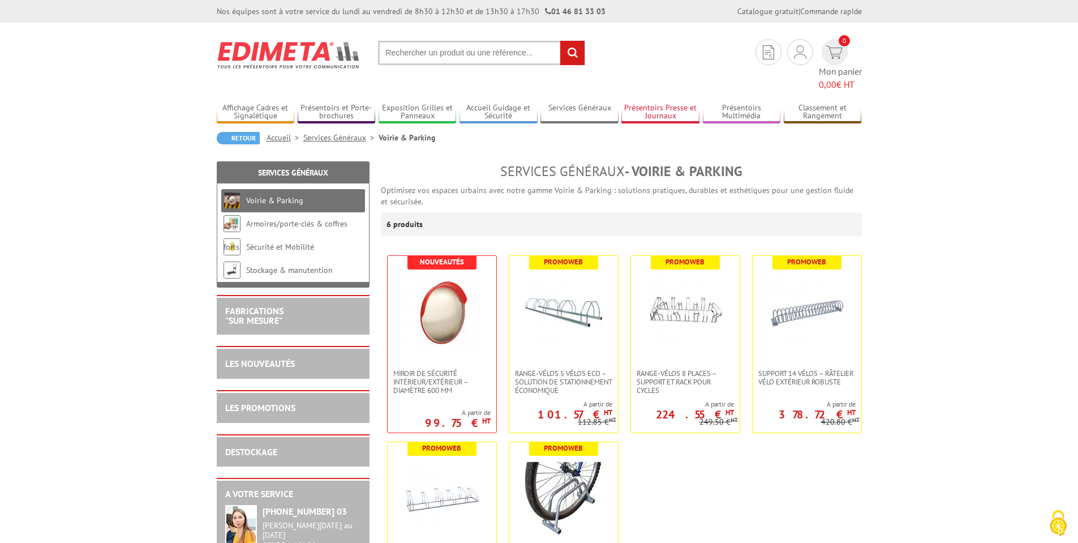
click at [648, 103] on link "Présentoirs Presse et Journaux" at bounding box center [661, 112] width 78 height 19
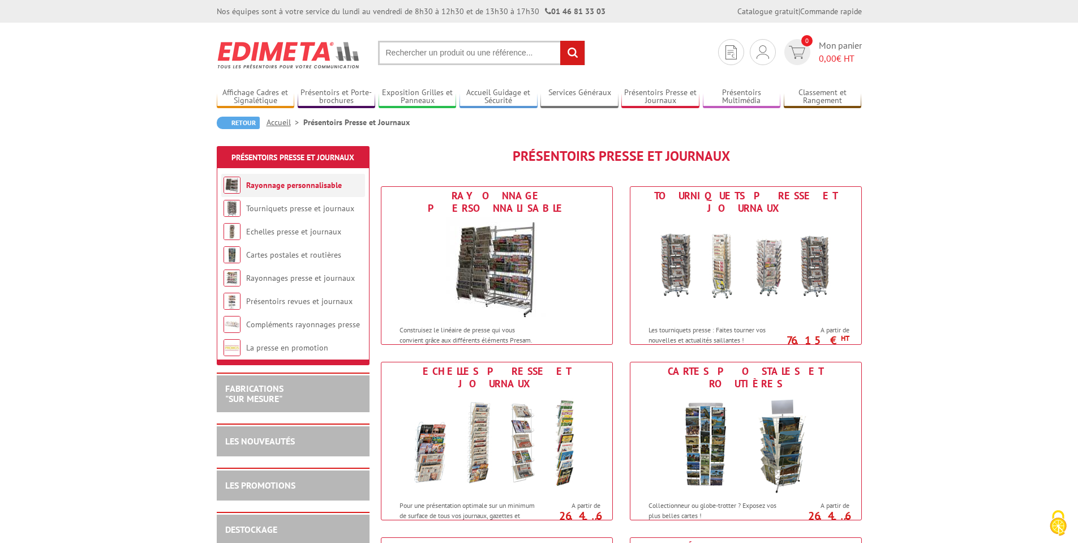
click at [280, 184] on link "Rayonnage personnalisable" at bounding box center [294, 185] width 96 height 10
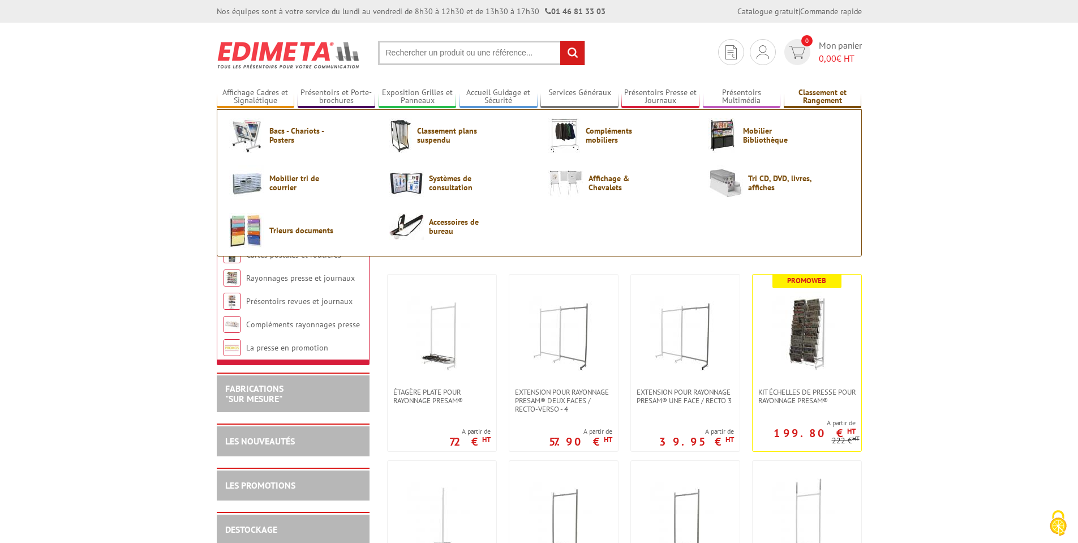
click at [821, 102] on link "Classement et Rangement" at bounding box center [823, 97] width 78 height 19
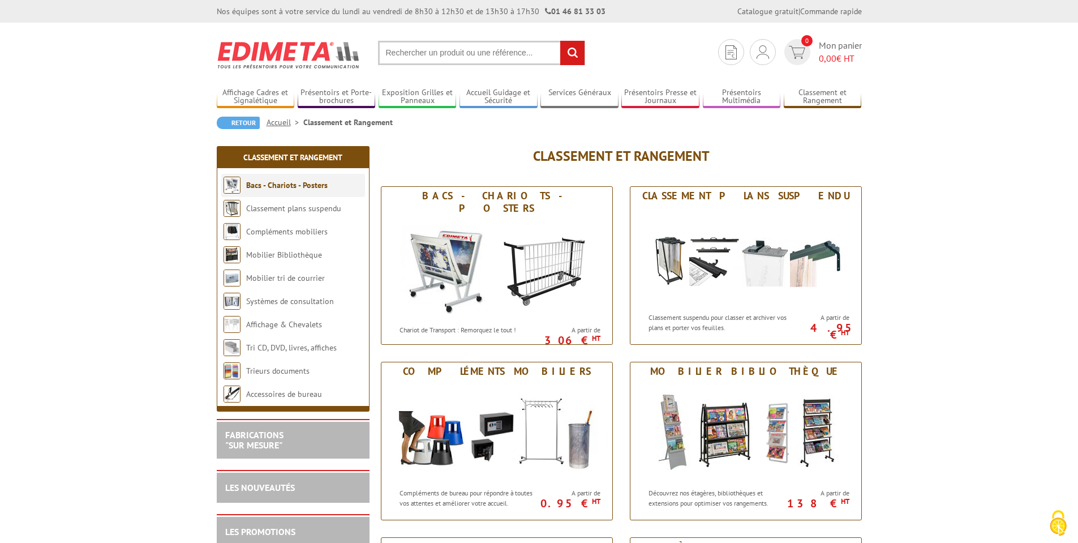
click at [301, 181] on link "Bacs - Chariots - Posters" at bounding box center [287, 185] width 82 height 10
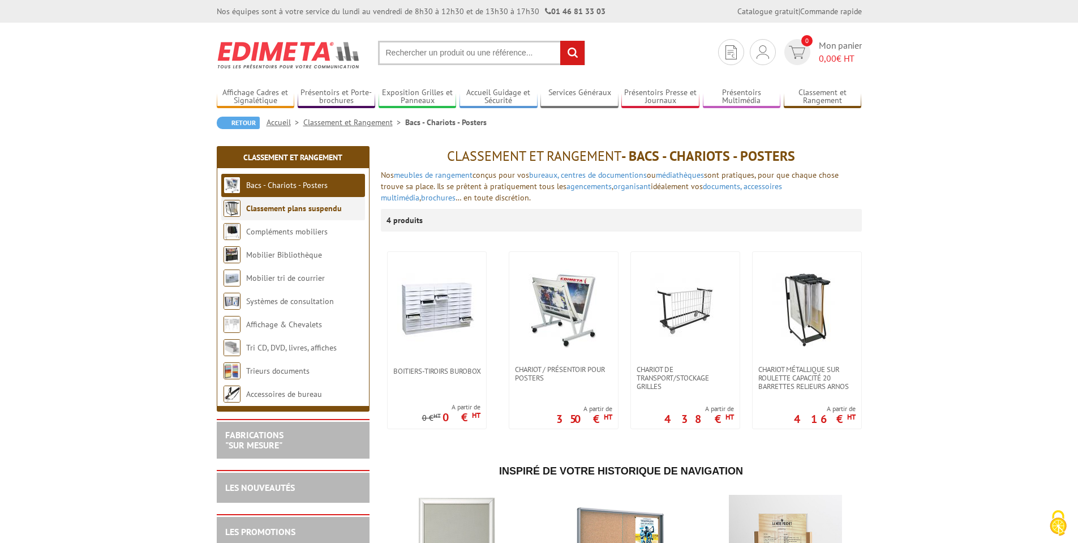
click at [301, 209] on link "Classement plans suspendu" at bounding box center [294, 208] width 96 height 10
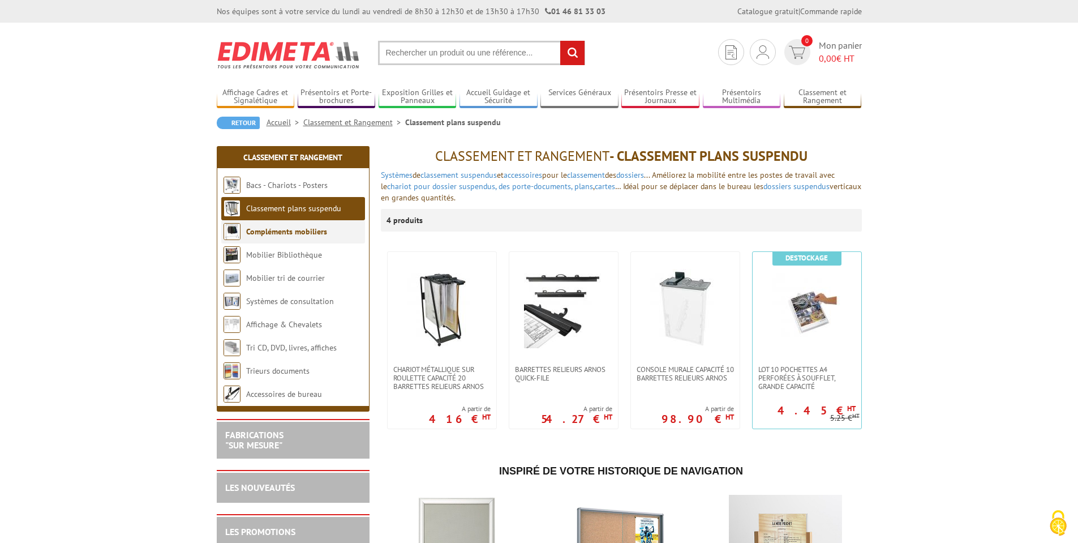
click at [254, 237] on li "Compléments mobiliers" at bounding box center [293, 231] width 144 height 23
click at [293, 233] on link "Compléments mobiliers" at bounding box center [286, 231] width 81 height 10
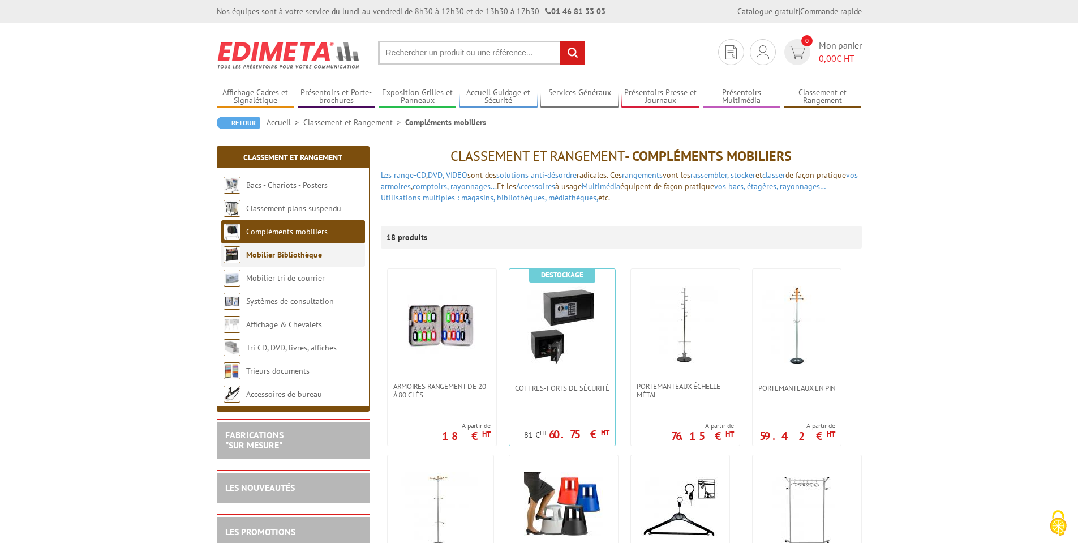
click at [284, 256] on link "Mobilier Bibliothèque" at bounding box center [284, 255] width 76 height 10
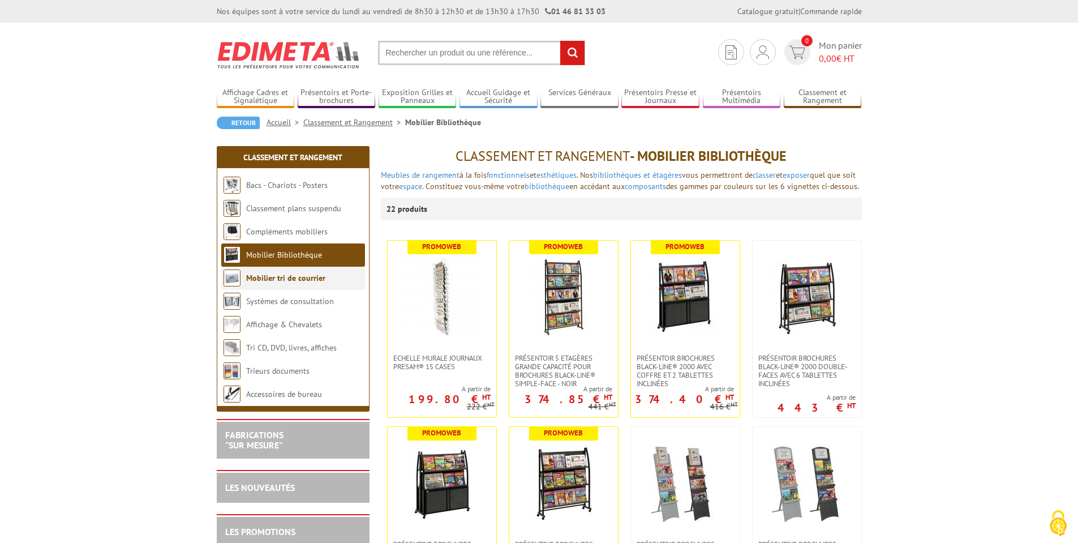
click at [283, 276] on link "Mobilier tri de courrier" at bounding box center [285, 278] width 79 height 10
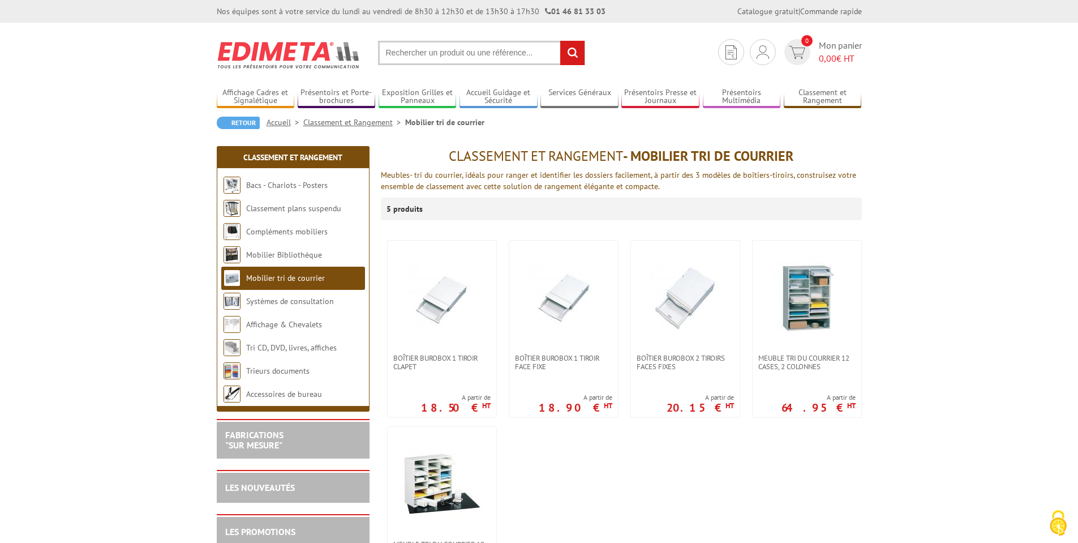
click at [281, 302] on link "Systèmes de consultation" at bounding box center [290, 301] width 88 height 10
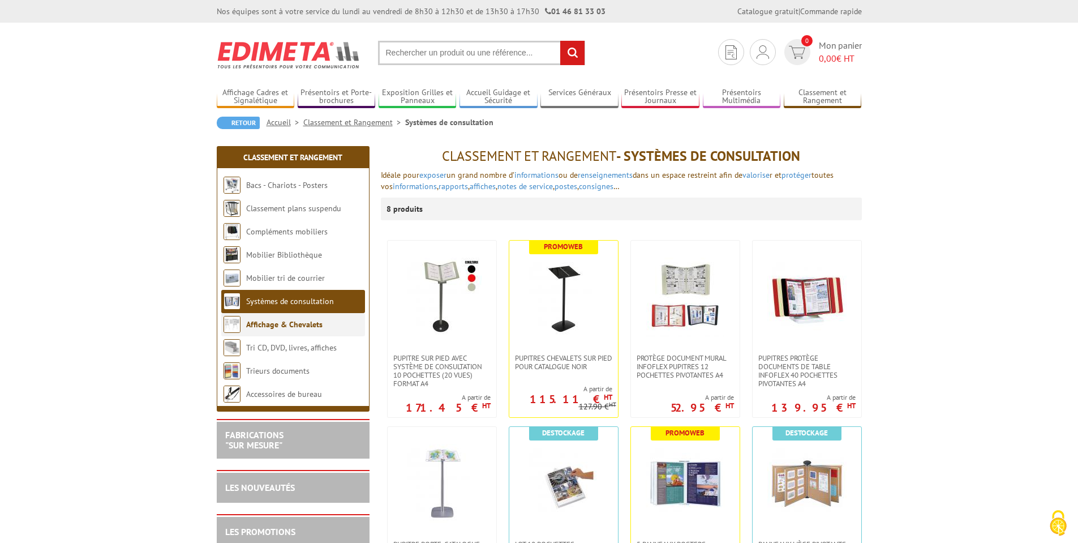
click at [302, 328] on link "Affichage & Chevalets" at bounding box center [284, 324] width 76 height 10
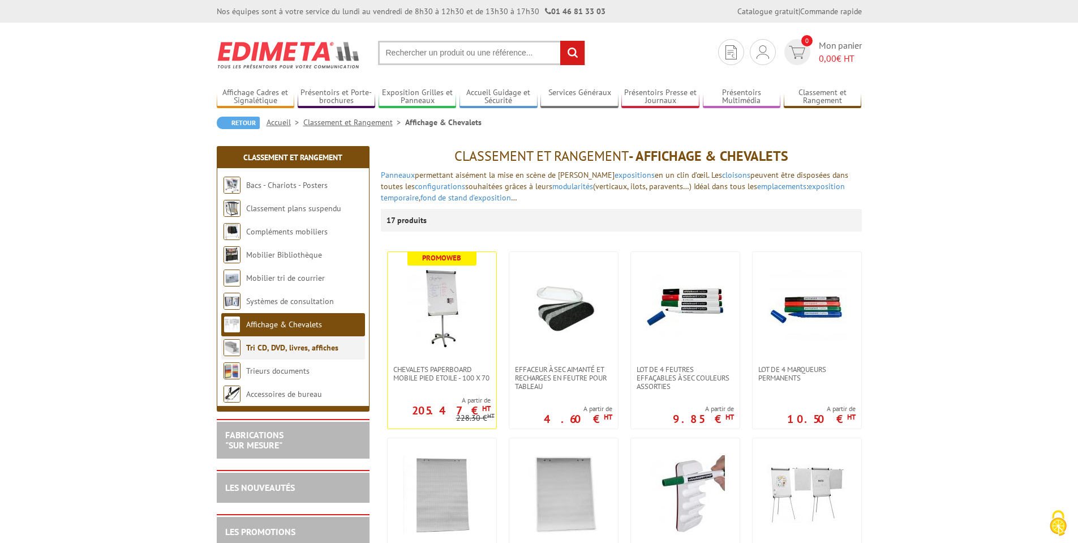
click at [264, 347] on link "Tri CD, DVD, livres, affiches" at bounding box center [292, 347] width 92 height 10
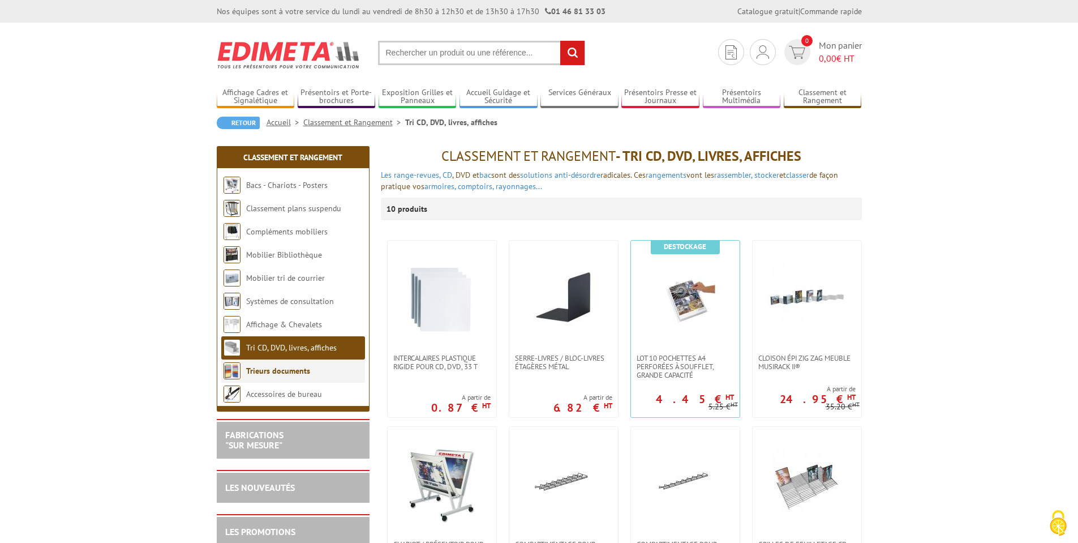
click at [282, 371] on link "Trieurs documents" at bounding box center [278, 371] width 64 height 10
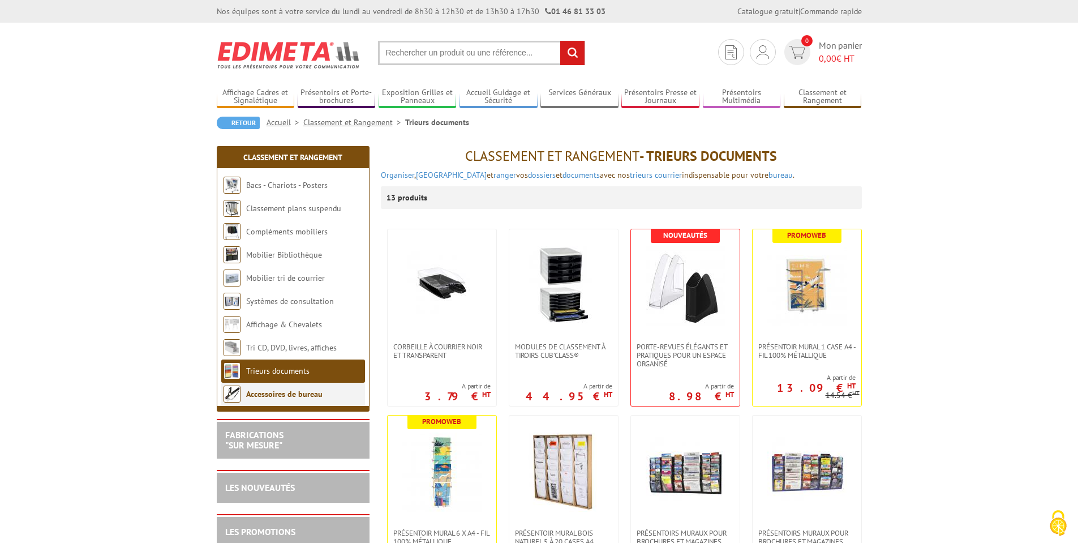
click at [290, 395] on link "Accessoires de bureau" at bounding box center [284, 394] width 76 height 10
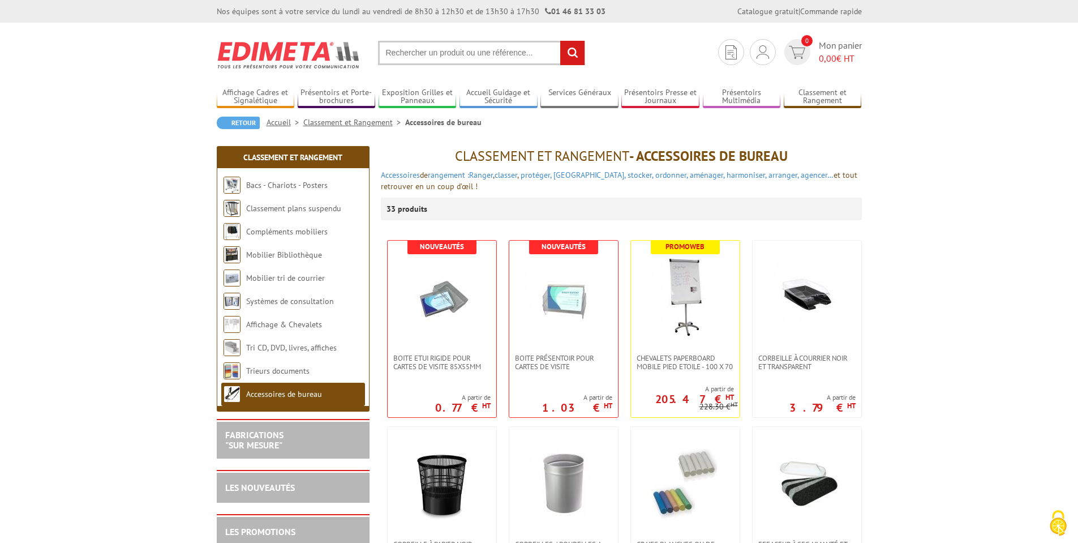
click at [294, 370] on link "Trieurs documents" at bounding box center [278, 371] width 64 height 10
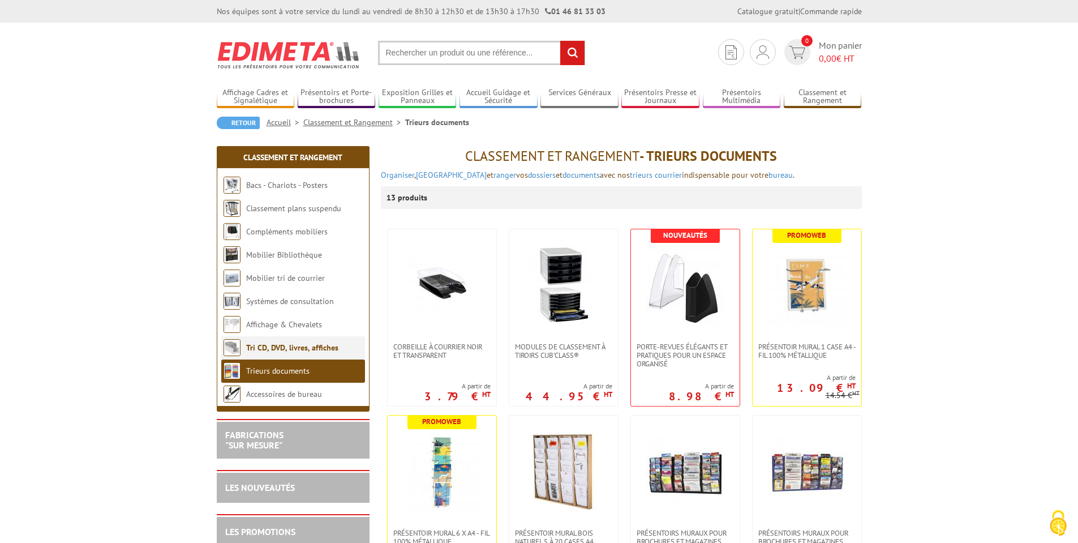
click at [276, 344] on link "Tri CD, DVD, livres, affiches" at bounding box center [292, 347] width 92 height 10
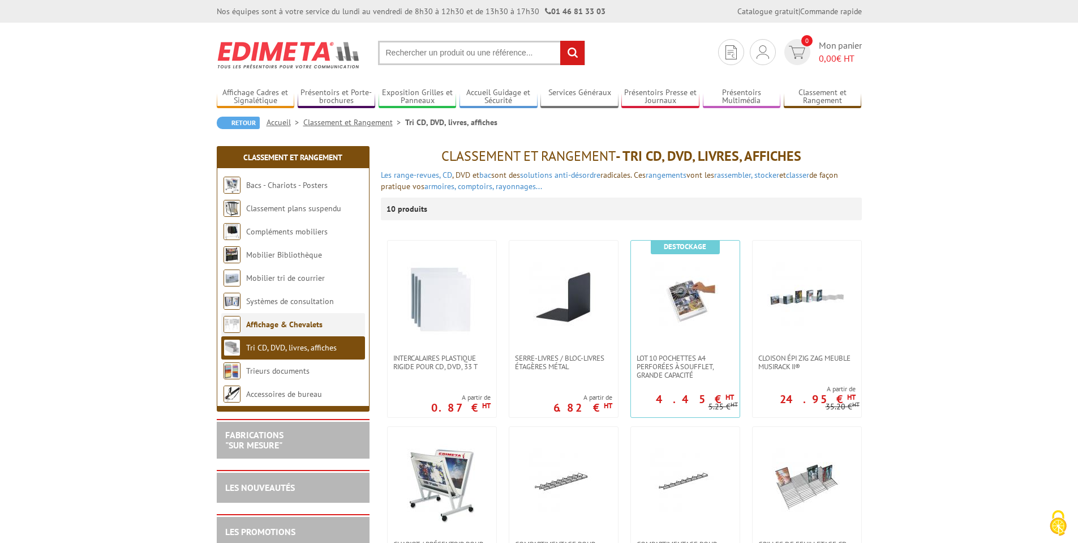
click at [314, 323] on link "Affichage & Chevalets" at bounding box center [284, 324] width 76 height 10
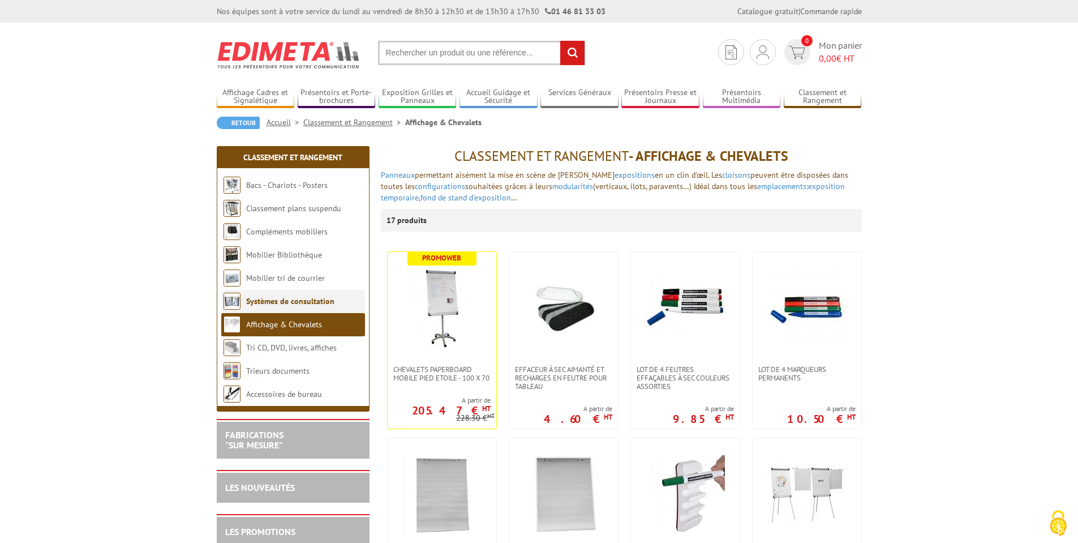
click at [285, 303] on link "Systèmes de consultation" at bounding box center [290, 301] width 88 height 10
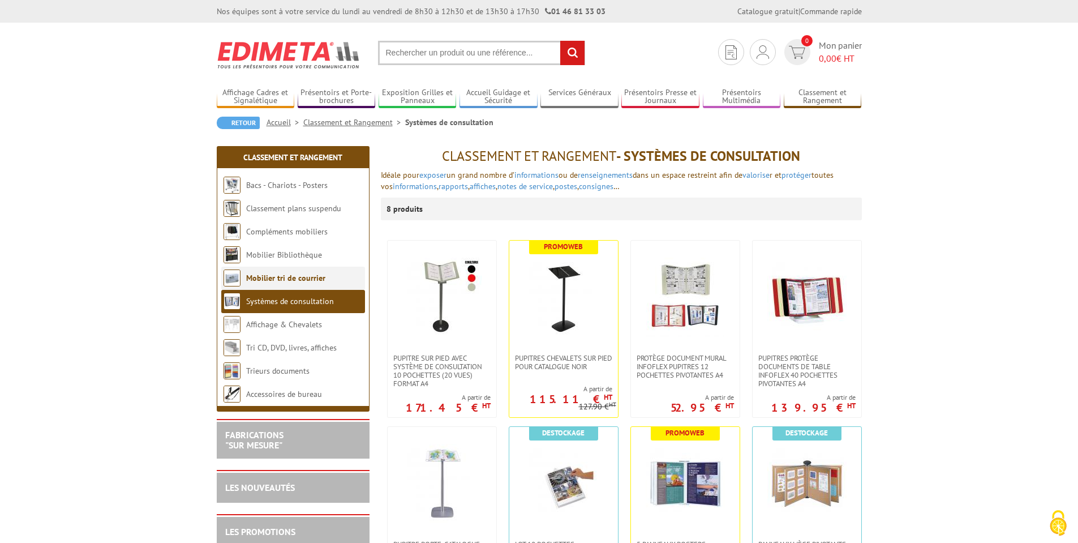
click at [279, 279] on link "Mobilier tri de courrier" at bounding box center [285, 278] width 79 height 10
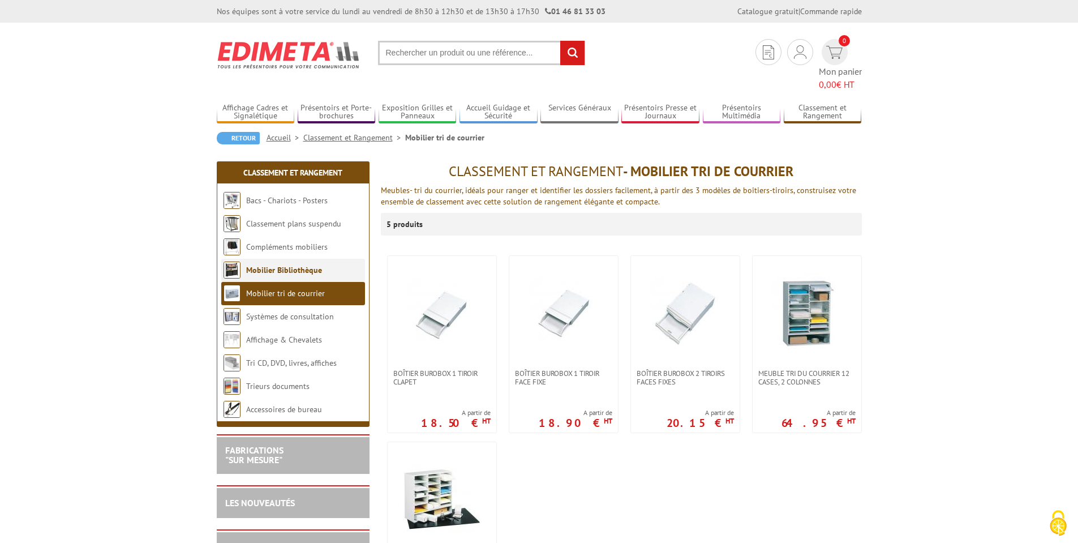
click at [282, 265] on link "Mobilier Bibliothèque" at bounding box center [284, 270] width 76 height 10
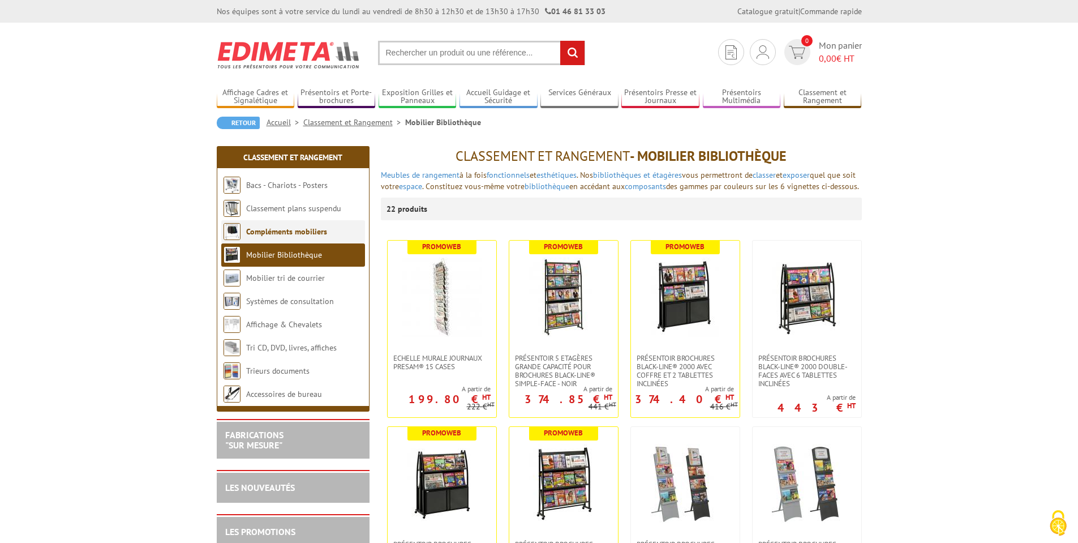
click at [296, 224] on li "Compléments mobiliers" at bounding box center [293, 231] width 144 height 23
click at [295, 228] on link "Compléments mobiliers" at bounding box center [286, 231] width 81 height 10
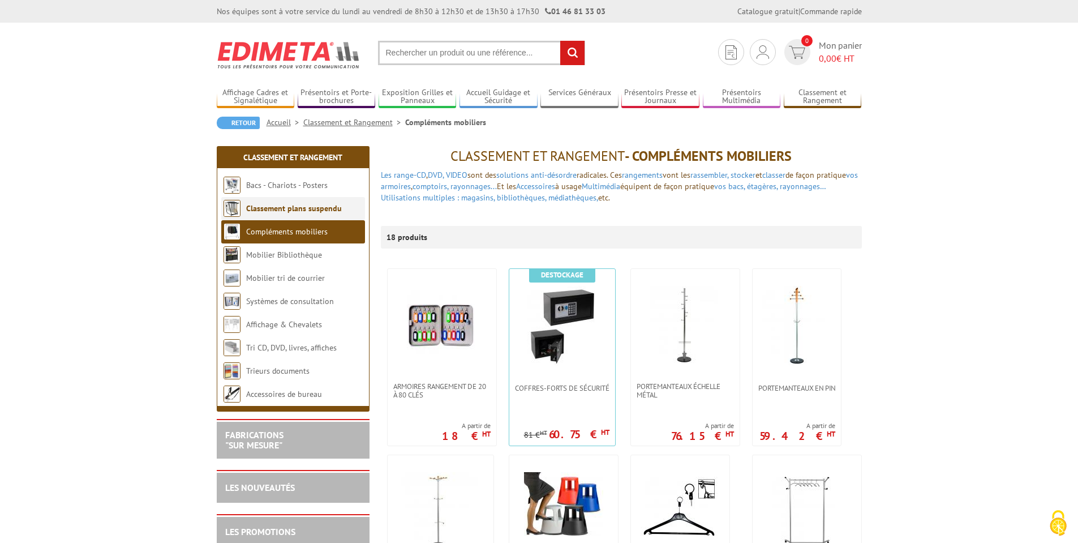
click at [300, 204] on link "Classement plans suspendu" at bounding box center [294, 208] width 96 height 10
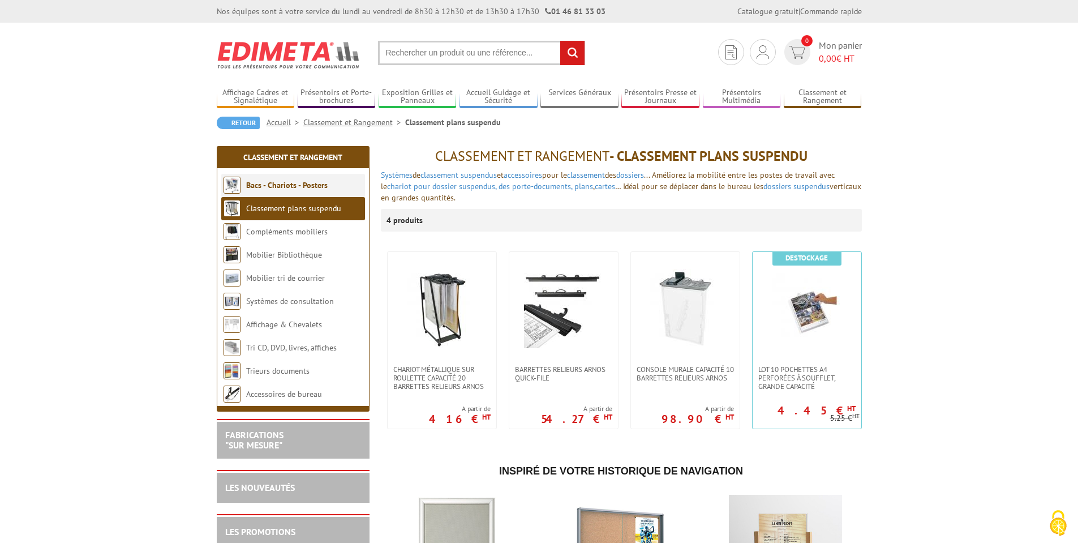
click at [279, 181] on link "Bacs - Chariots - Posters" at bounding box center [287, 185] width 82 height 10
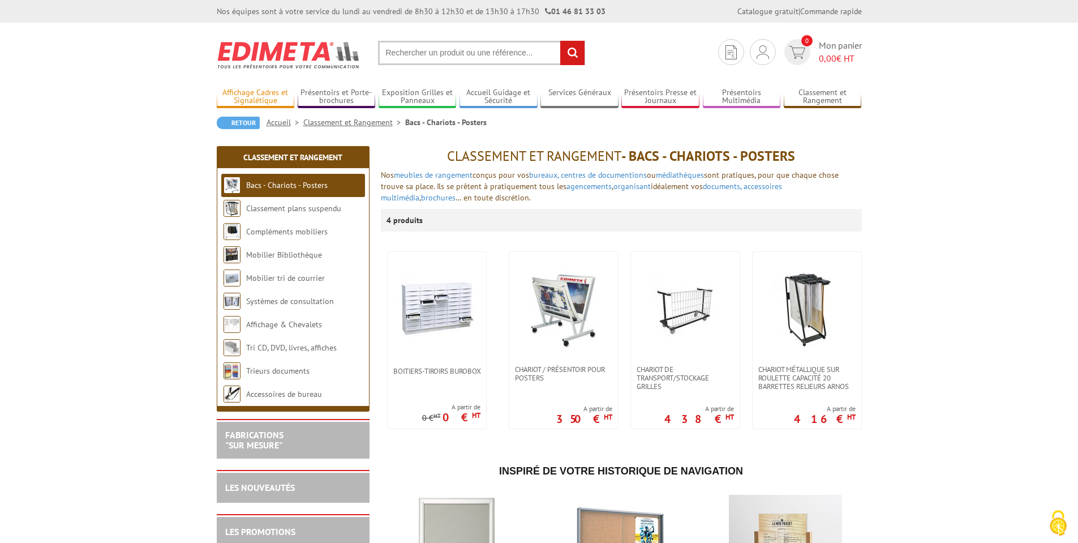
click at [245, 84] on li "Affichage Cadres et Signalétique Cadres [GEOGRAPHIC_DATA] ou [GEOGRAPHIC_DATA] …" at bounding box center [256, 92] width 78 height 32
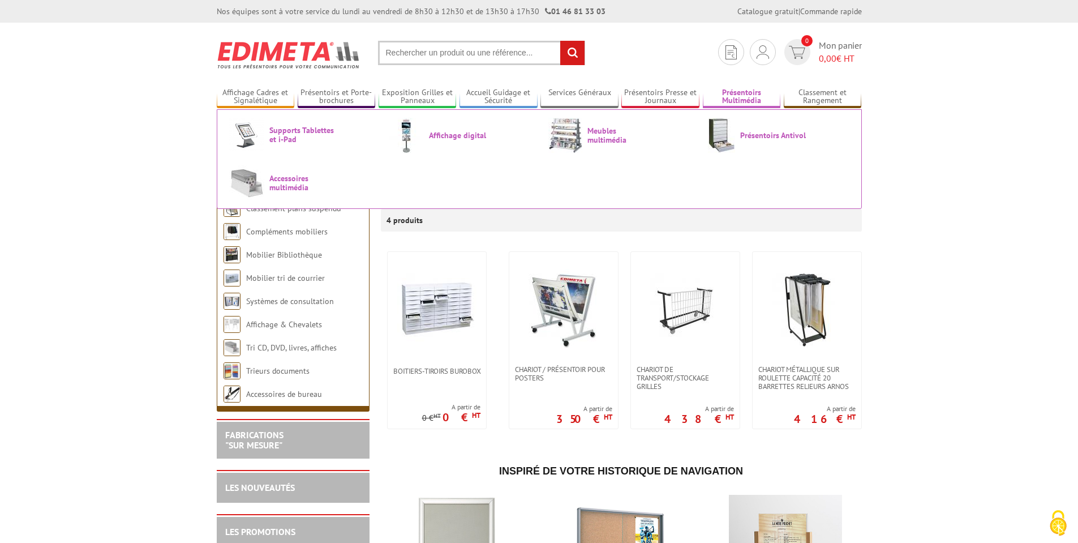
click at [723, 96] on link "Présentoirs Multimédia" at bounding box center [742, 97] width 78 height 19
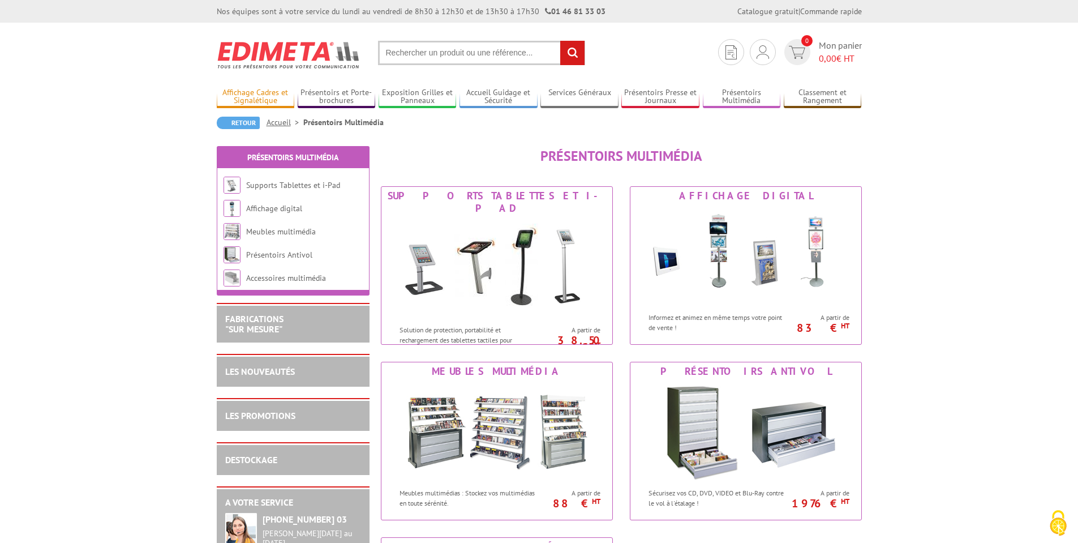
click at [248, 92] on link "Affichage Cadres et Signalétique" at bounding box center [256, 97] width 78 height 19
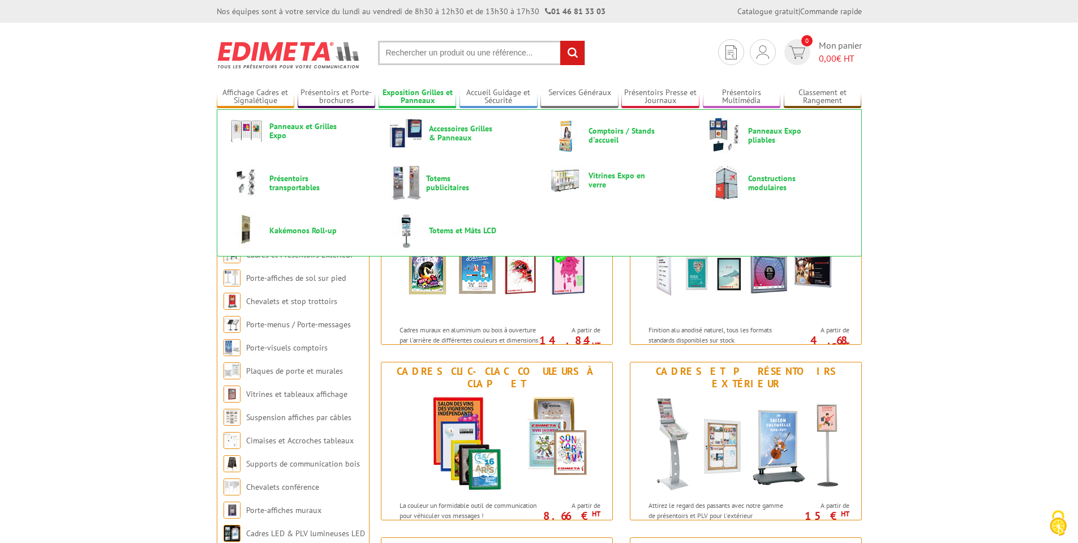
click at [404, 96] on link "Exposition Grilles et Panneaux" at bounding box center [418, 97] width 78 height 19
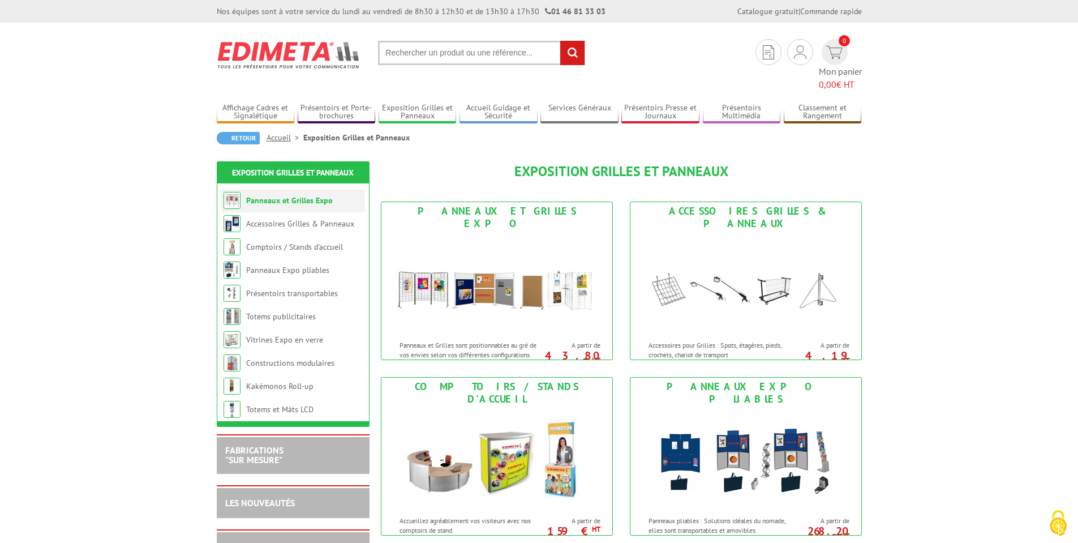
click at [293, 195] on link "Panneaux et Grilles Expo" at bounding box center [289, 200] width 87 height 10
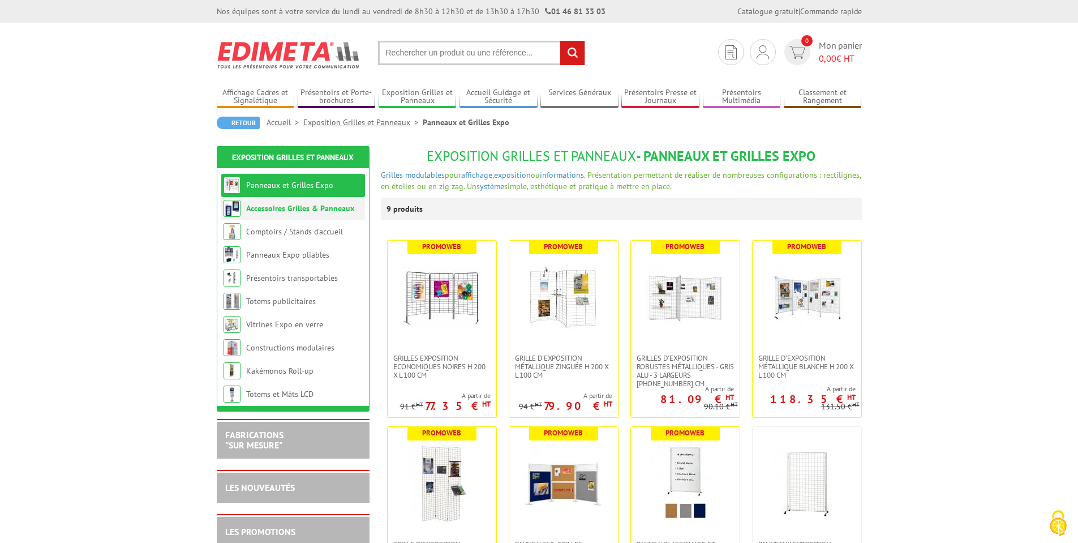
click at [292, 210] on link "Accessoires Grilles & Panneaux" at bounding box center [300, 208] width 108 height 10
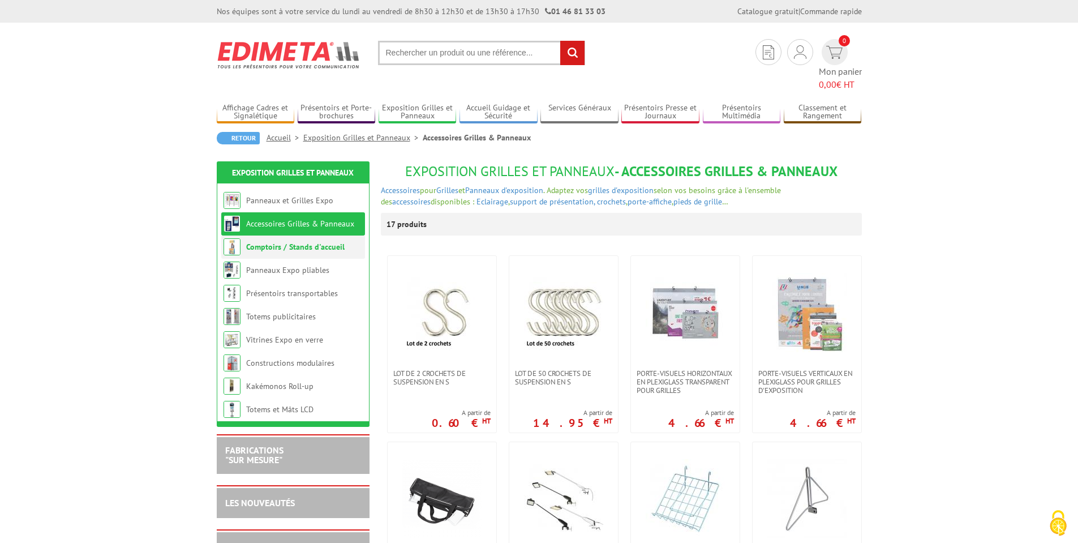
click at [293, 242] on link "Comptoirs / Stands d'accueil" at bounding box center [295, 247] width 99 height 10
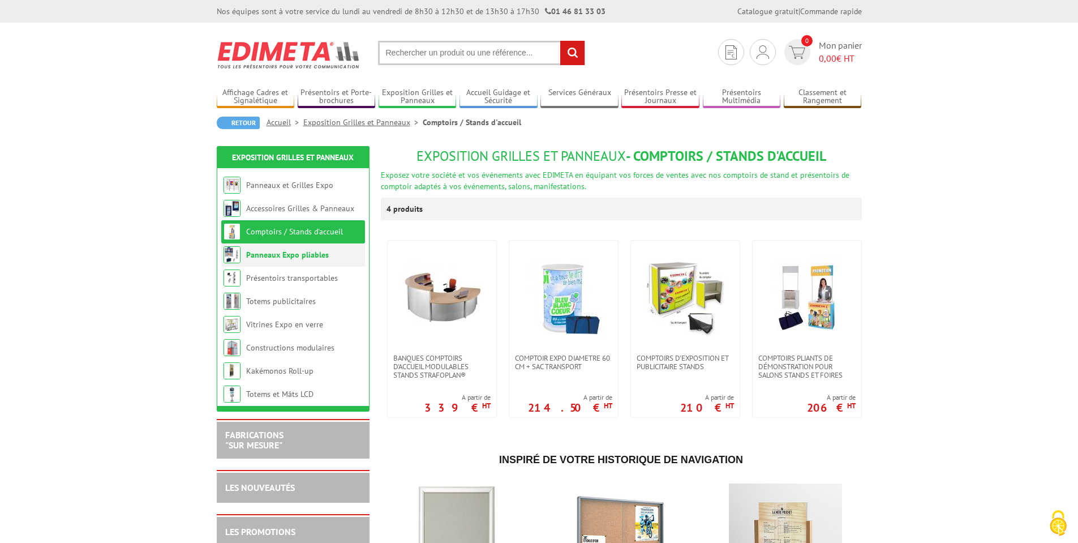
click at [297, 259] on link "Panneaux Expo pliables" at bounding box center [287, 255] width 83 height 10
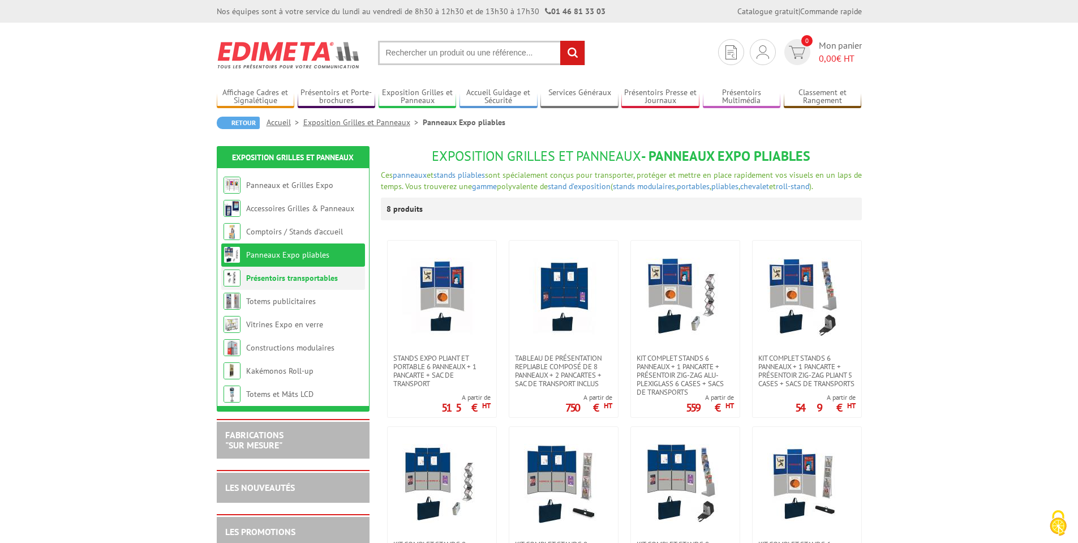
click at [296, 281] on link "Présentoirs transportables" at bounding box center [292, 278] width 92 height 10
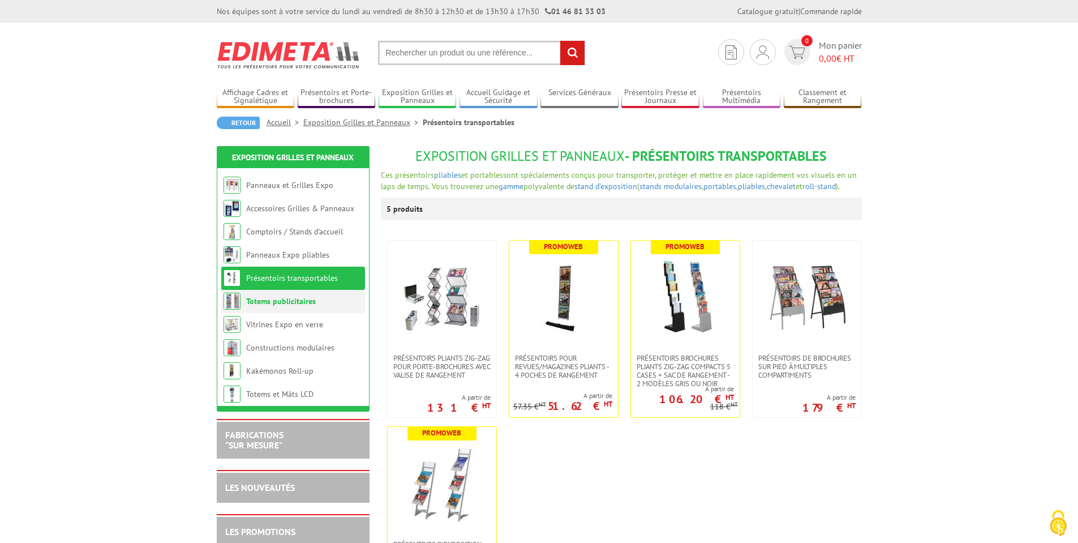
click at [297, 295] on li "Totems publicitaires" at bounding box center [293, 301] width 144 height 23
click at [290, 300] on link "Totems publicitaires" at bounding box center [281, 301] width 70 height 10
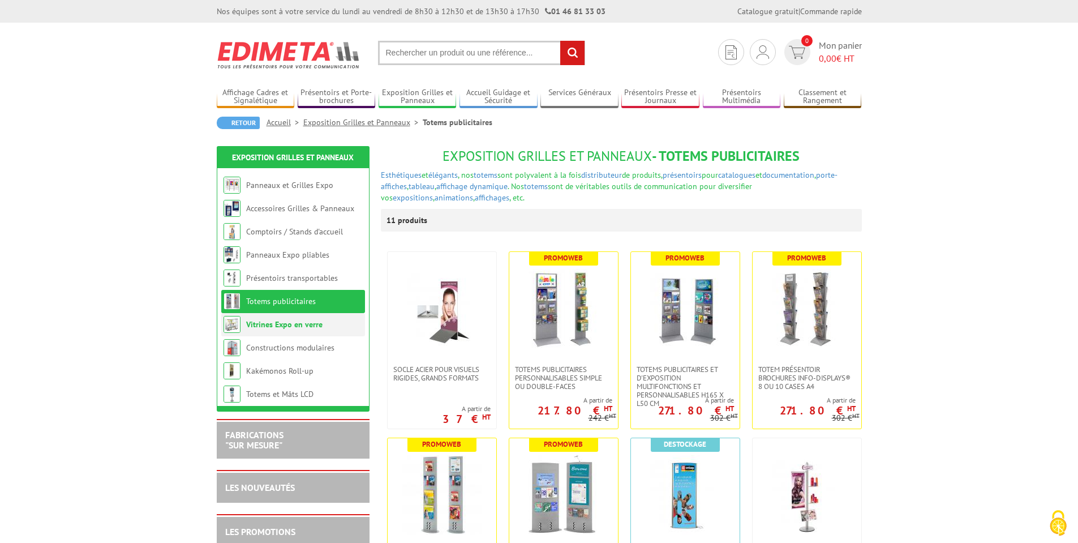
click at [263, 321] on link "Vitrines Expo en verre" at bounding box center [284, 324] width 76 height 10
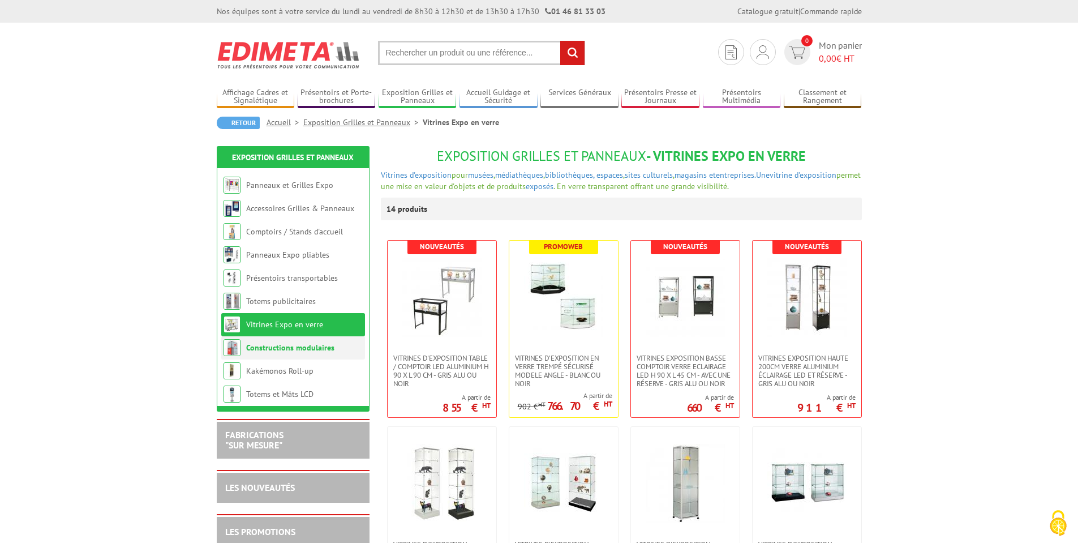
click at [268, 345] on link "Constructions modulaires" at bounding box center [290, 347] width 88 height 10
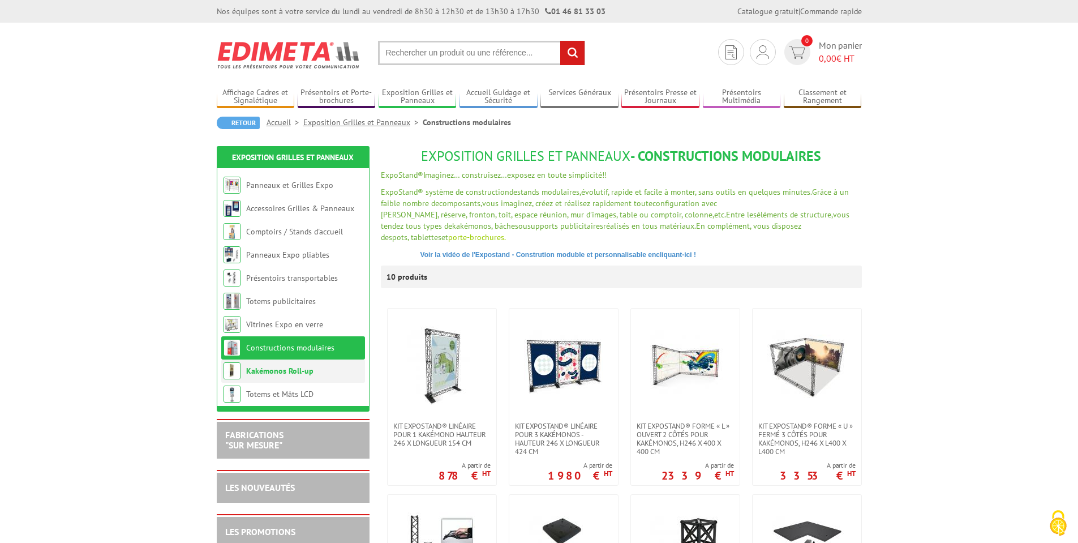
click at [293, 366] on link "Kakémonos Roll-up" at bounding box center [279, 371] width 67 height 10
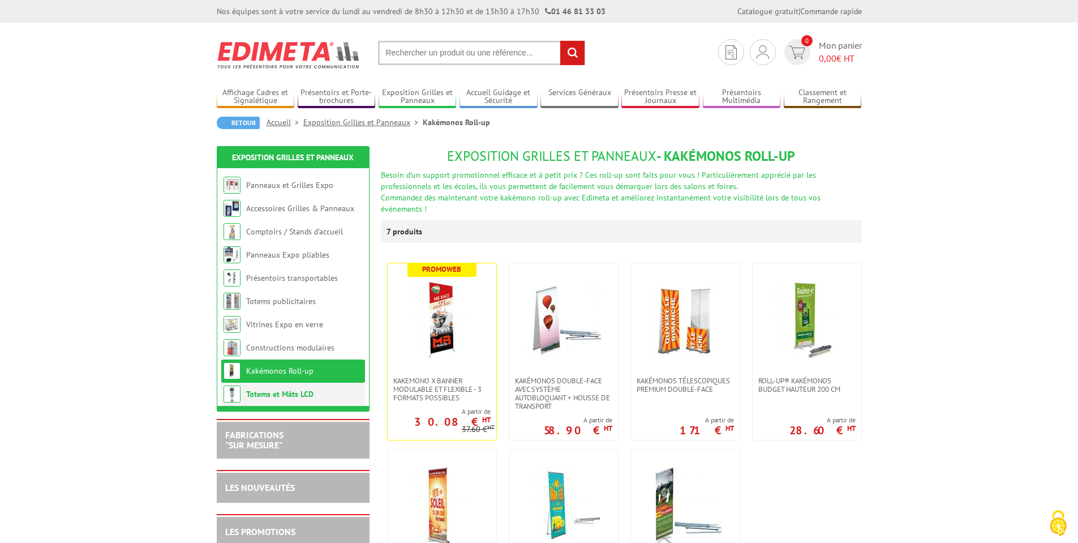
click at [290, 389] on link "Totems et Mâts LCD" at bounding box center [279, 394] width 67 height 10
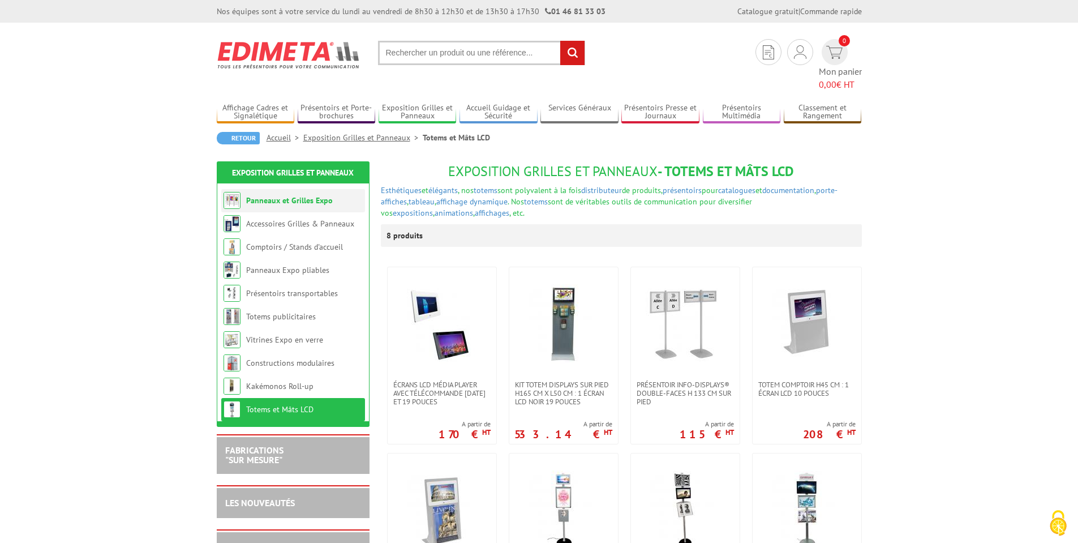
click at [267, 195] on link "Panneaux et Grilles Expo" at bounding box center [289, 200] width 87 height 10
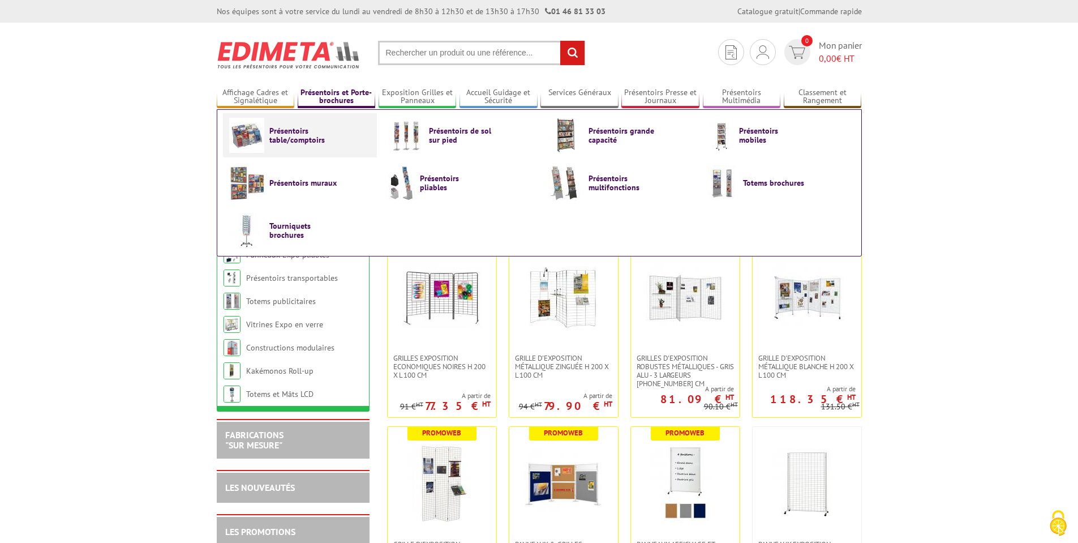
click at [289, 143] on span "Présentoirs table/comptoirs" at bounding box center [303, 135] width 68 height 18
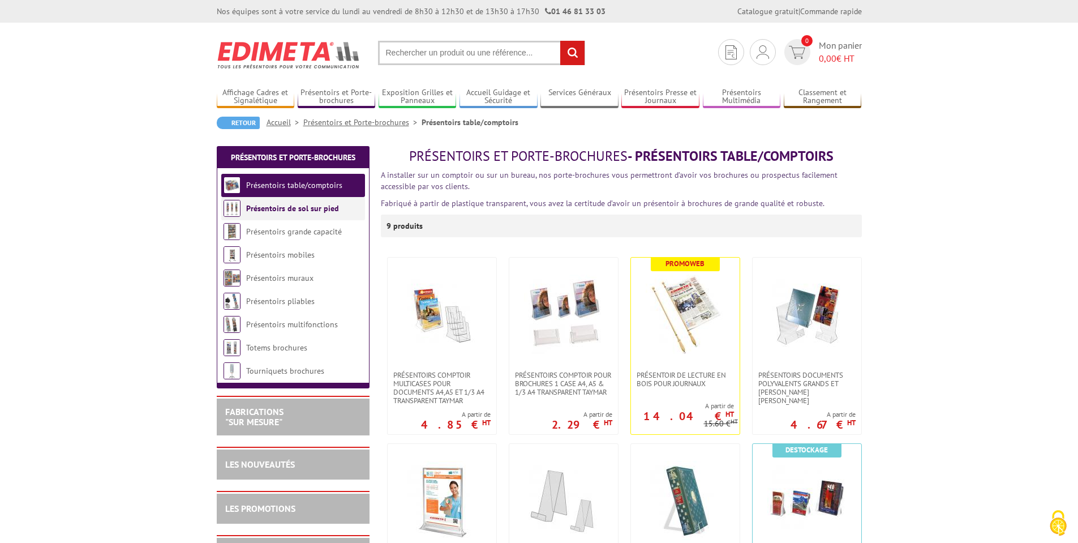
click at [294, 209] on link "Présentoirs de sol sur pied" at bounding box center [292, 208] width 93 height 10
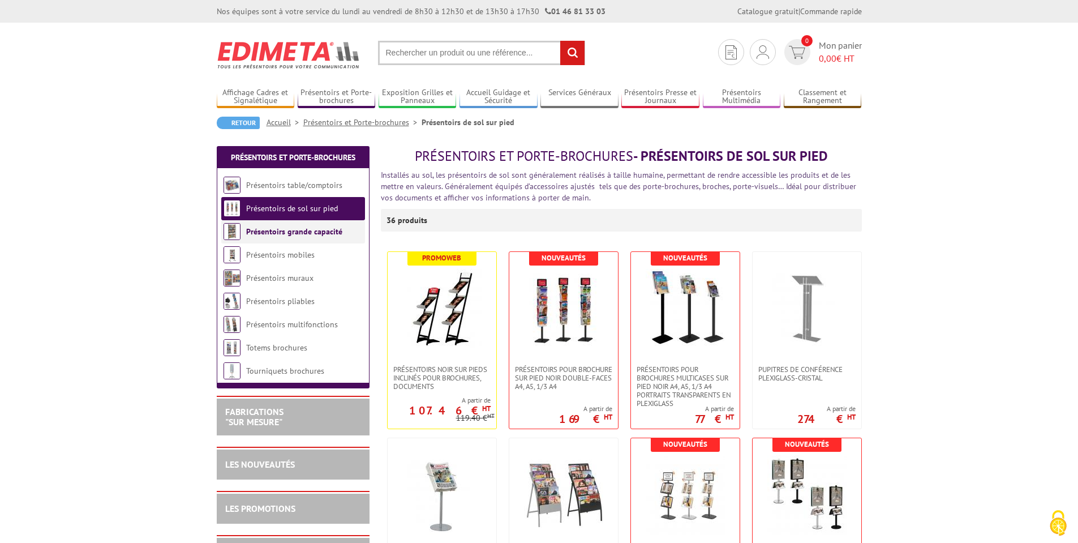
click at [288, 230] on link "Présentoirs grande capacité" at bounding box center [294, 231] width 96 height 10
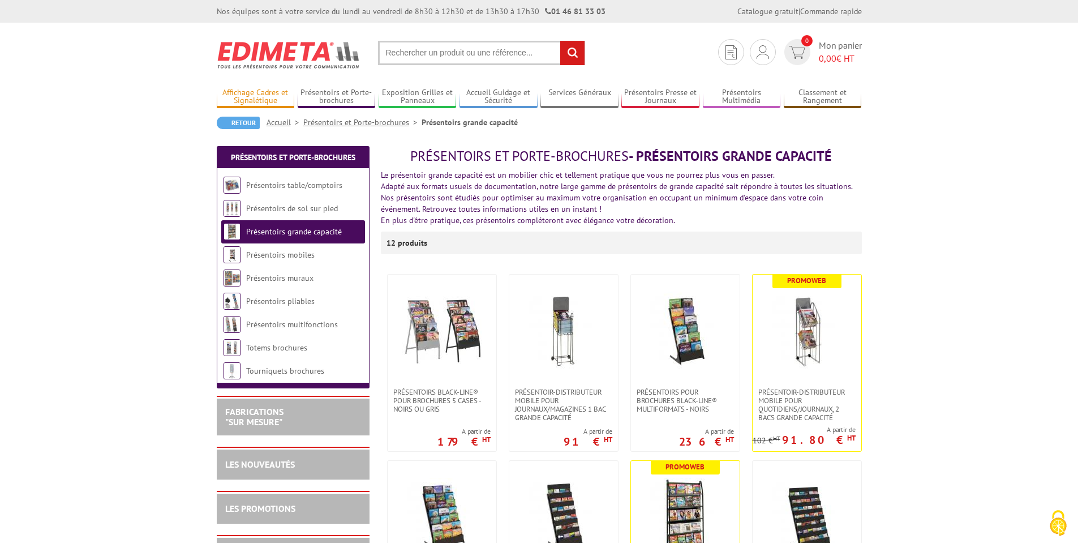
click at [268, 90] on link "Affichage Cadres et Signalétique" at bounding box center [256, 97] width 78 height 19
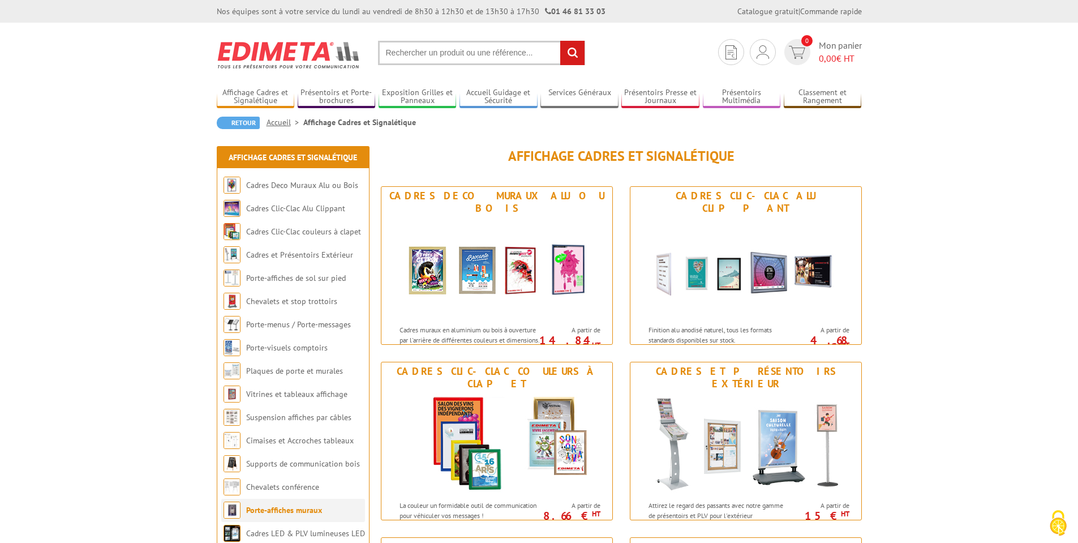
scroll to position [68, 0]
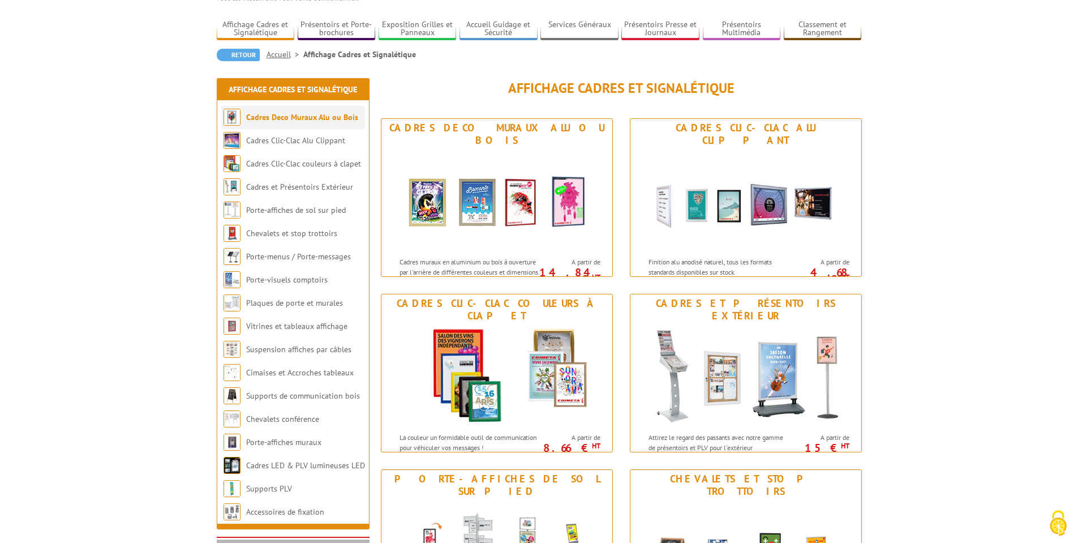
click at [274, 111] on li "Cadres Deco Muraux Alu ou Bois" at bounding box center [293, 117] width 144 height 23
click at [272, 118] on link "Cadres Deco Muraux Alu ou Bois" at bounding box center [302, 117] width 112 height 10
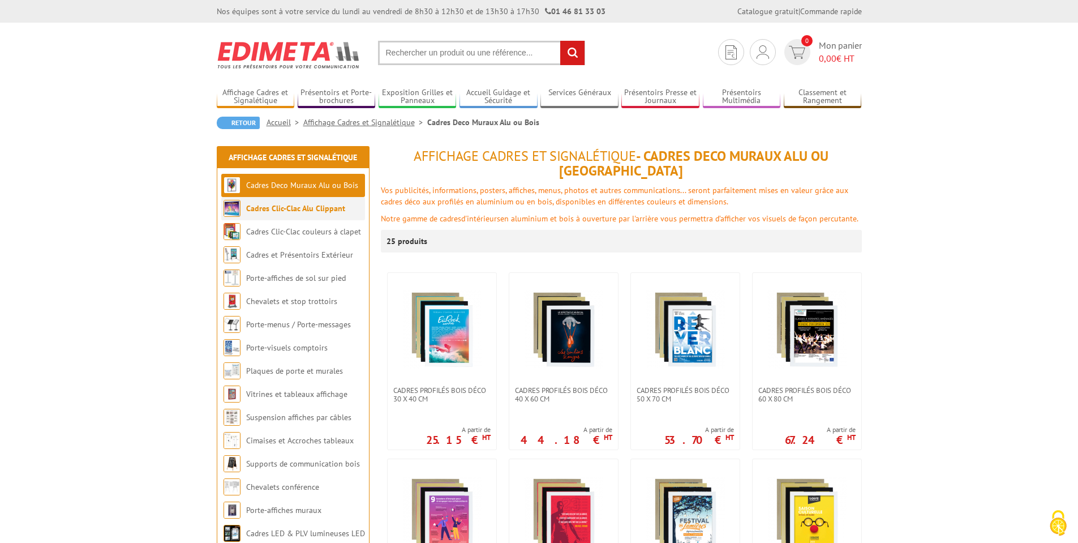
click at [288, 203] on li "Cadres Clic-Clac Alu Clippant" at bounding box center [293, 208] width 144 height 23
click at [285, 205] on link "Cadres Clic-Clac Alu Clippant" at bounding box center [295, 208] width 99 height 10
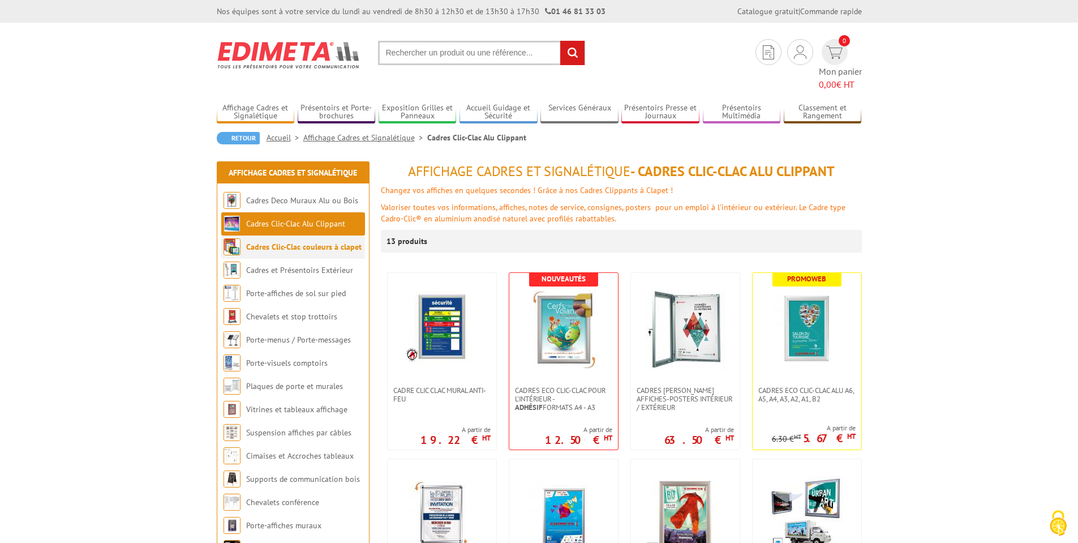
click at [289, 242] on link "Cadres Clic-Clac couleurs à clapet" at bounding box center [303, 247] width 115 height 10
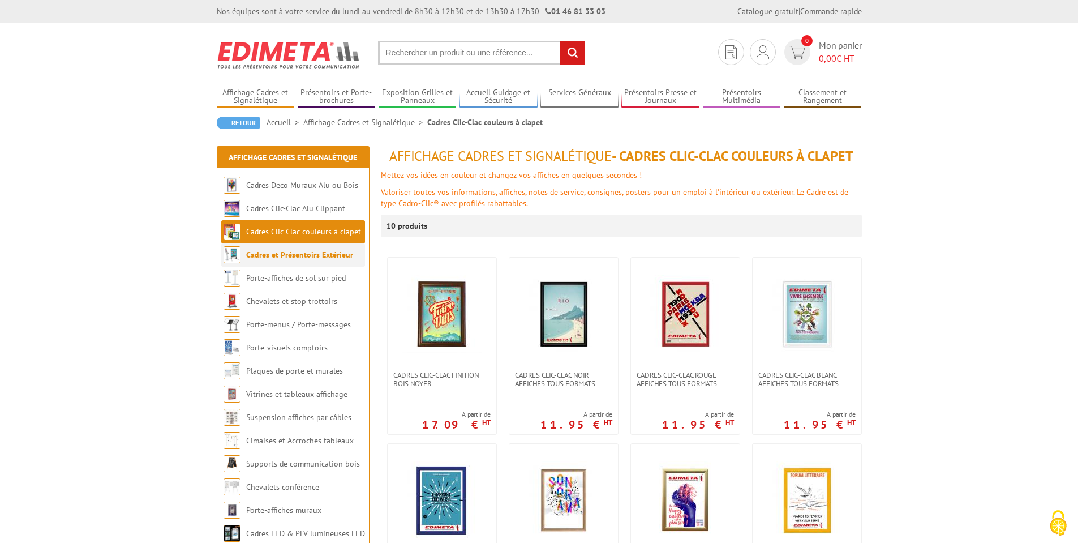
click at [290, 260] on li "Cadres et Présentoirs Extérieur" at bounding box center [293, 254] width 144 height 23
click at [294, 257] on link "Cadres et Présentoirs Extérieur" at bounding box center [299, 255] width 107 height 10
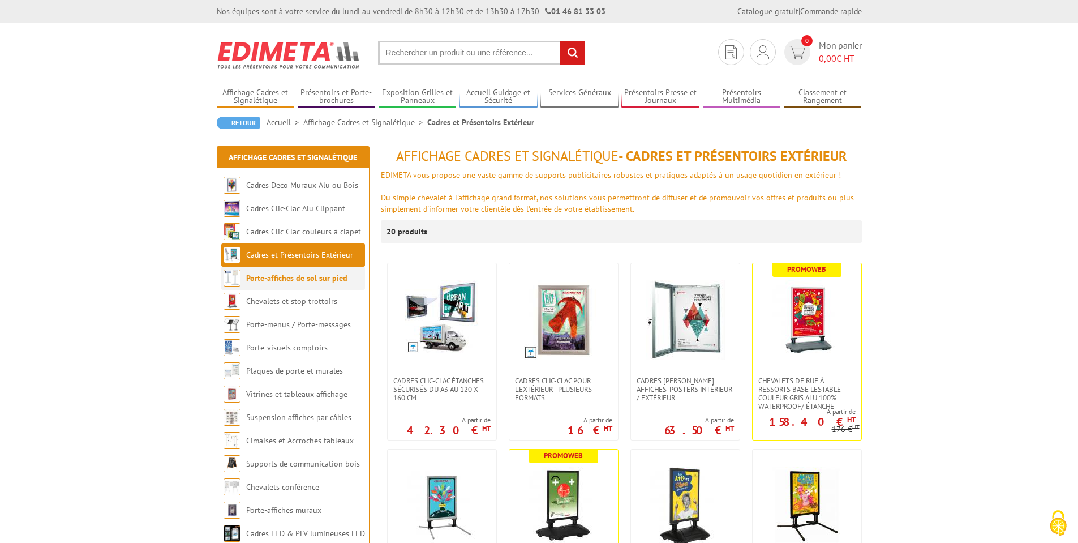
click at [288, 281] on link "Porte-affiches de sol sur pied" at bounding box center [296, 278] width 101 height 10
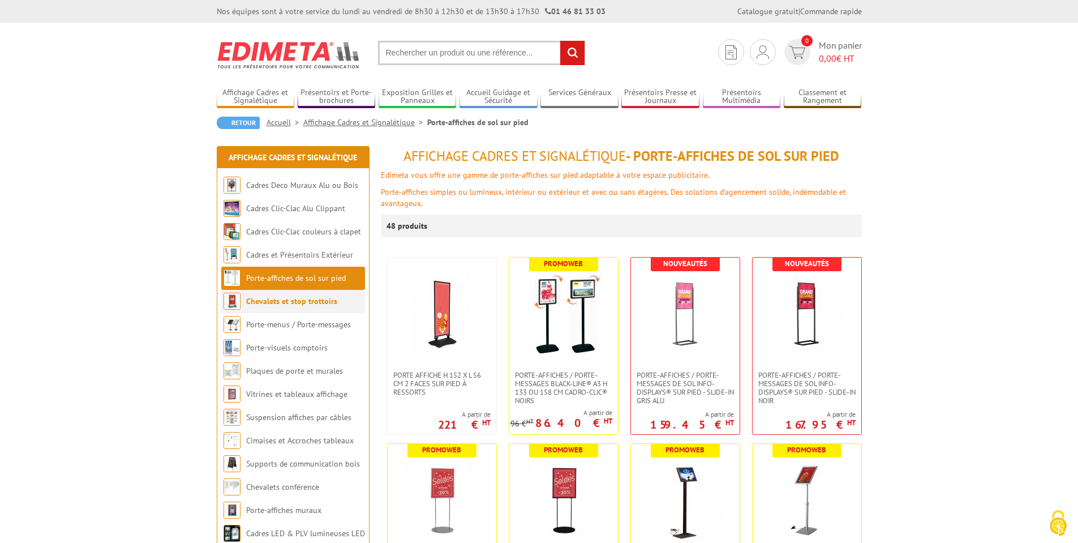
click at [289, 300] on link "Chevalets et stop trottoirs" at bounding box center [291, 301] width 91 height 10
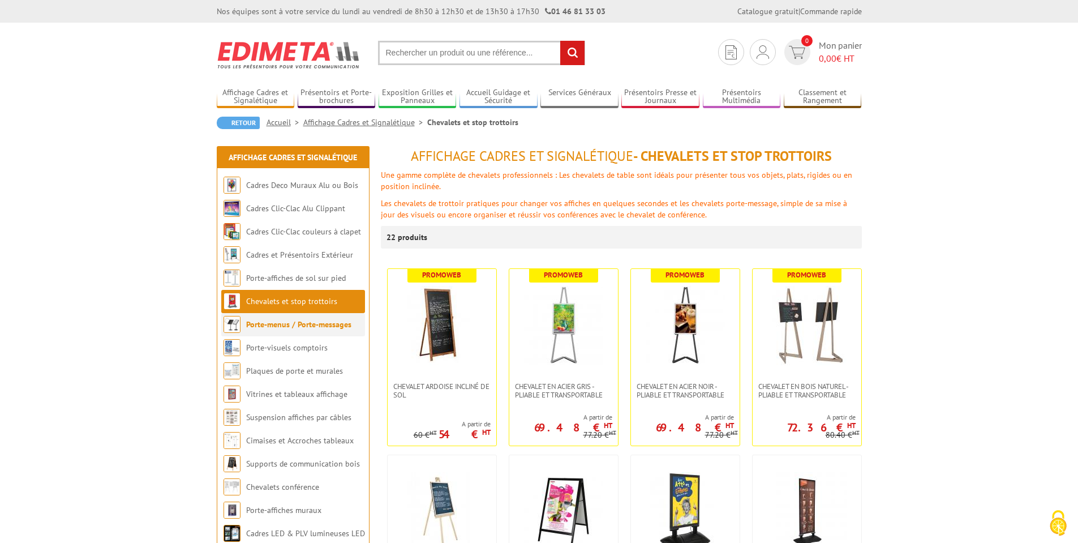
click at [290, 322] on link "Porte-menus / Porte-messages" at bounding box center [298, 324] width 105 height 10
